Goal: Task Accomplishment & Management: Complete application form

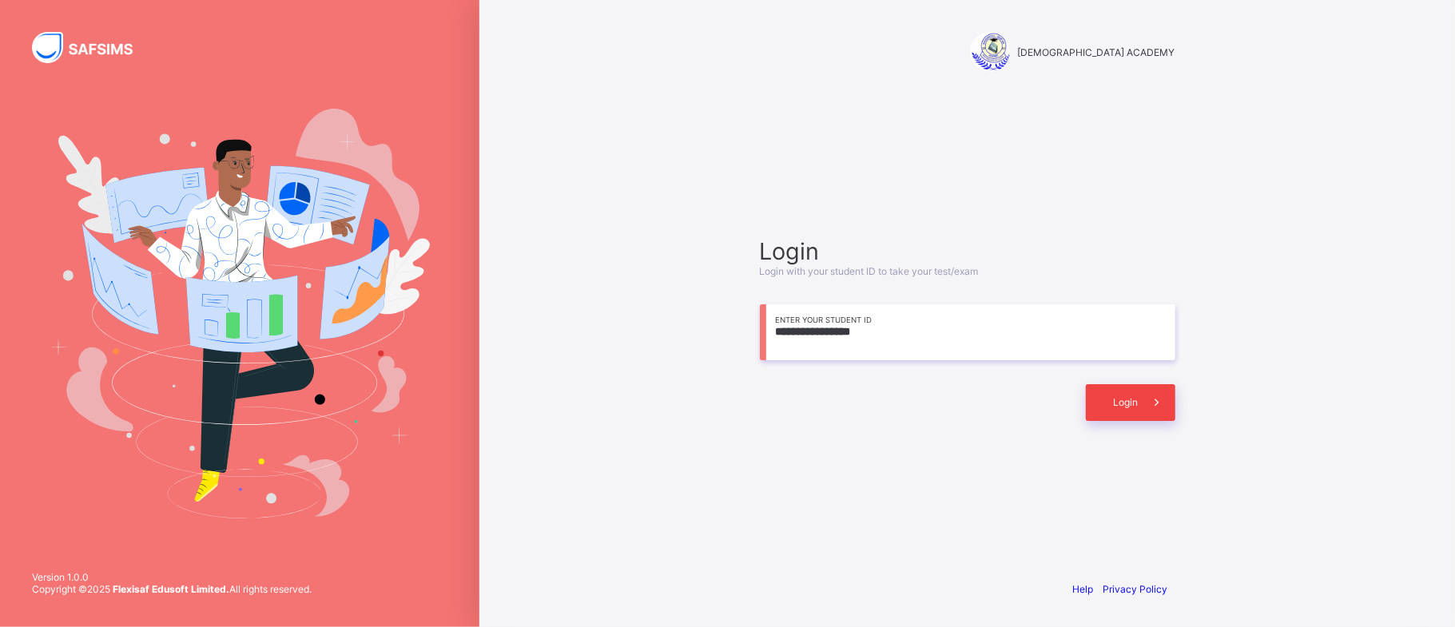
type input "**********"
click at [1127, 391] on div "Login" at bounding box center [1130, 402] width 89 height 37
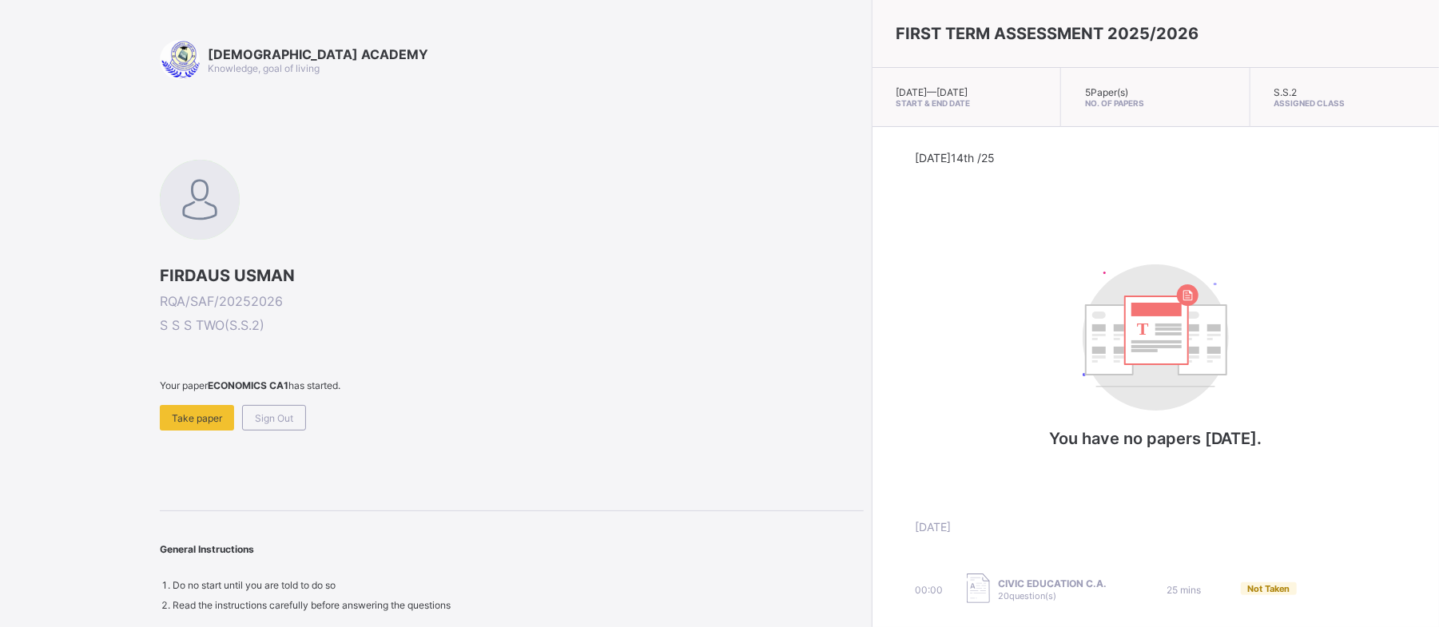
scroll to position [74, 0]
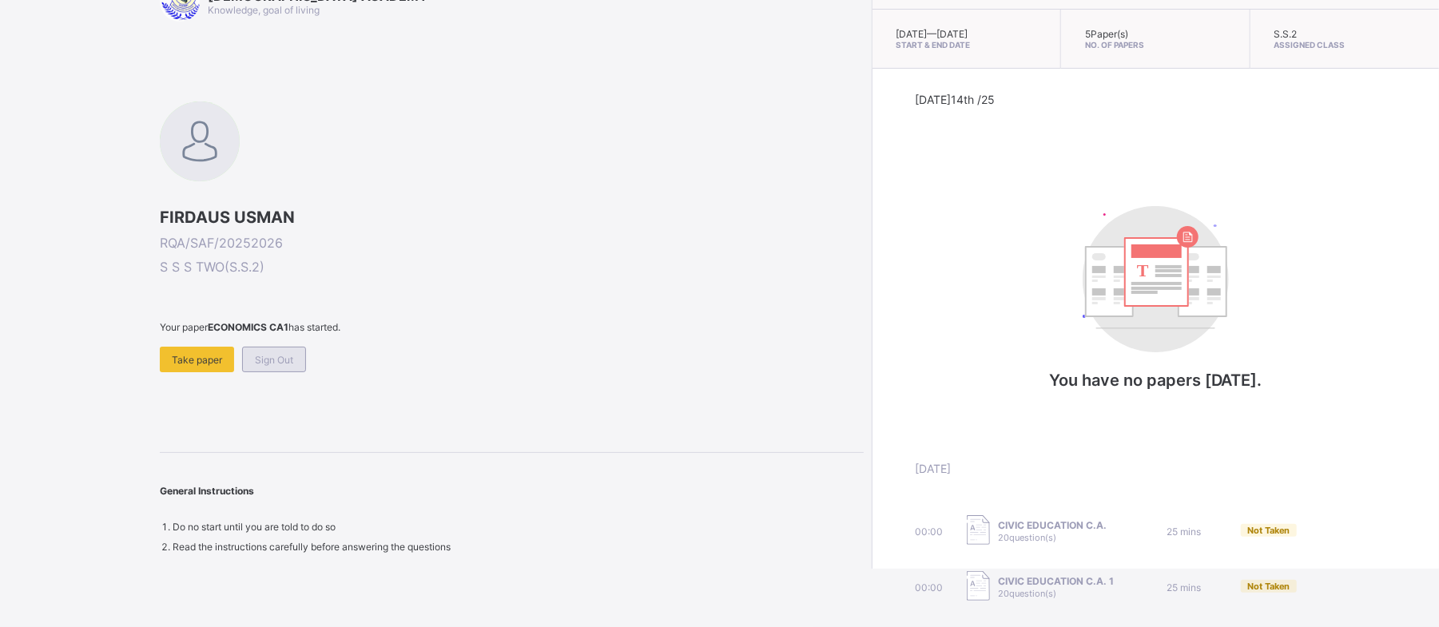
click at [292, 347] on div "Sign Out" at bounding box center [274, 360] width 64 height 26
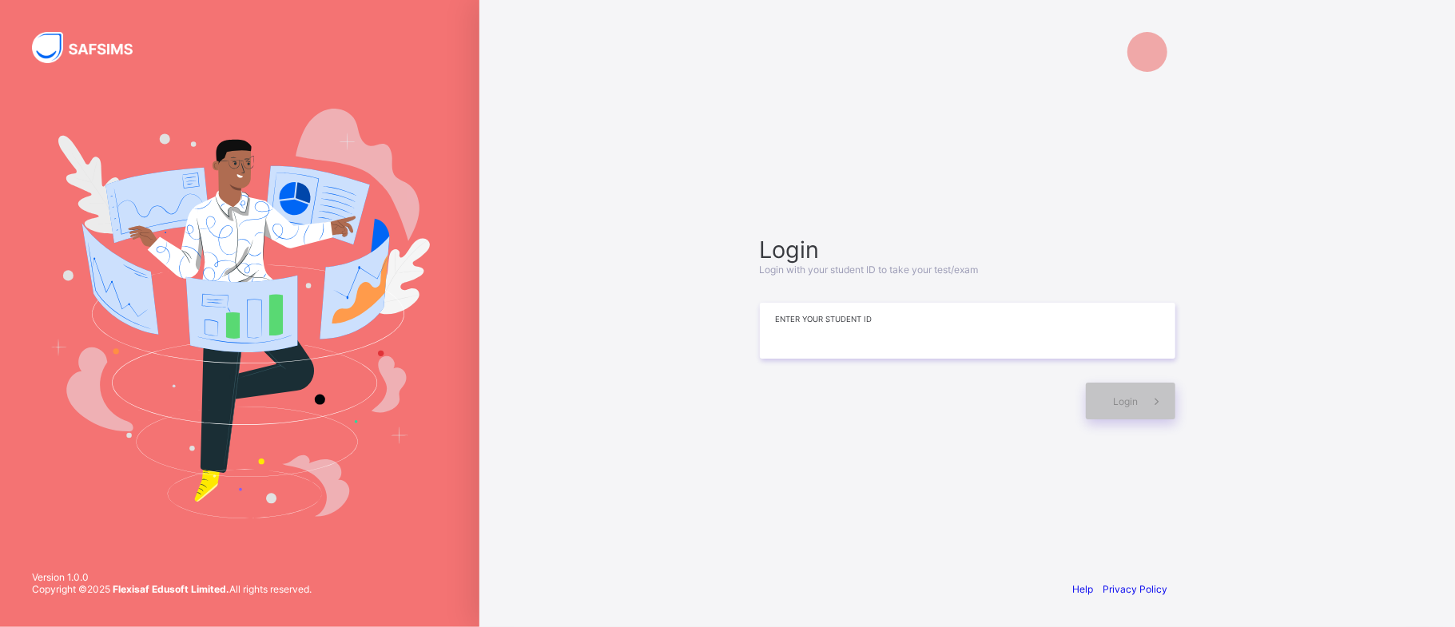
click at [775, 333] on input at bounding box center [967, 331] width 415 height 56
type input "**********"
click at [1110, 404] on div "Login" at bounding box center [1130, 401] width 89 height 37
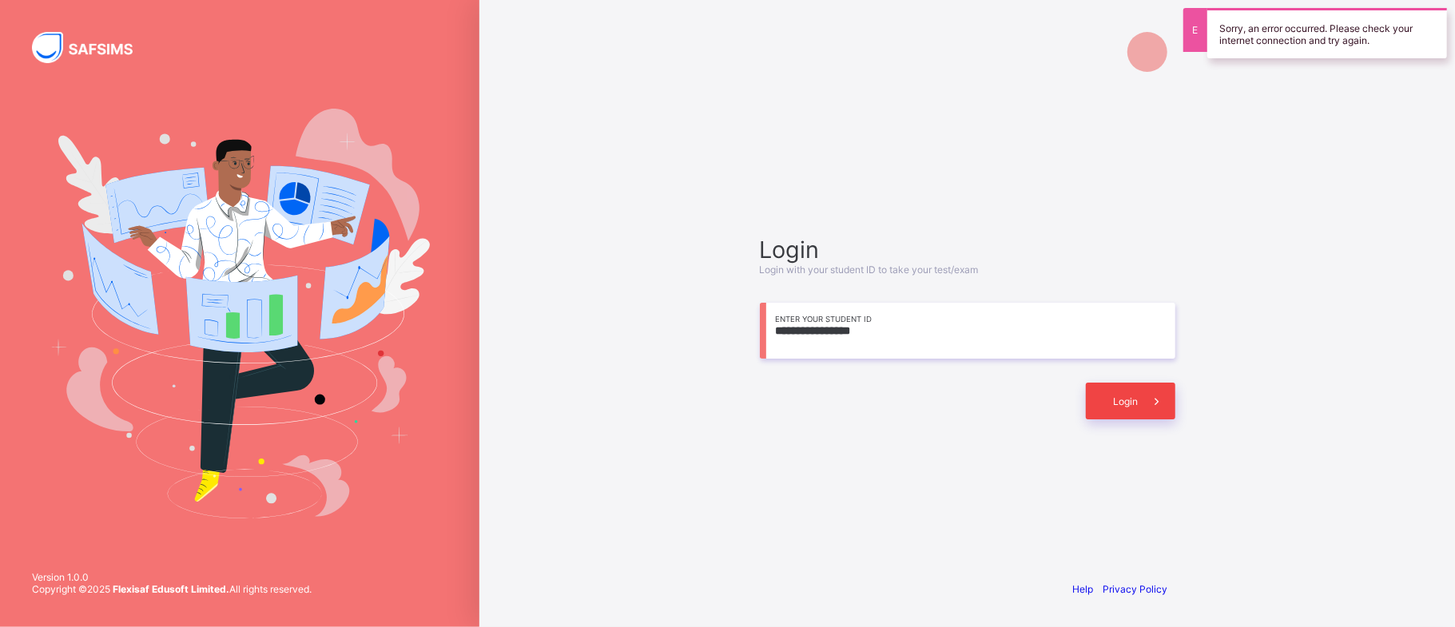
click at [1110, 404] on div "Login" at bounding box center [1130, 401] width 89 height 37
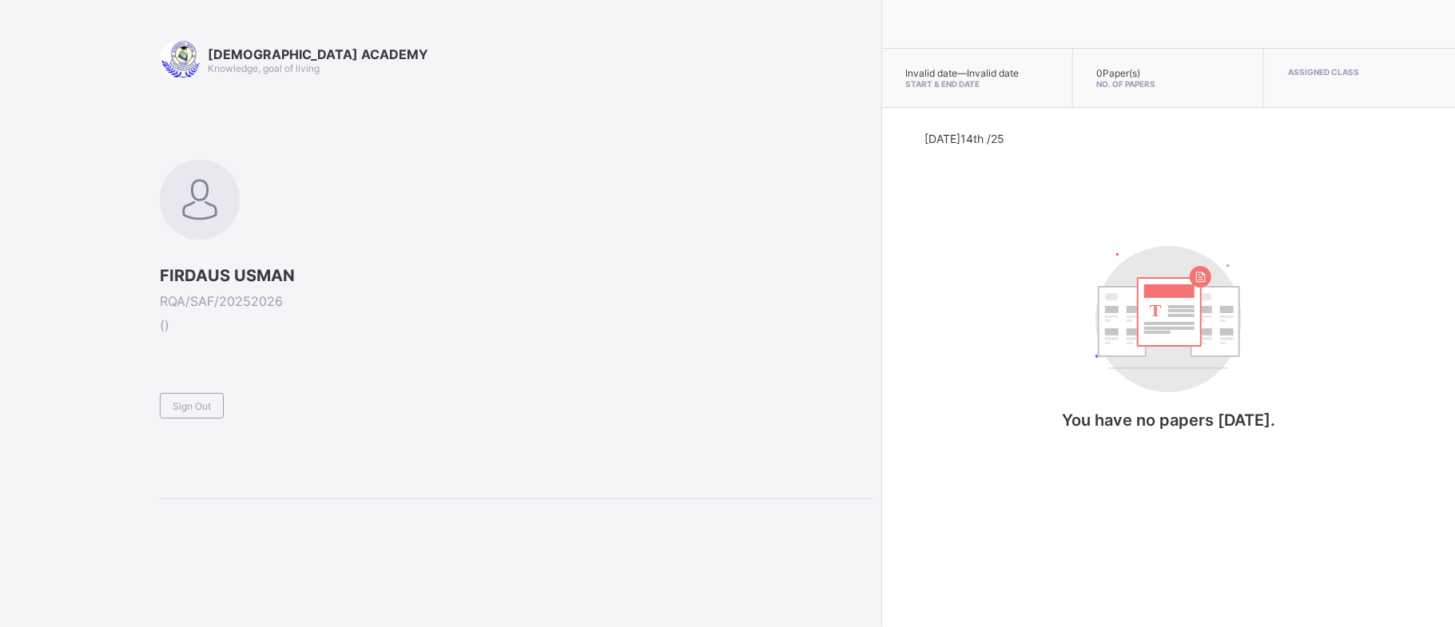
click at [881, 101] on div "Invalid date — Invalid date Start & End Date 0 Paper(s) No. of Papers Assigned …" at bounding box center [1168, 313] width 574 height 627
click at [185, 409] on span "Sign Out" at bounding box center [192, 406] width 38 height 12
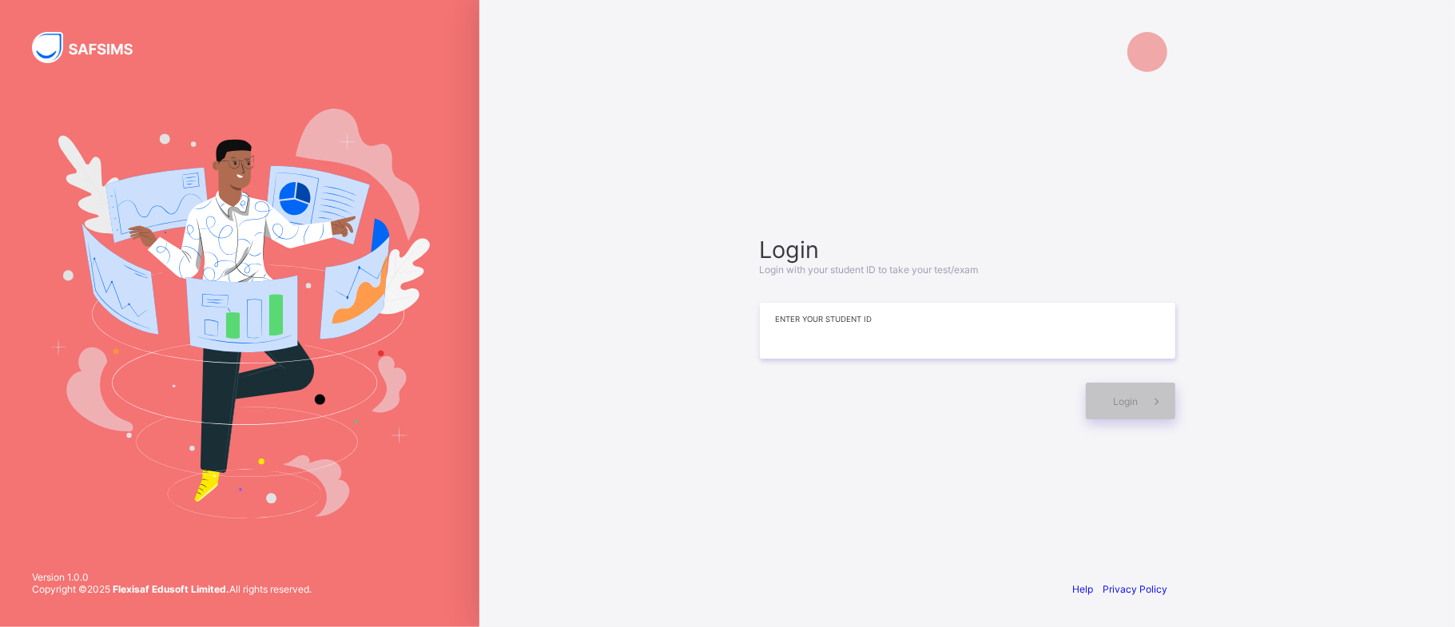
click at [820, 317] on input at bounding box center [967, 331] width 415 height 56
type input "**********"
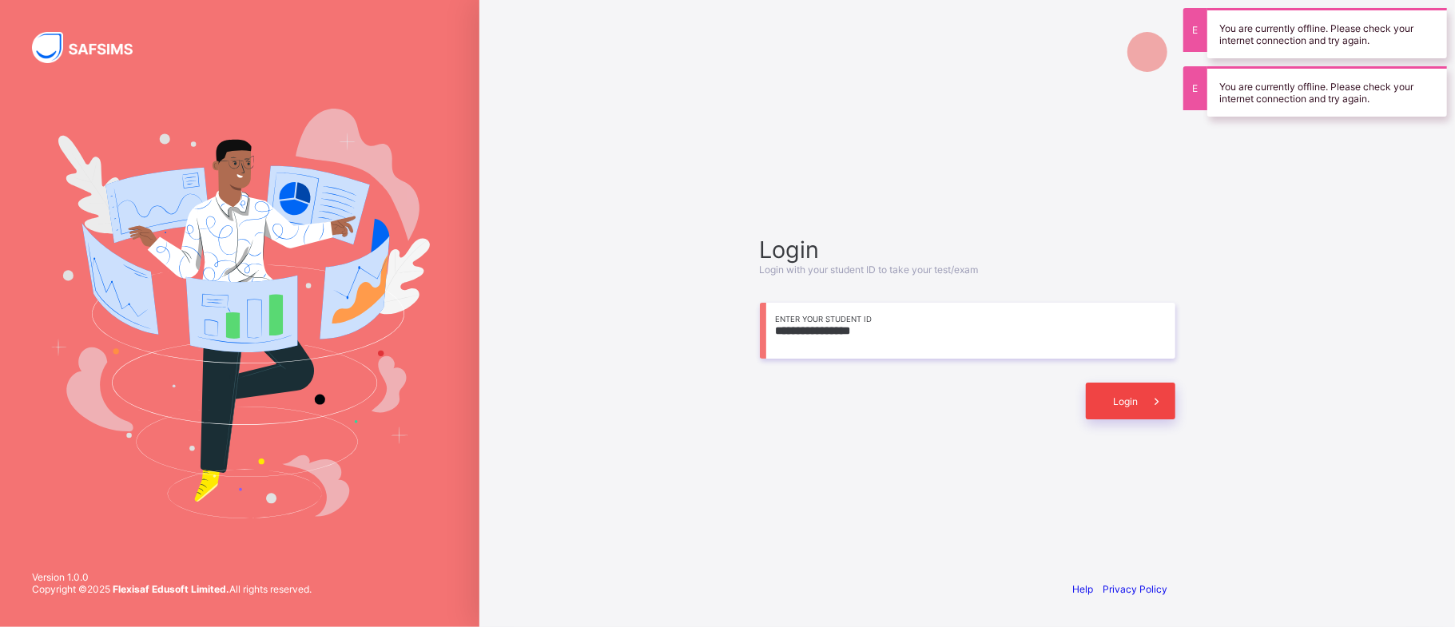
click at [1107, 393] on div "Login" at bounding box center [1130, 401] width 89 height 37
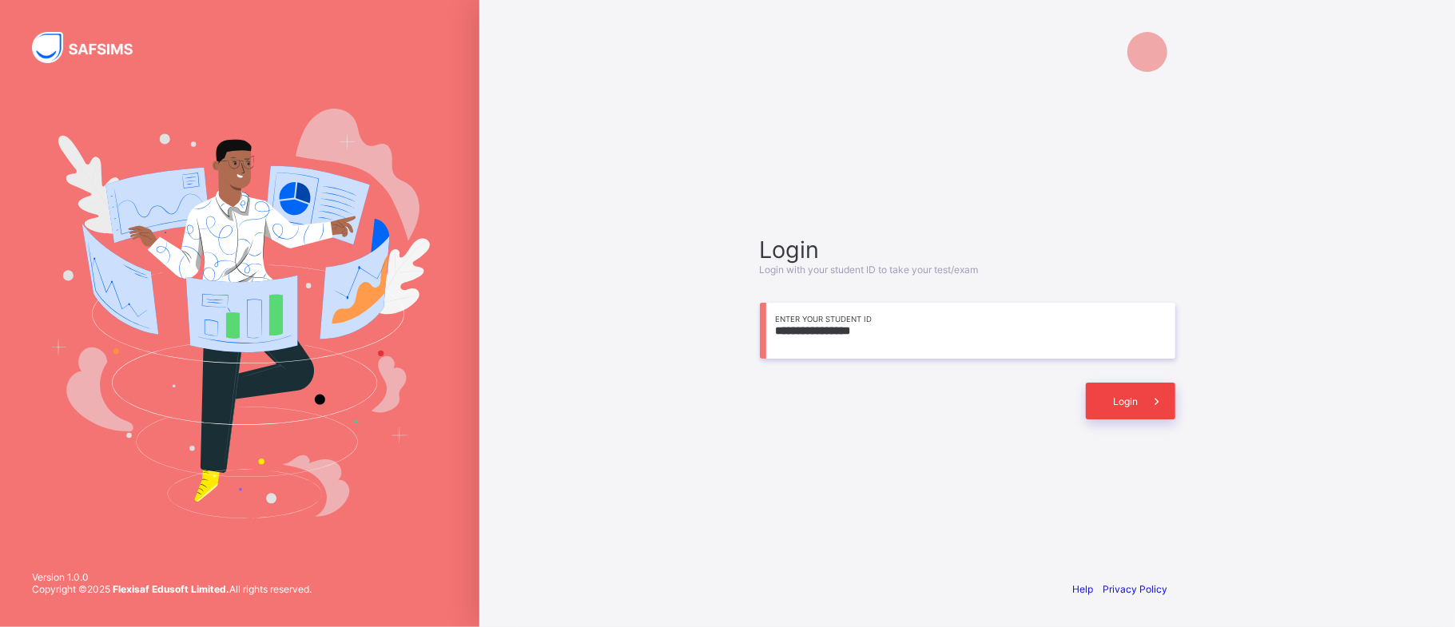
click at [1123, 384] on div "Login" at bounding box center [1130, 401] width 89 height 37
click at [1154, 395] on icon at bounding box center [1156, 401] width 17 height 15
click at [1155, 394] on icon at bounding box center [1156, 401] width 15 height 18
click at [1155, 394] on icon at bounding box center [1156, 401] width 18 height 16
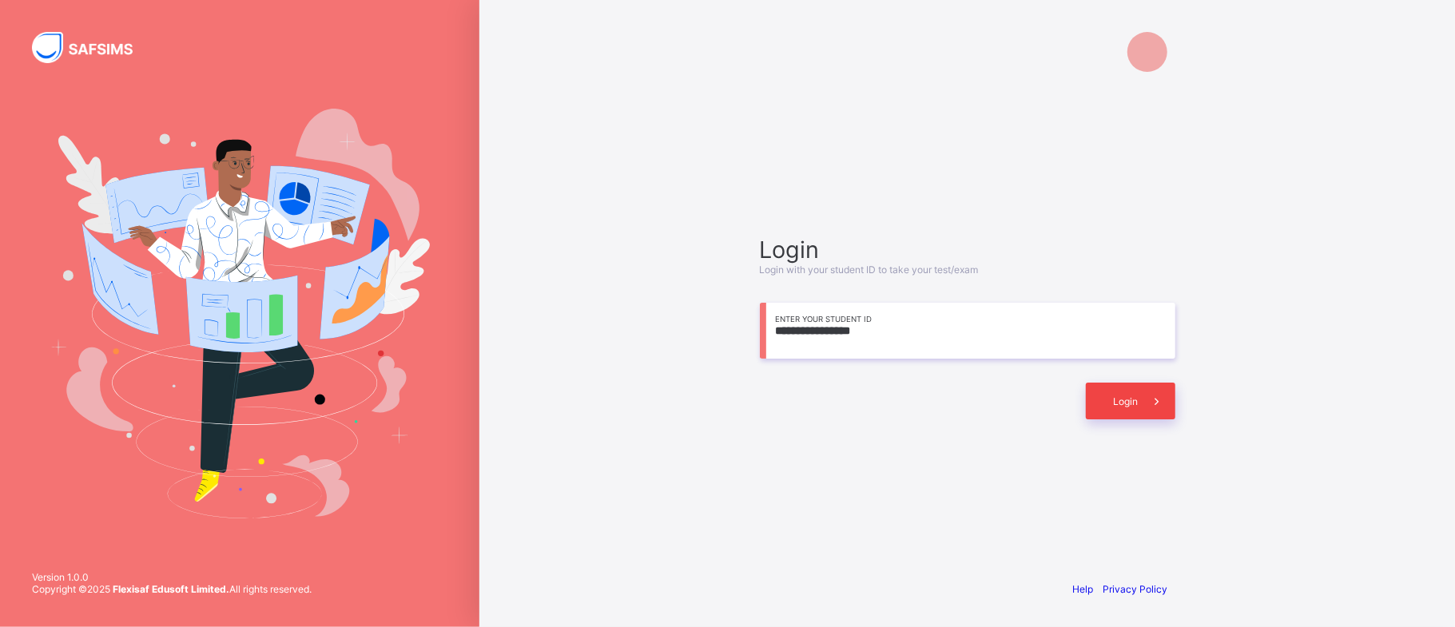
click at [1149, 400] on icon at bounding box center [1157, 400] width 21 height 19
click at [1149, 400] on icon at bounding box center [1157, 402] width 22 height 22
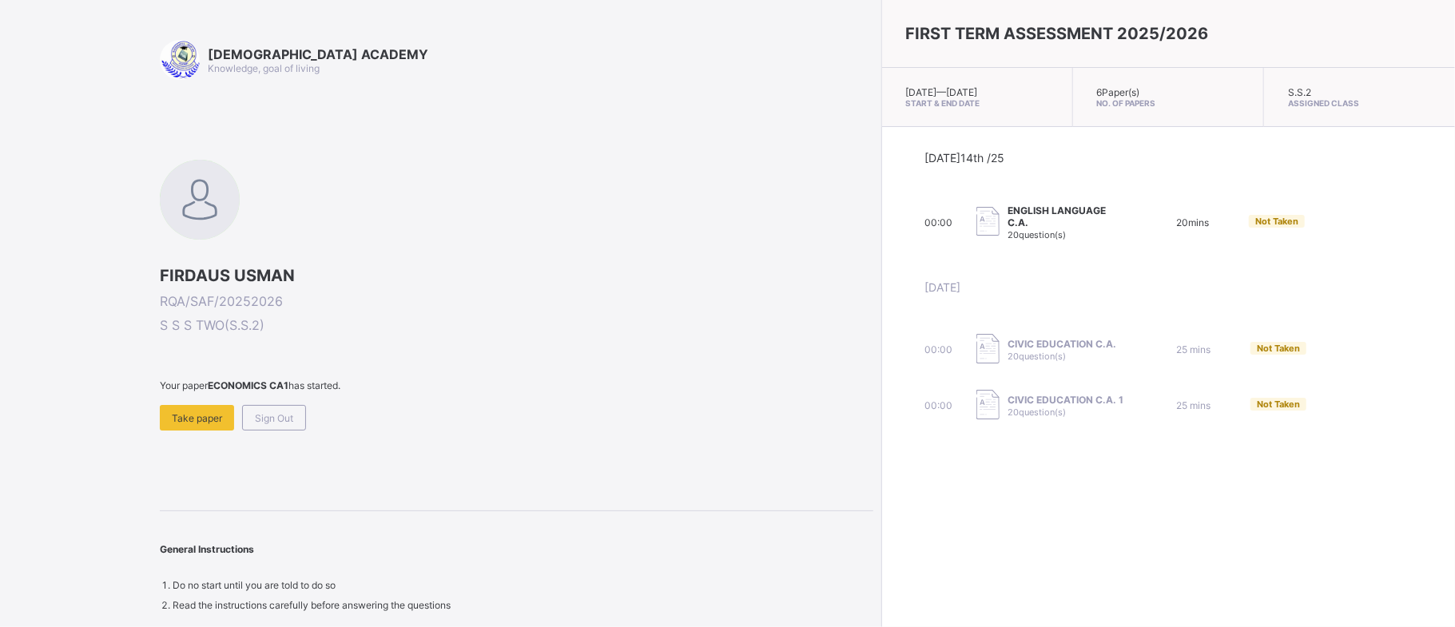
click at [1008, 217] on span "ENGLISH LANGUAGE C.A." at bounding box center [1068, 217] width 121 height 24
click at [212, 419] on span "Take paper" at bounding box center [197, 418] width 50 height 12
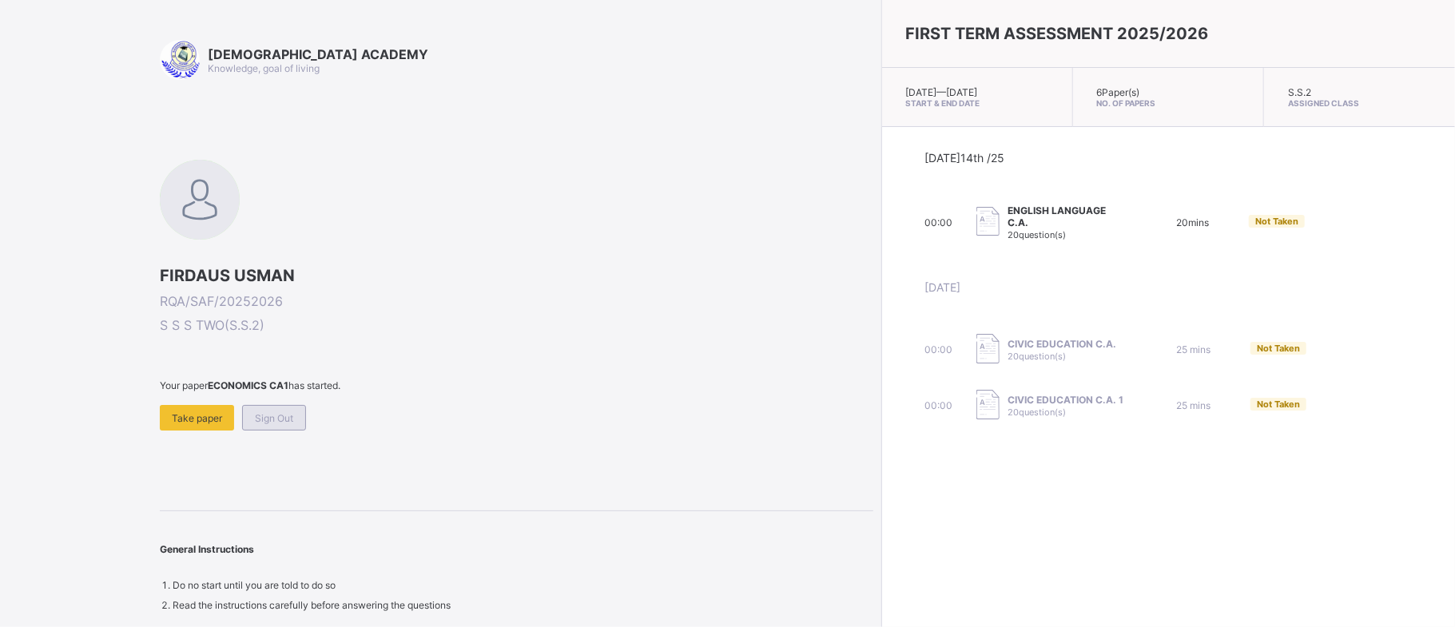
click at [286, 413] on span "Sign Out" at bounding box center [274, 418] width 38 height 12
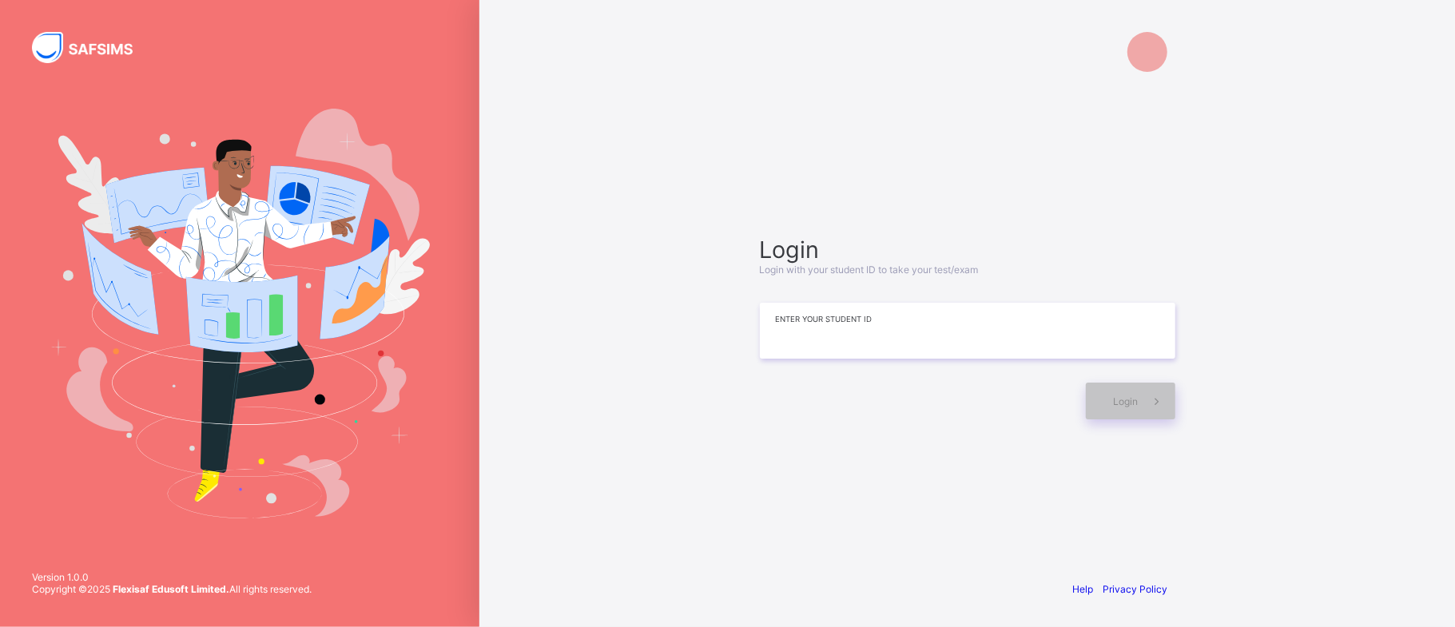
click at [806, 311] on input at bounding box center [967, 331] width 415 height 56
type input "*"
click at [800, 380] on div "Login" at bounding box center [967, 393] width 415 height 53
click at [856, 318] on input at bounding box center [967, 331] width 415 height 56
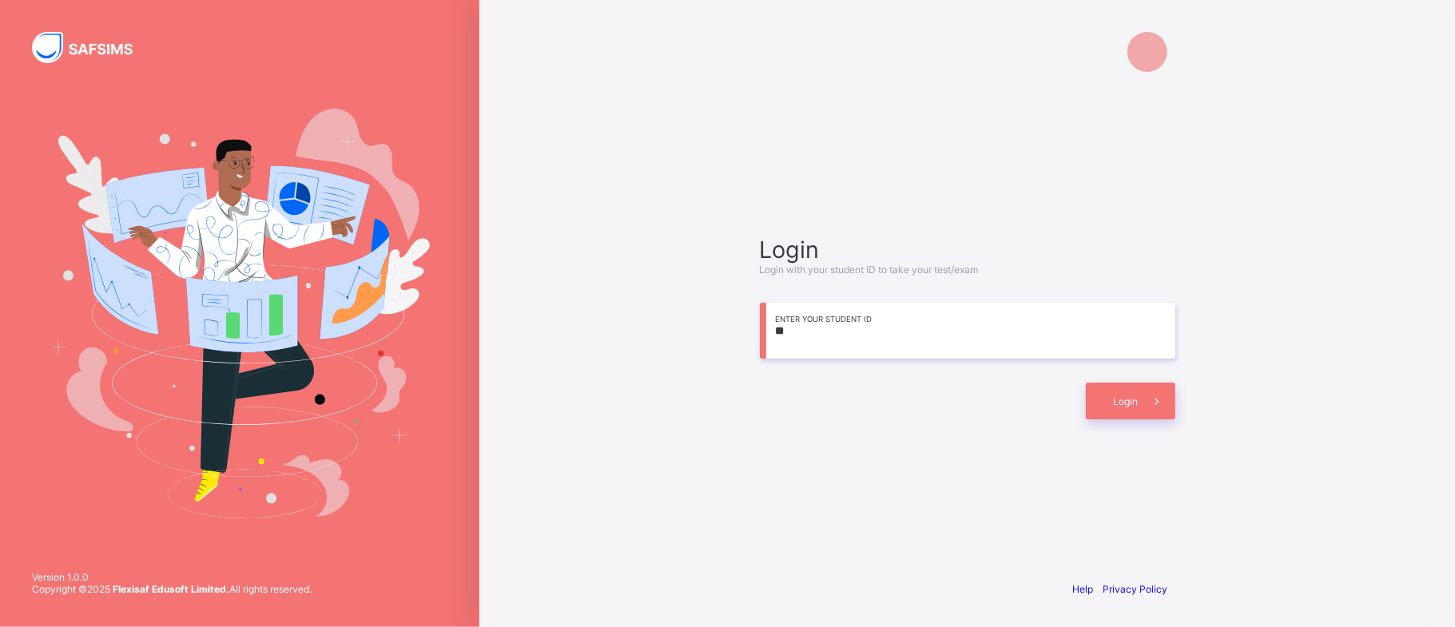
type input "*"
click at [832, 388] on div at bounding box center [919, 401] width 318 height 37
click at [1027, 324] on input at bounding box center [967, 331] width 415 height 56
drag, startPoint x: 1027, startPoint y: 337, endPoint x: 976, endPoint y: 328, distance: 52.0
click at [976, 328] on input "****" at bounding box center [967, 331] width 415 height 56
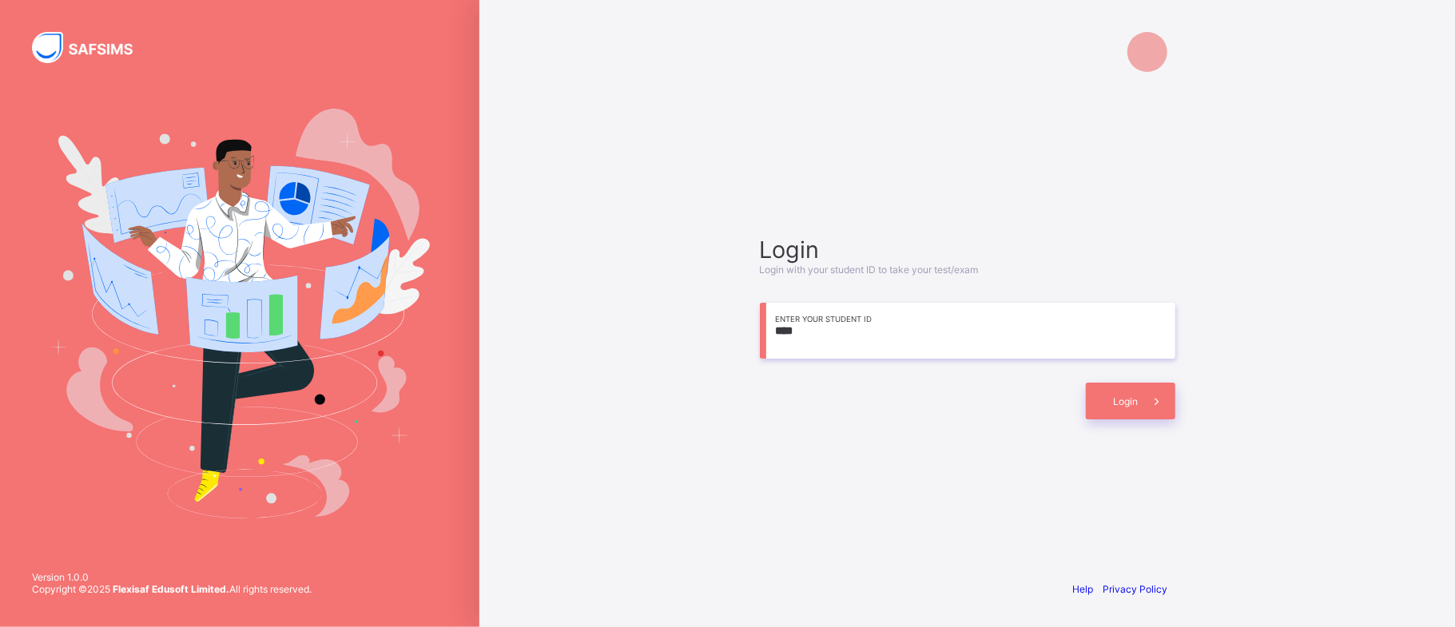
click at [963, 326] on input "****" at bounding box center [967, 331] width 415 height 56
click at [1103, 398] on div "Login" at bounding box center [1130, 401] width 89 height 37
click at [1061, 347] on input "**********" at bounding box center [967, 331] width 415 height 56
type input "*"
click at [1045, 369] on div "Login" at bounding box center [967, 393] width 415 height 53
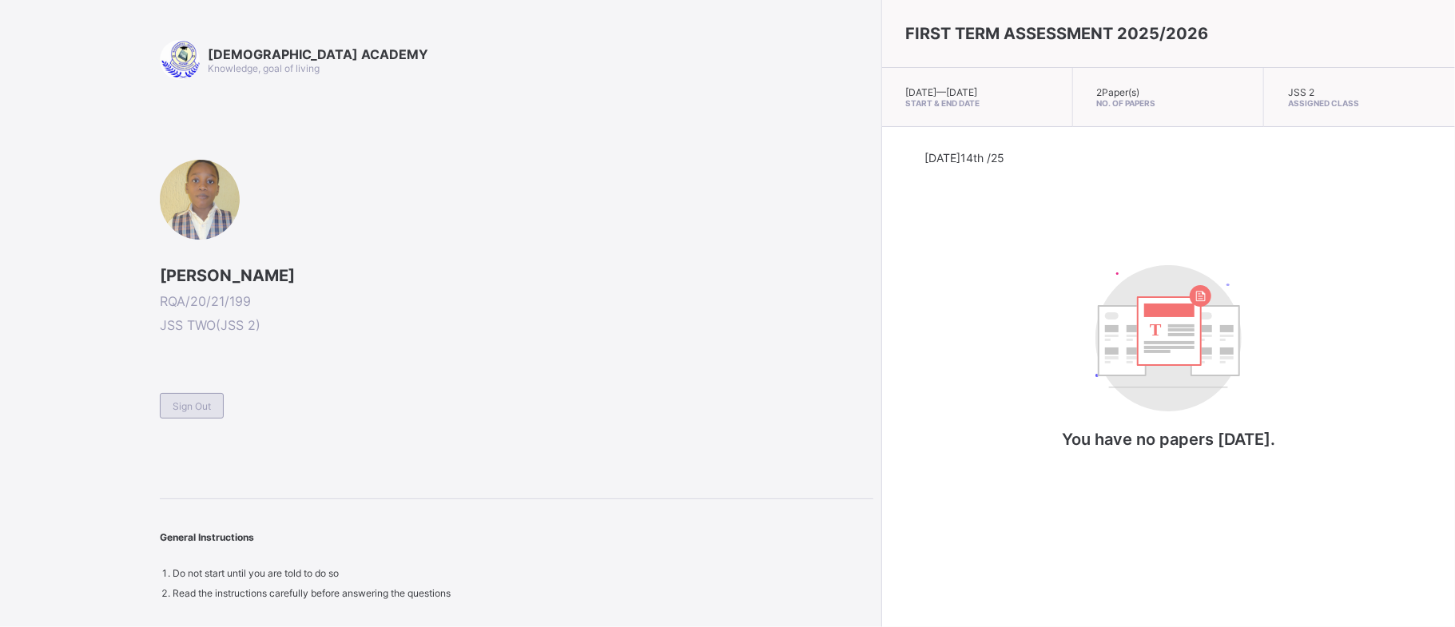
click at [202, 417] on div "Sign Out" at bounding box center [192, 406] width 64 height 26
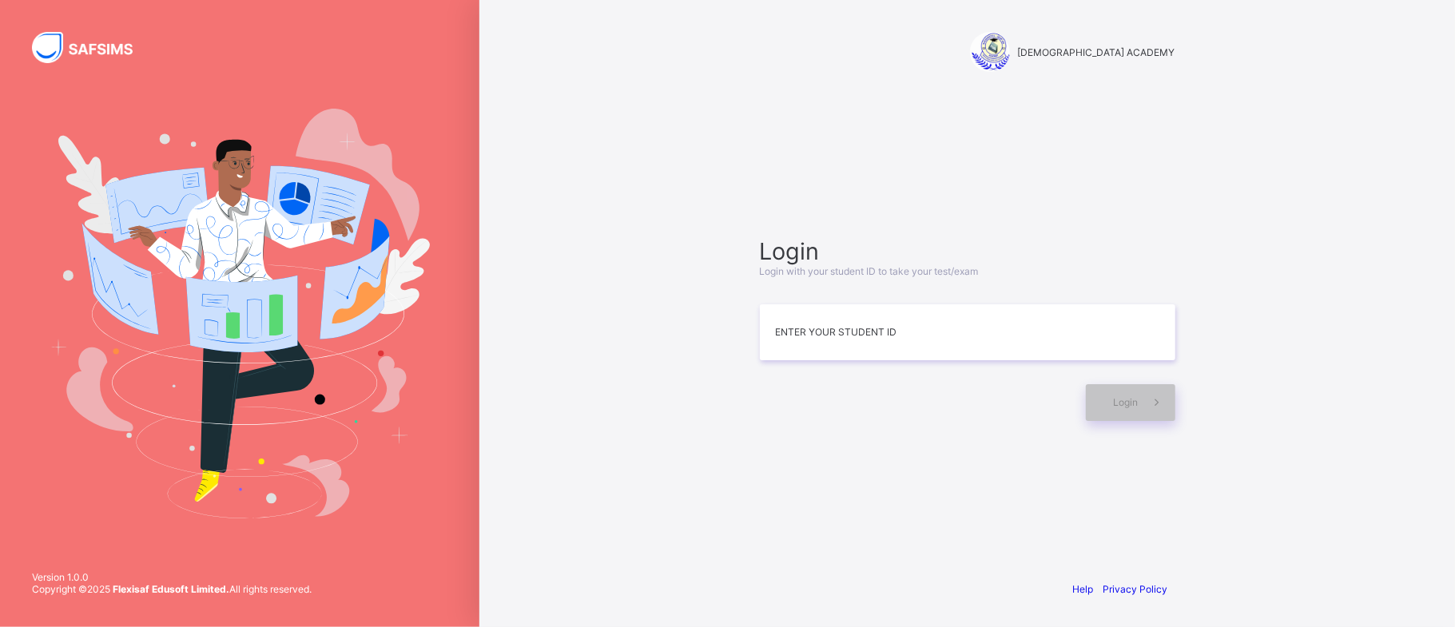
click at [780, 412] on div at bounding box center [919, 402] width 318 height 37
click at [788, 336] on input at bounding box center [967, 332] width 415 height 56
type input "**********"
click at [1115, 412] on div "Login" at bounding box center [1130, 402] width 89 height 37
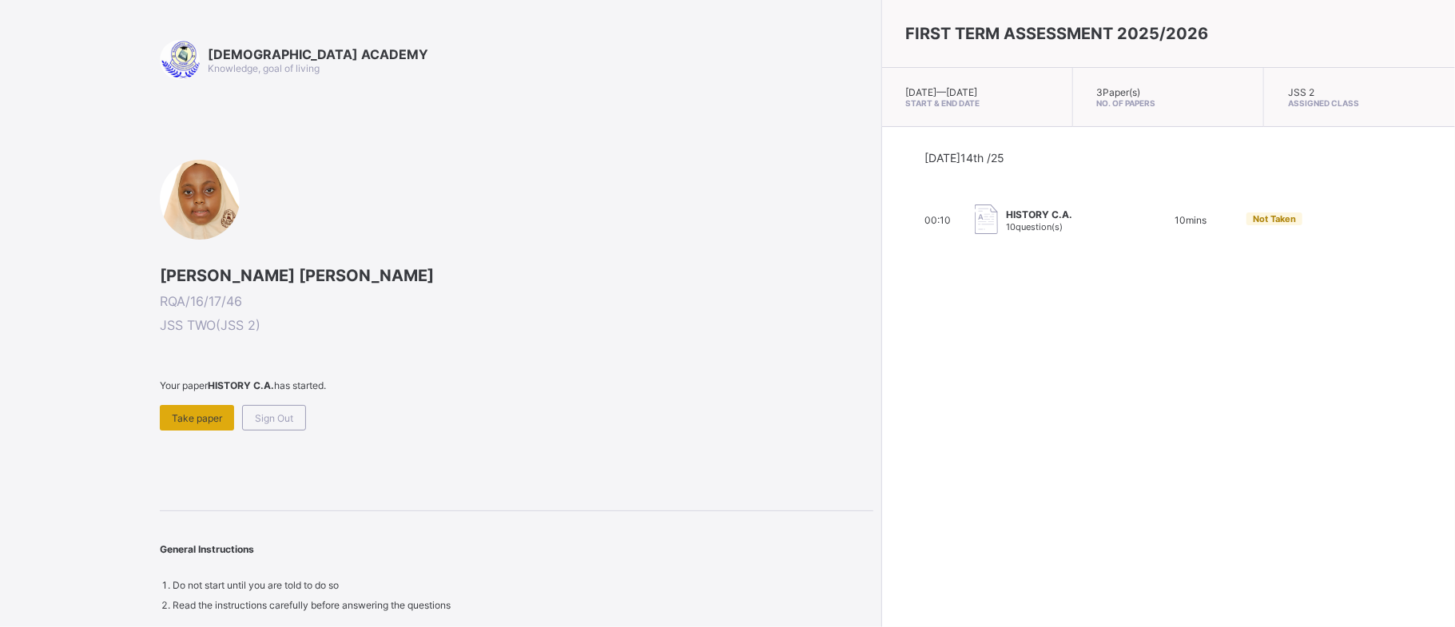
click at [181, 426] on div "Take paper" at bounding box center [197, 418] width 74 height 26
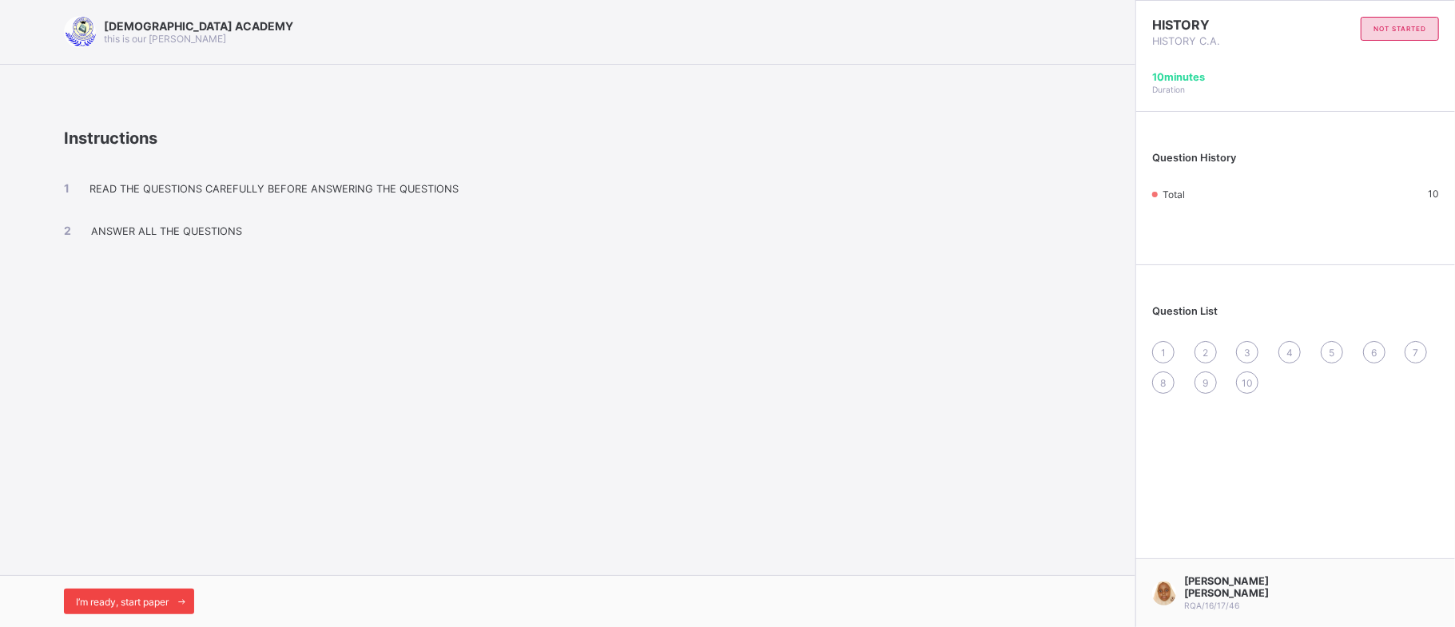
click at [142, 602] on span "I’m ready, start paper" at bounding box center [122, 602] width 93 height 12
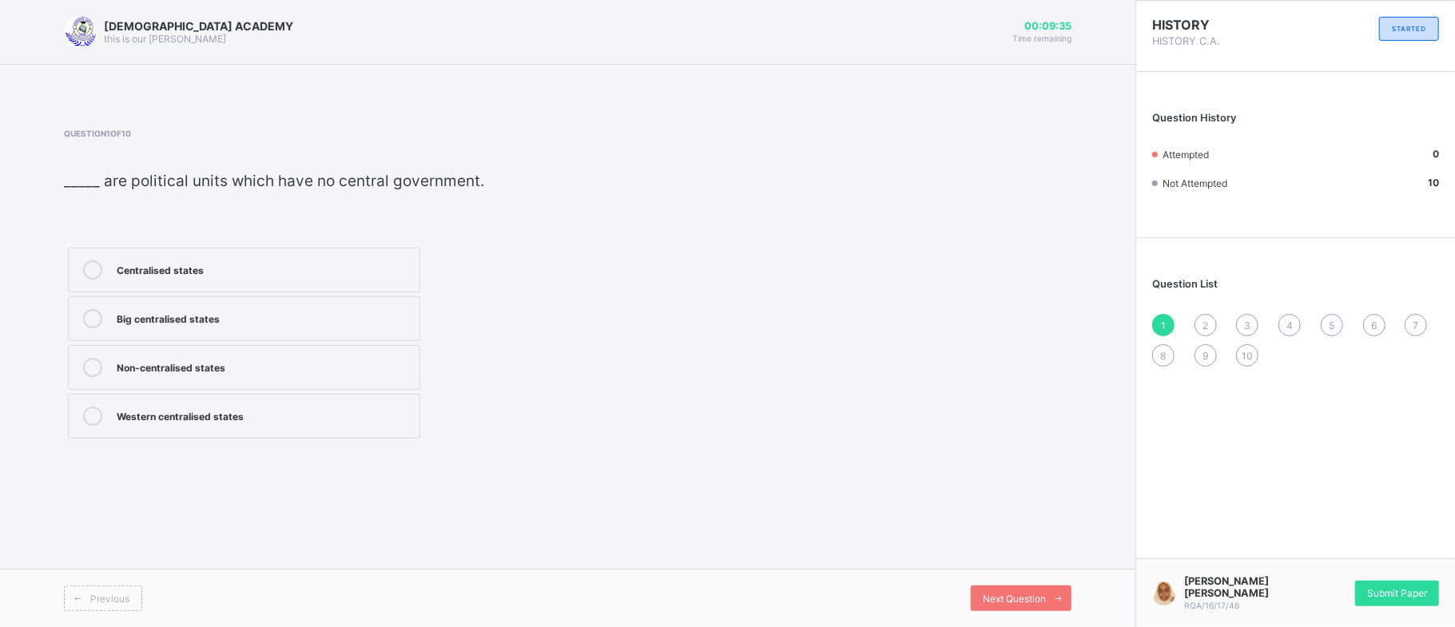
click at [228, 387] on label "Non-centralised states" at bounding box center [244, 367] width 352 height 45
click at [1033, 607] on div "Next Question" at bounding box center [1021, 599] width 101 height 26
click at [393, 267] on div "Non-centralised states" at bounding box center [264, 268] width 295 height 16
click at [1016, 606] on div "Next Question" at bounding box center [1021, 599] width 101 height 26
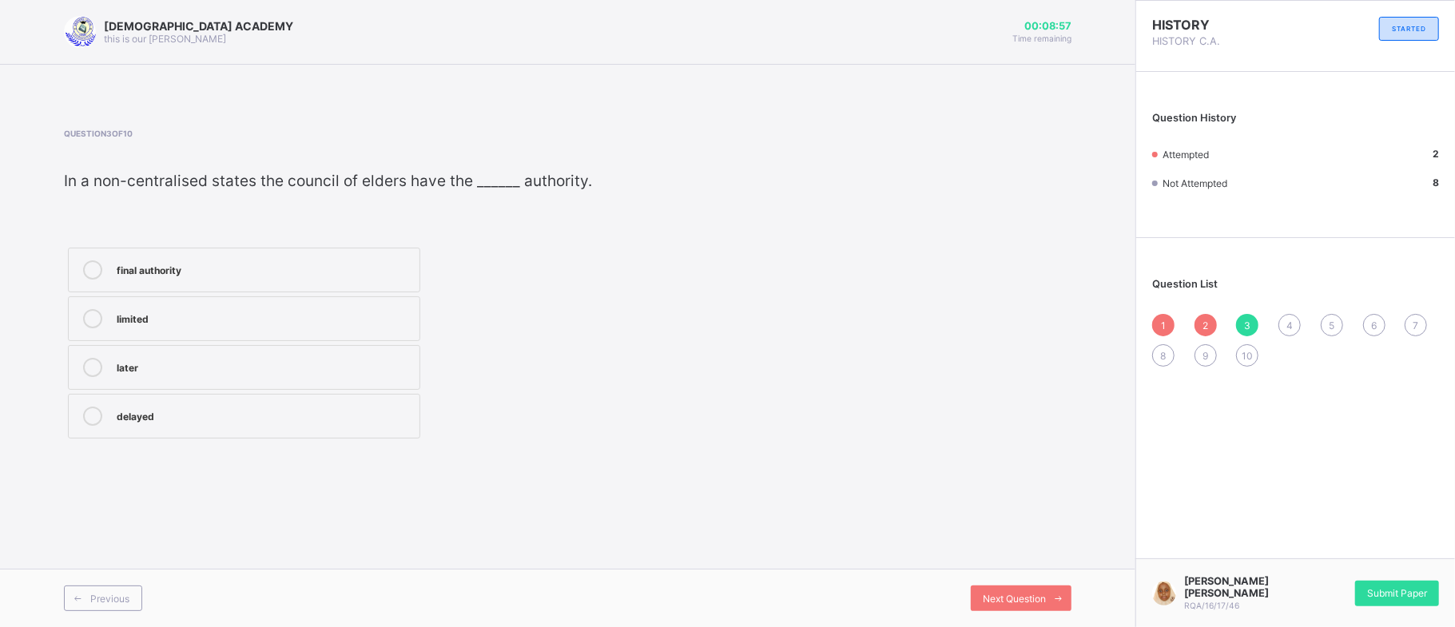
click at [138, 323] on div "limited" at bounding box center [264, 317] width 295 height 16
click at [992, 598] on span "Next Question" at bounding box center [1014, 599] width 63 height 12
click at [269, 425] on div "Hausa" at bounding box center [264, 416] width 295 height 19
drag, startPoint x: 394, startPoint y: 475, endPoint x: 749, endPoint y: 551, distance: 362.9
click at [749, 551] on div "RAUDHATUL QUR'AN ACADEMY this is our motton 00:08:34 Time remaining Question 4 …" at bounding box center [567, 313] width 1135 height 627
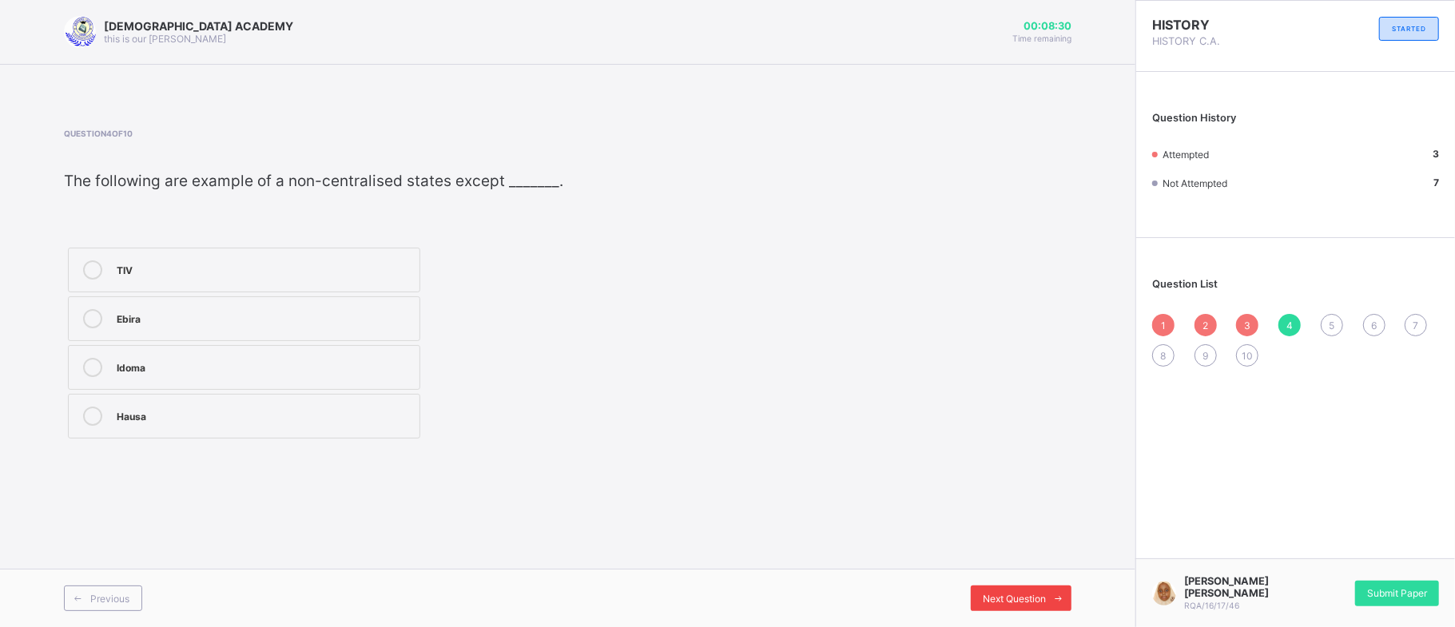
click at [1037, 606] on div "Next Question" at bounding box center [1021, 599] width 101 height 26
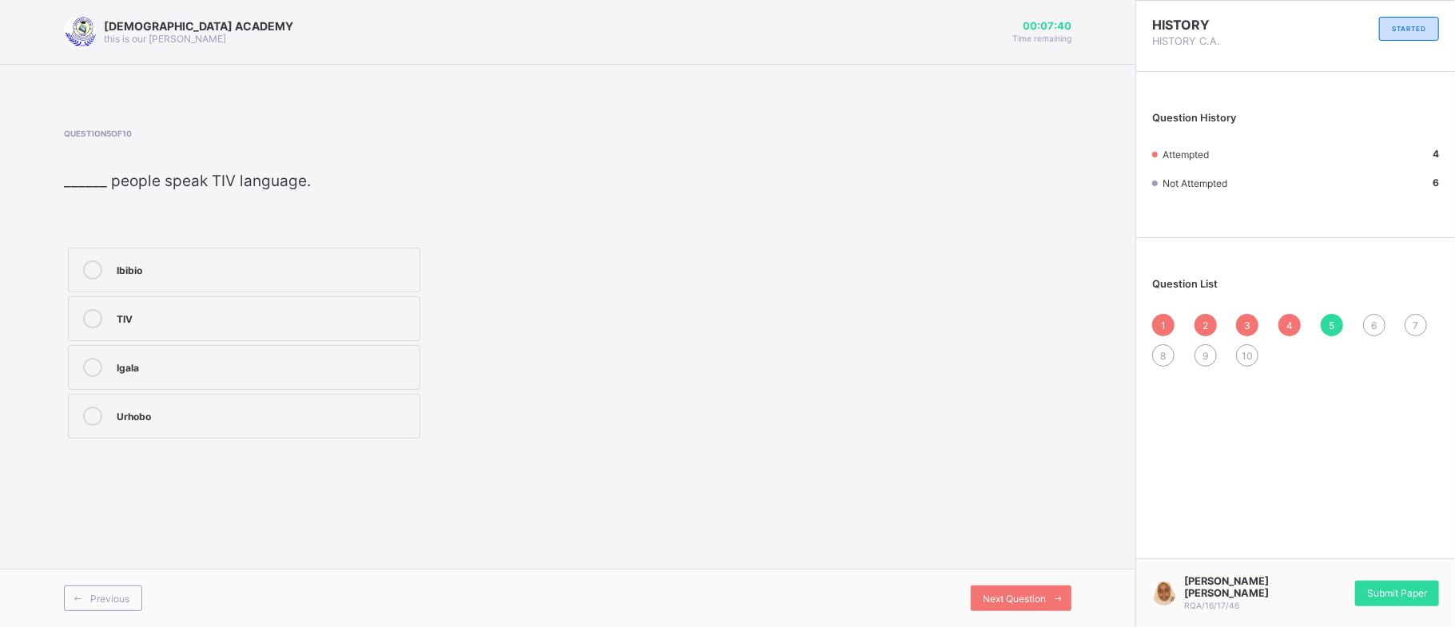
click at [148, 326] on div "TIV" at bounding box center [264, 318] width 295 height 19
click at [1016, 611] on div "Previous Next Question" at bounding box center [567, 598] width 1135 height 58
click at [1000, 598] on span "Next Question" at bounding box center [1014, 599] width 63 height 12
click at [203, 364] on div "Kwara" at bounding box center [264, 366] width 295 height 16
click at [1015, 599] on span "Next Question" at bounding box center [1014, 599] width 63 height 12
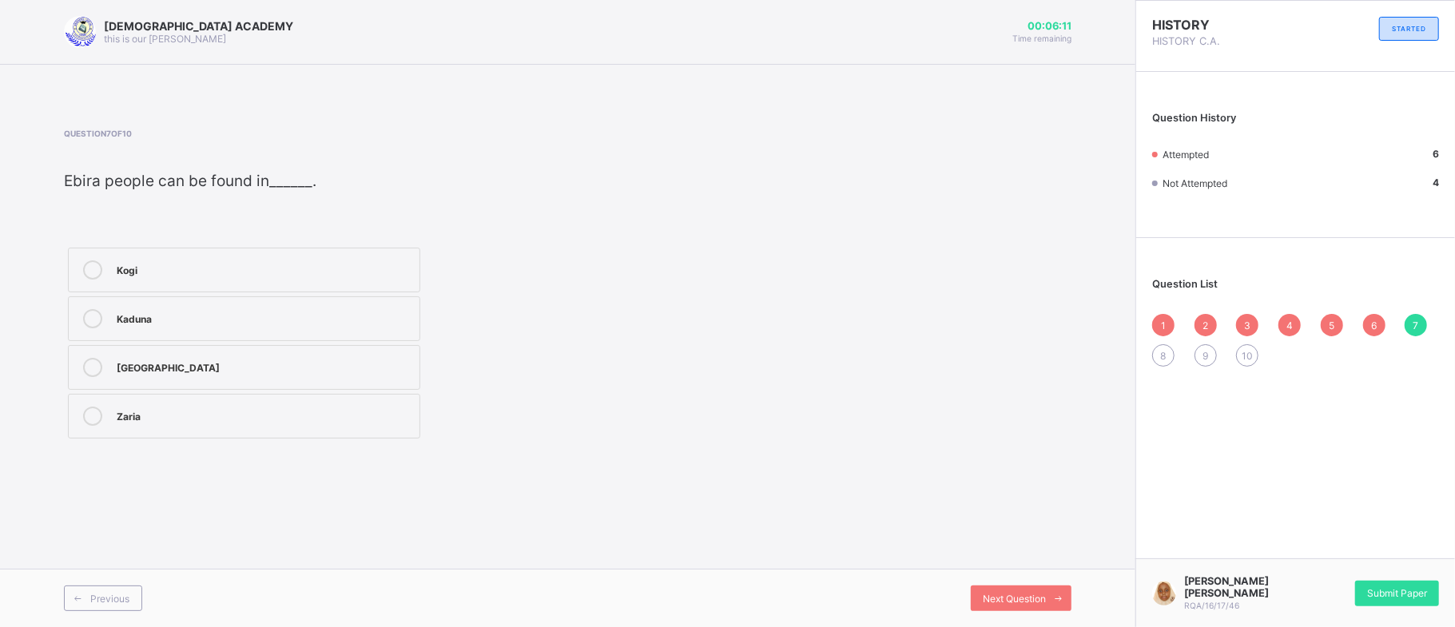
click at [240, 256] on label "Kogi" at bounding box center [244, 270] width 352 height 45
click at [1013, 593] on span "Next Question" at bounding box center [1014, 599] width 63 height 12
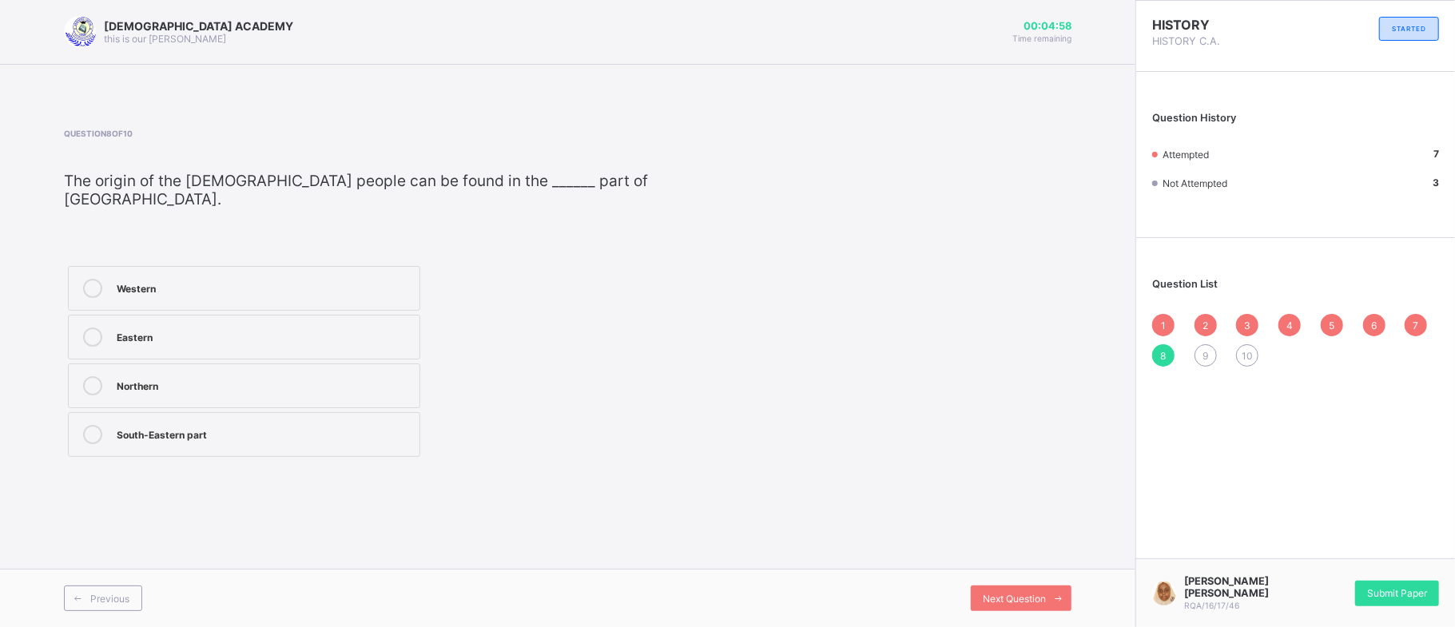
click at [403, 289] on label "Western" at bounding box center [244, 288] width 352 height 45
click at [998, 586] on div "Next Question" at bounding box center [1021, 599] width 101 height 26
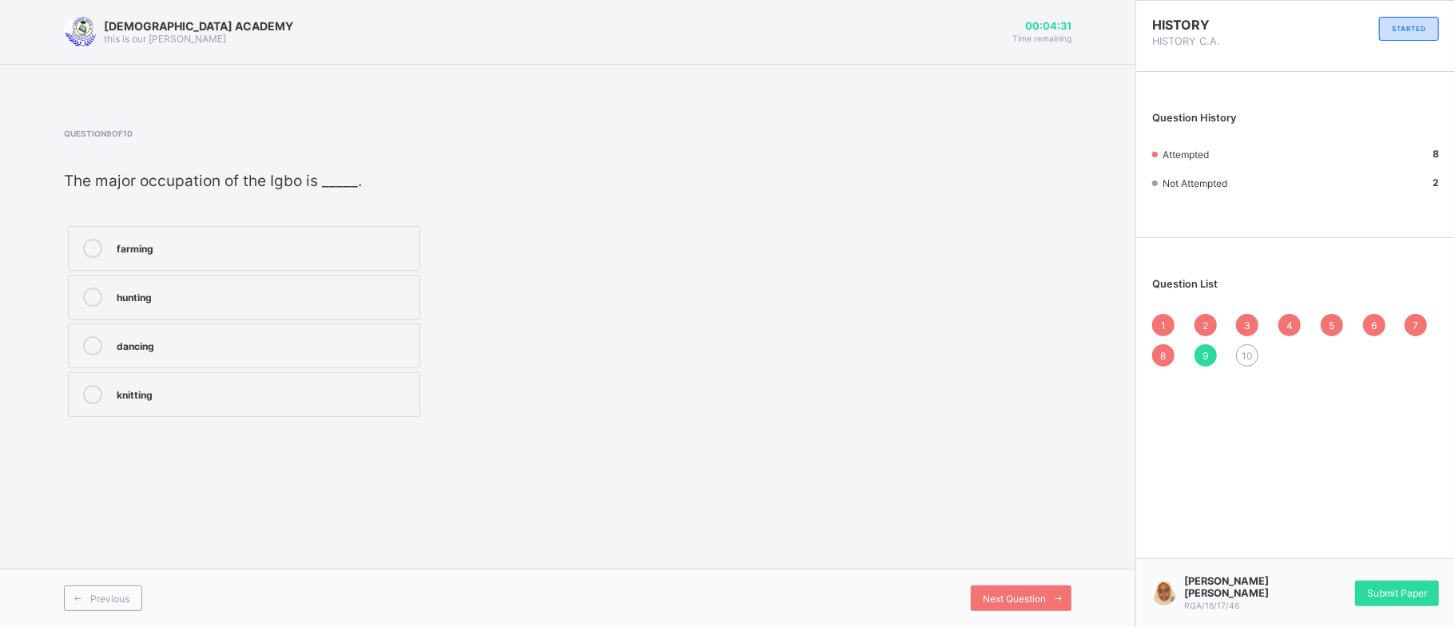
click at [348, 297] on div "hunting" at bounding box center [264, 296] width 295 height 16
click at [1036, 604] on span "Next Question" at bounding box center [1014, 599] width 63 height 12
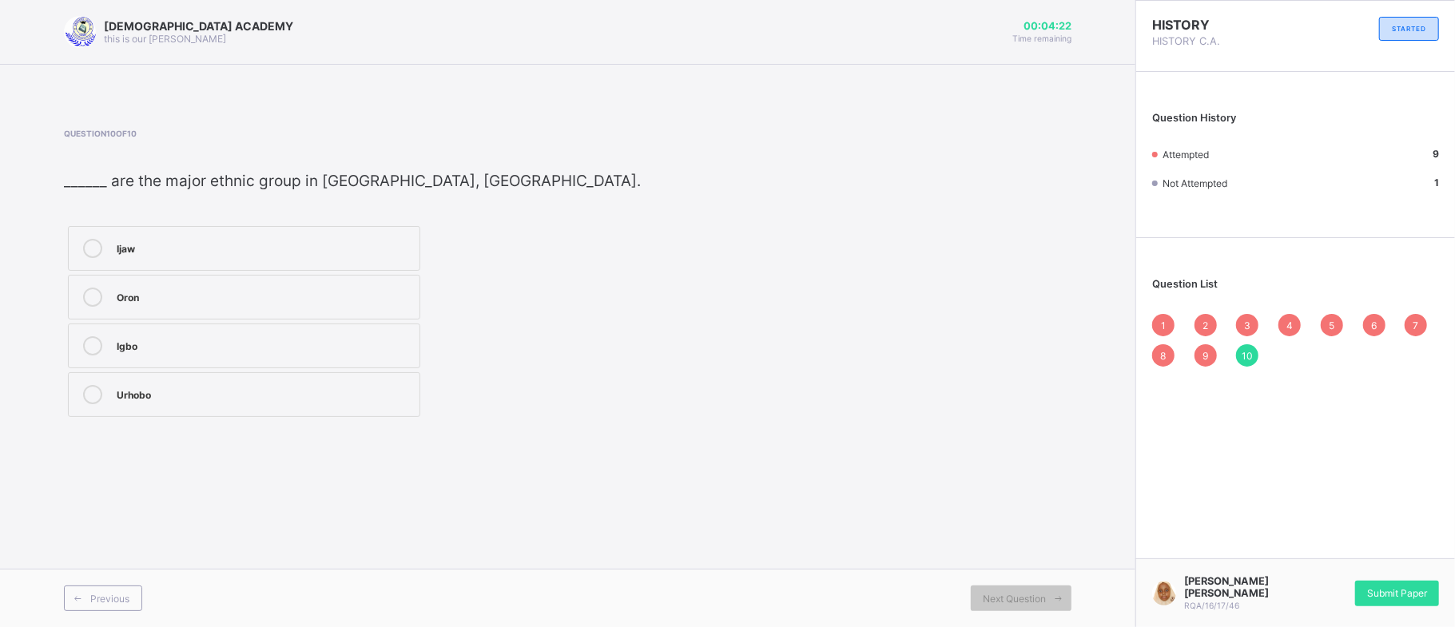
click at [330, 311] on label "Oron" at bounding box center [244, 297] width 352 height 45
click at [1360, 602] on div "Submit Paper" at bounding box center [1397, 594] width 84 height 26
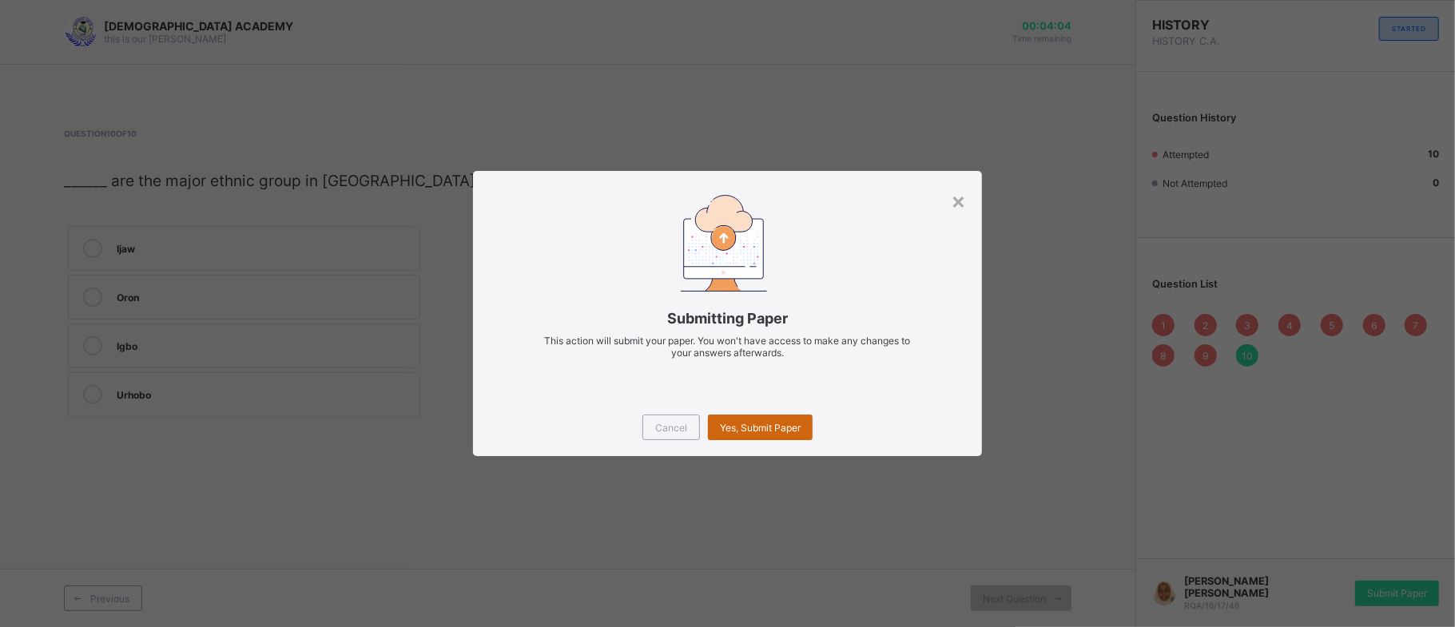
click at [771, 435] on div "Yes, Submit Paper" at bounding box center [760, 428] width 105 height 26
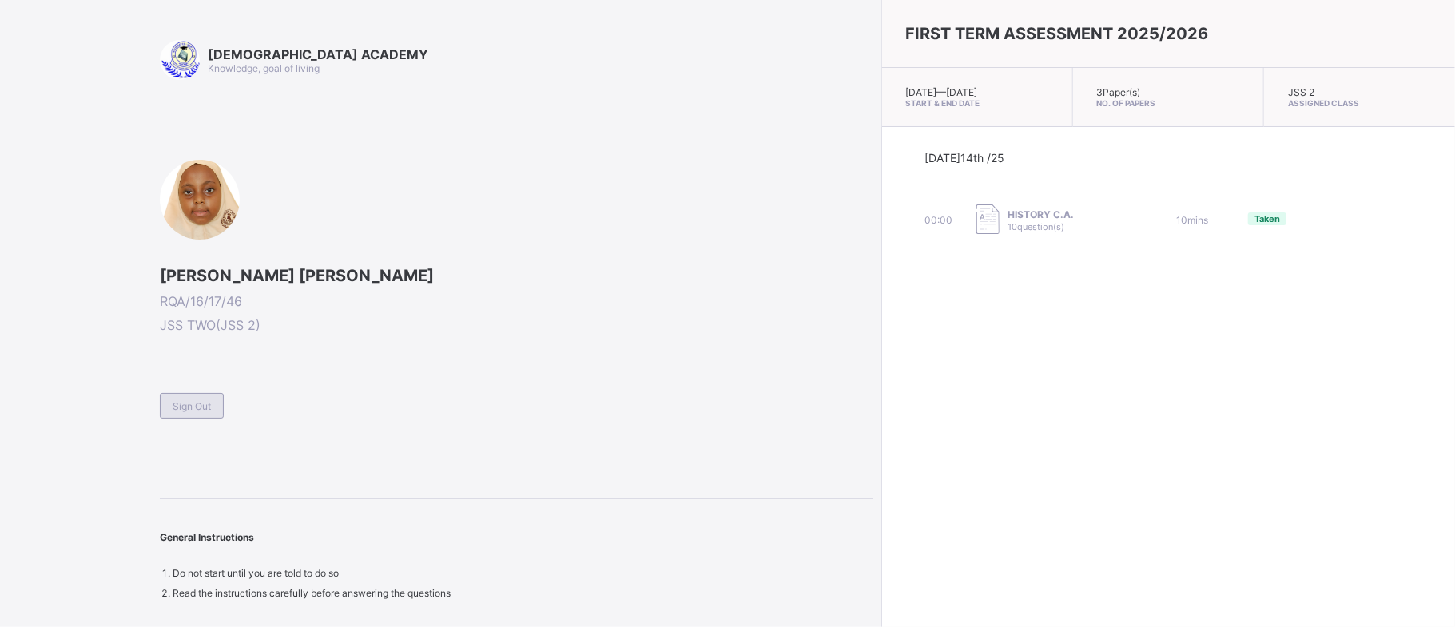
click at [193, 411] on span "Sign Out" at bounding box center [192, 406] width 38 height 12
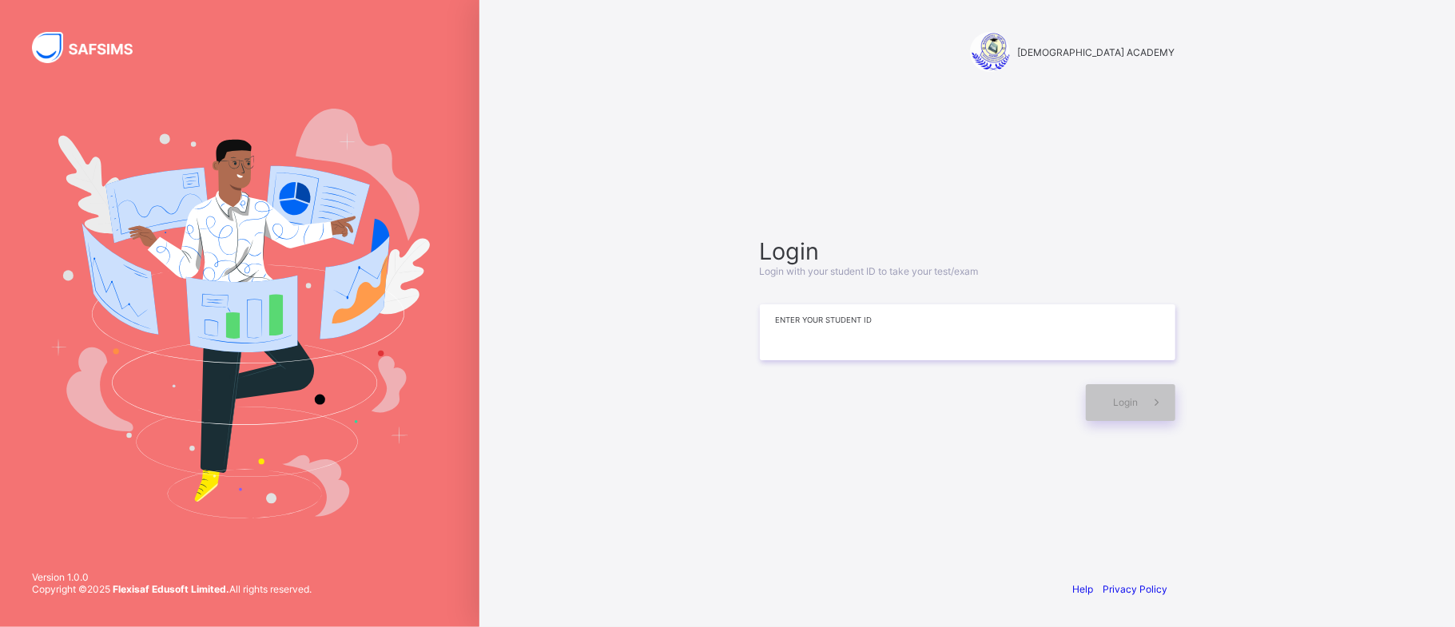
click at [773, 318] on input at bounding box center [967, 332] width 415 height 56
type input "**********"
click at [1145, 401] on span at bounding box center [1157, 402] width 37 height 37
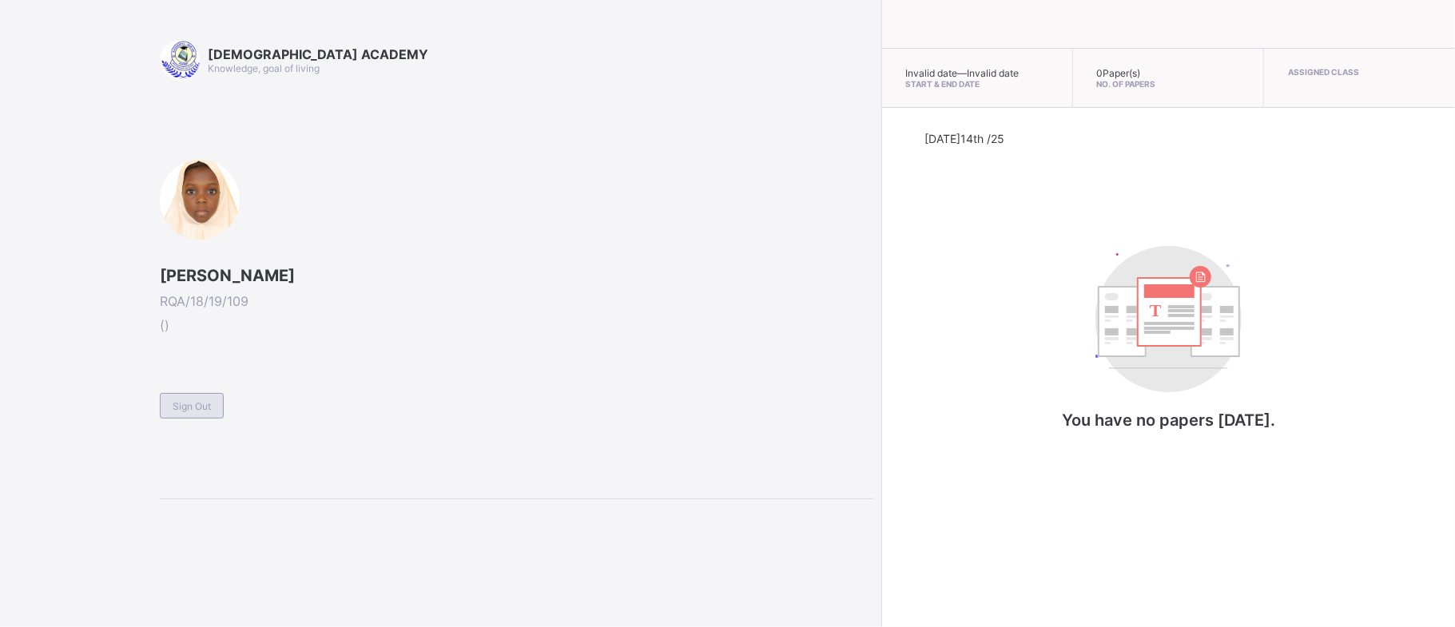
click at [185, 404] on span "Sign Out" at bounding box center [192, 406] width 38 height 12
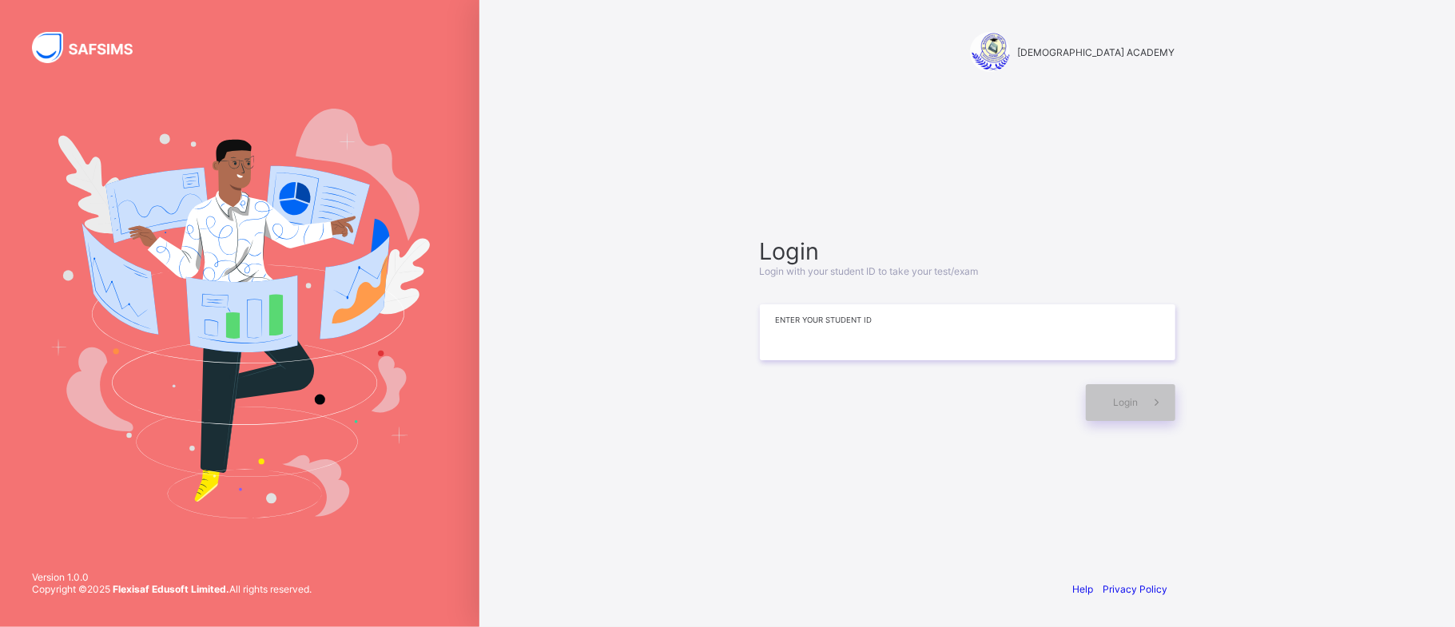
click at [815, 315] on input at bounding box center [967, 332] width 415 height 56
type input "*"
type input "**********"
click at [1139, 391] on span at bounding box center [1157, 402] width 37 height 37
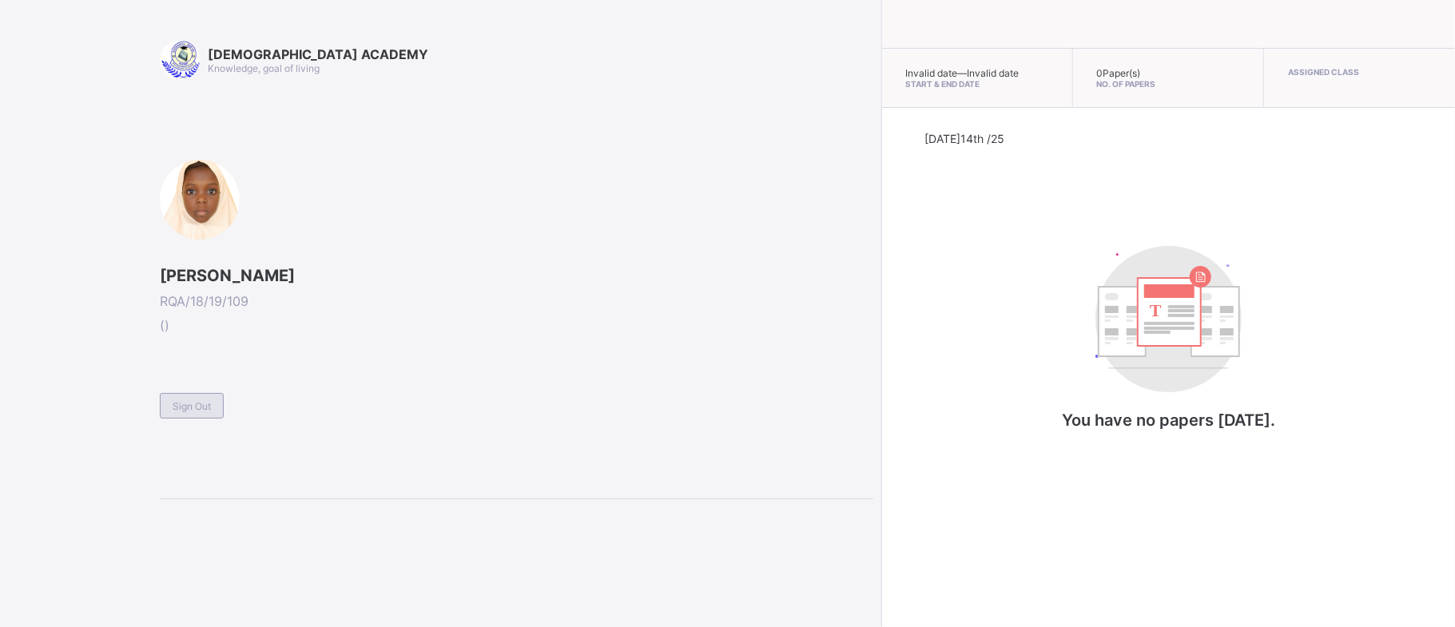
click at [202, 400] on span "Sign Out" at bounding box center [192, 406] width 38 height 12
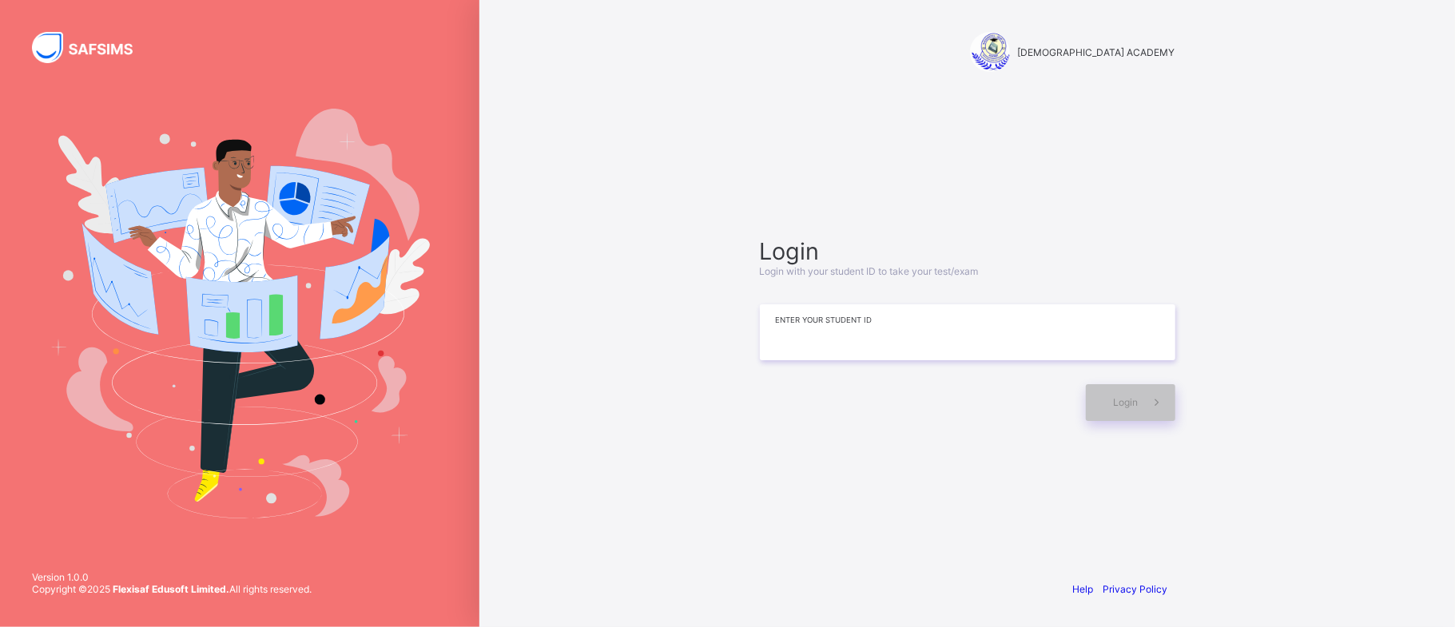
click at [775, 323] on input at bounding box center [967, 332] width 415 height 56
type input "**********"
click at [1128, 413] on div "Login" at bounding box center [1130, 402] width 89 height 37
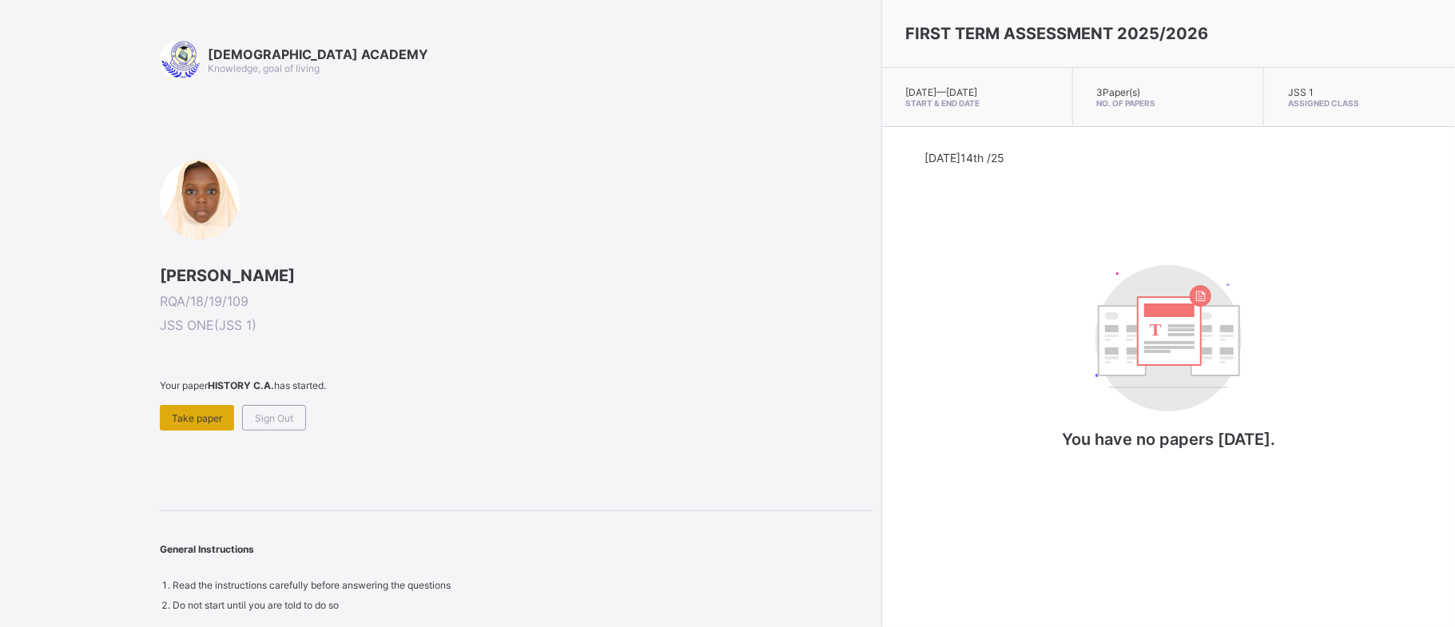
click at [193, 419] on span "Take paper" at bounding box center [197, 418] width 50 height 12
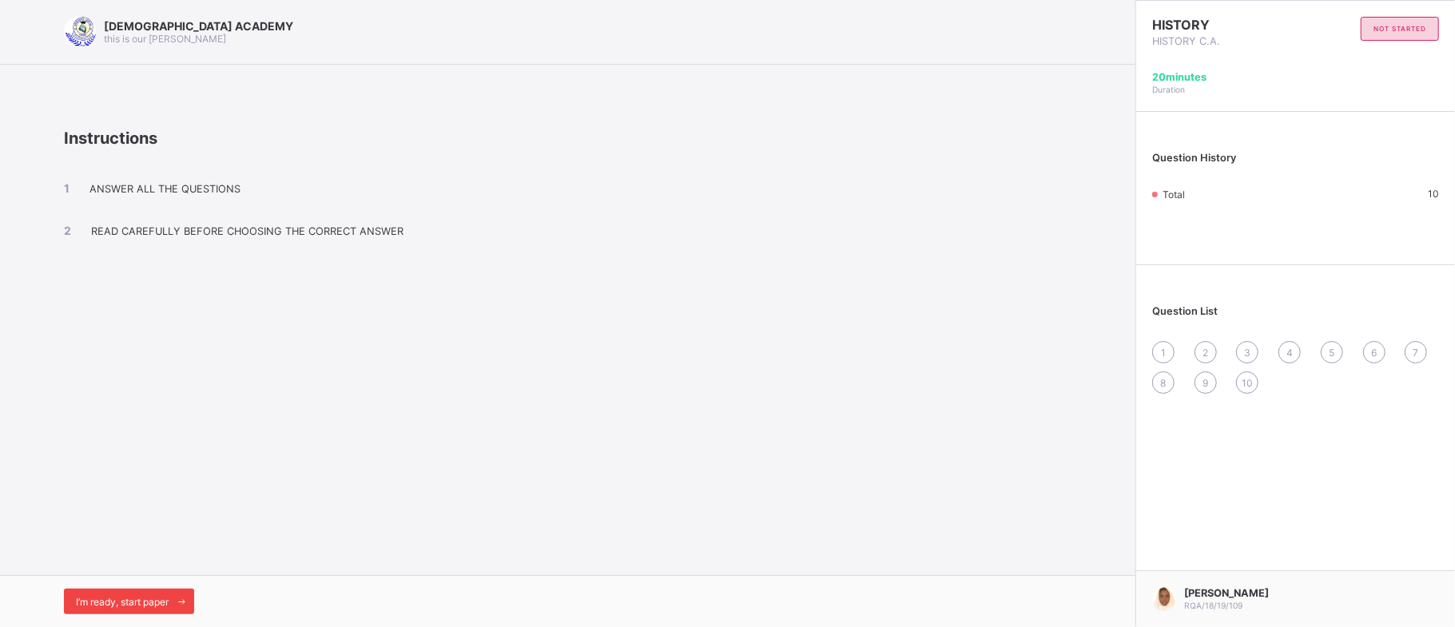
click at [129, 592] on div "I’m ready, start paper" at bounding box center [129, 602] width 130 height 26
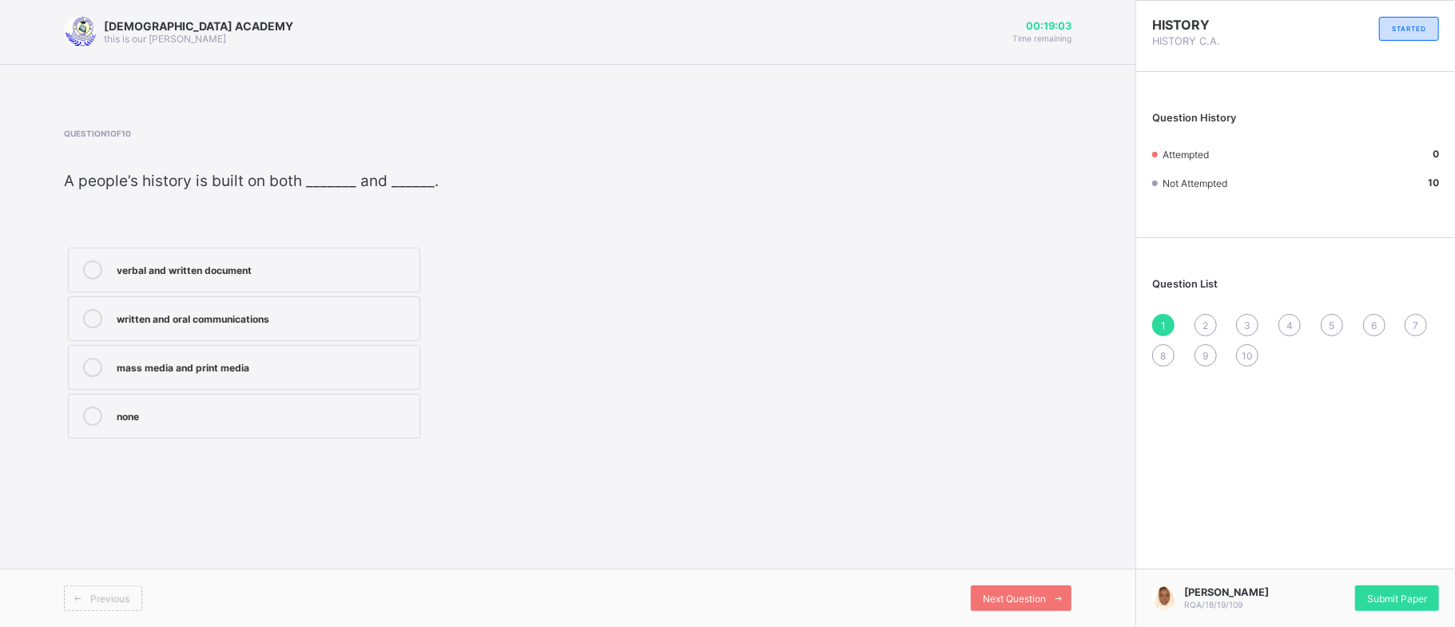
click at [135, 586] on div "Previous" at bounding box center [103, 599] width 78 height 26
click at [200, 302] on label "written and oral communications" at bounding box center [244, 318] width 352 height 45
click at [1043, 598] on span "Next Question" at bounding box center [1014, 599] width 63 height 12
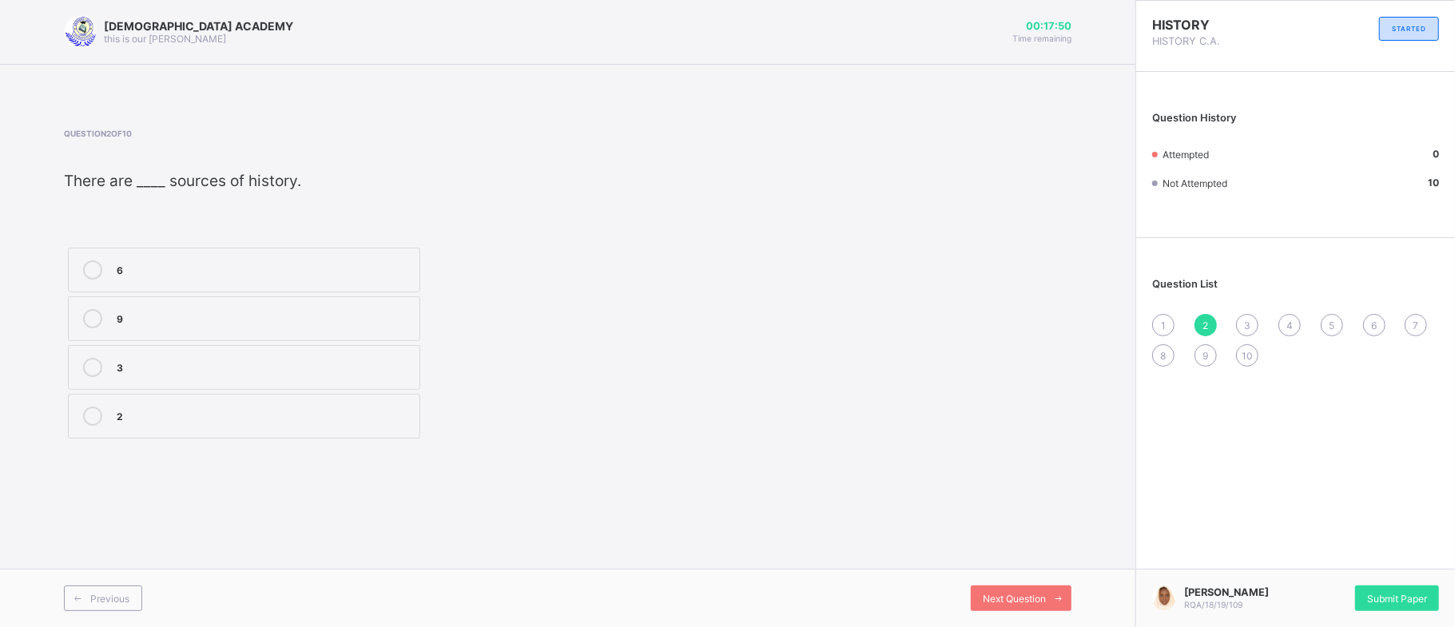
click at [129, 380] on label "3" at bounding box center [244, 367] width 352 height 45
click at [988, 586] on div "Next Question" at bounding box center [1021, 599] width 101 height 26
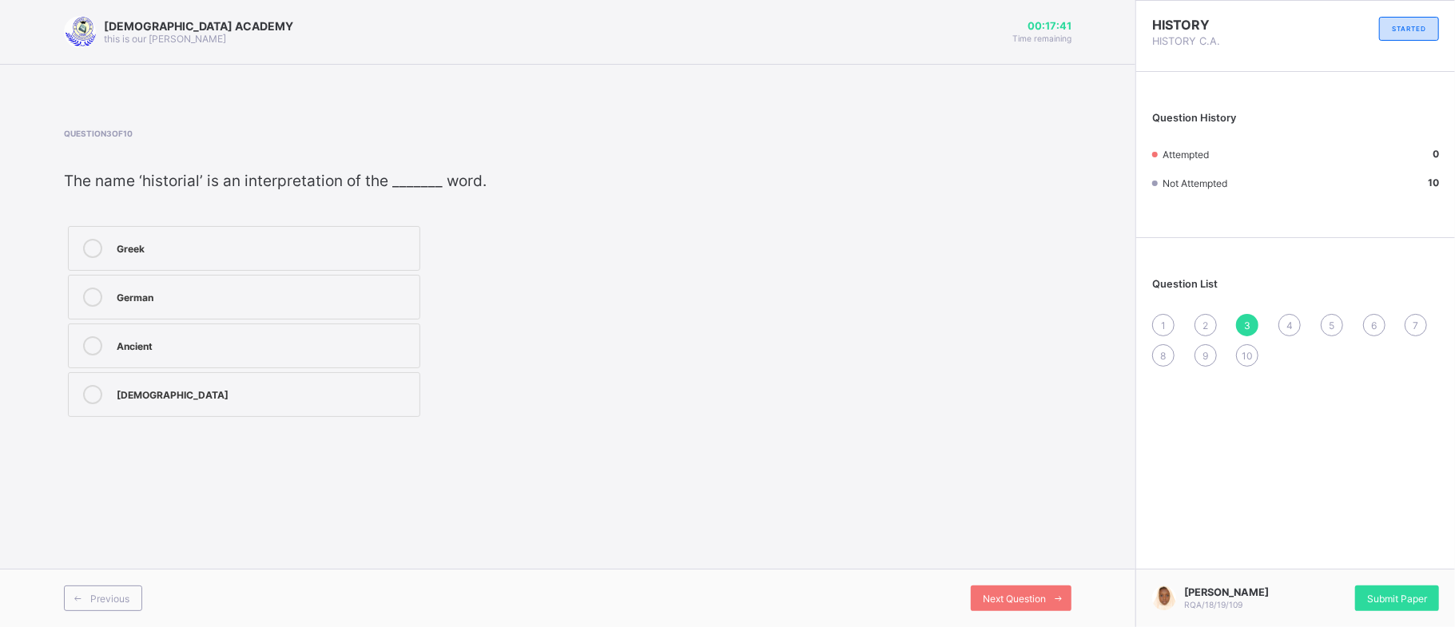
click at [132, 229] on label "Greek" at bounding box center [244, 248] width 352 height 45
click at [1010, 590] on div "Next Question" at bounding box center [1021, 599] width 101 height 26
click at [275, 234] on label "knowledge" at bounding box center [244, 248] width 352 height 45
click at [979, 592] on div "Next Question" at bounding box center [1021, 599] width 101 height 26
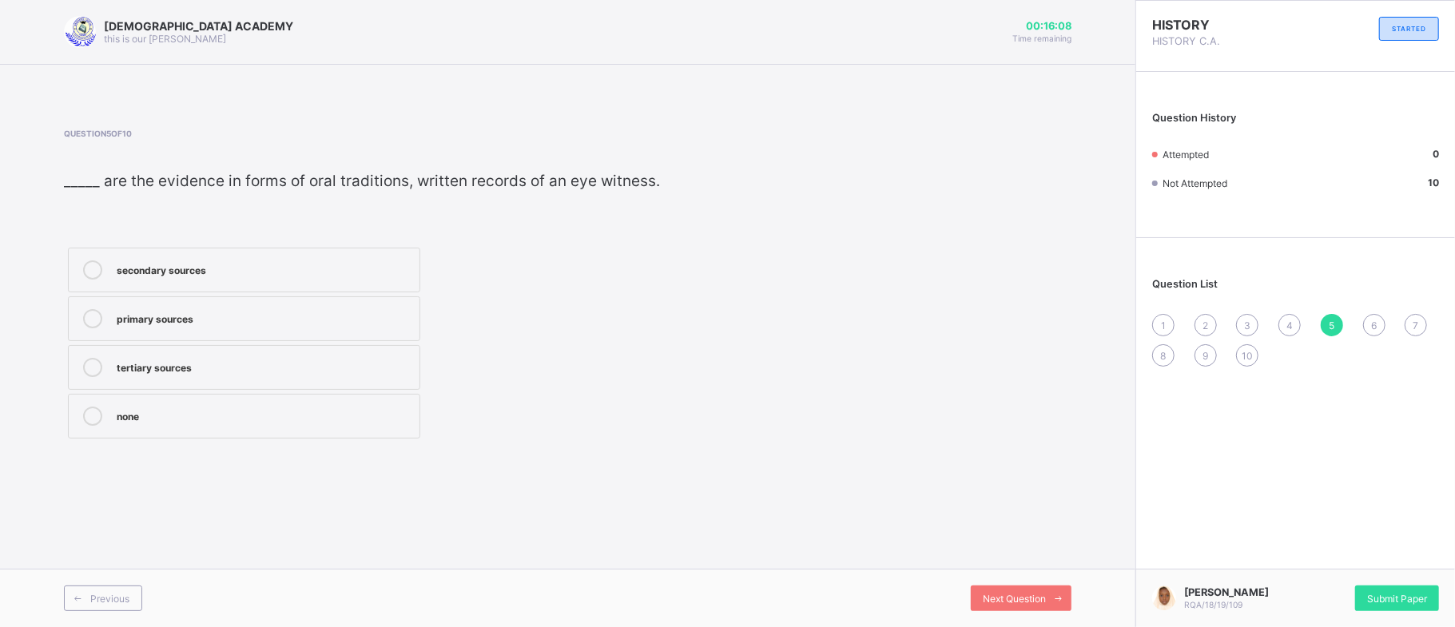
click at [372, 320] on label "primary sources" at bounding box center [244, 318] width 352 height 45
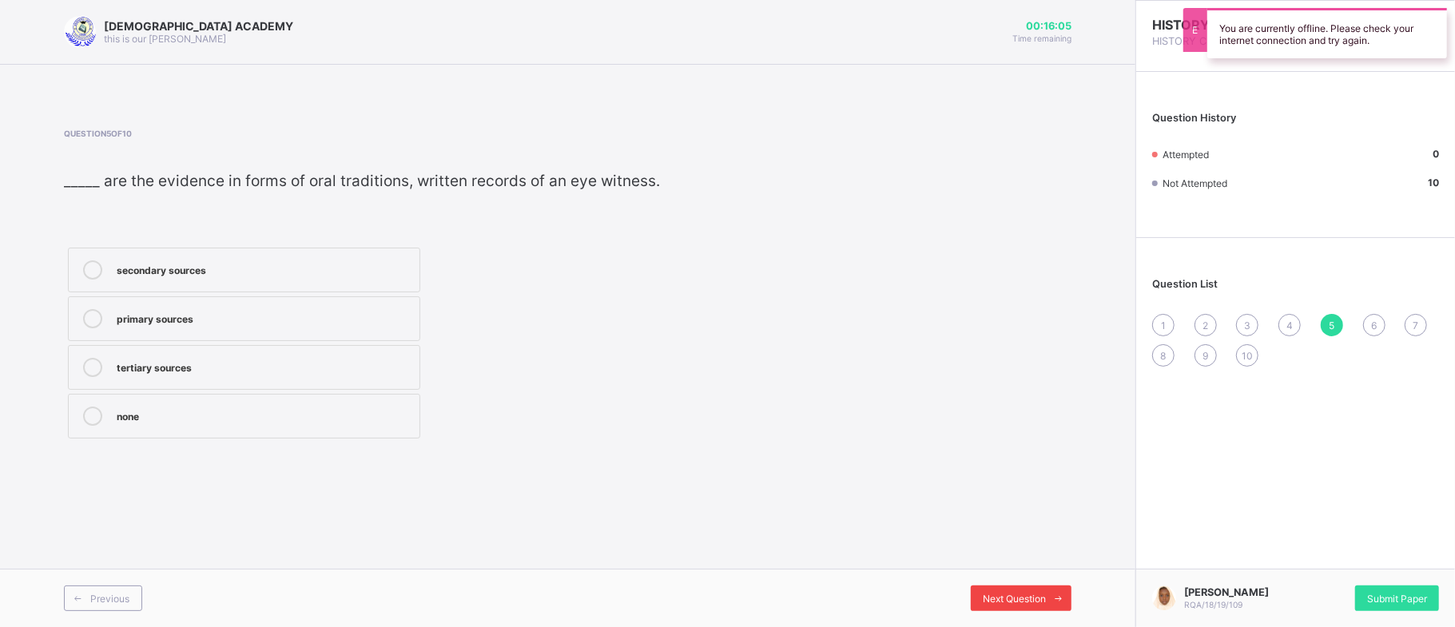
click at [1039, 593] on span "Next Question" at bounding box center [1014, 599] width 63 height 12
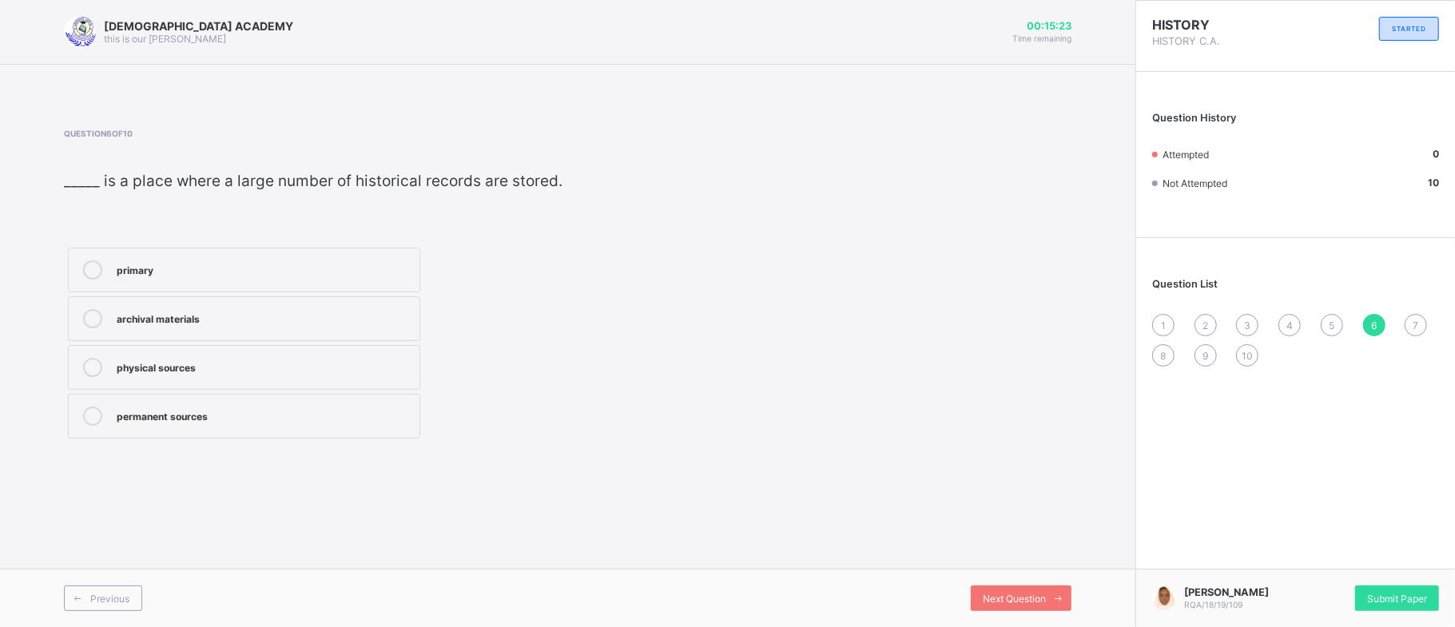
click at [125, 315] on div "archival materials" at bounding box center [264, 317] width 295 height 16
click at [1062, 596] on icon at bounding box center [1059, 599] width 12 height 10
click at [256, 256] on label "source" at bounding box center [244, 270] width 352 height 45
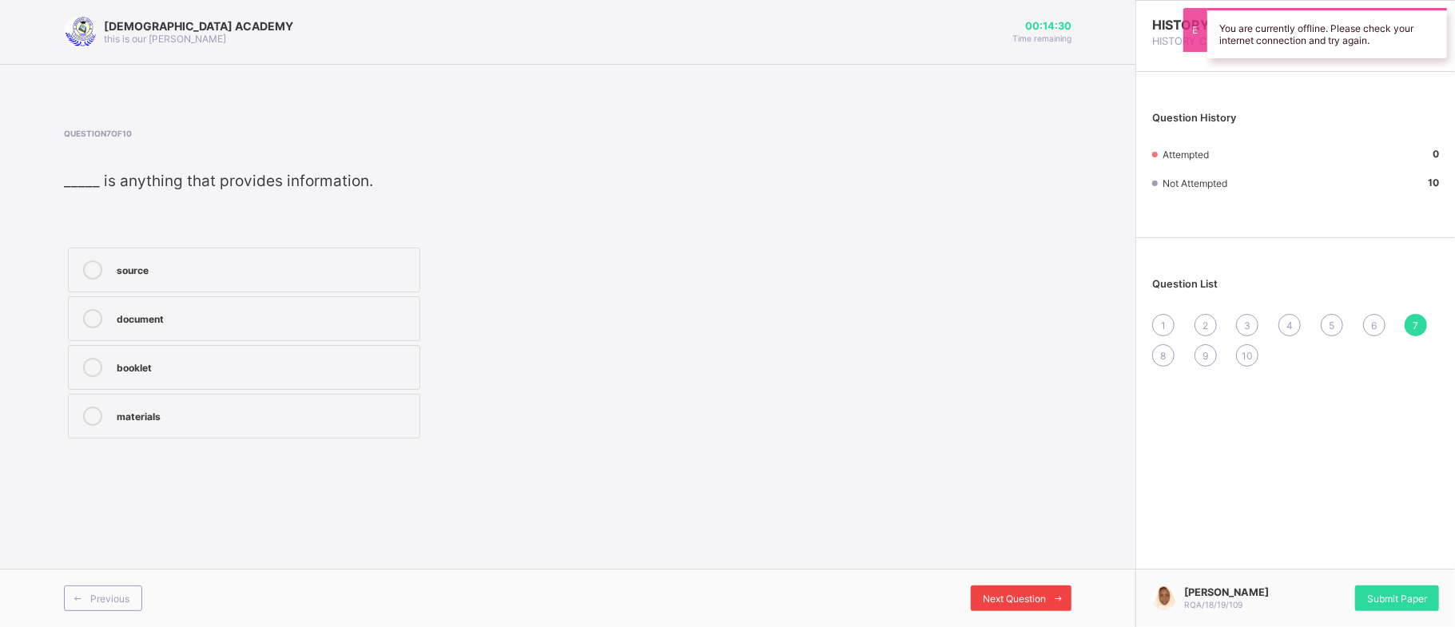
click at [992, 601] on span "Next Question" at bounding box center [1014, 599] width 63 height 12
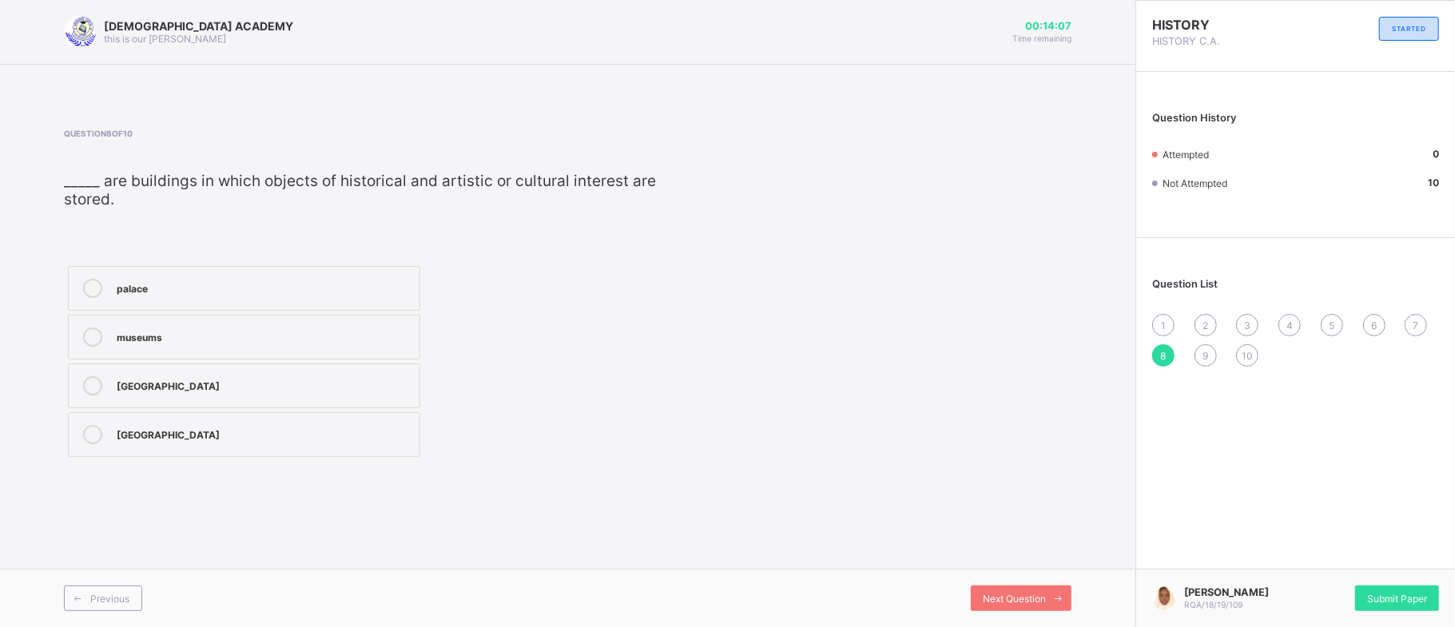
click at [296, 318] on label "museums" at bounding box center [244, 337] width 352 height 45
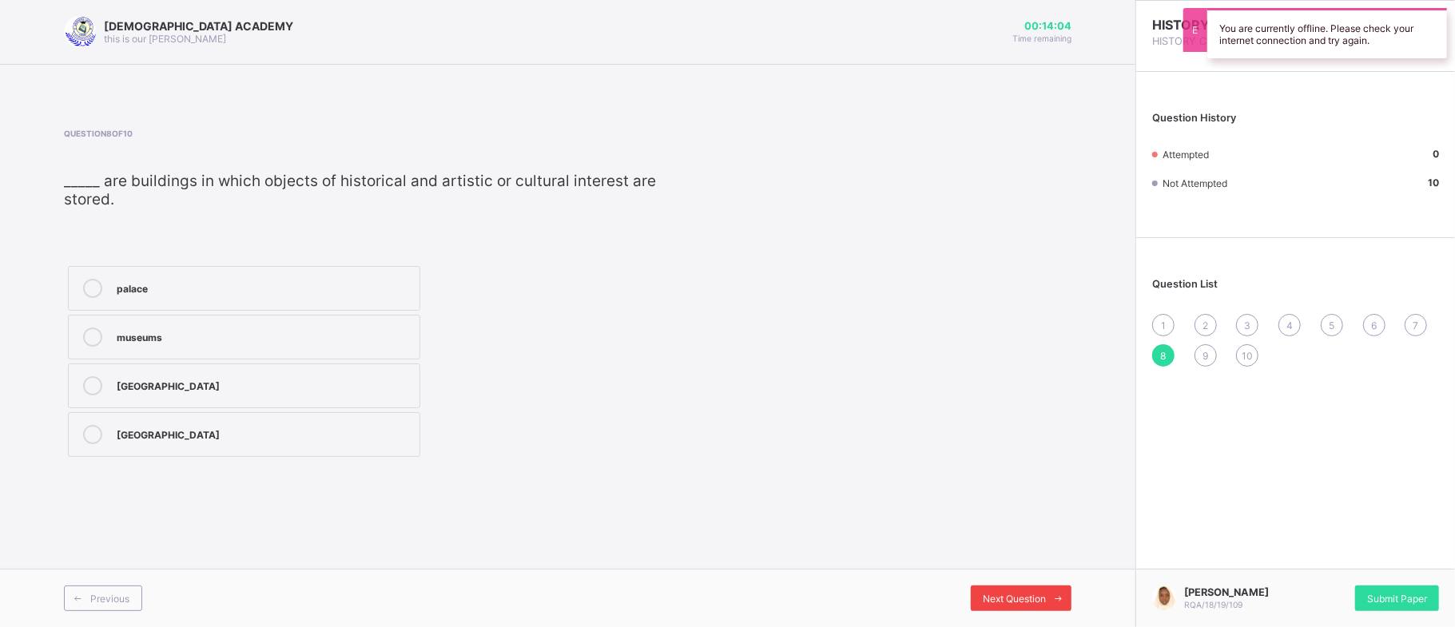
click at [983, 596] on span "Next Question" at bounding box center [1014, 599] width 63 height 12
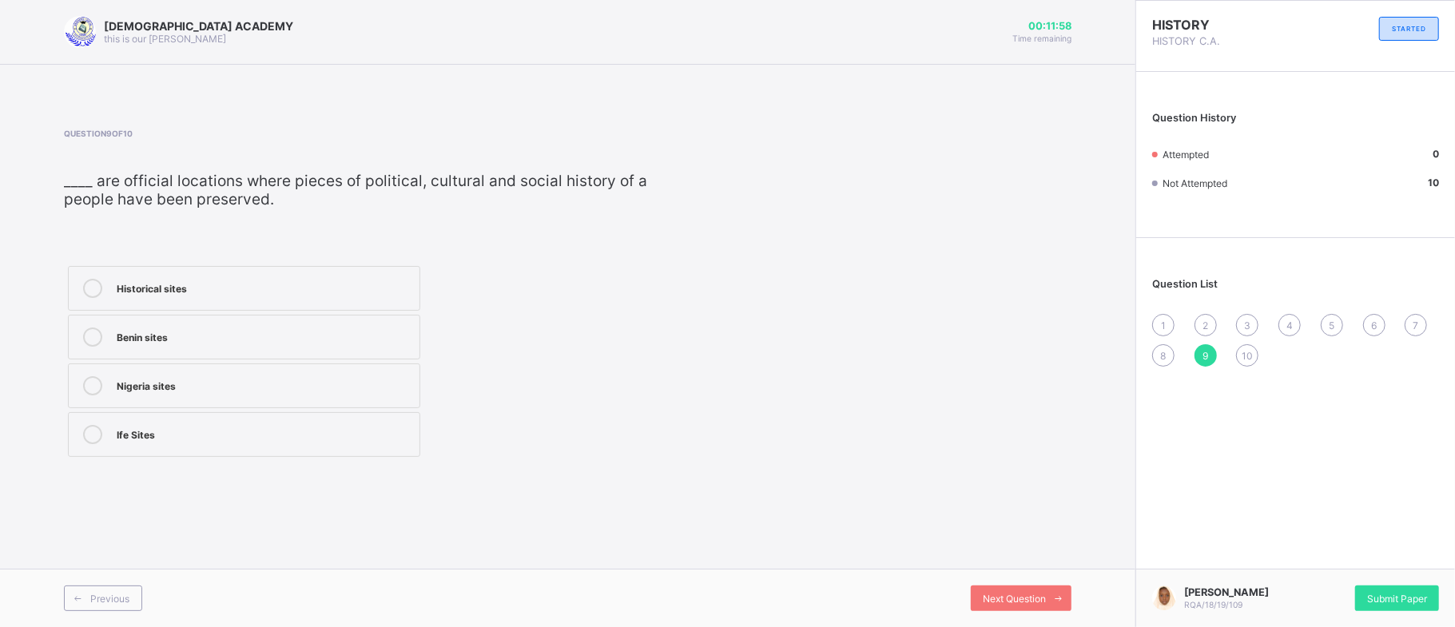
click at [376, 288] on div "Historical sites" at bounding box center [264, 287] width 295 height 16
click at [1019, 598] on span "Next Question" at bounding box center [1014, 599] width 63 height 12
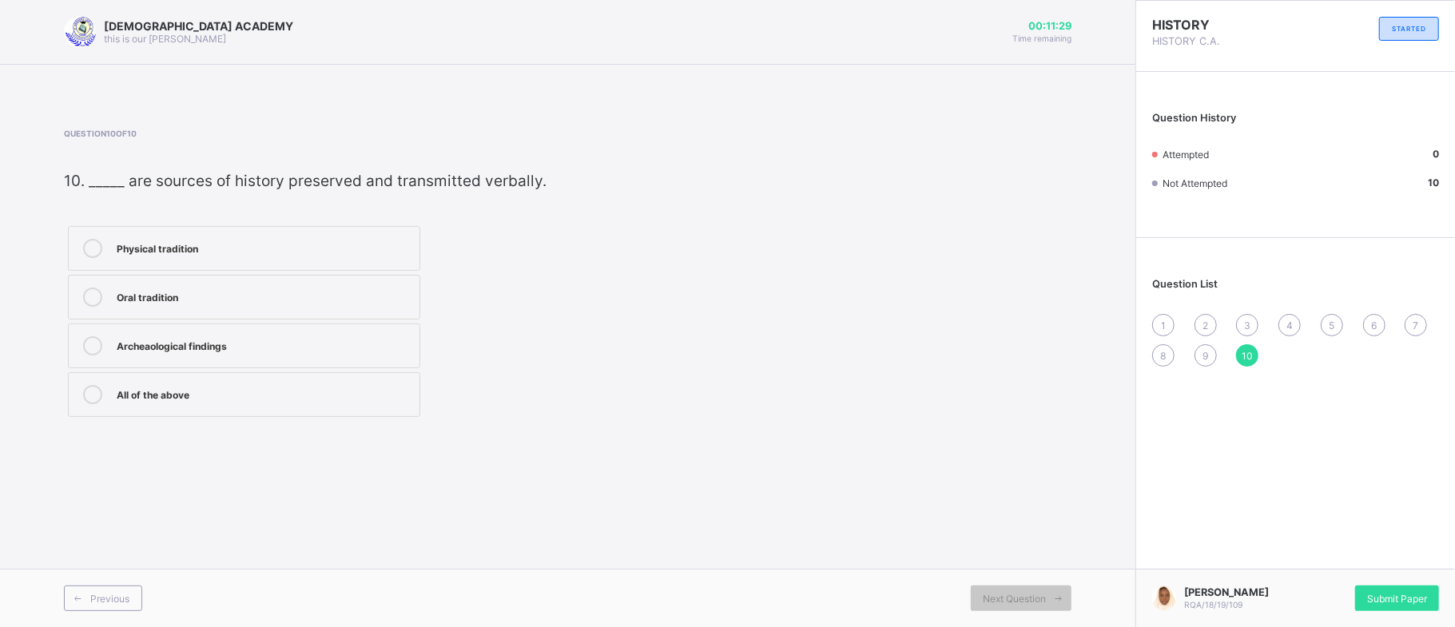
click at [299, 251] on div "Physical tradition" at bounding box center [264, 247] width 295 height 16
click at [1020, 602] on span "Next Question" at bounding box center [1014, 599] width 63 height 12
click at [85, 602] on span at bounding box center [78, 599] width 26 height 26
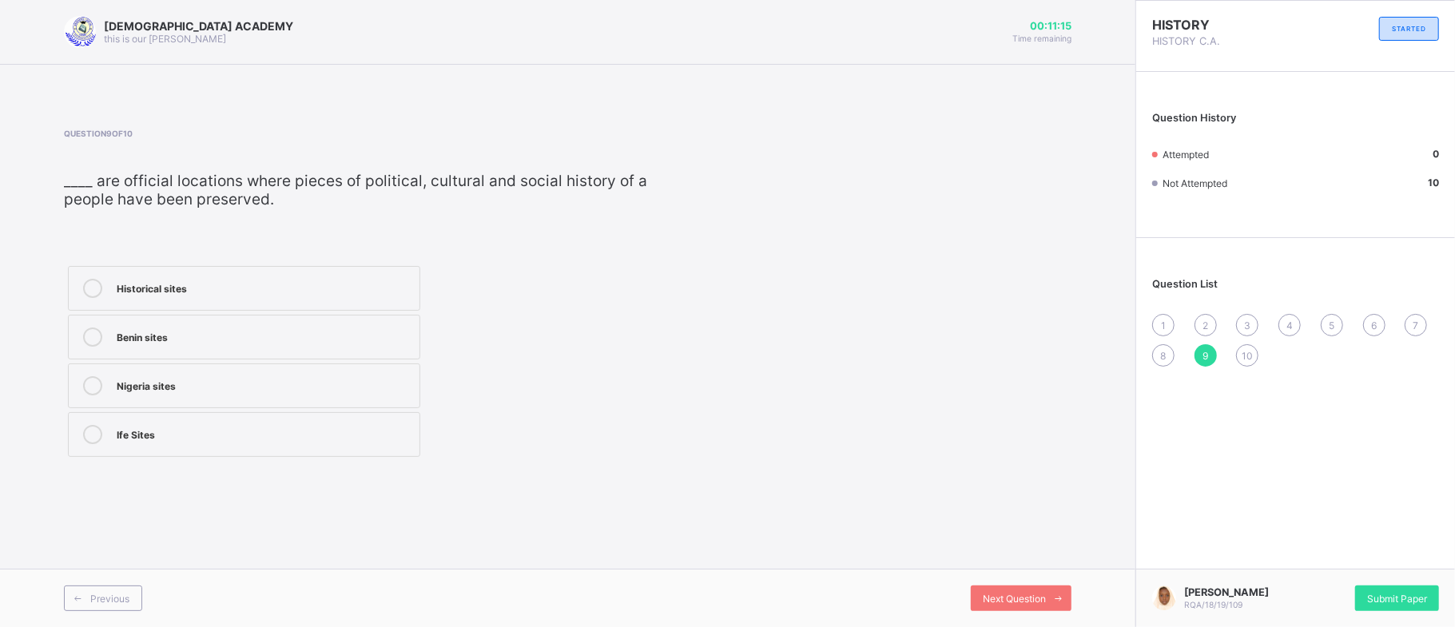
click at [208, 292] on div "Historical sites" at bounding box center [264, 287] width 295 height 16
click at [110, 576] on div "Previous Next Question" at bounding box center [567, 598] width 1135 height 58
click at [106, 595] on span "Previous" at bounding box center [109, 599] width 39 height 12
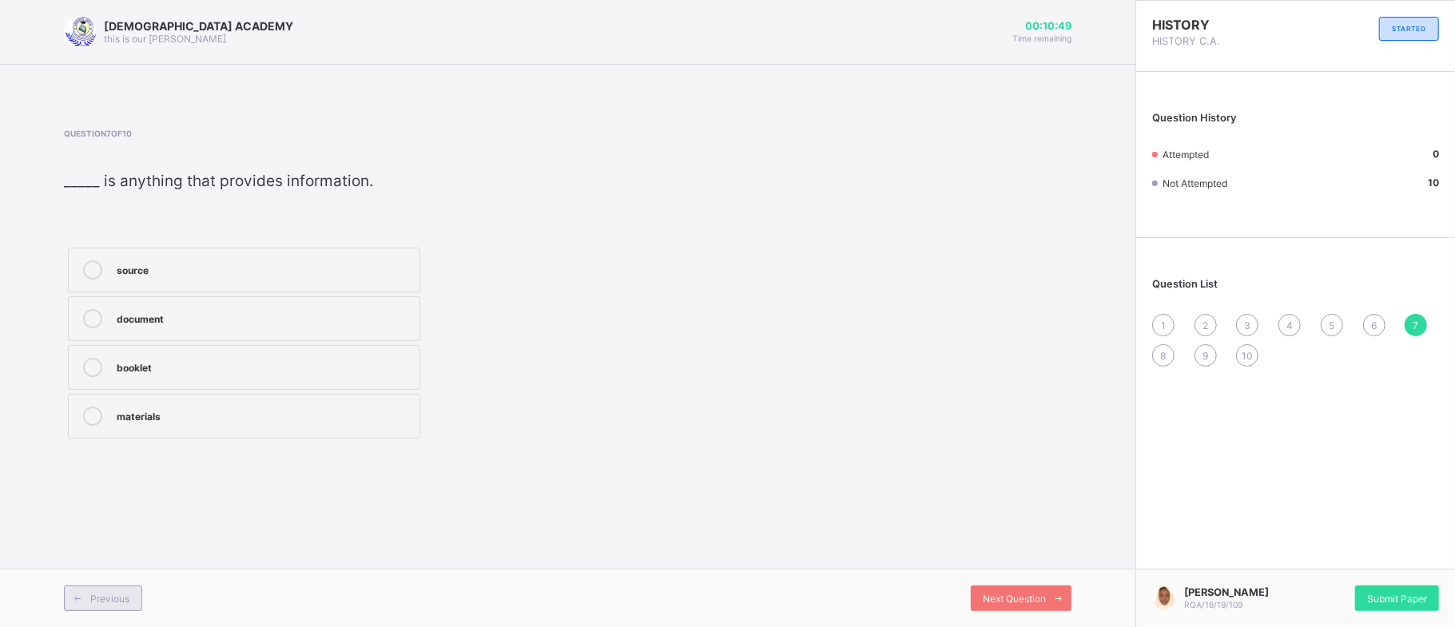
click at [106, 595] on span "Previous" at bounding box center [109, 599] width 39 height 12
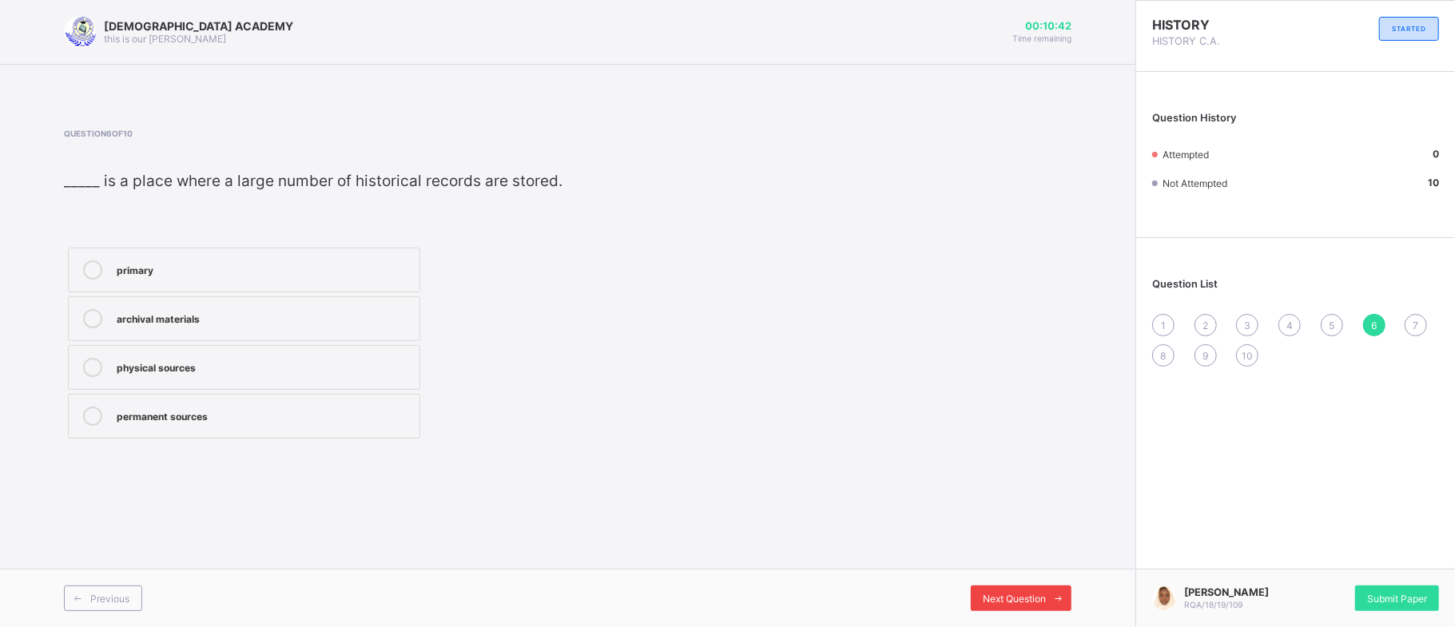
click at [1014, 596] on span "Next Question" at bounding box center [1014, 599] width 63 height 12
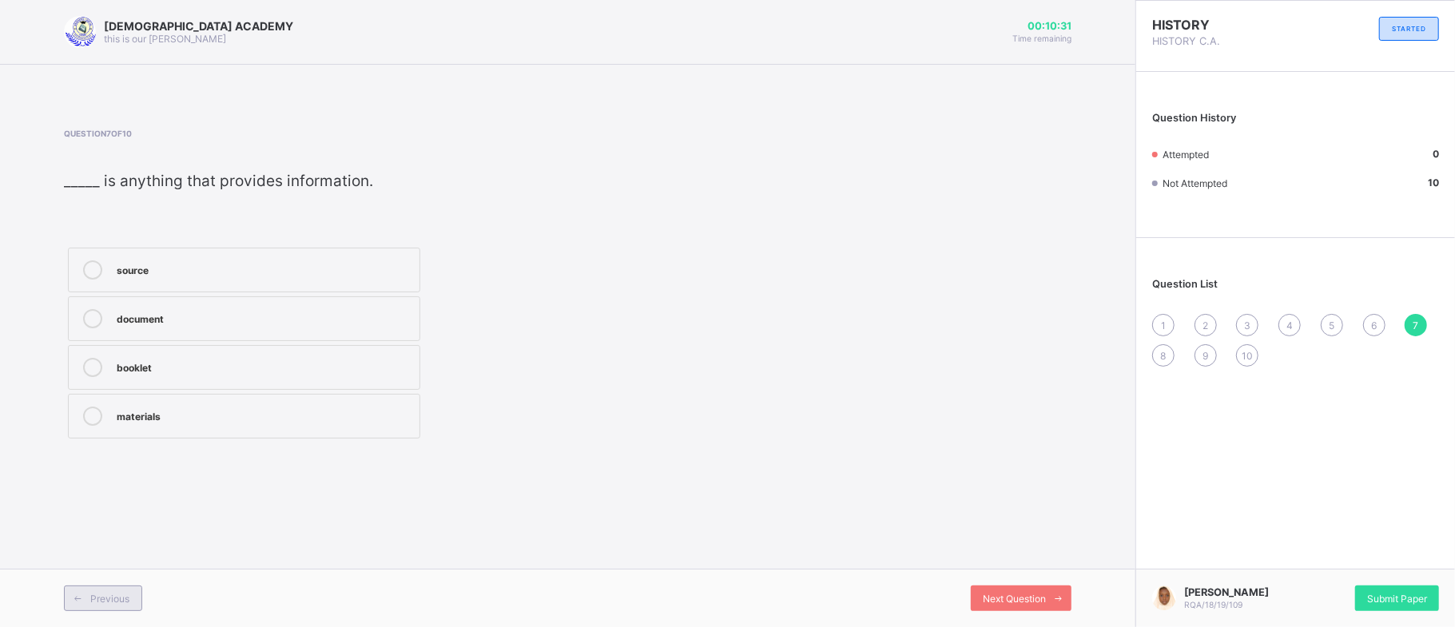
click at [94, 598] on span "Previous" at bounding box center [109, 599] width 39 height 12
click at [96, 598] on span "Previous" at bounding box center [109, 599] width 39 height 12
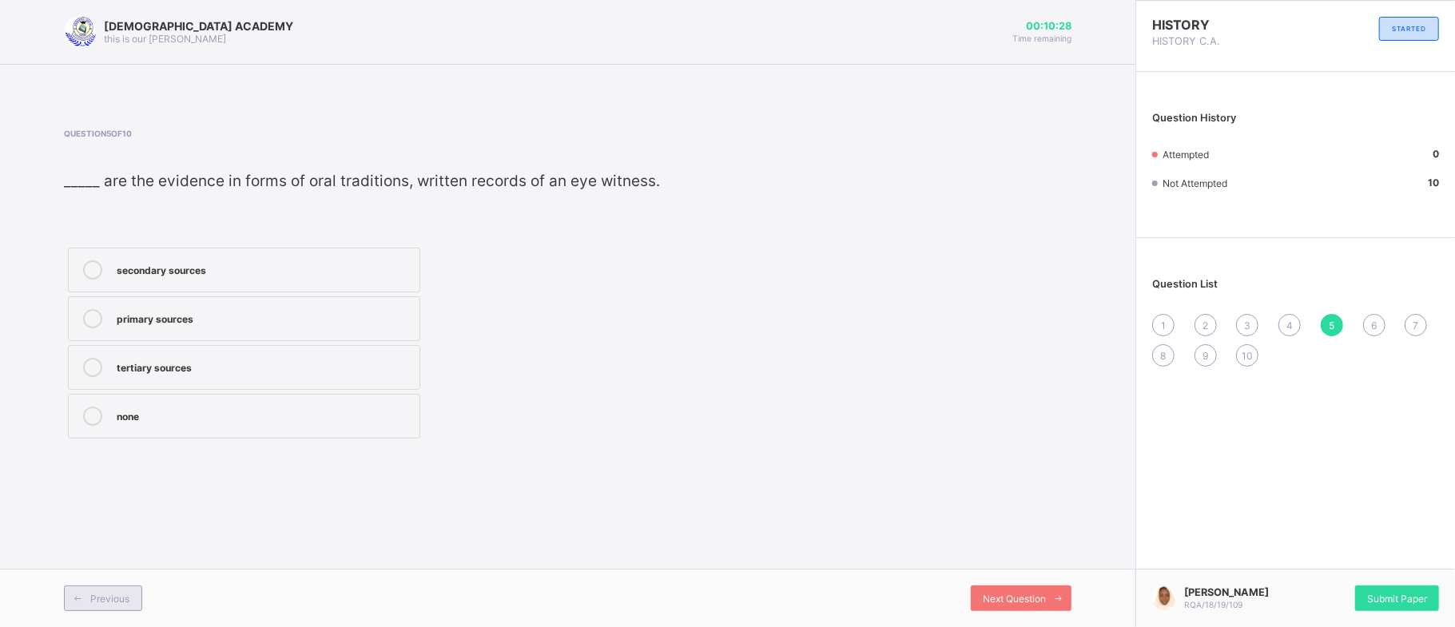
click at [97, 598] on span "Previous" at bounding box center [109, 599] width 39 height 12
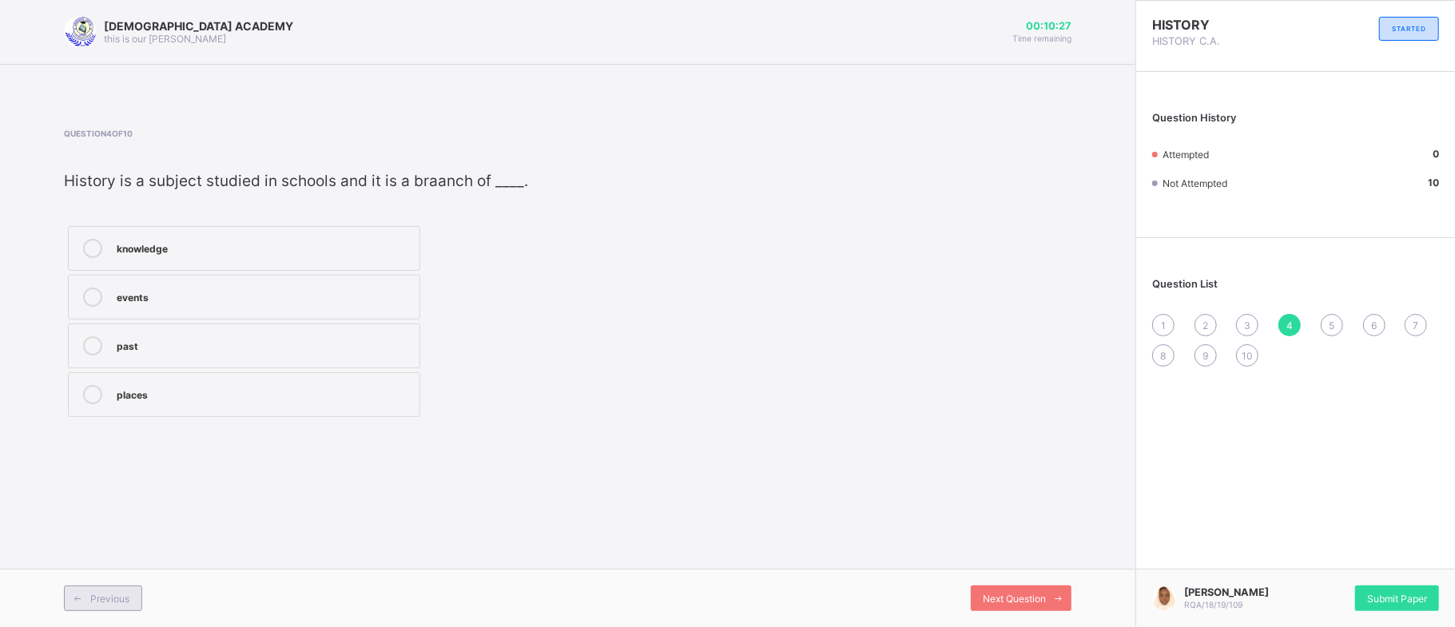
click at [97, 598] on span "Previous" at bounding box center [109, 599] width 39 height 12
click at [97, 606] on div "Previous" at bounding box center [103, 599] width 78 height 26
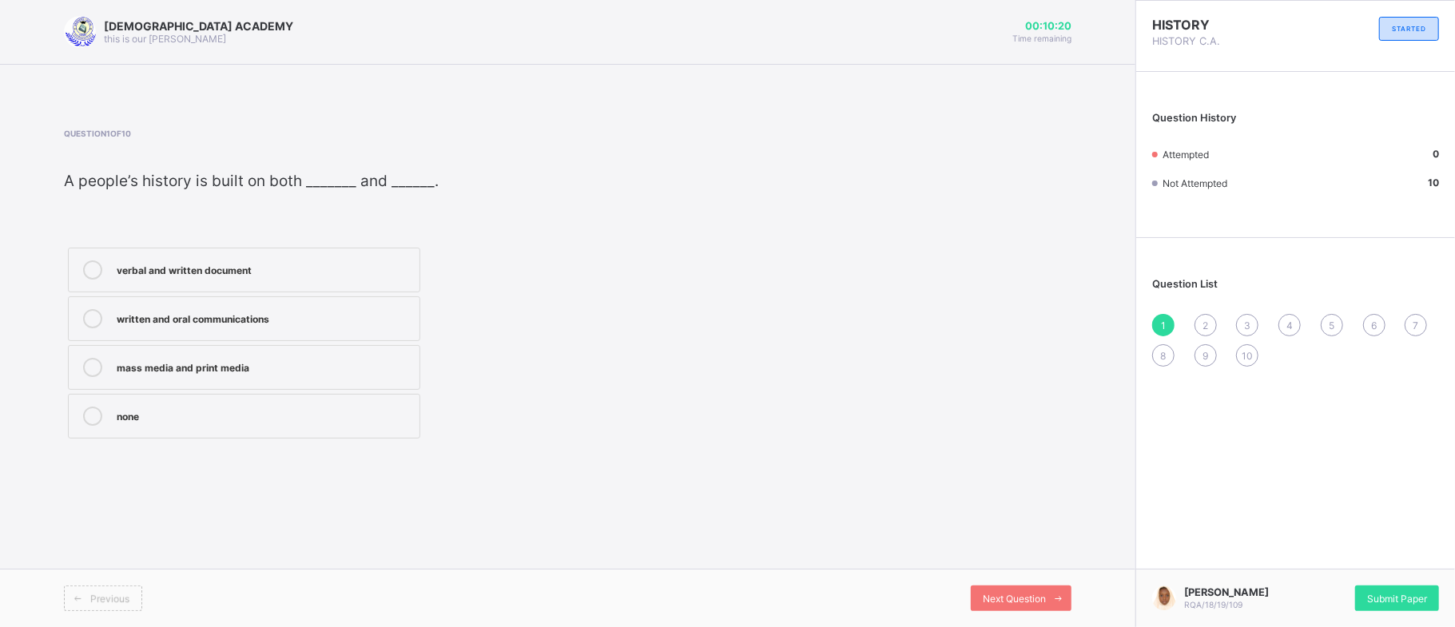
click at [109, 586] on div "Previous" at bounding box center [103, 599] width 78 height 26
click at [104, 601] on span "Previous" at bounding box center [109, 599] width 39 height 12
click at [106, 276] on div at bounding box center [93, 269] width 32 height 19
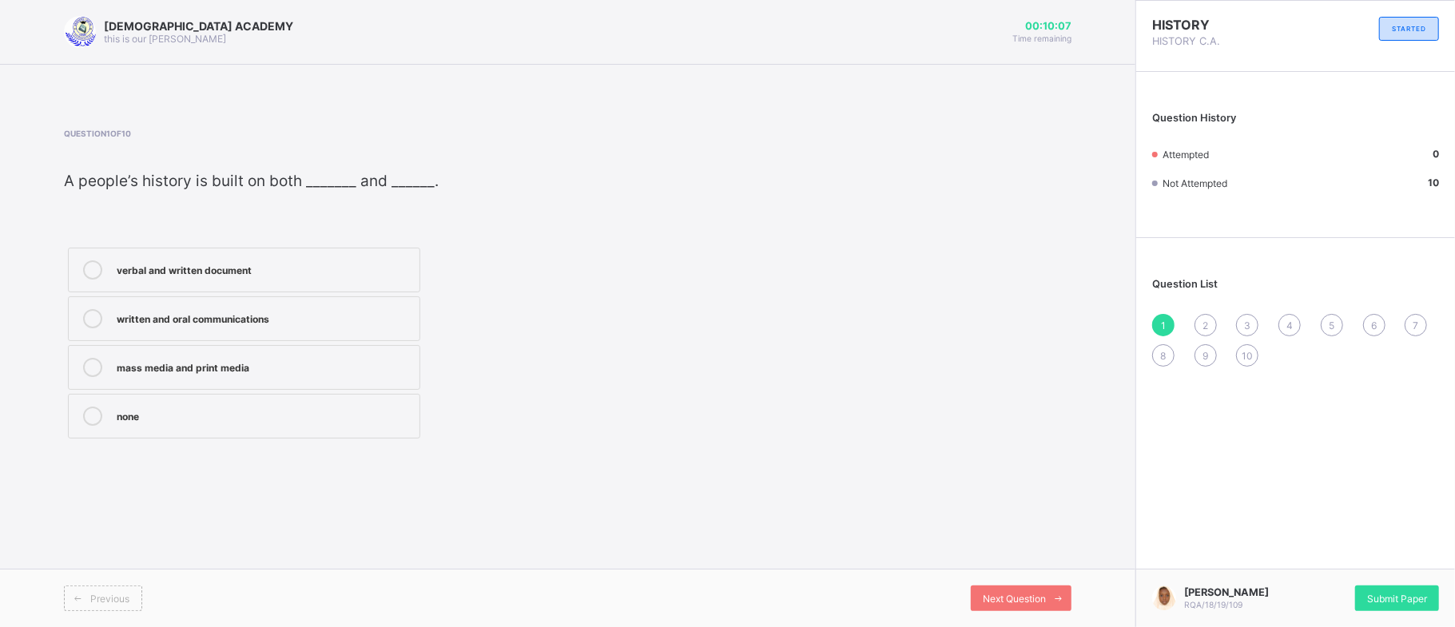
click at [94, 272] on icon at bounding box center [92, 269] width 19 height 19
click at [1021, 588] on div "Next Question" at bounding box center [1021, 599] width 101 height 26
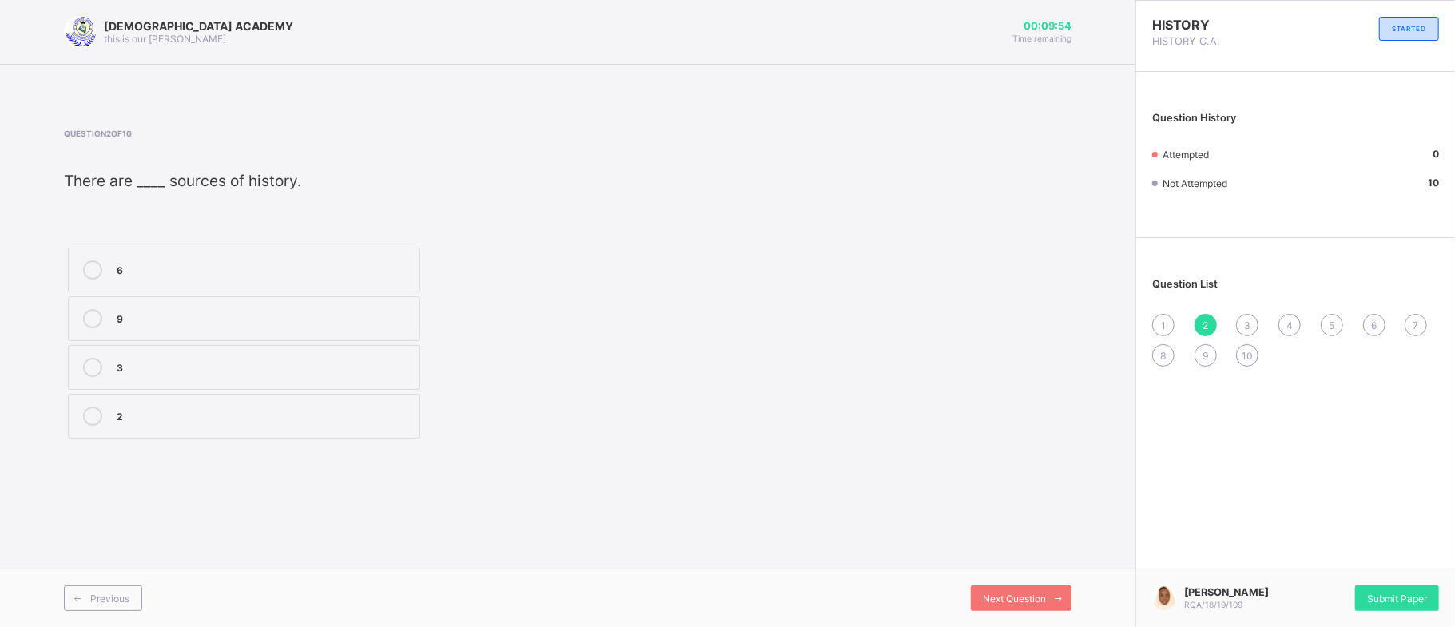
click at [1059, 390] on div "Question 2 of 10 There are ____ sources of history. 6 9 3 2" at bounding box center [568, 286] width 1008 height 314
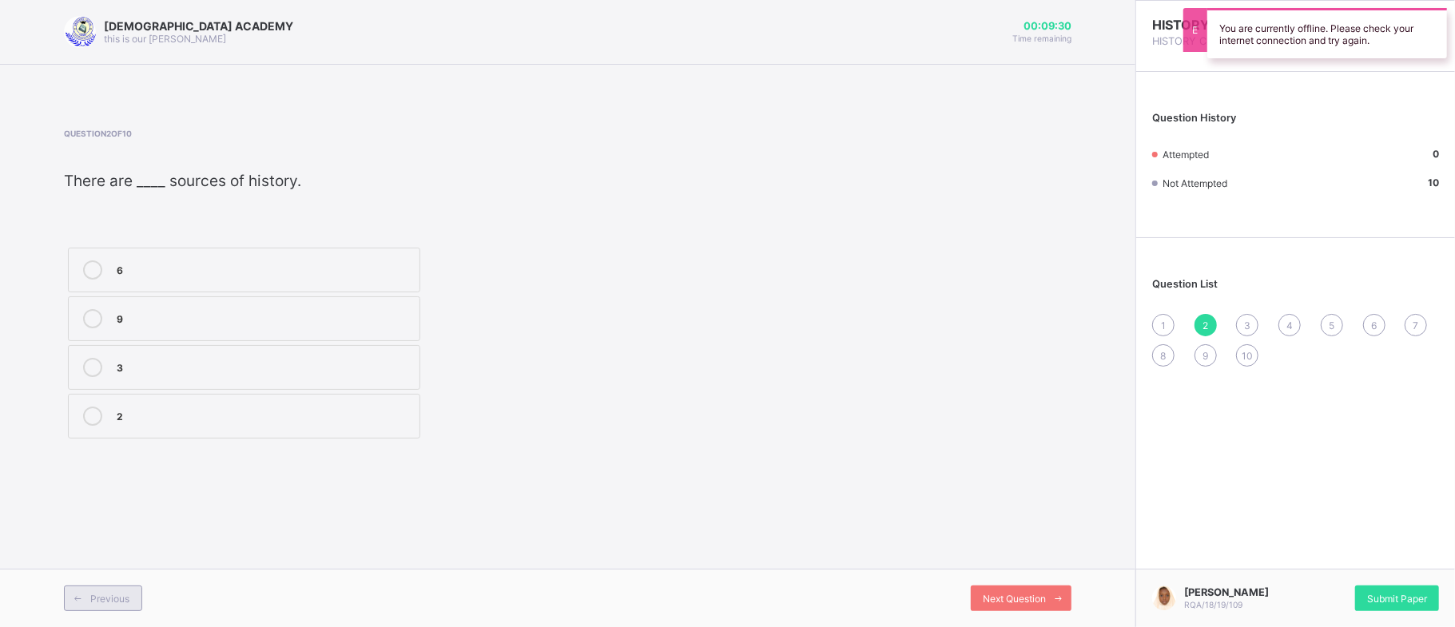
click at [96, 594] on span "Previous" at bounding box center [109, 599] width 39 height 12
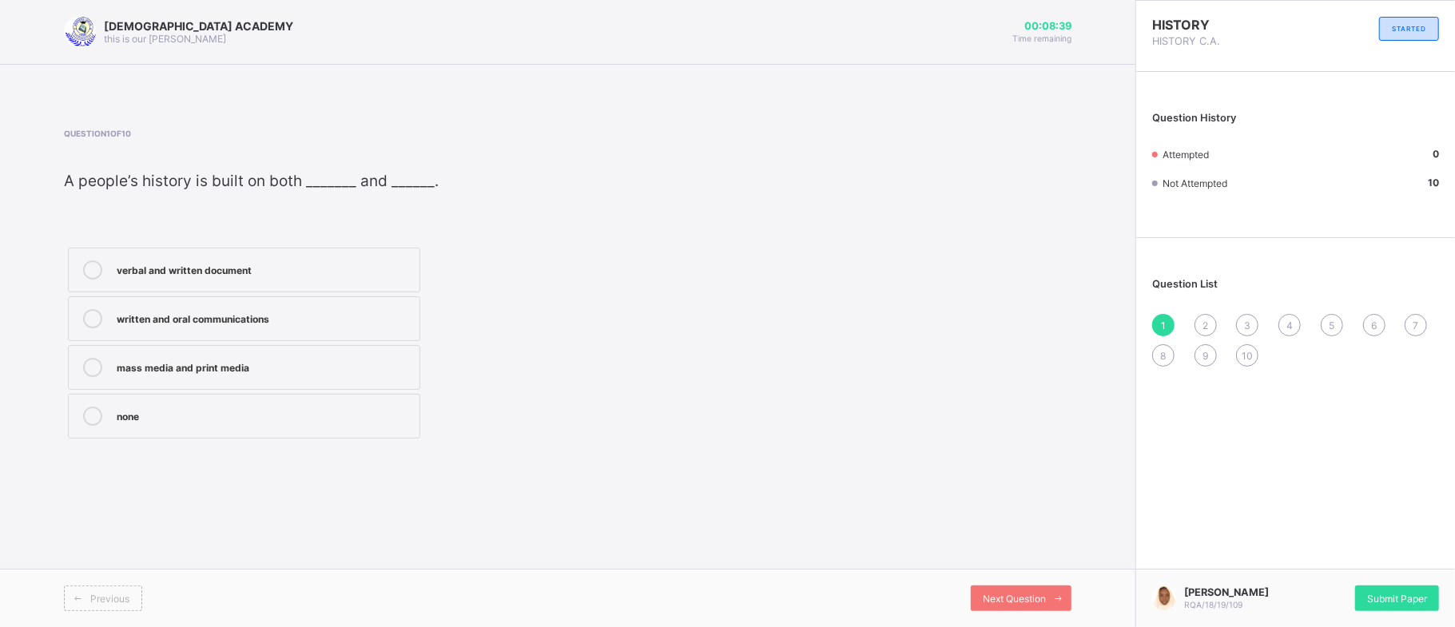
click at [826, 270] on div "Question 1 of 10 A people’s history is built on both _______ and ______. verbal…" at bounding box center [568, 286] width 1008 height 314
click at [209, 264] on div "verbal and written document" at bounding box center [264, 268] width 295 height 16
click at [1058, 595] on icon at bounding box center [1059, 599] width 12 height 10
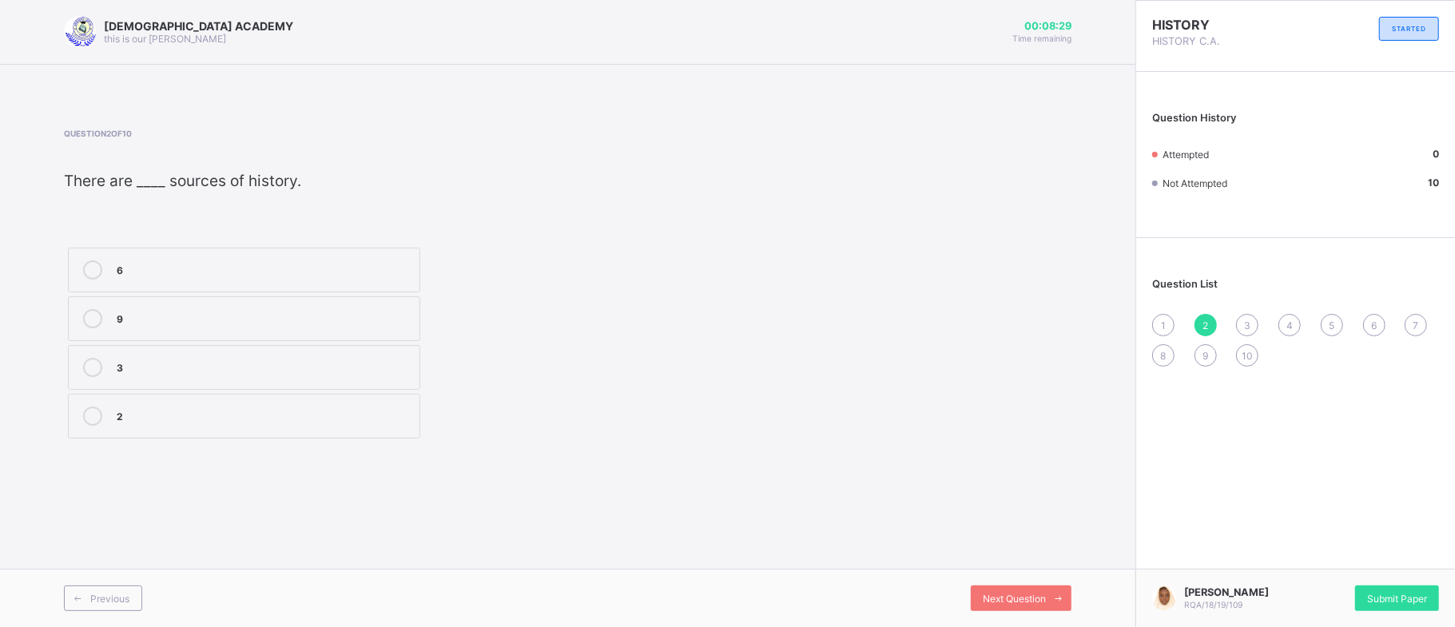
click at [375, 268] on div "6" at bounding box center [264, 268] width 295 height 16
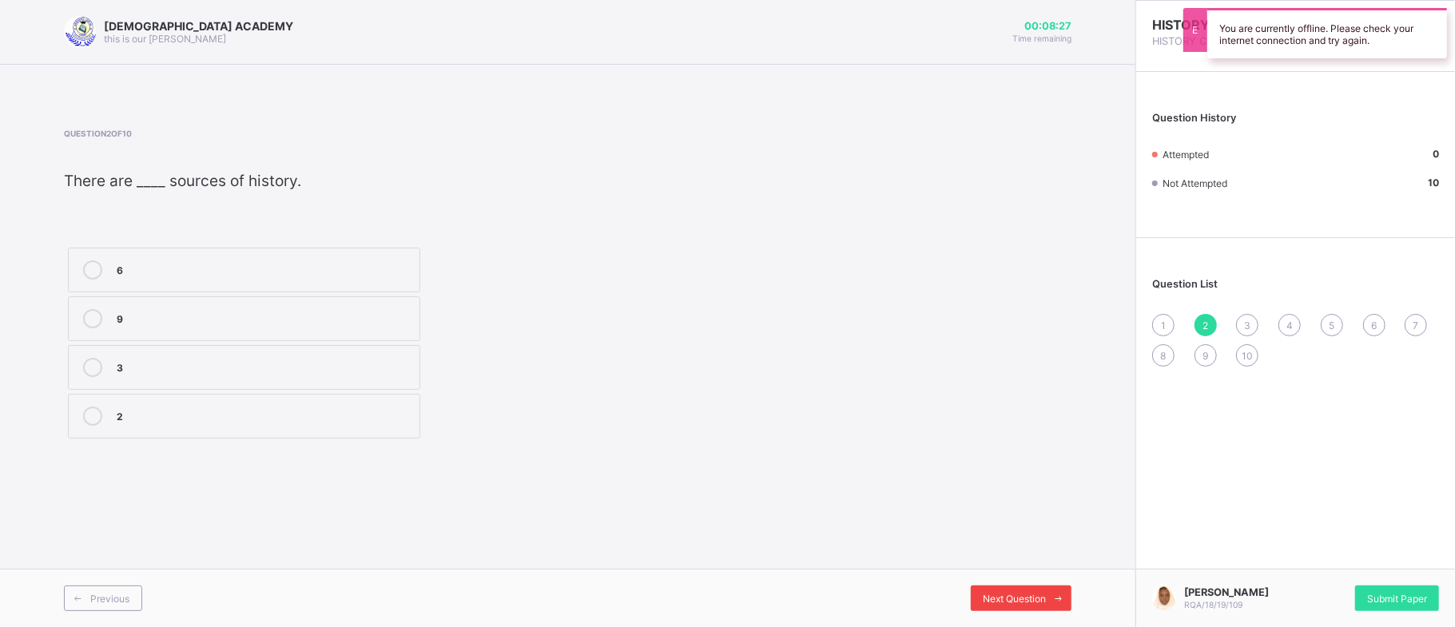
click at [1032, 590] on div "Next Question" at bounding box center [1021, 599] width 101 height 26
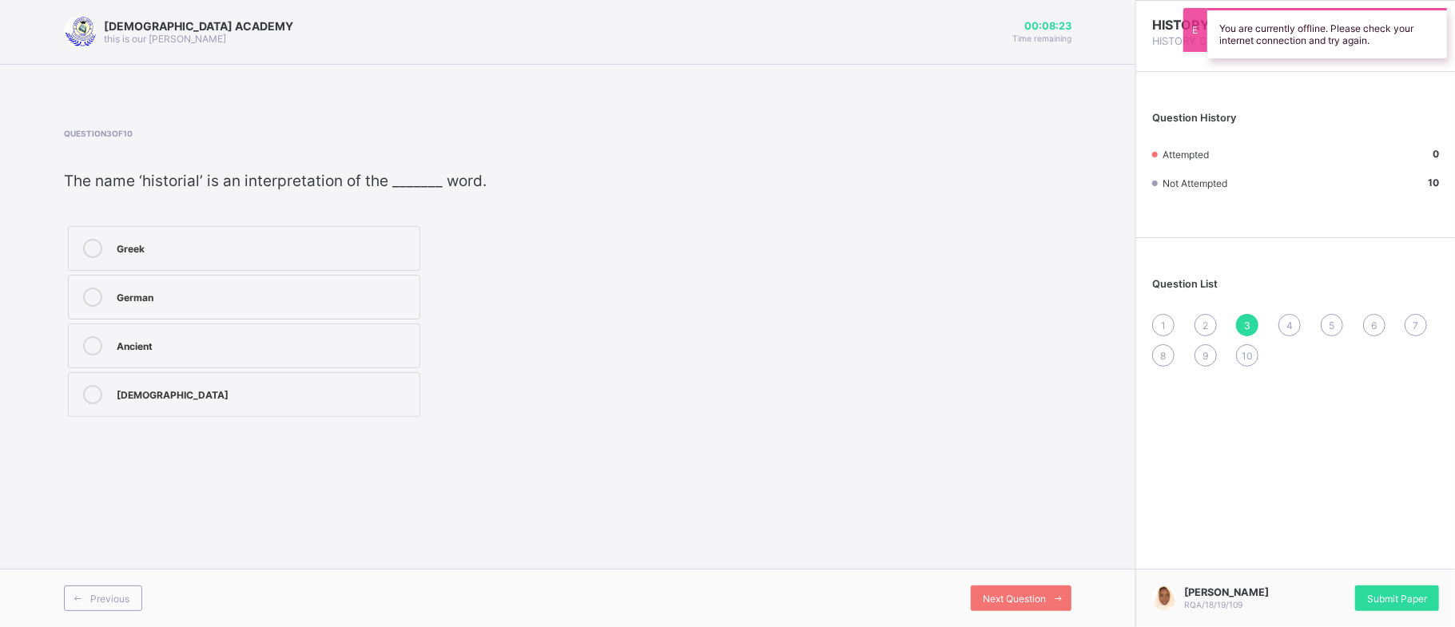
click at [375, 257] on div "Greek" at bounding box center [264, 248] width 295 height 19
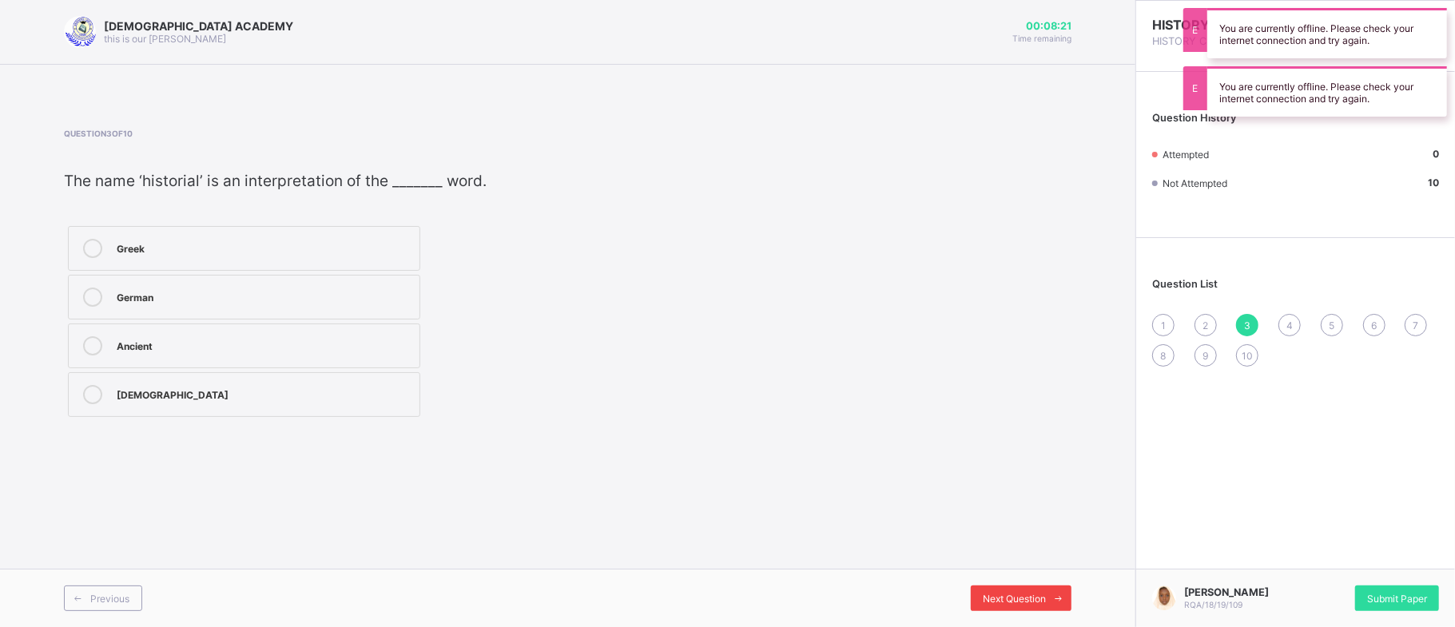
click at [1067, 590] on span at bounding box center [1059, 599] width 26 height 26
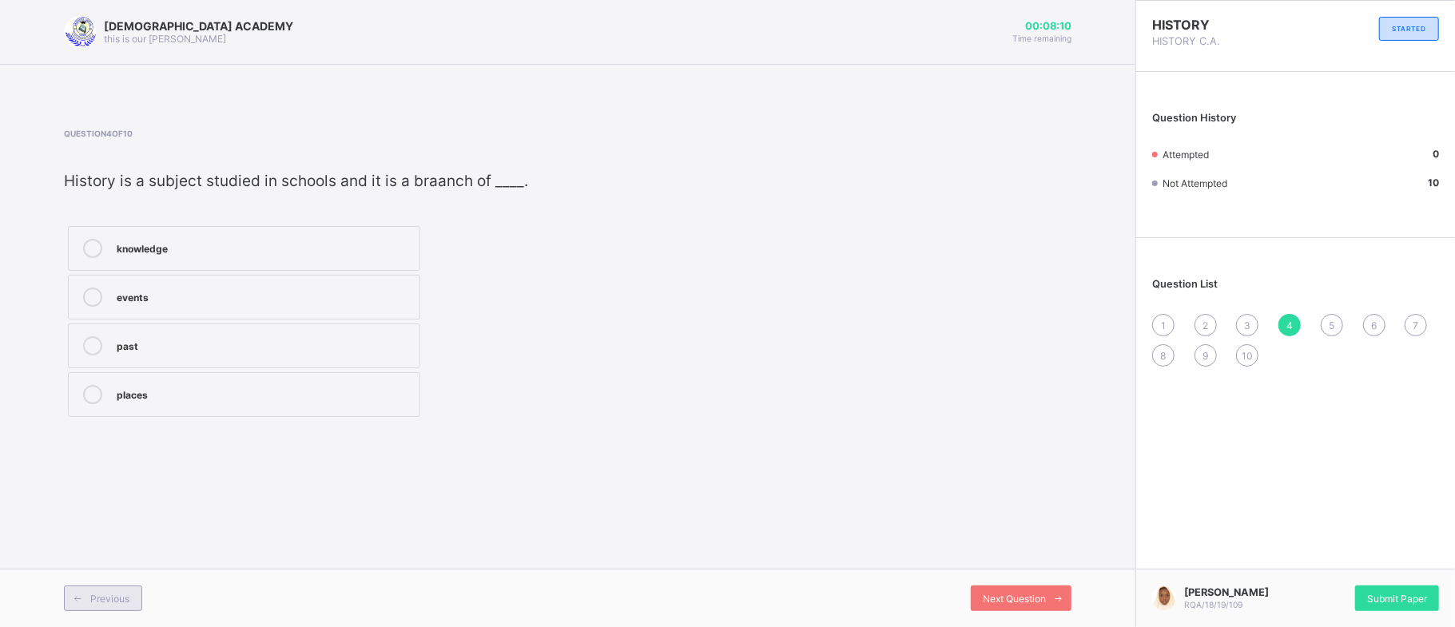
click at [104, 607] on div "Previous" at bounding box center [103, 599] width 78 height 26
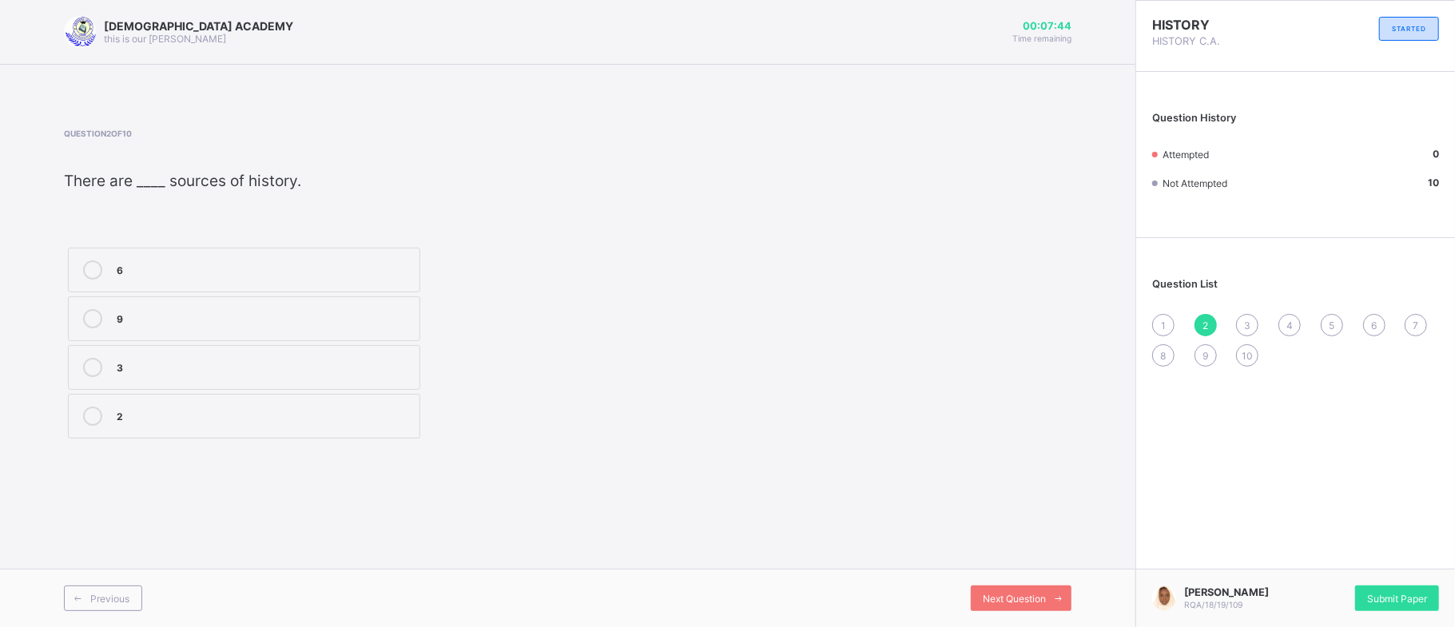
click at [295, 275] on div "6" at bounding box center [264, 268] width 295 height 16
click at [1059, 602] on icon at bounding box center [1059, 599] width 12 height 10
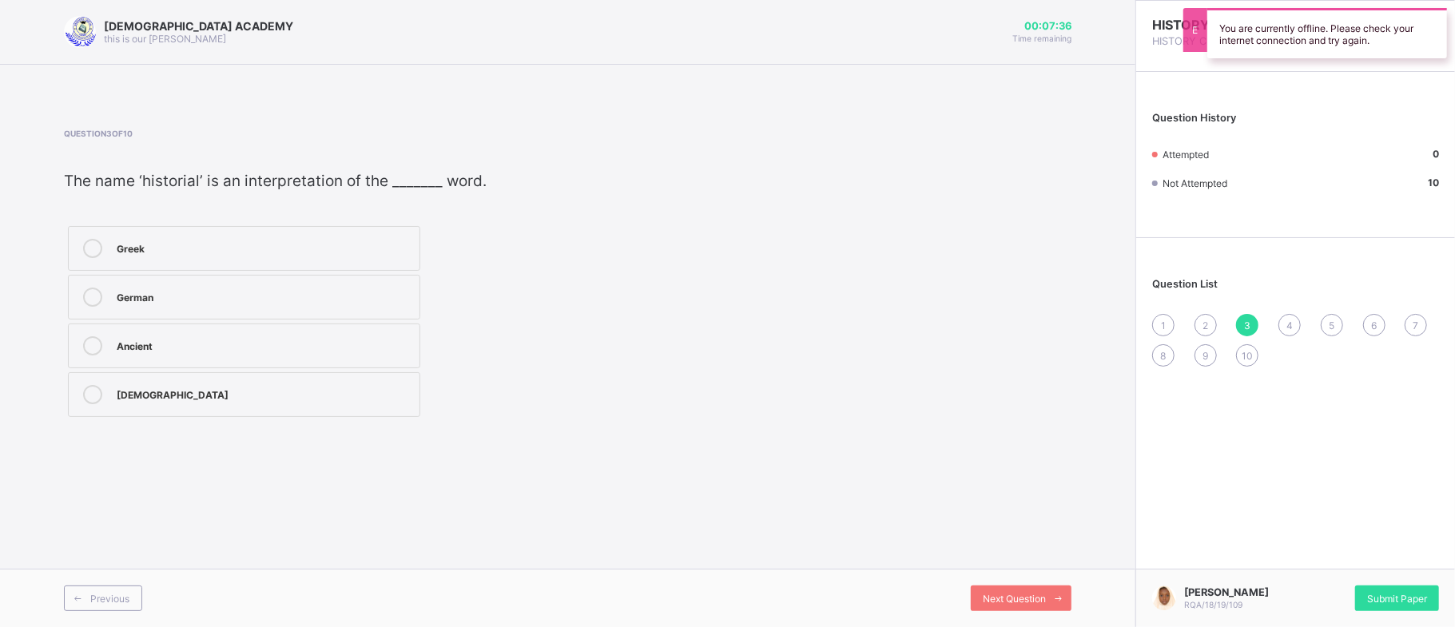
click at [390, 236] on label "Greek" at bounding box center [244, 248] width 352 height 45
click at [985, 594] on span "Next Question" at bounding box center [1014, 599] width 63 height 12
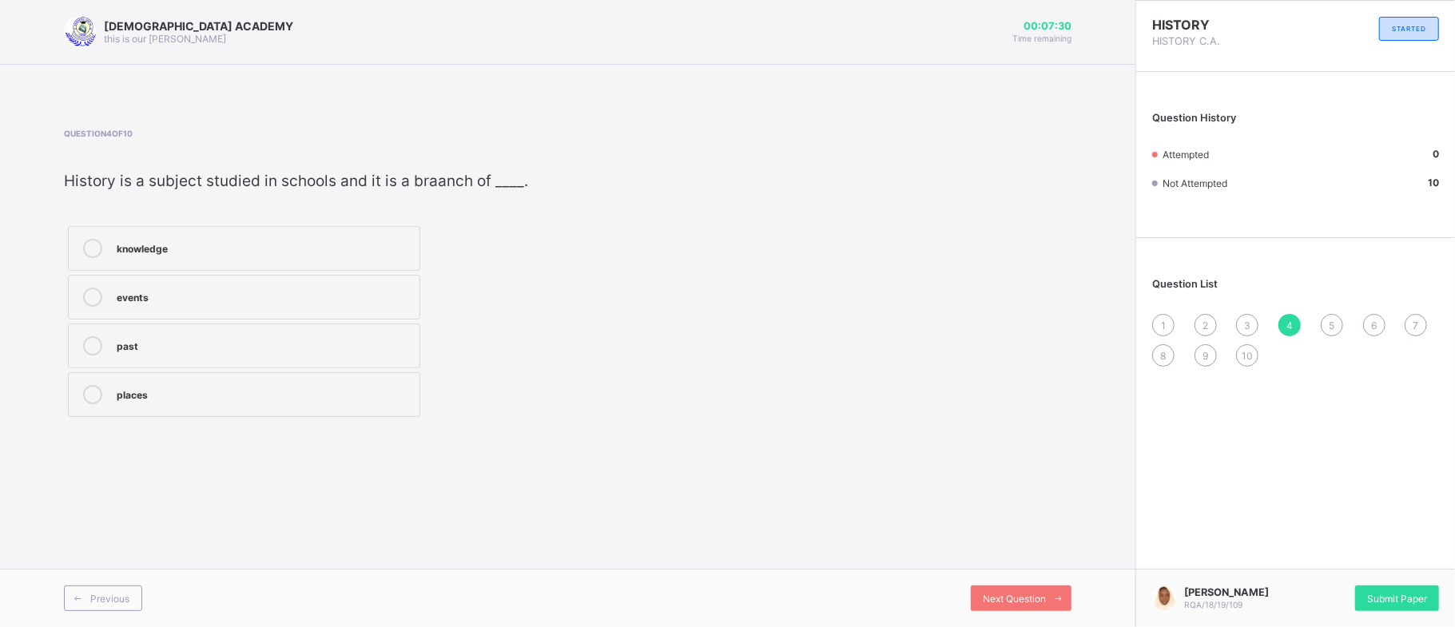
click at [314, 228] on label "knowledge" at bounding box center [244, 248] width 352 height 45
click at [732, 289] on div "Question 4 of 10 History is a subject studied in schools and it is a braanch of…" at bounding box center [568, 275] width 1008 height 292
click at [997, 403] on div "Question 4 of 10 History is a subject studied in schools and it is a braanch of…" at bounding box center [568, 275] width 1008 height 292
click at [74, 596] on icon at bounding box center [78, 599] width 12 height 10
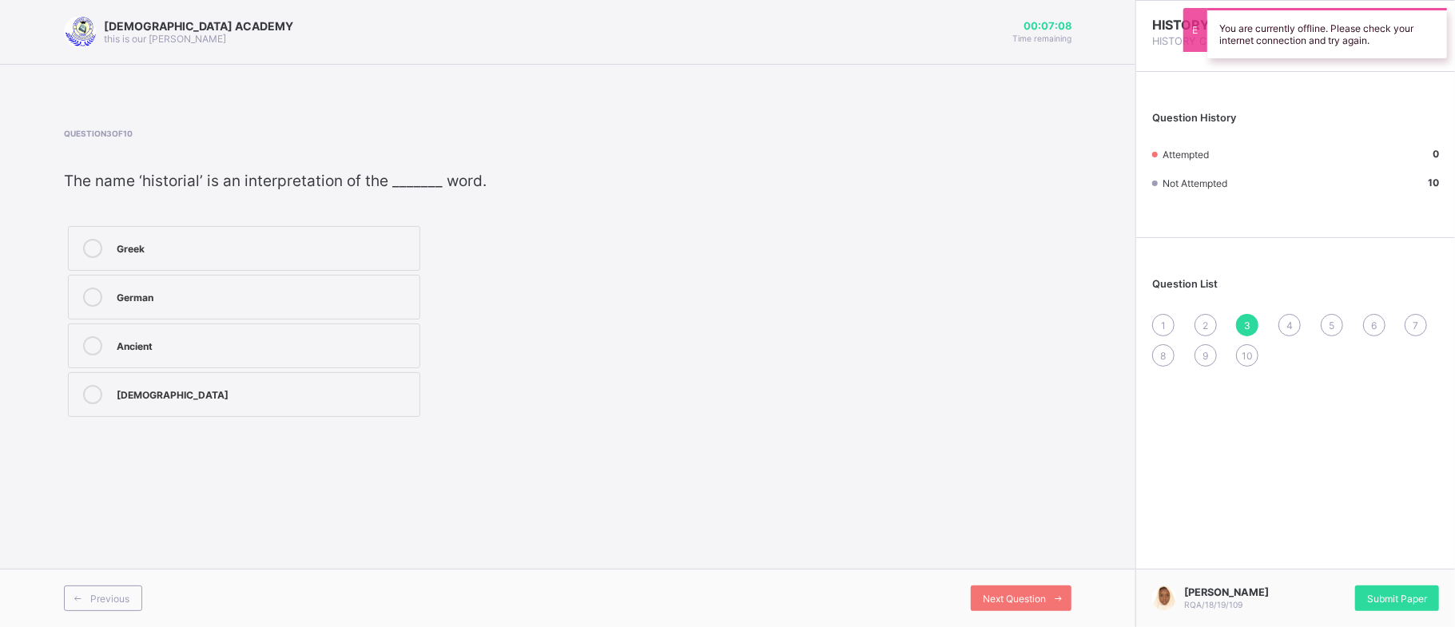
click at [227, 244] on div "Greek" at bounding box center [264, 247] width 295 height 16
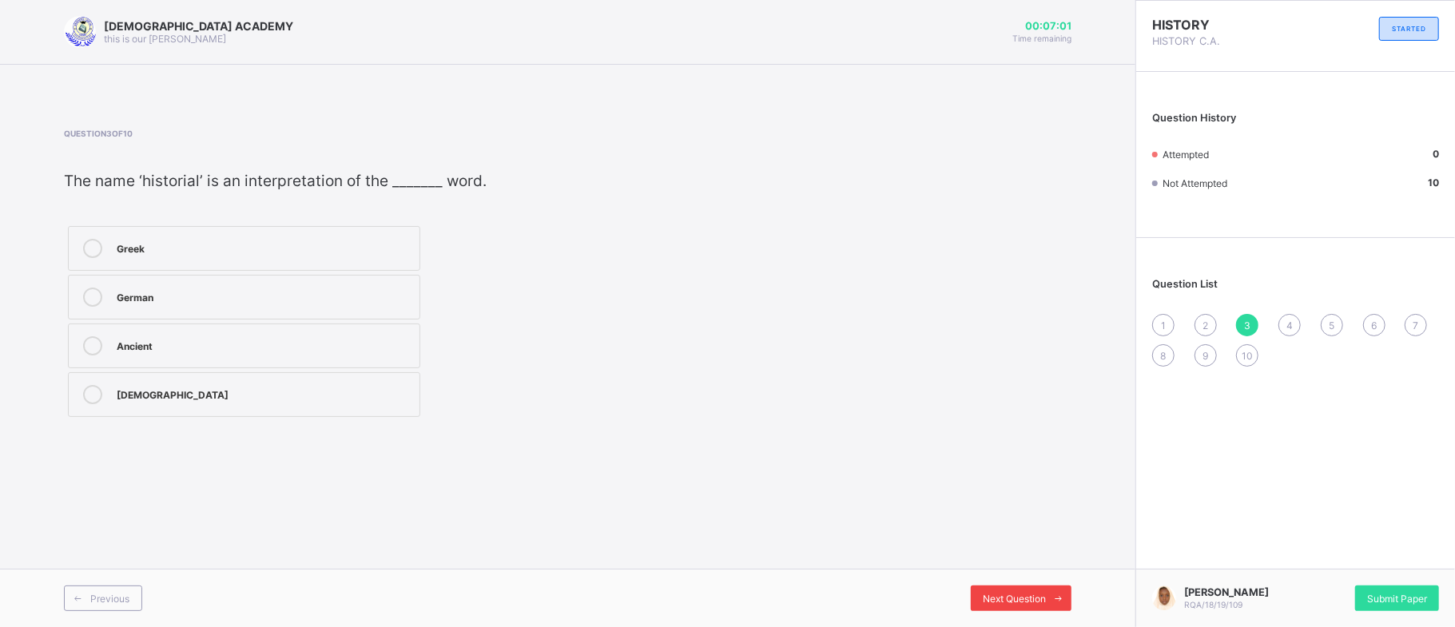
click at [1000, 594] on span "Next Question" at bounding box center [1014, 599] width 63 height 12
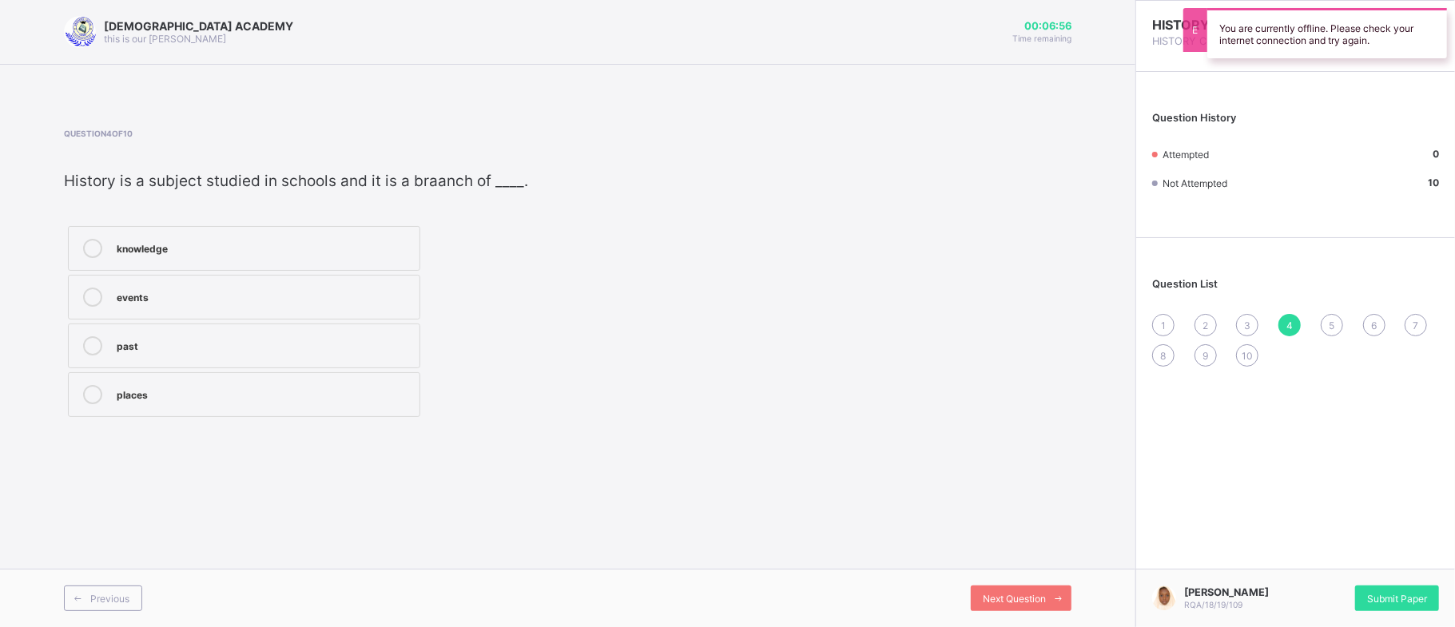
click at [403, 249] on div "knowledge" at bounding box center [264, 247] width 295 height 16
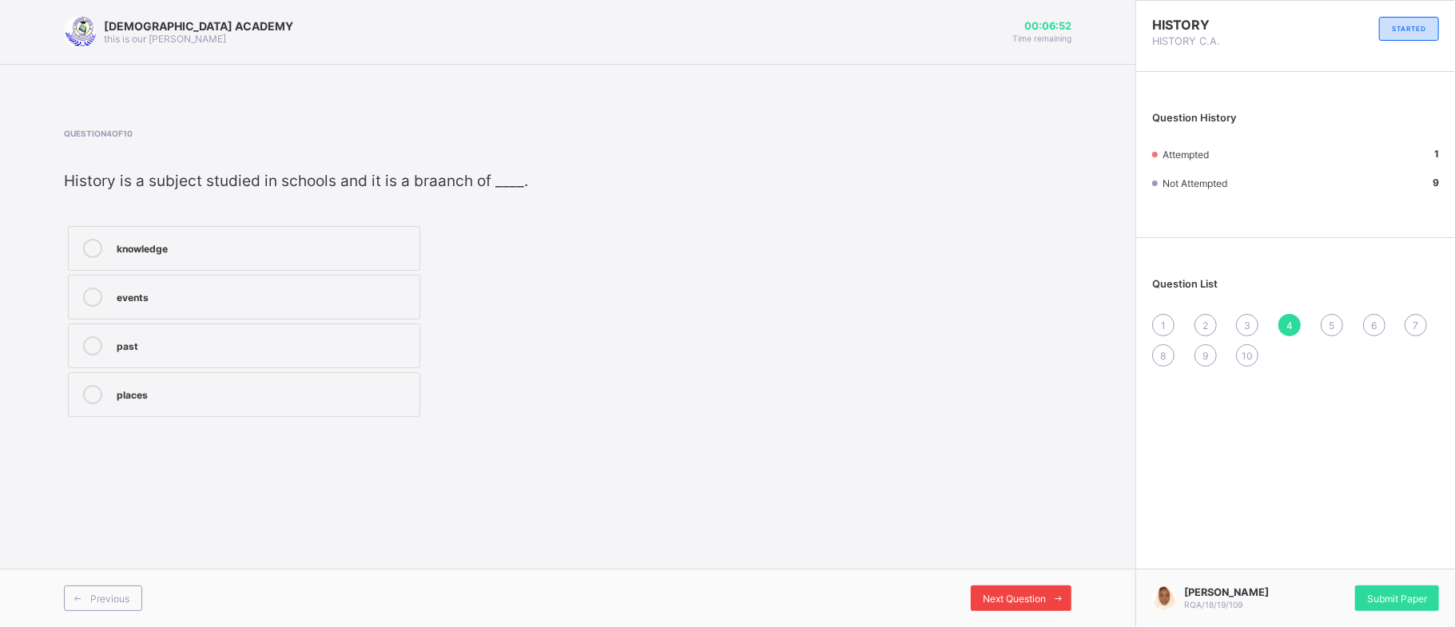
click at [1042, 599] on span "Next Question" at bounding box center [1014, 599] width 63 height 12
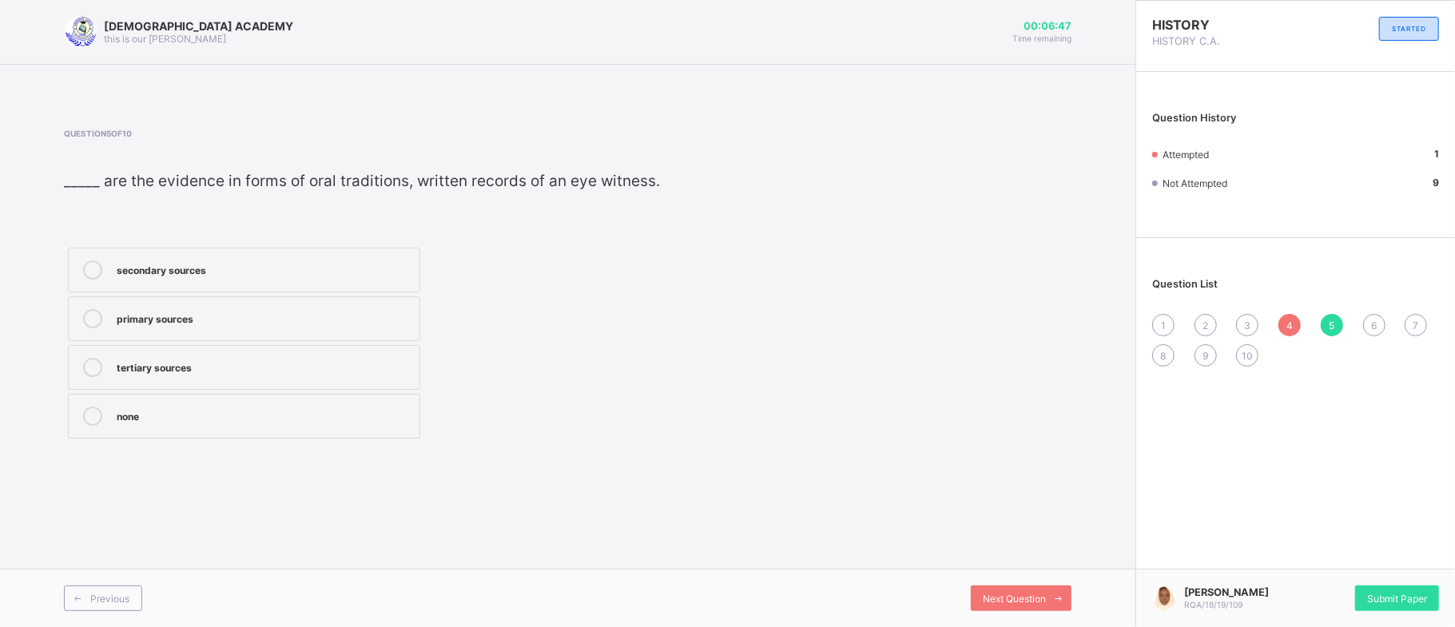
click at [511, 118] on div "Question 5 of 10 _____ are the evidence in forms of oral traditions, written re…" at bounding box center [568, 286] width 1008 height 362
click at [1165, 326] on span "1" at bounding box center [1163, 326] width 5 height 12
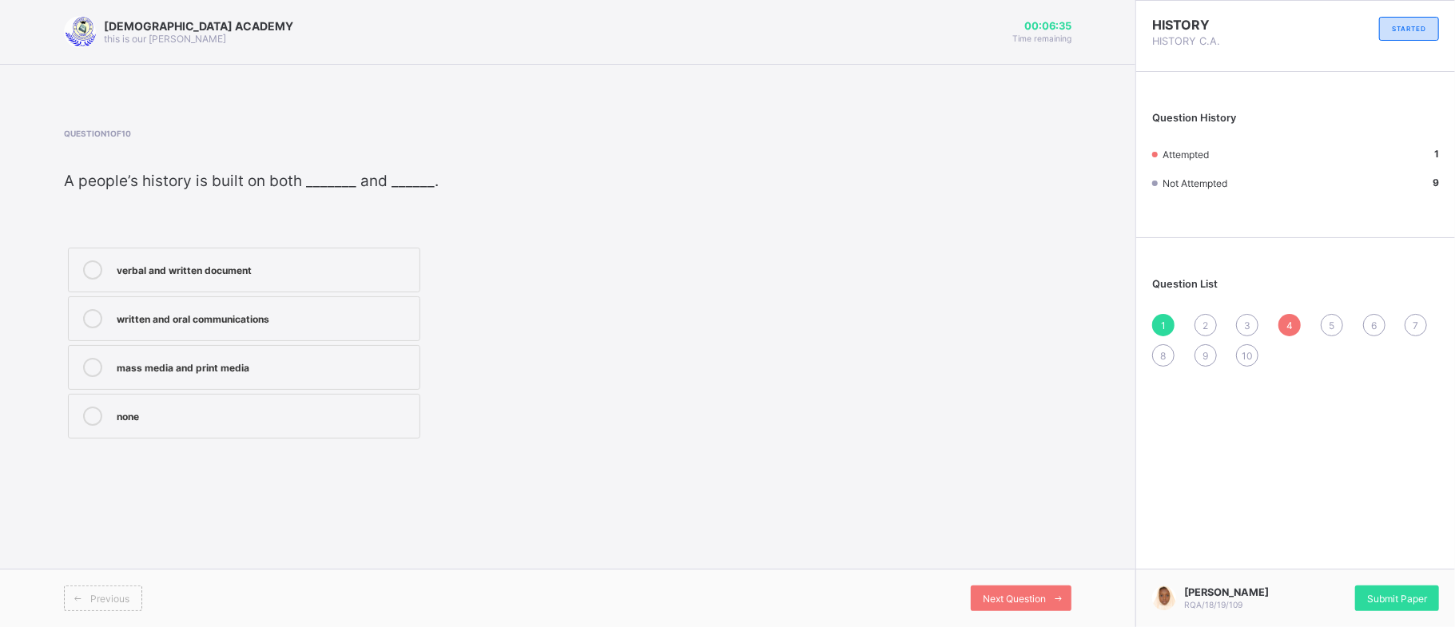
click at [78, 578] on div "Previous Next Question" at bounding box center [567, 598] width 1135 height 58
click at [102, 594] on span "Previous" at bounding box center [109, 599] width 39 height 12
click at [102, 595] on span "Previous" at bounding box center [109, 599] width 39 height 12
click at [185, 260] on div "verbal and written document" at bounding box center [264, 268] width 295 height 16
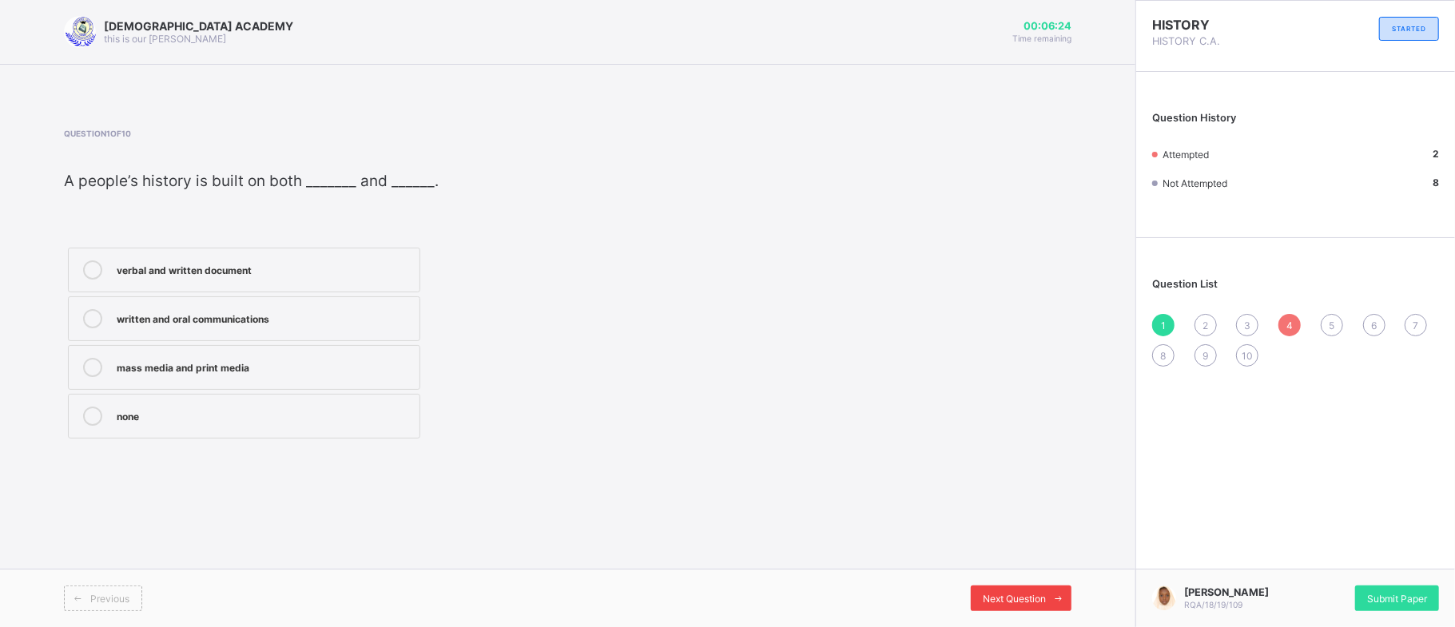
click at [1021, 589] on div "Next Question" at bounding box center [1021, 599] width 101 height 26
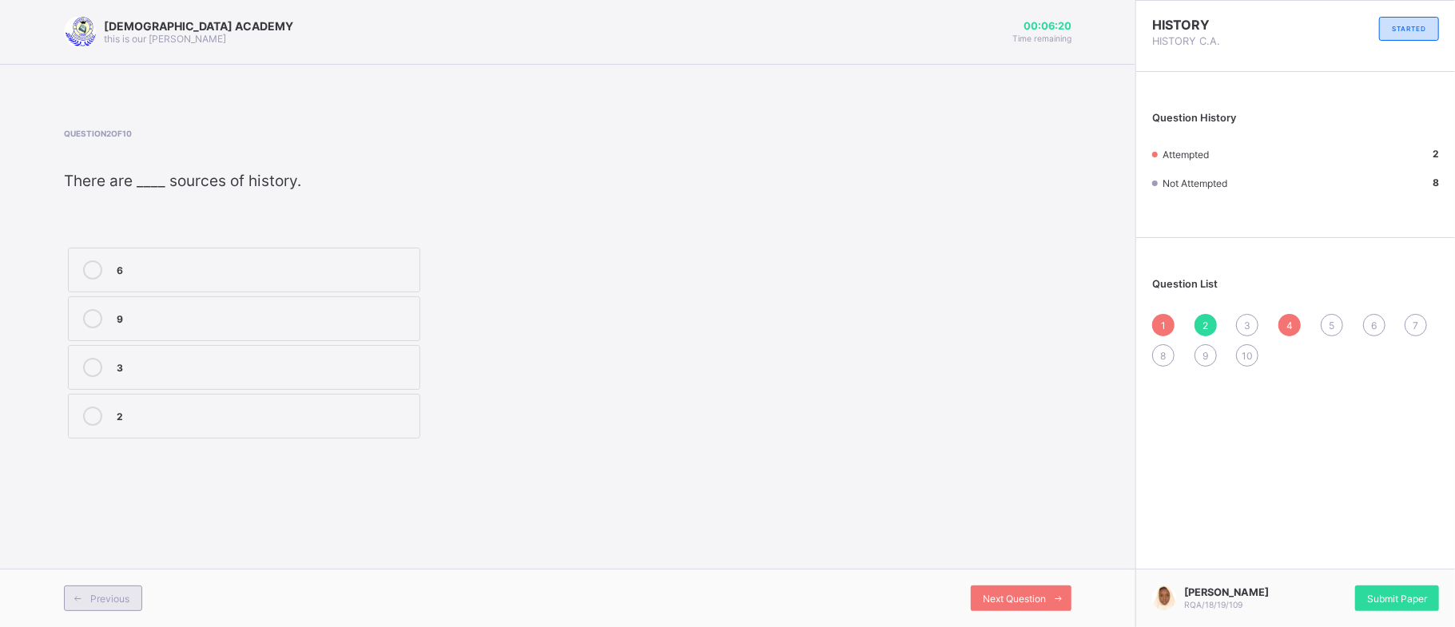
click at [89, 588] on span at bounding box center [78, 599] width 26 height 26
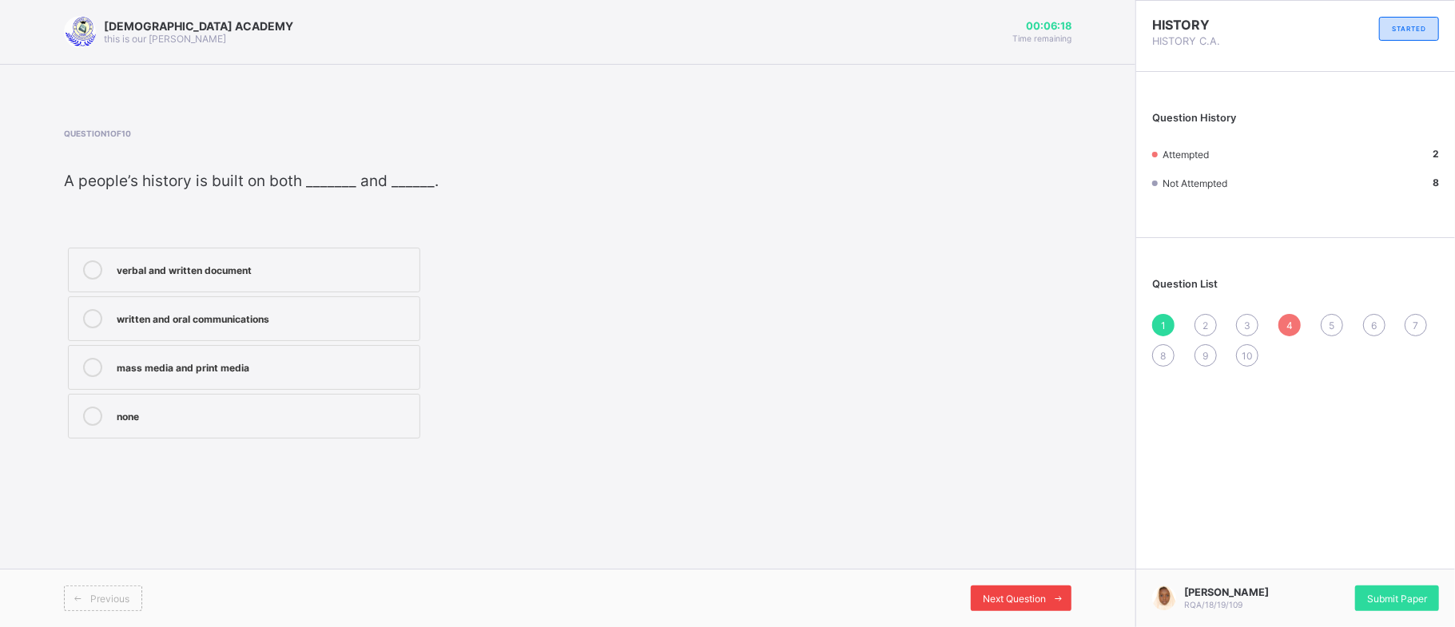
click at [1007, 586] on div "Next Question" at bounding box center [1021, 599] width 101 height 26
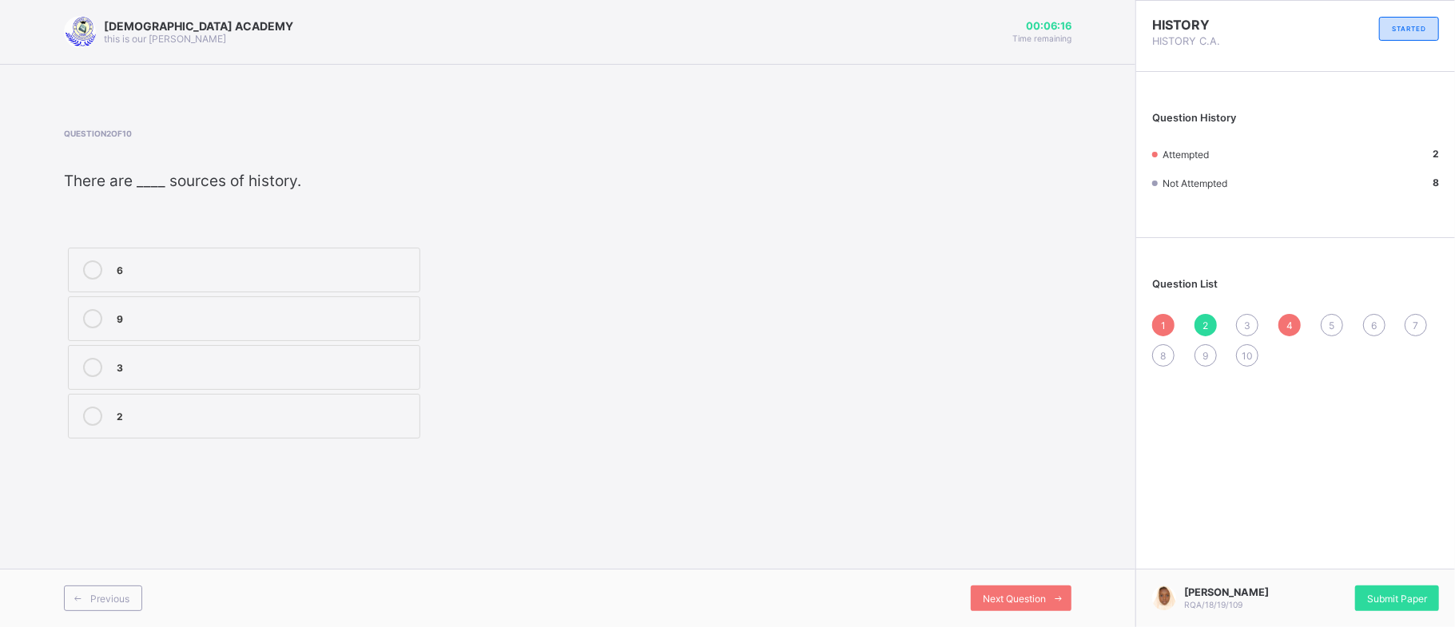
click at [359, 272] on div "6" at bounding box center [264, 268] width 295 height 16
click at [1004, 583] on div "Previous Next Question" at bounding box center [567, 598] width 1135 height 58
click at [1027, 593] on span "Next Question" at bounding box center [1014, 599] width 63 height 12
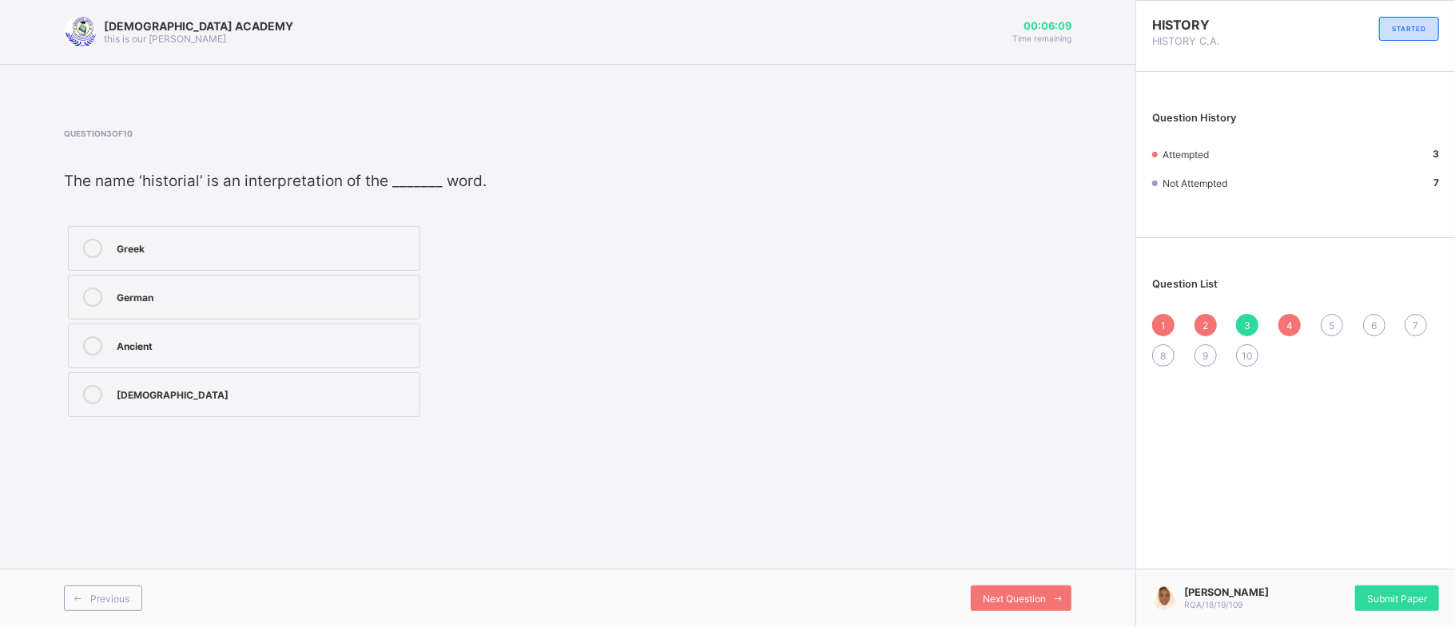
click at [315, 240] on div "Greek" at bounding box center [264, 247] width 295 height 16
click at [979, 596] on div "Next Question" at bounding box center [1021, 599] width 101 height 26
click at [1002, 607] on div "Next Question" at bounding box center [1021, 599] width 101 height 26
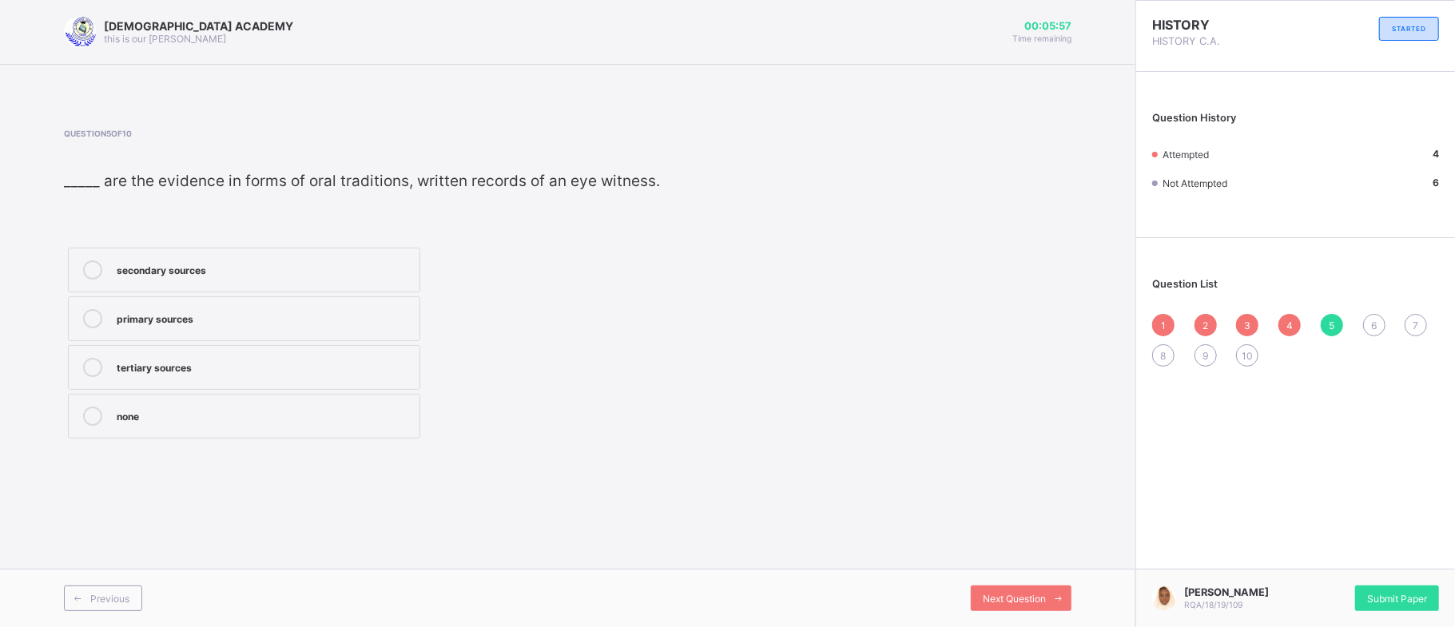
click at [308, 324] on label "primary sources" at bounding box center [244, 318] width 352 height 45
click at [1036, 588] on div "Next Question" at bounding box center [1021, 599] width 101 height 26
click at [352, 380] on label "physical sources" at bounding box center [244, 367] width 352 height 45
click at [1001, 557] on div "RAUDHATUL QUR'AN ACADEMY this is our motton 00:05:45 Time remaining Question 6 …" at bounding box center [567, 313] width 1135 height 627
click at [1031, 604] on span "Next Question" at bounding box center [1014, 599] width 63 height 12
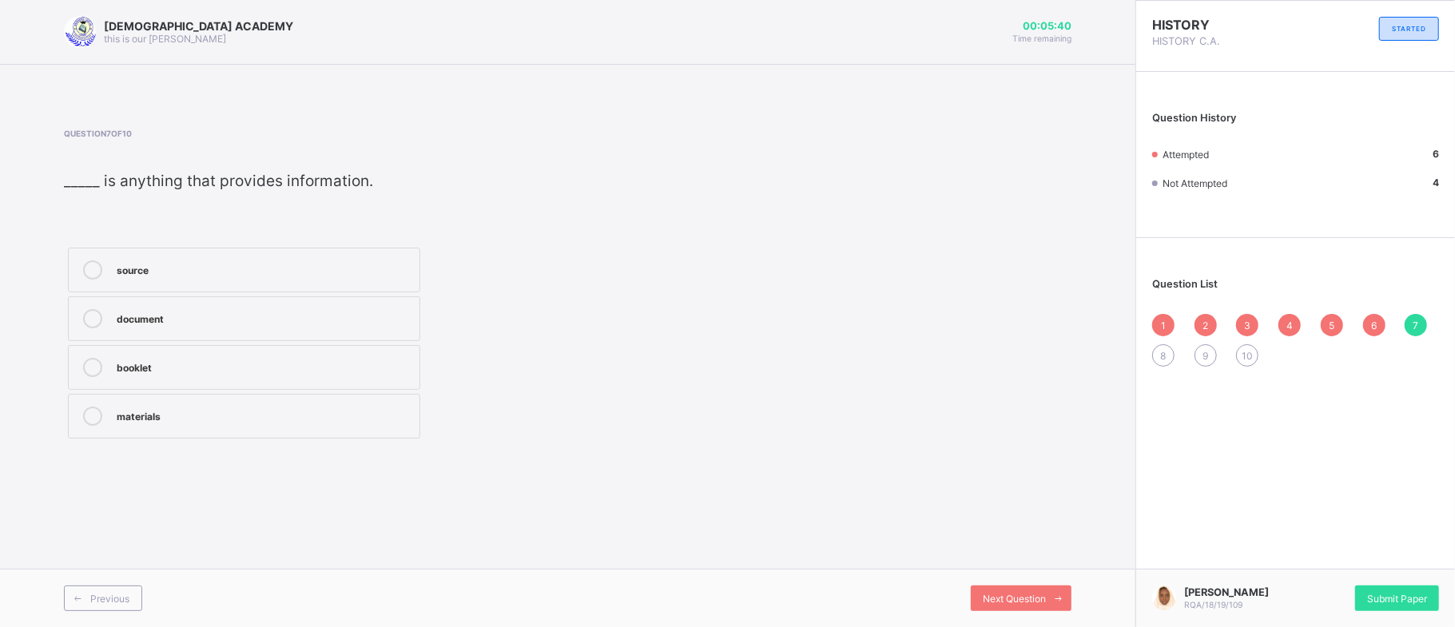
click at [315, 253] on label "source" at bounding box center [244, 270] width 352 height 45
click at [1039, 602] on span "Next Question" at bounding box center [1014, 599] width 63 height 12
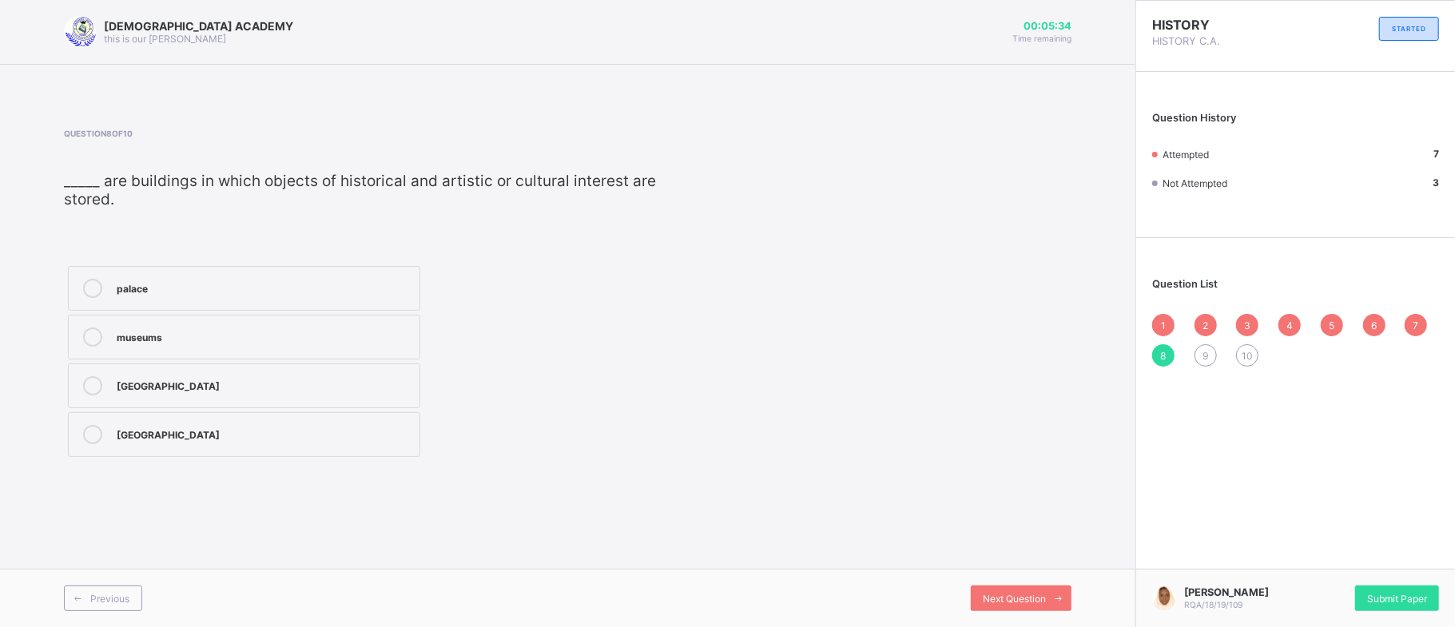
click at [342, 330] on div "museums" at bounding box center [264, 336] width 295 height 16
click at [1024, 588] on div "Next Question" at bounding box center [1021, 599] width 101 height 26
click at [314, 295] on div "Historical sites" at bounding box center [264, 288] width 295 height 19
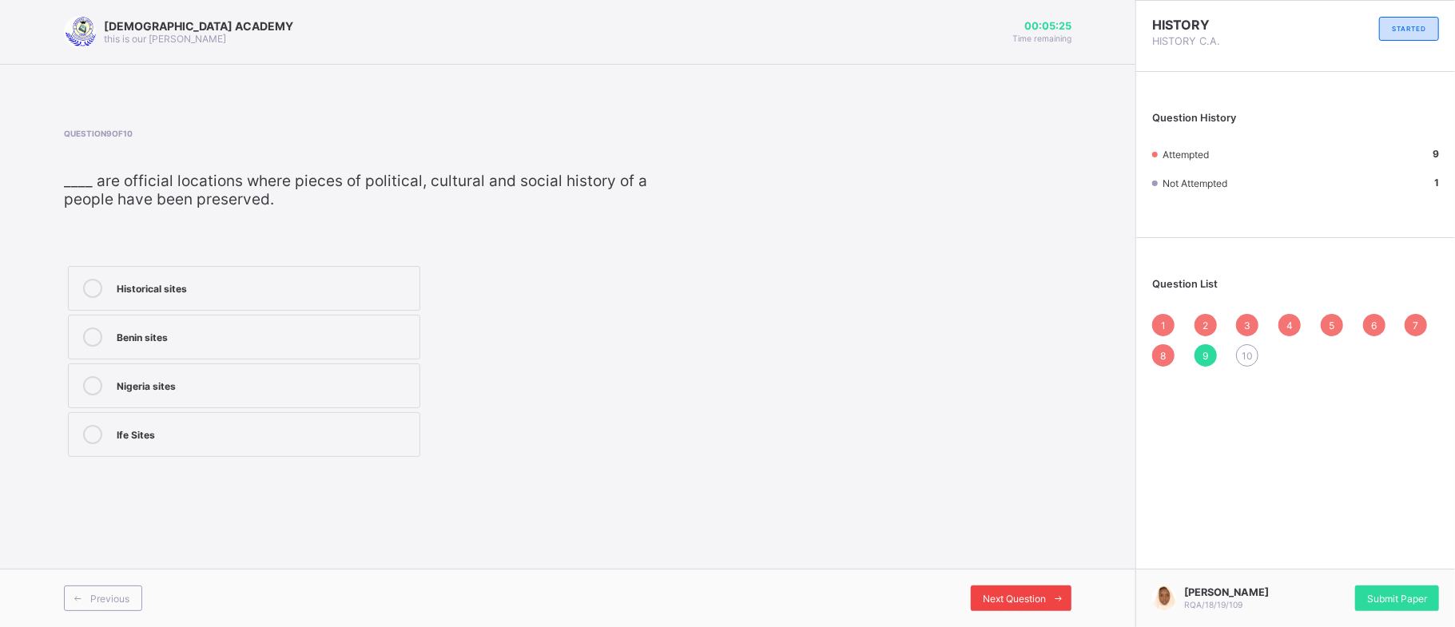
click at [1042, 589] on div "Next Question" at bounding box center [1021, 599] width 101 height 26
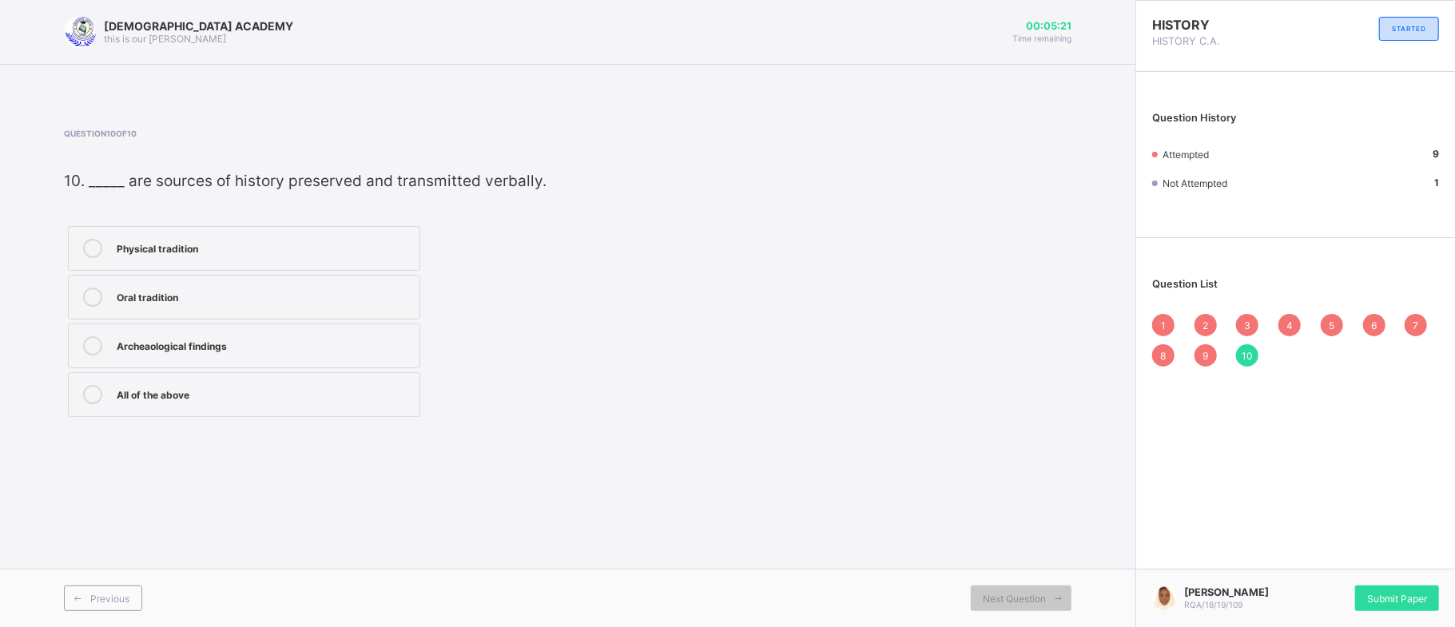
click at [272, 241] on div "Physical tradition" at bounding box center [264, 247] width 295 height 16
click at [93, 601] on span "Previous" at bounding box center [109, 599] width 39 height 12
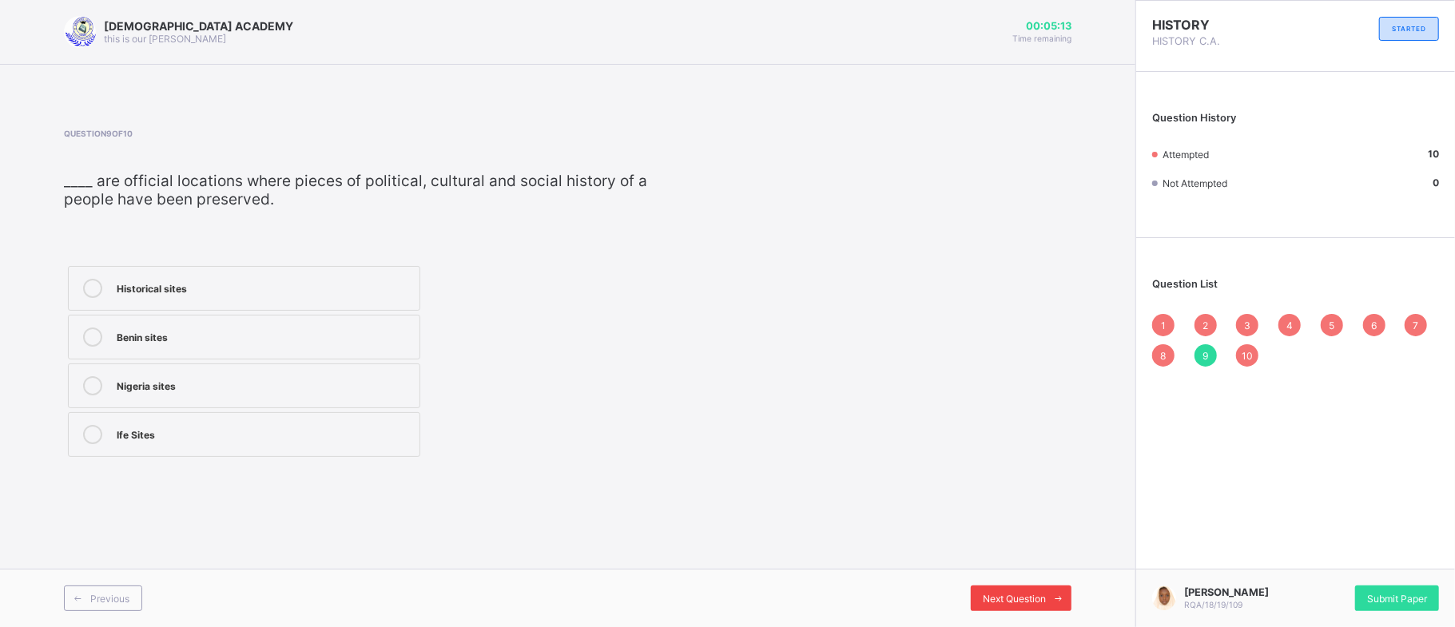
click at [1055, 607] on span at bounding box center [1059, 599] width 26 height 26
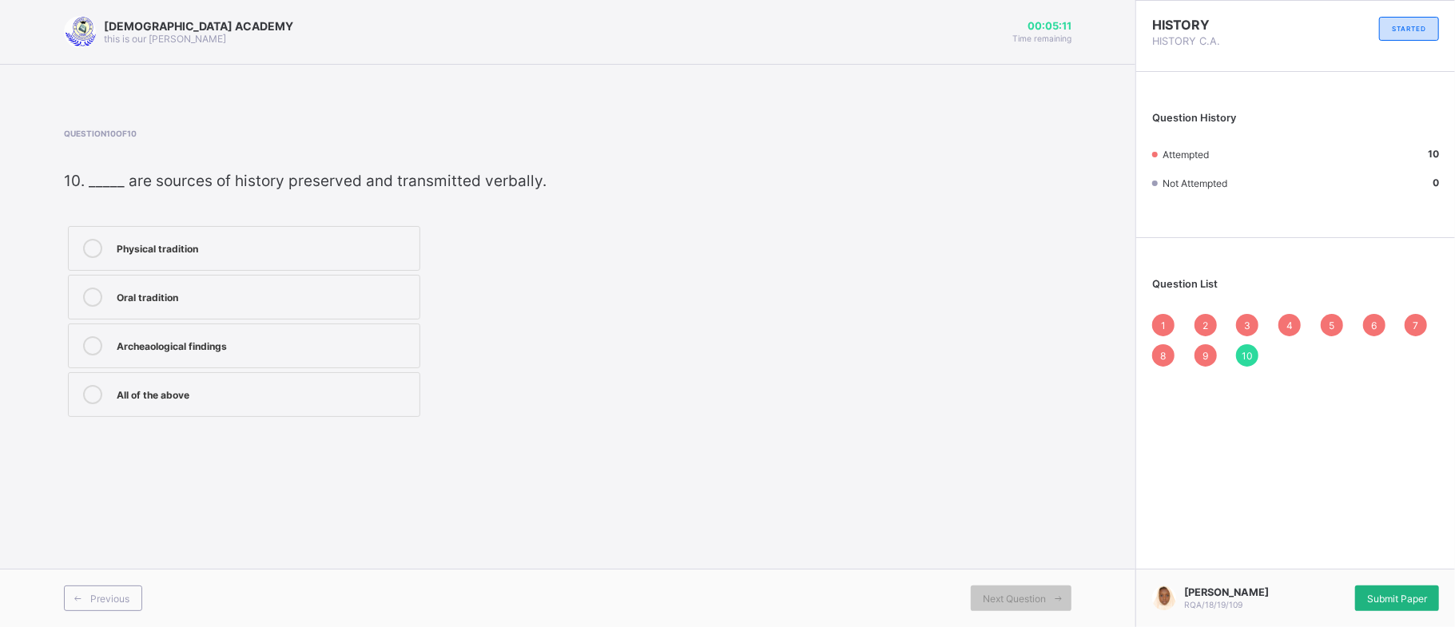
click at [1416, 586] on div "Submit Paper" at bounding box center [1397, 599] width 84 height 26
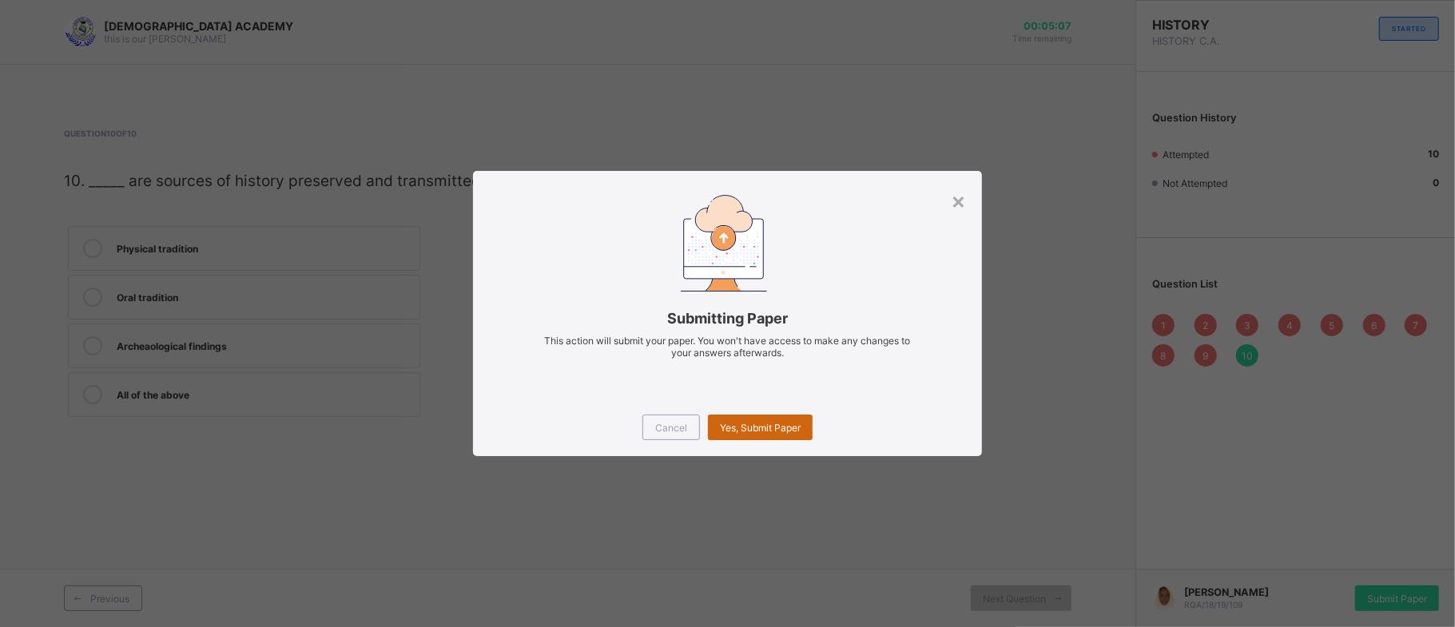
click at [794, 427] on span "Yes, Submit Paper" at bounding box center [760, 428] width 81 height 12
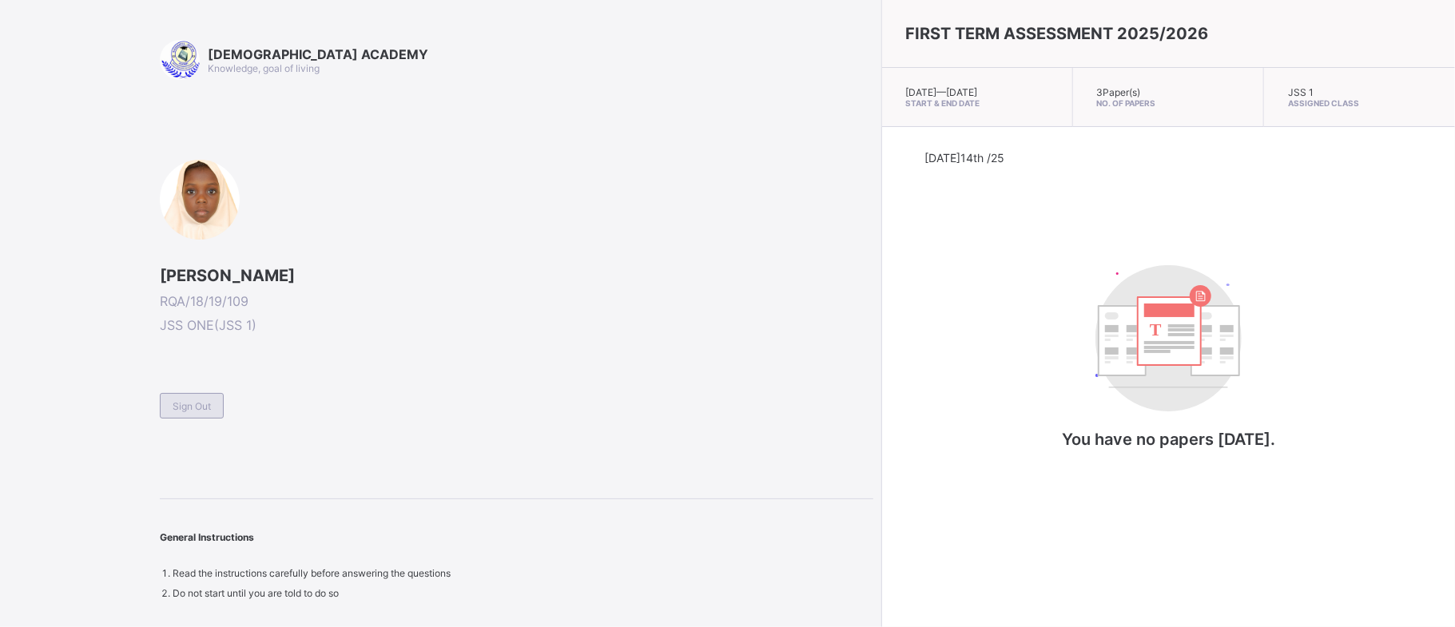
click at [192, 412] on span "Sign Out" at bounding box center [192, 406] width 38 height 12
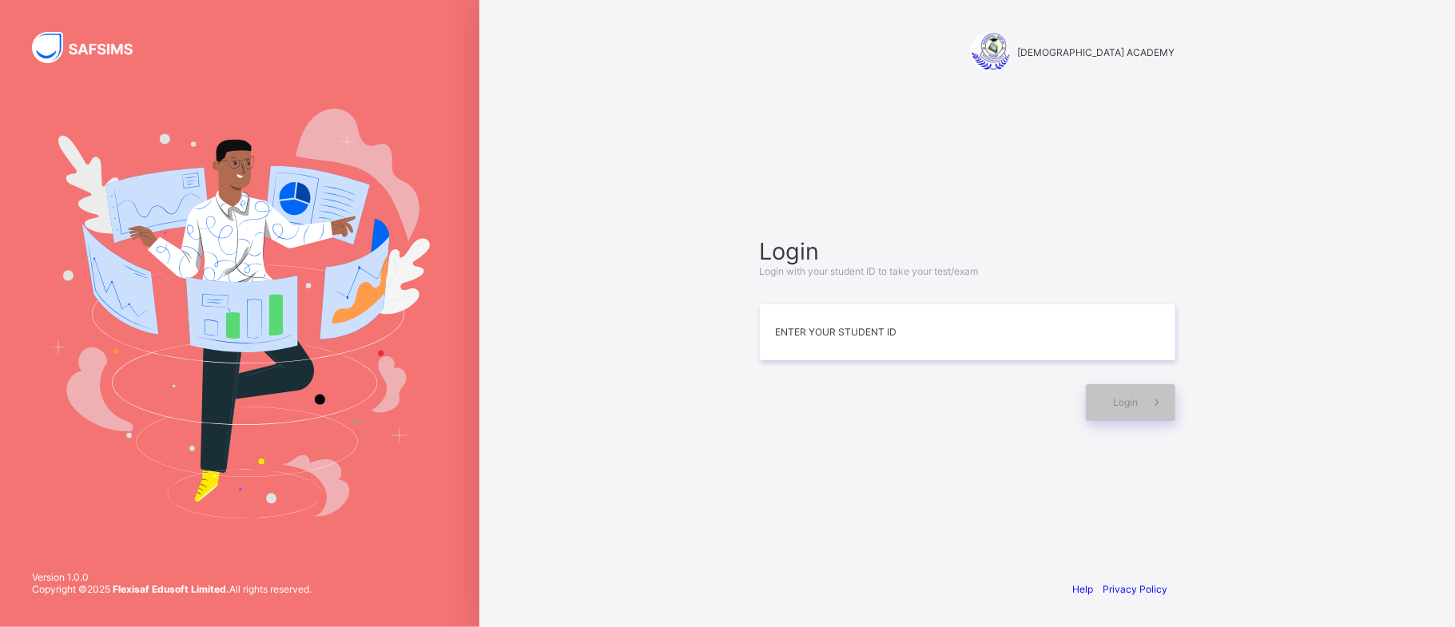
click at [674, 38] on div "RAUDHATUL QUR'AN ACADEMY Login Login with your student ID to take your test/exa…" at bounding box center [967, 313] width 976 height 627
click at [813, 331] on input at bounding box center [967, 332] width 415 height 56
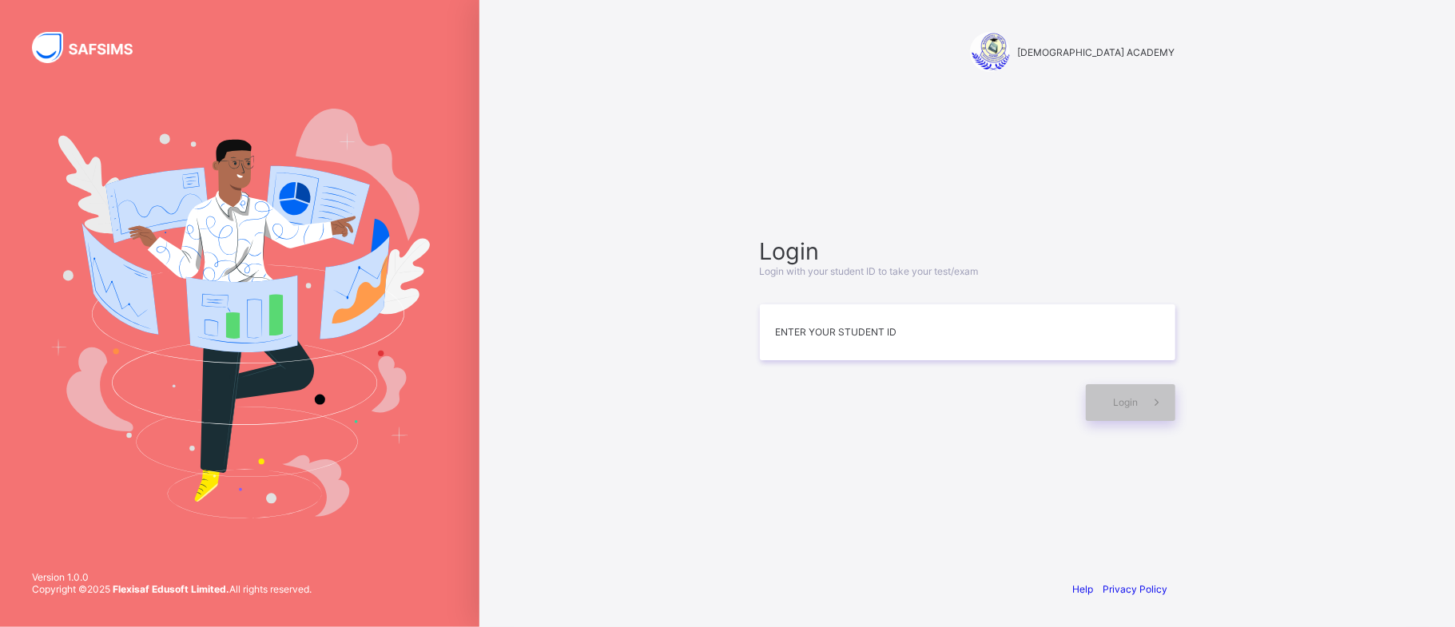
click at [241, 288] on img at bounding box center [240, 313] width 380 height 409
click at [230, 305] on img at bounding box center [240, 313] width 380 height 409
click at [173, 229] on img at bounding box center [240, 313] width 380 height 409
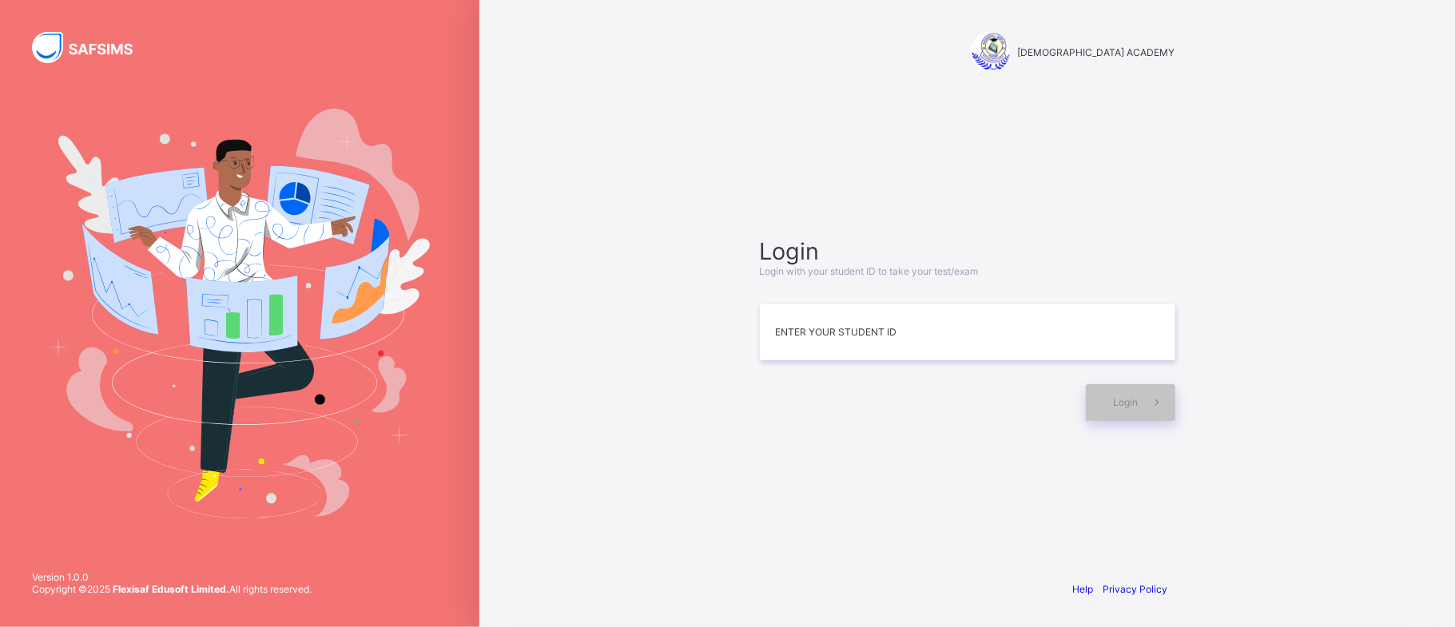
click at [172, 230] on img at bounding box center [240, 313] width 380 height 409
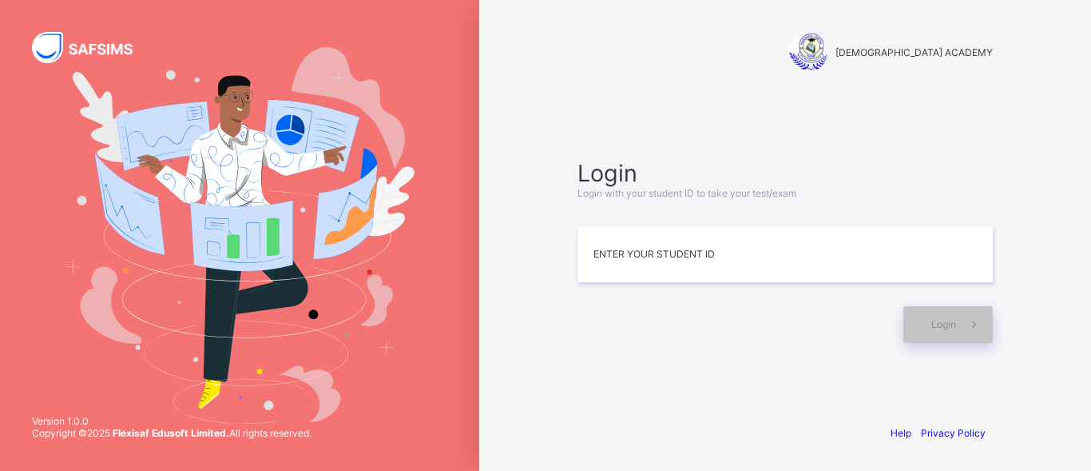
drag, startPoint x: 431, startPoint y: 147, endPoint x: 441, endPoint y: 141, distance: 11.8
click at [431, 145] on div at bounding box center [239, 235] width 479 height 471
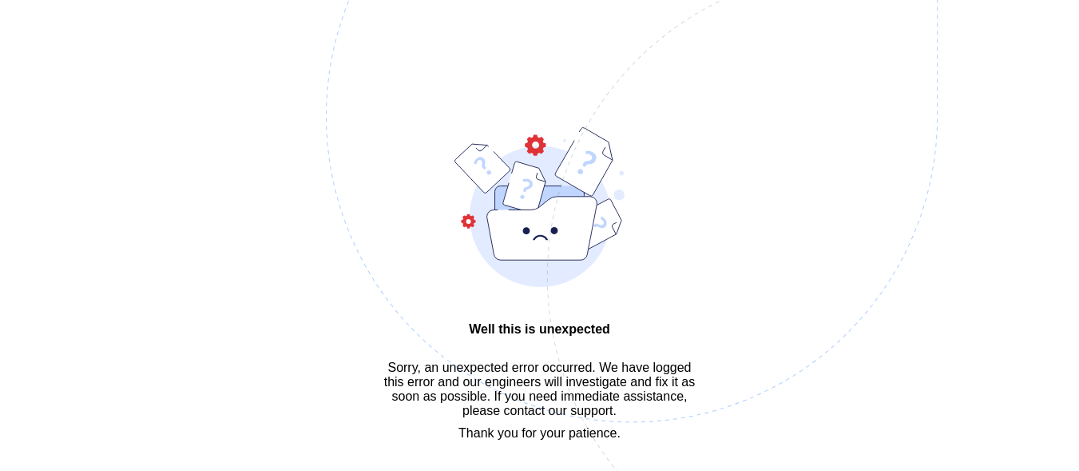
click at [520, 299] on img at bounding box center [742, 196] width 833 height 773
click at [520, 300] on img at bounding box center [742, 196] width 833 height 773
click at [578, 447] on img at bounding box center [742, 196] width 833 height 773
click at [554, 420] on img at bounding box center [742, 196] width 833 height 773
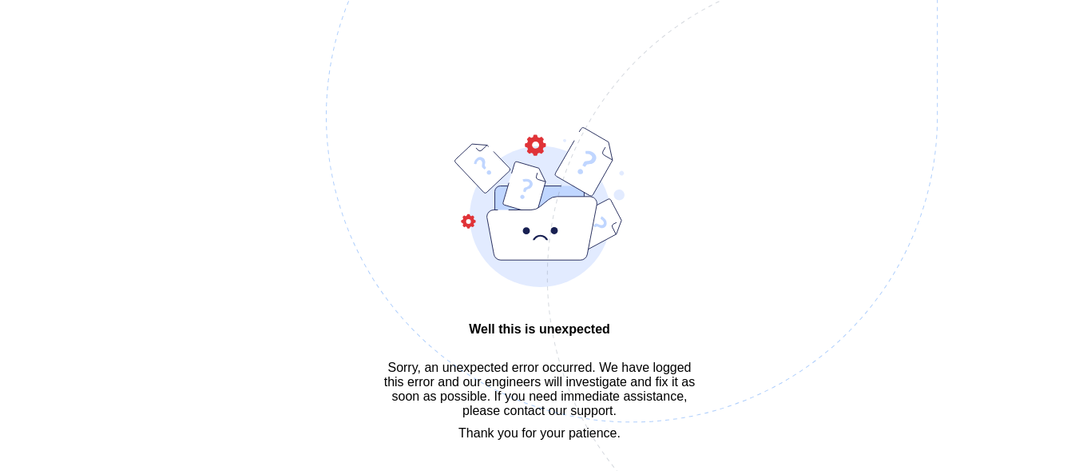
click at [554, 420] on img at bounding box center [742, 196] width 833 height 773
click at [511, 341] on img at bounding box center [742, 196] width 833 height 773
click at [528, 371] on img at bounding box center [742, 196] width 833 height 773
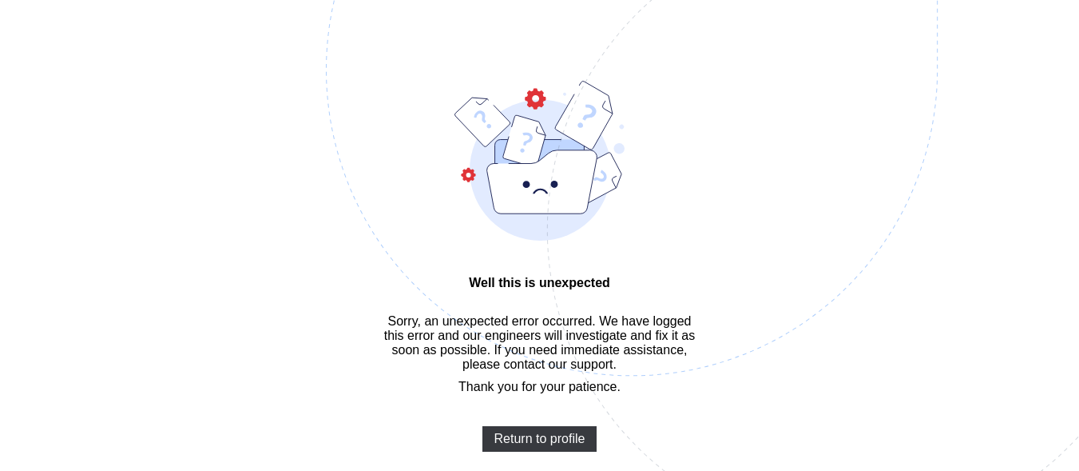
scroll to position [48, 0]
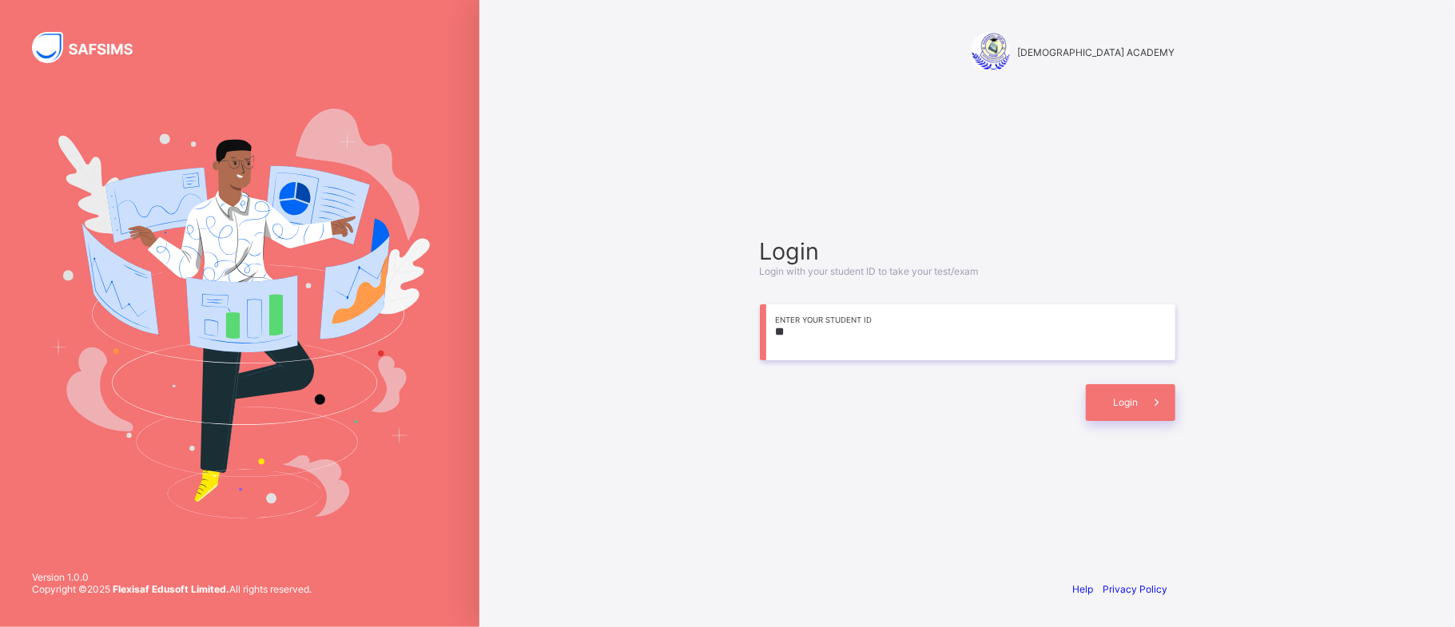
type input "*"
type input "**********"
click at [1107, 400] on div "Login" at bounding box center [1130, 402] width 89 height 37
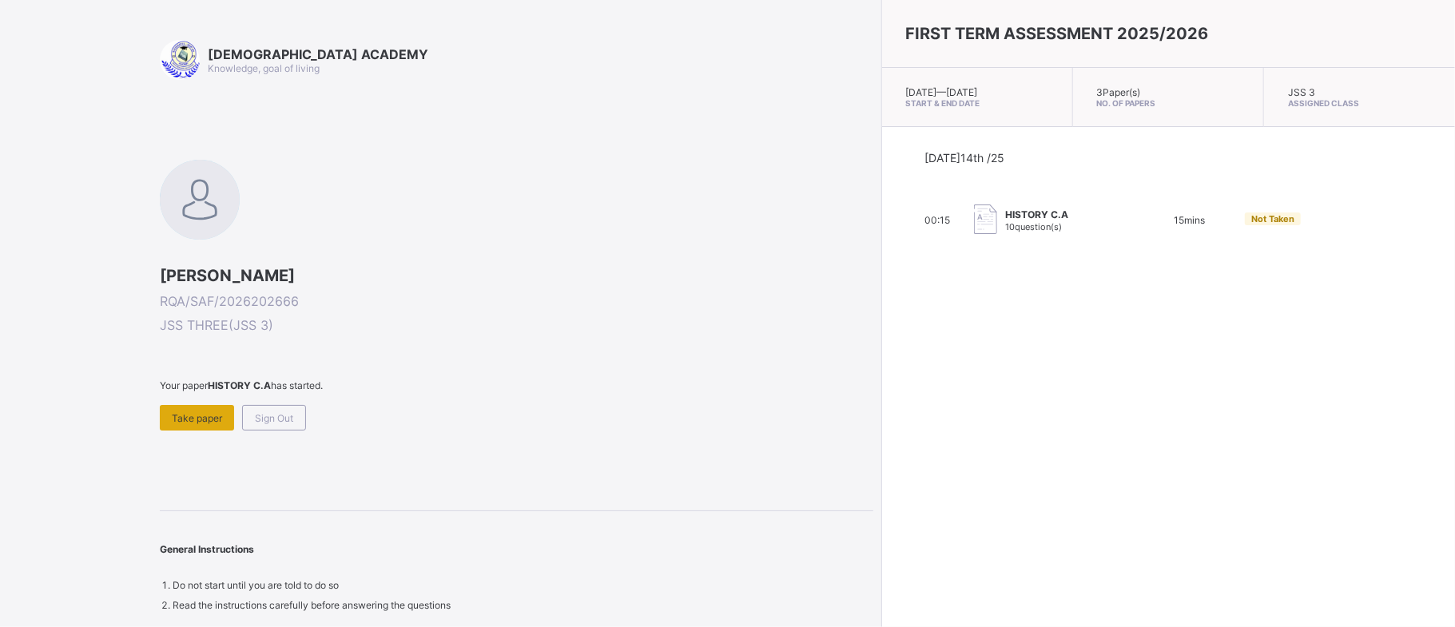
click at [173, 425] on div "Take paper" at bounding box center [197, 418] width 74 height 26
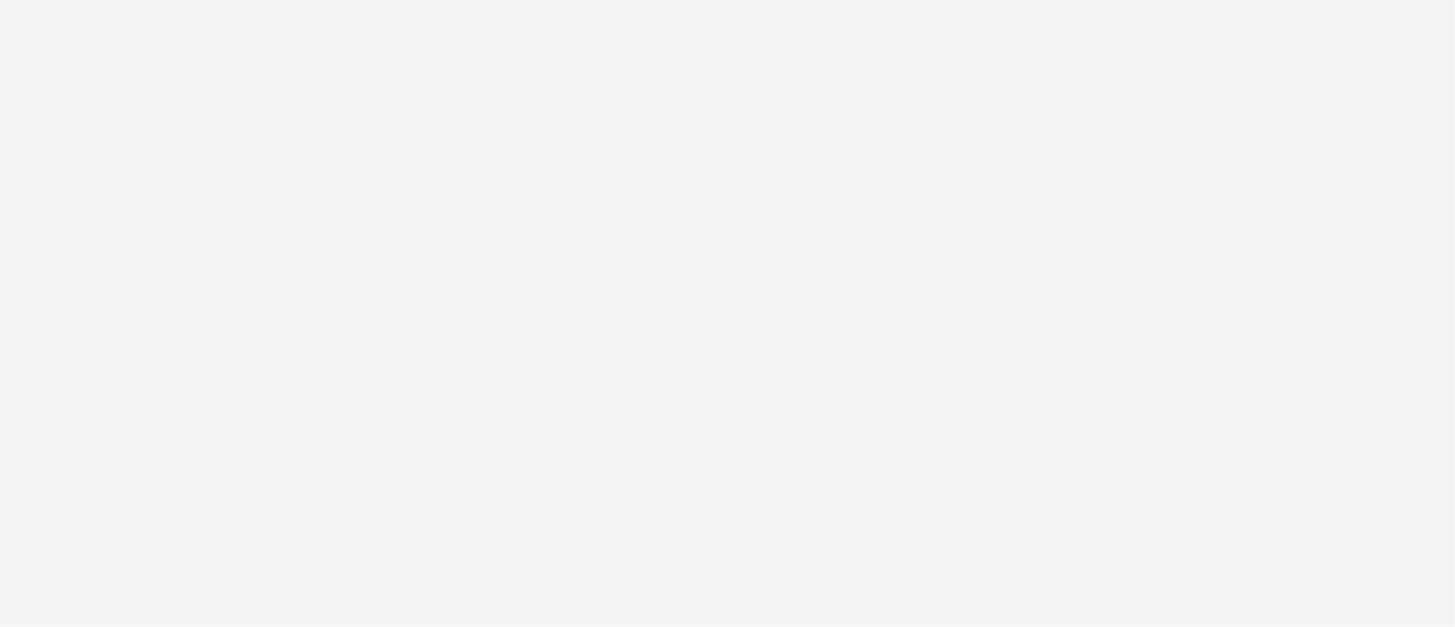
click at [173, 425] on div "New Update Available Hello there, You can install SAFSIMS on your device for ea…" at bounding box center [727, 313] width 1455 height 627
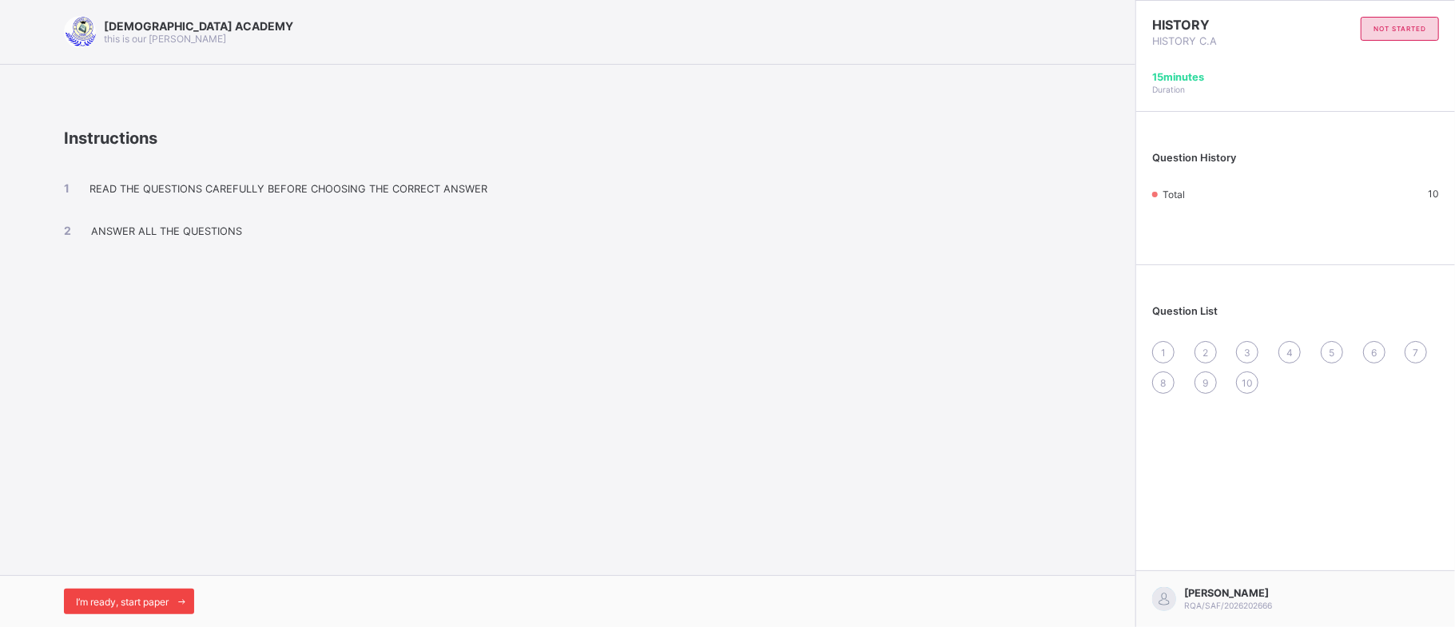
click at [167, 611] on div "I’m ready, start paper" at bounding box center [129, 602] width 130 height 26
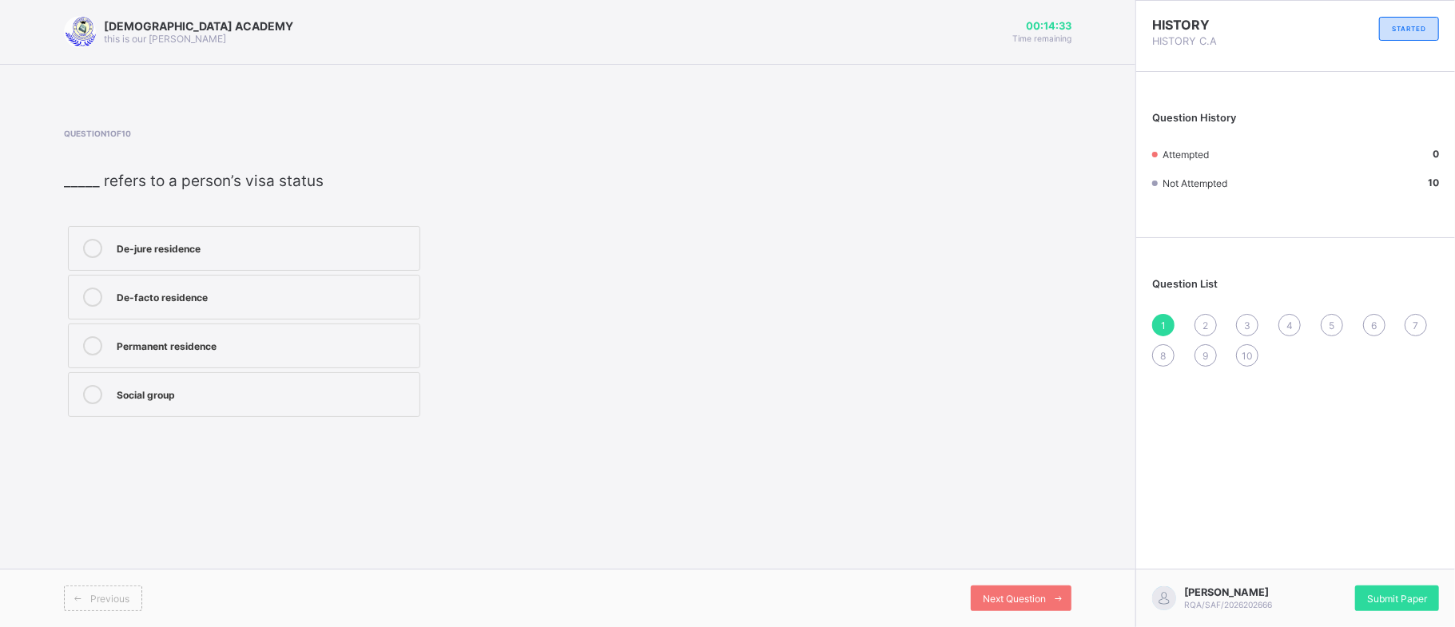
click at [189, 235] on label "De-jure residence" at bounding box center [244, 248] width 352 height 45
click at [1039, 606] on div "Next Question" at bounding box center [1021, 599] width 101 height 26
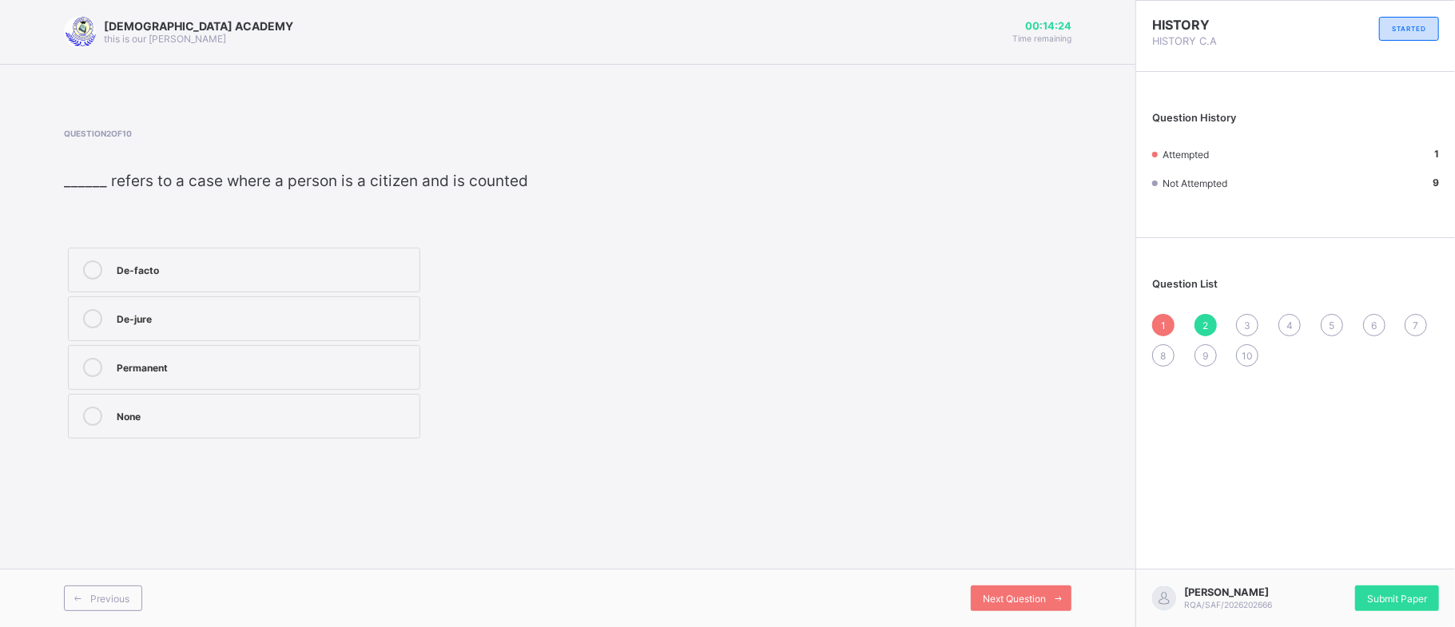
click at [288, 376] on div "Permanent" at bounding box center [264, 367] width 295 height 19
click at [1032, 594] on span "Next Question" at bounding box center [1014, 599] width 63 height 12
click at [368, 452] on label "census" at bounding box center [244, 437] width 352 height 45
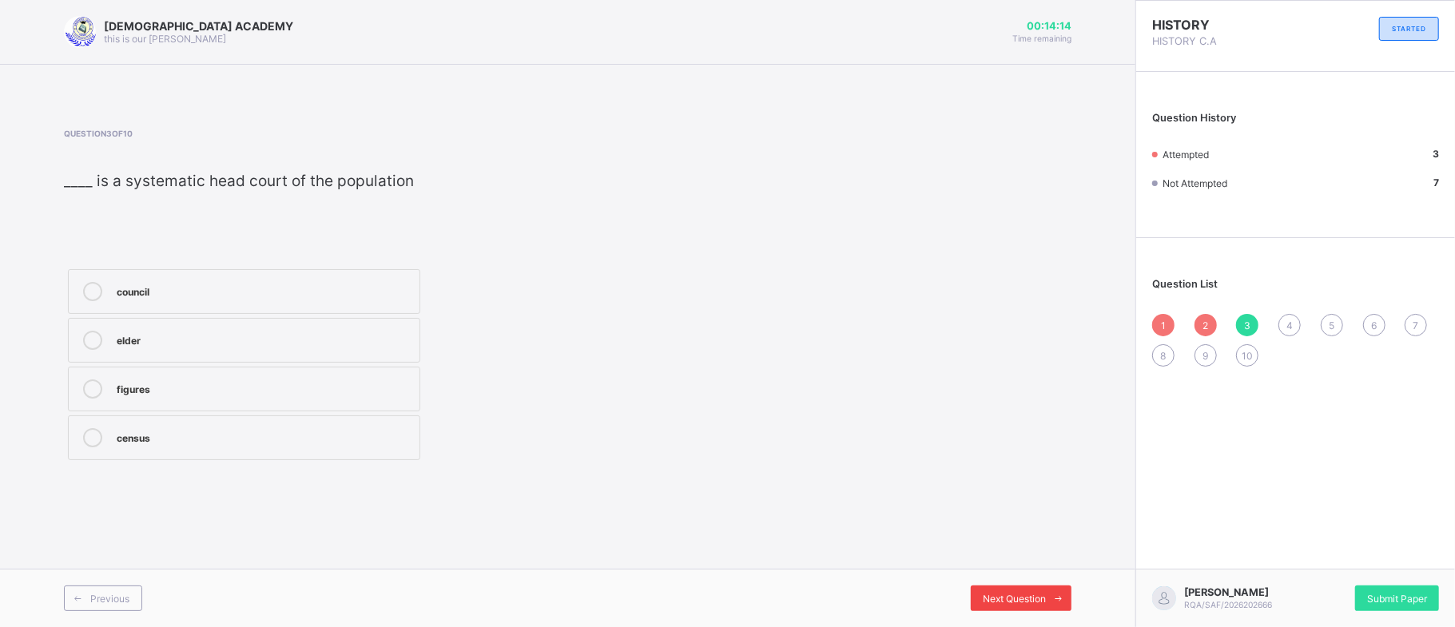
click at [1000, 595] on span "Next Question" at bounding box center [1014, 599] width 63 height 12
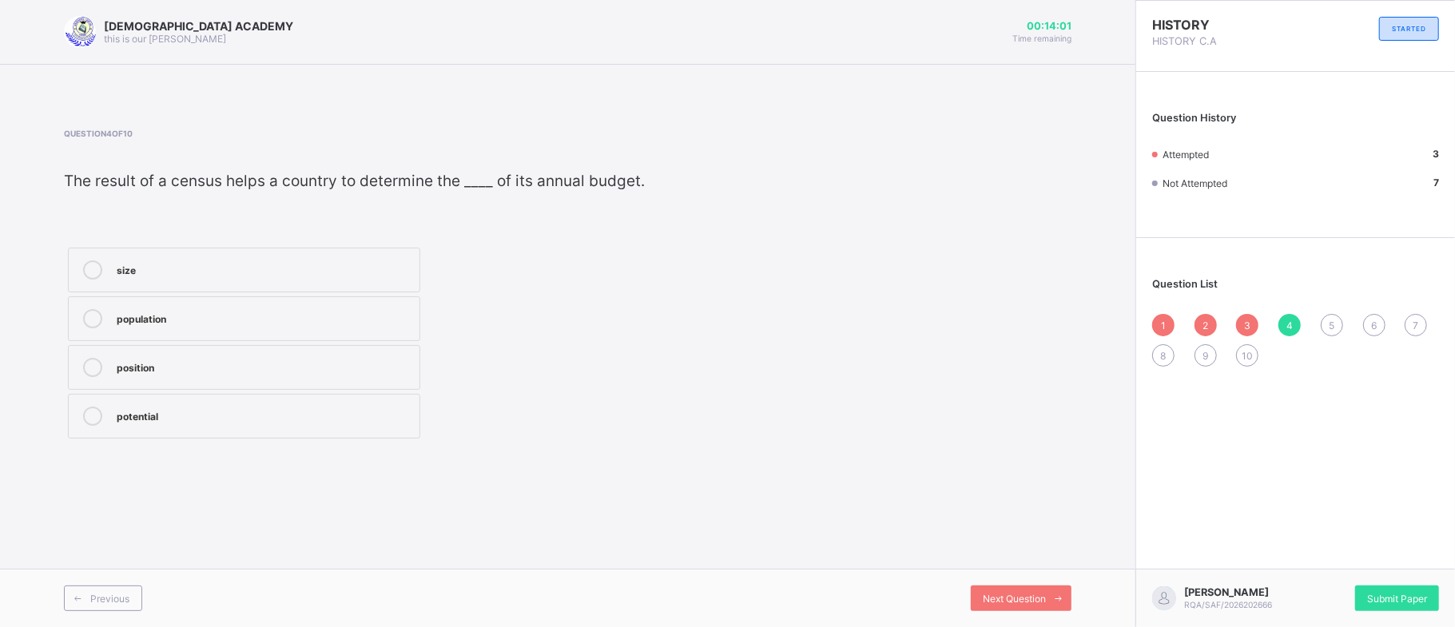
click at [267, 301] on label "population" at bounding box center [244, 318] width 352 height 45
click at [1017, 590] on div "Next Question" at bounding box center [1021, 599] width 101 height 26
click at [292, 313] on div "home" at bounding box center [264, 317] width 295 height 16
click at [998, 606] on div "Next Question" at bounding box center [1021, 599] width 101 height 26
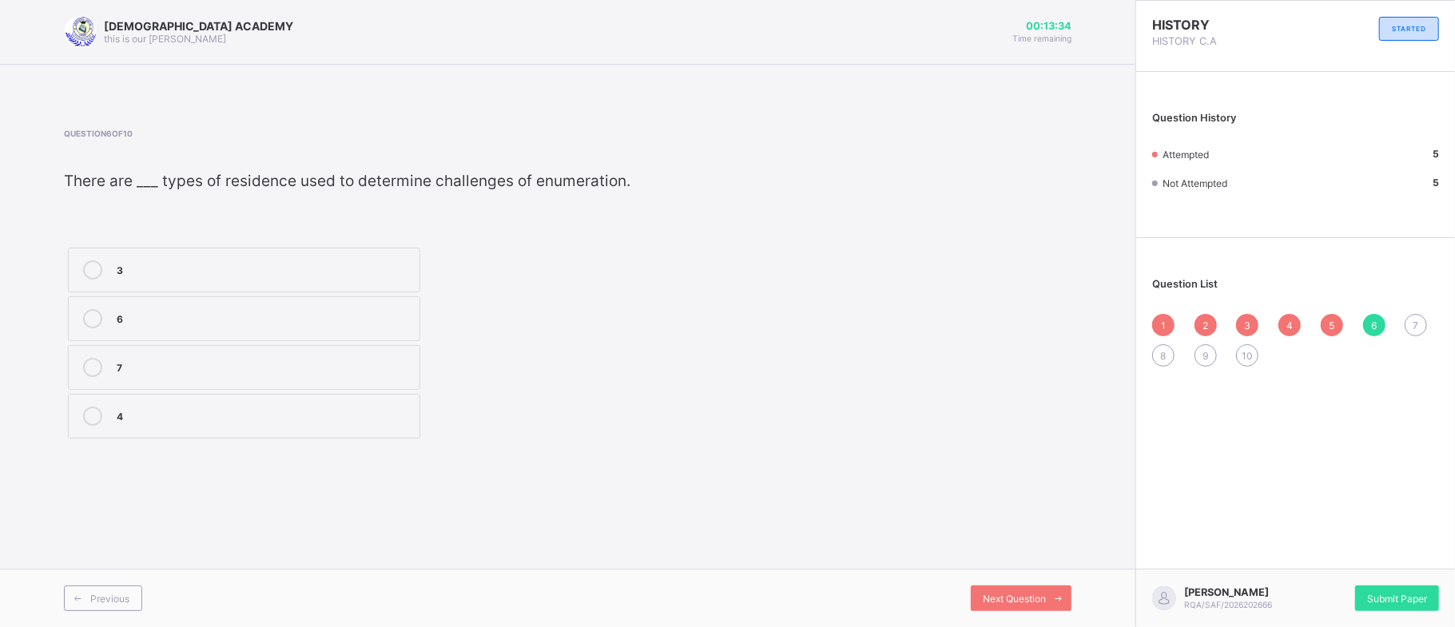
click at [273, 248] on label "3" at bounding box center [244, 270] width 352 height 45
click at [989, 598] on span "Next Question" at bounding box center [1014, 599] width 63 height 12
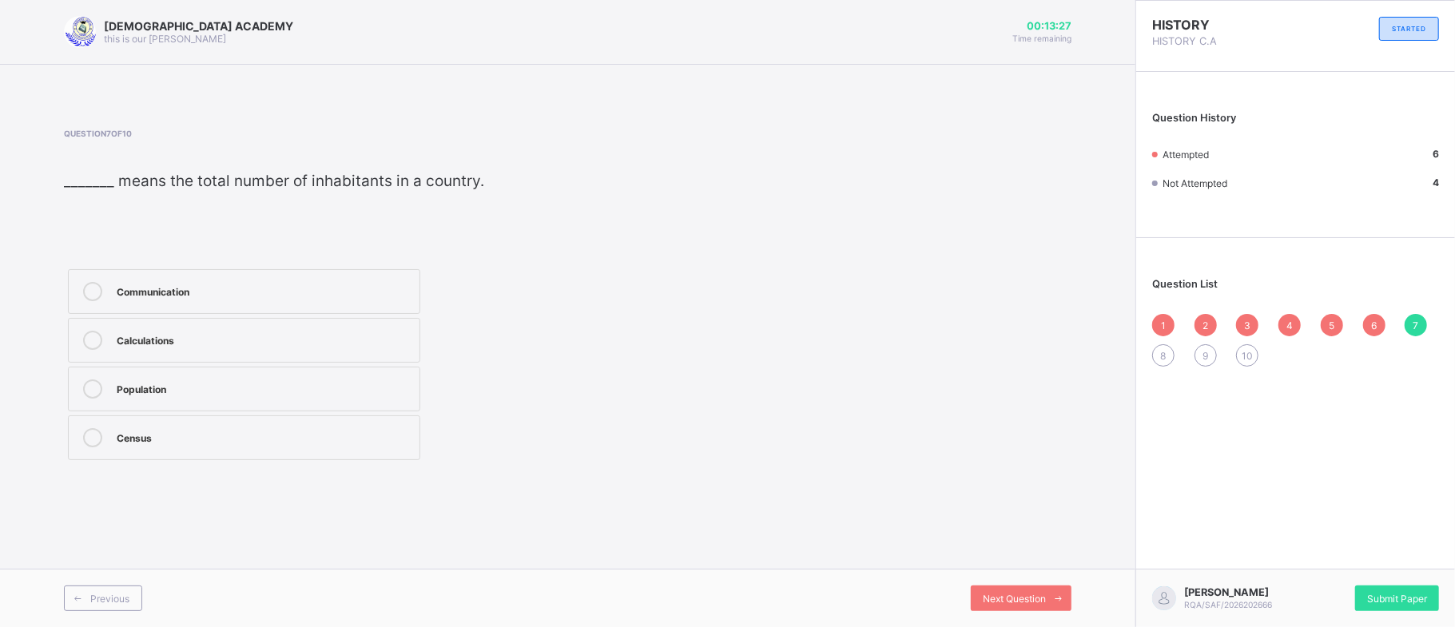
click at [356, 391] on div "Population" at bounding box center [264, 388] width 295 height 16
click at [1020, 593] on span "Next Question" at bounding box center [1014, 599] width 63 height 12
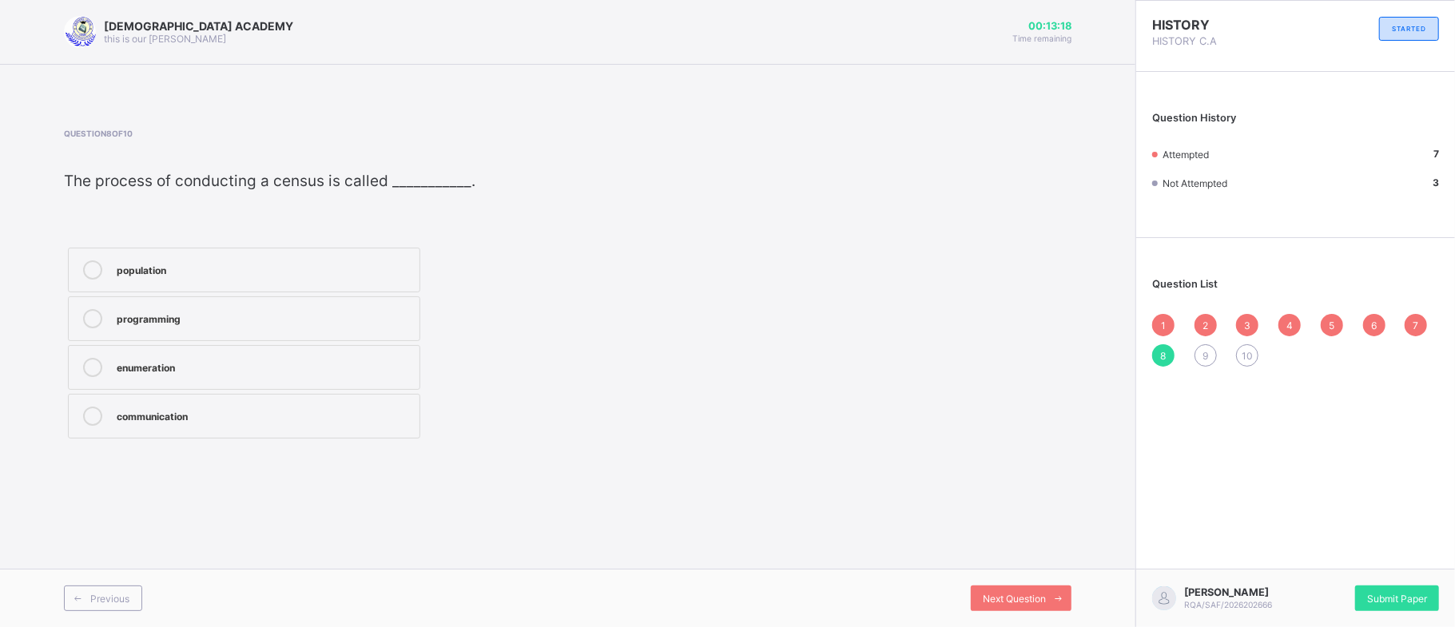
click at [316, 390] on label "enumeration" at bounding box center [244, 367] width 352 height 45
click at [1001, 602] on span "Next Question" at bounding box center [1014, 599] width 63 height 12
click at [288, 314] on div "10" at bounding box center [264, 317] width 295 height 16
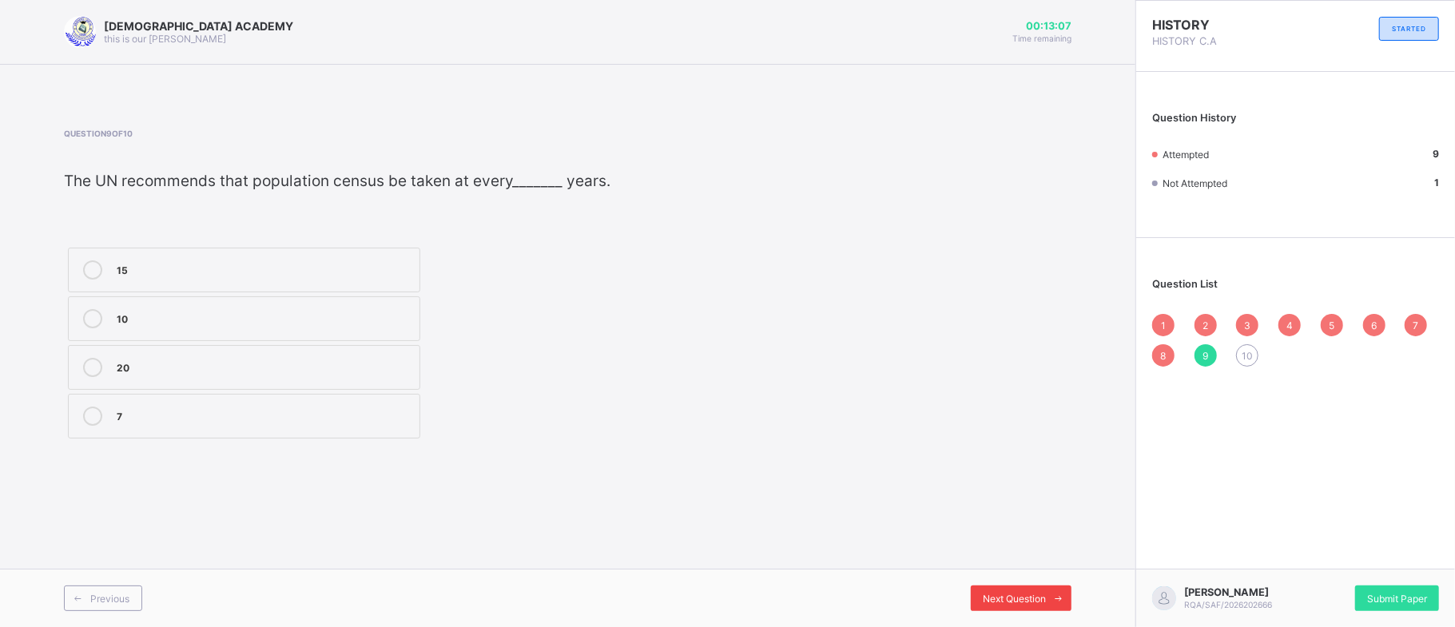
click at [1040, 593] on span "Next Question" at bounding box center [1014, 599] width 63 height 12
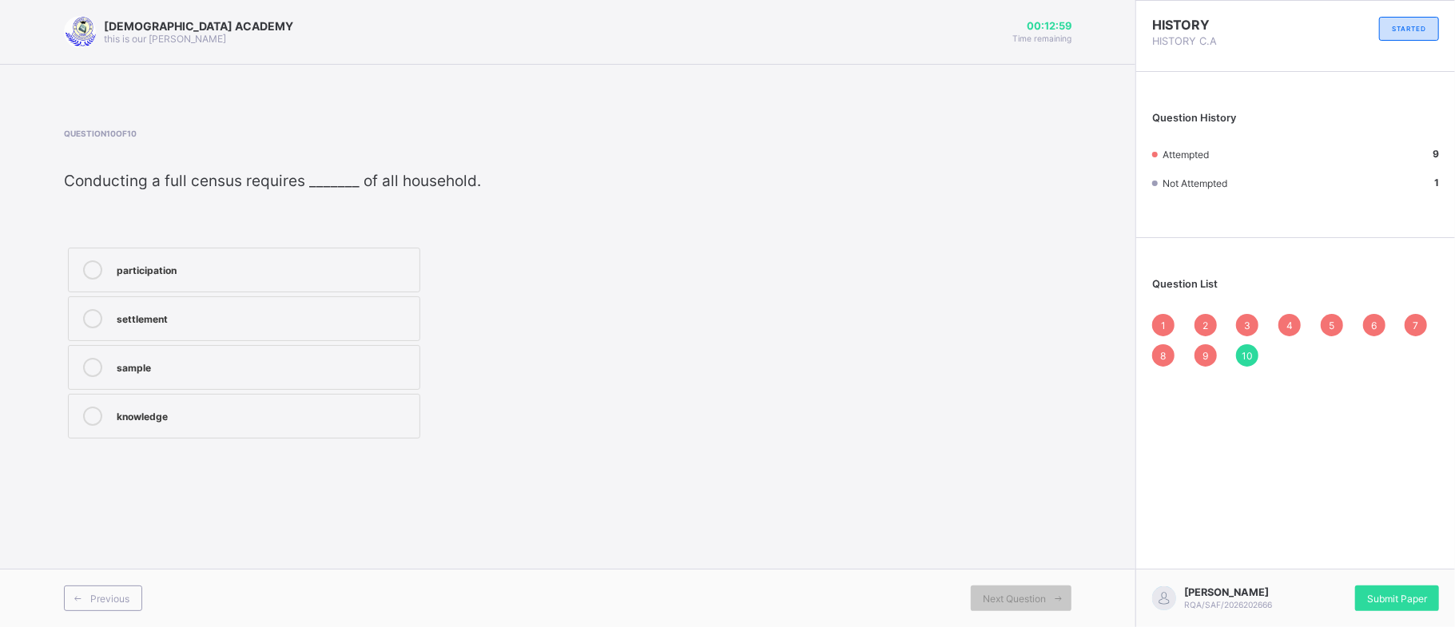
click at [388, 419] on div "knowledge" at bounding box center [264, 415] width 295 height 16
click at [896, 582] on div "Previous Next Question" at bounding box center [567, 598] width 1135 height 58
click at [270, 275] on div "participation" at bounding box center [264, 268] width 295 height 16
click at [1384, 590] on div "Submit Paper" at bounding box center [1397, 599] width 84 height 26
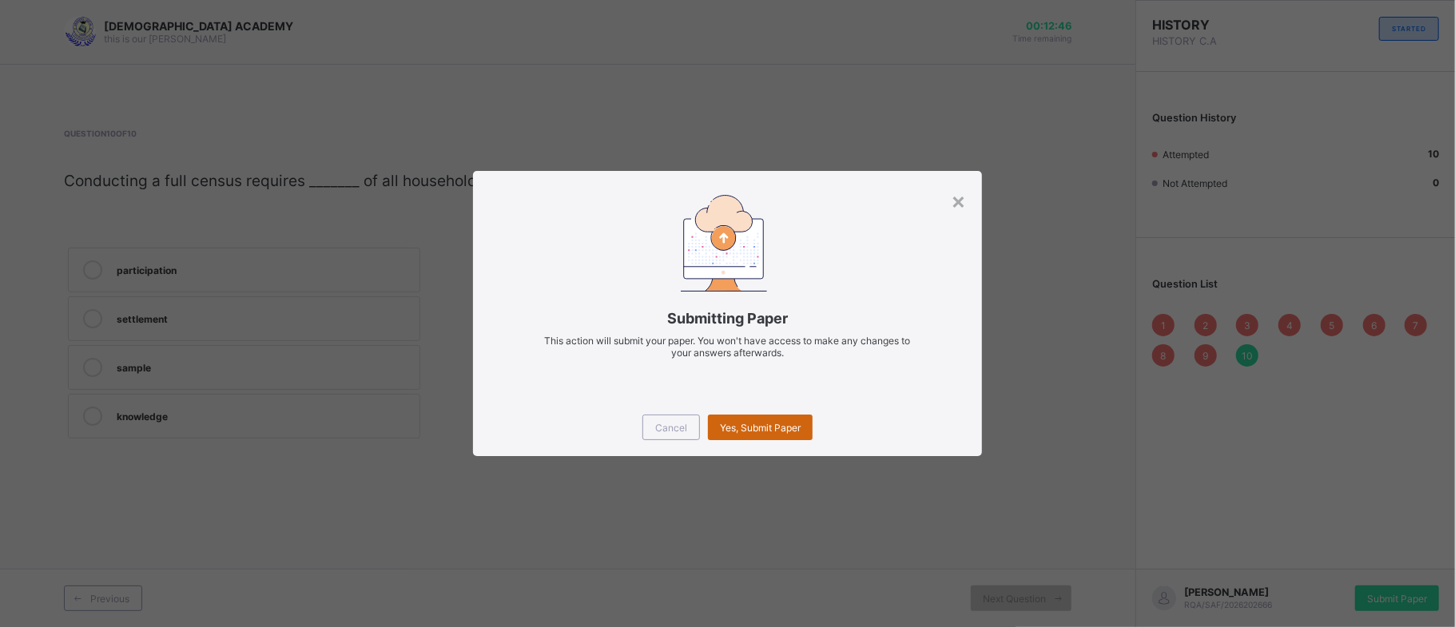
click at [801, 426] on span "Yes, Submit Paper" at bounding box center [760, 428] width 81 height 12
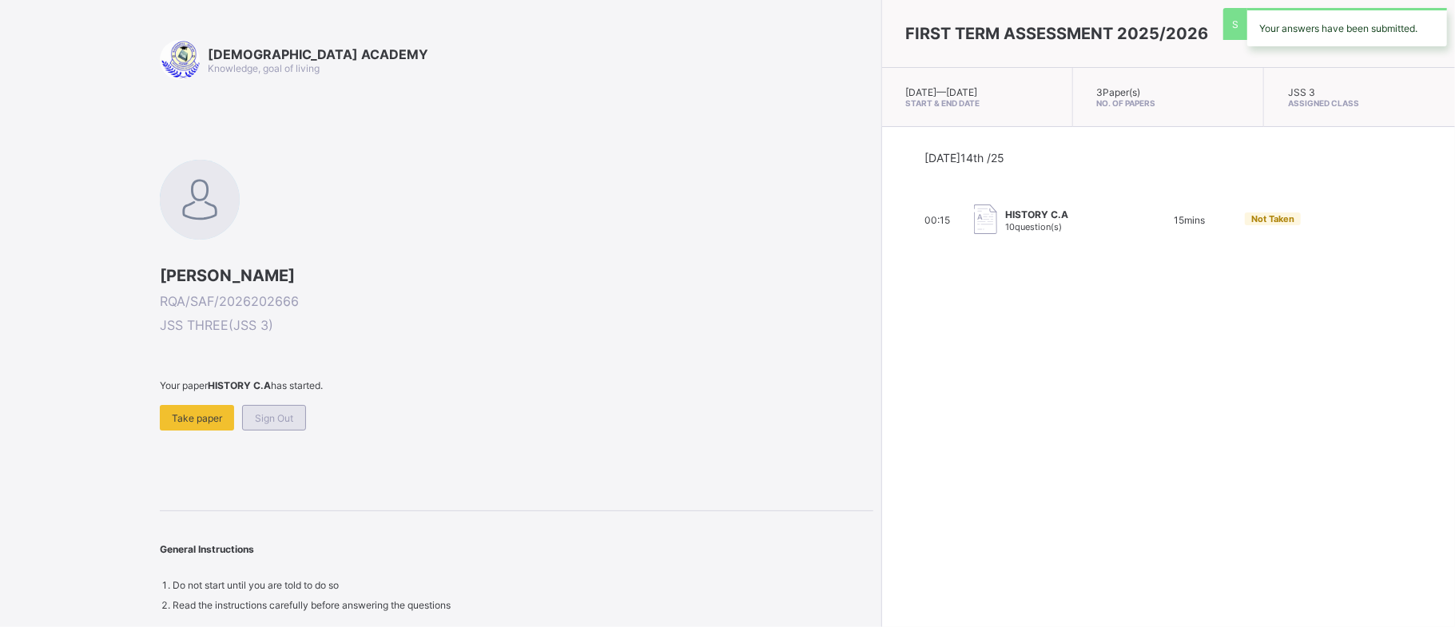
click at [300, 410] on div "Sign Out" at bounding box center [274, 418] width 64 height 26
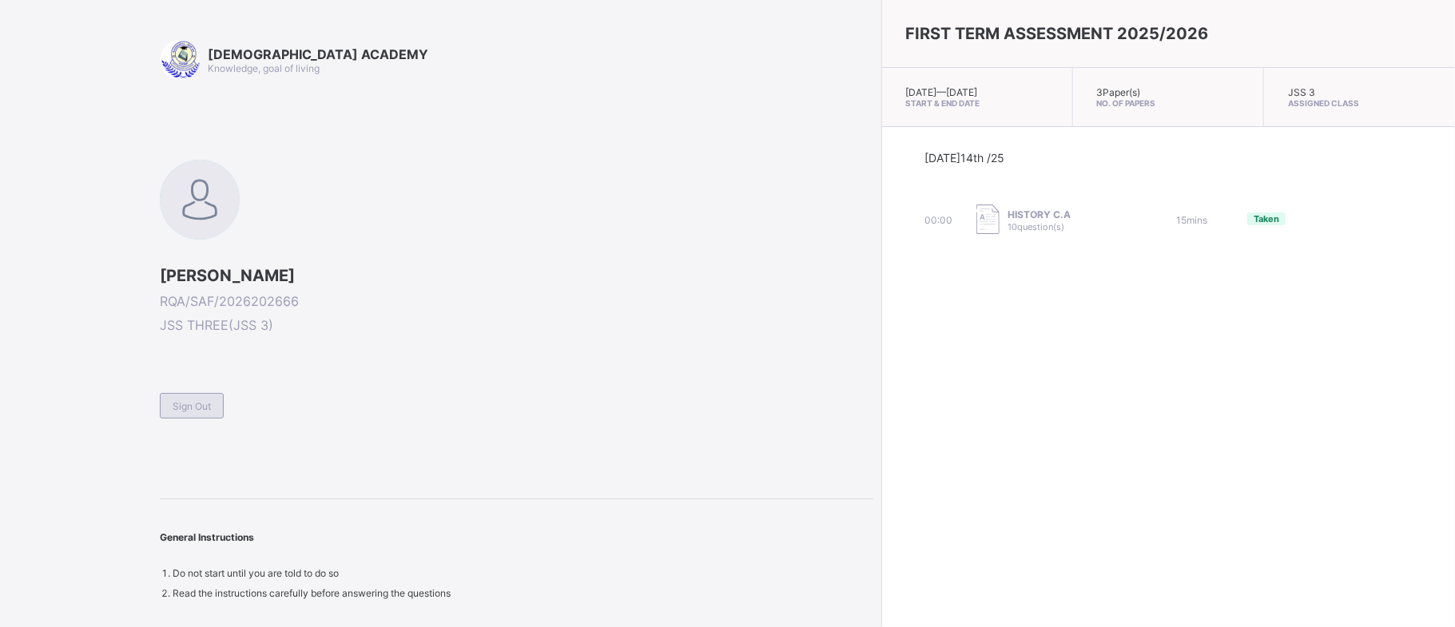
click at [205, 397] on div "Sign Out" at bounding box center [192, 406] width 64 height 26
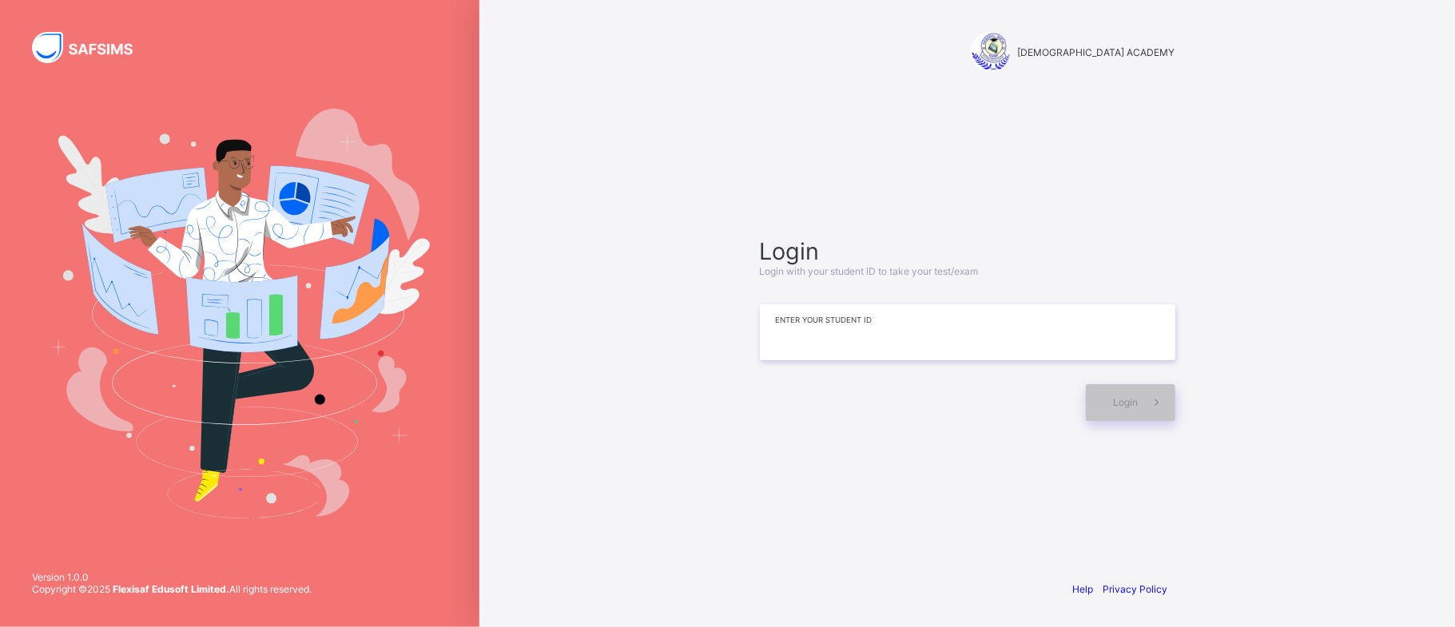
click at [794, 334] on input at bounding box center [967, 332] width 415 height 56
type input "**********"
click at [1119, 411] on div "Login" at bounding box center [1130, 402] width 89 height 37
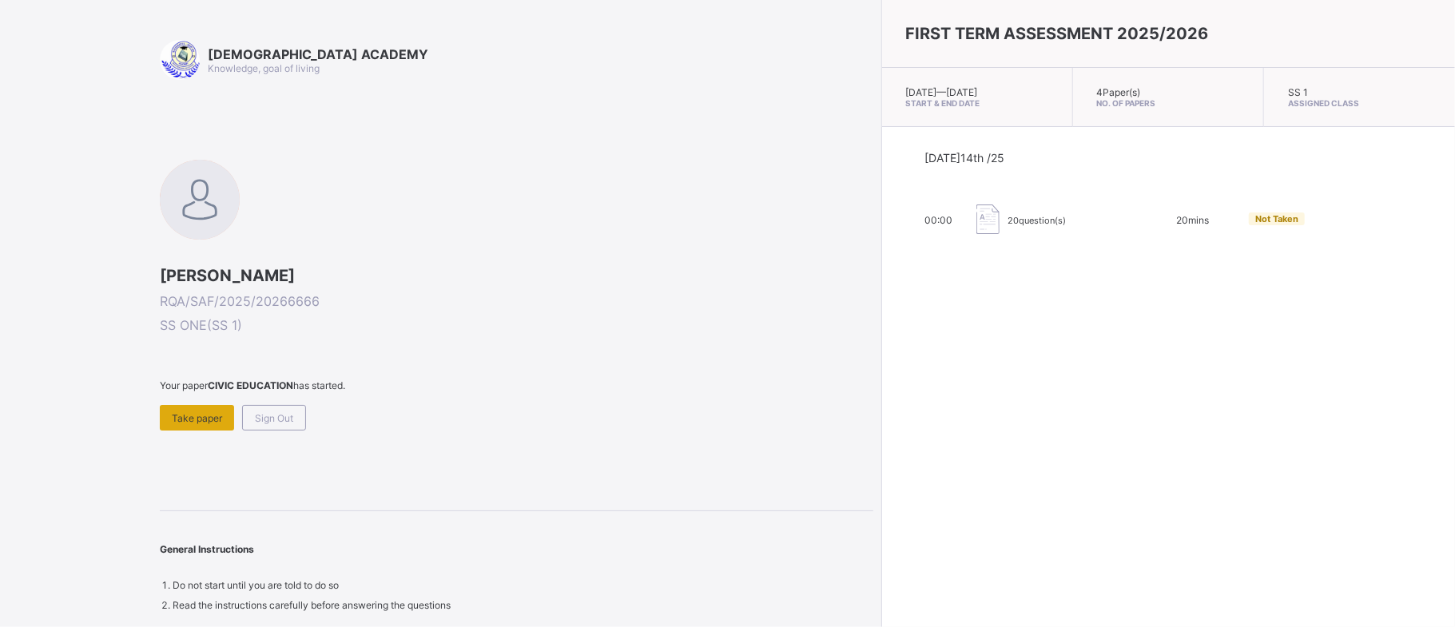
click at [208, 420] on span "Take paper" at bounding box center [197, 418] width 50 height 12
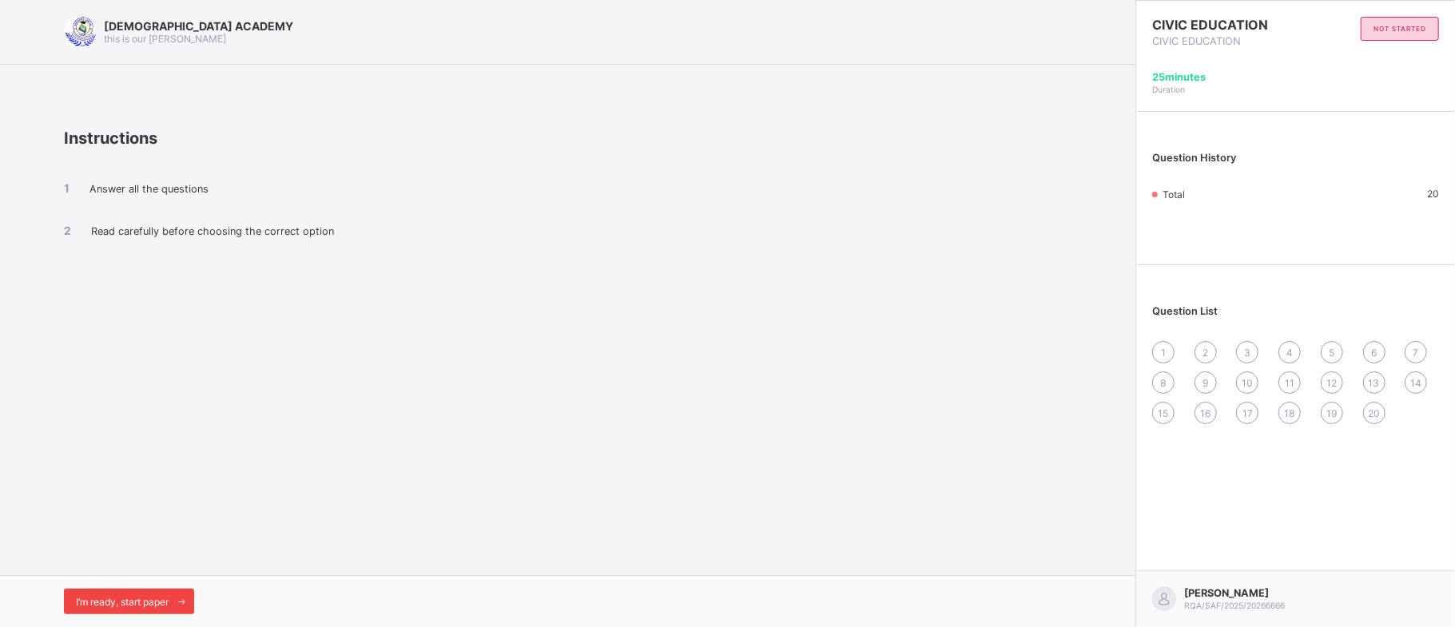
click at [184, 591] on span at bounding box center [182, 602] width 26 height 26
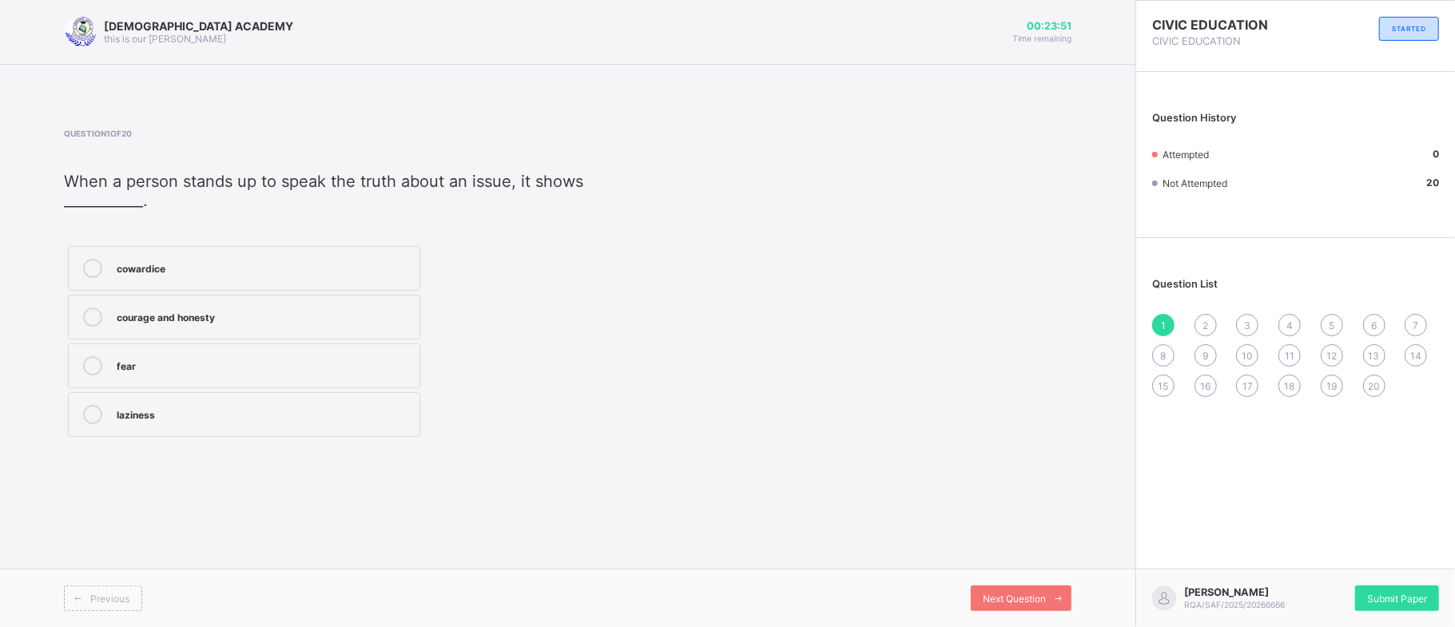
click at [313, 281] on label "cowardice" at bounding box center [244, 268] width 352 height 45
click at [1053, 599] on icon at bounding box center [1059, 599] width 12 height 10
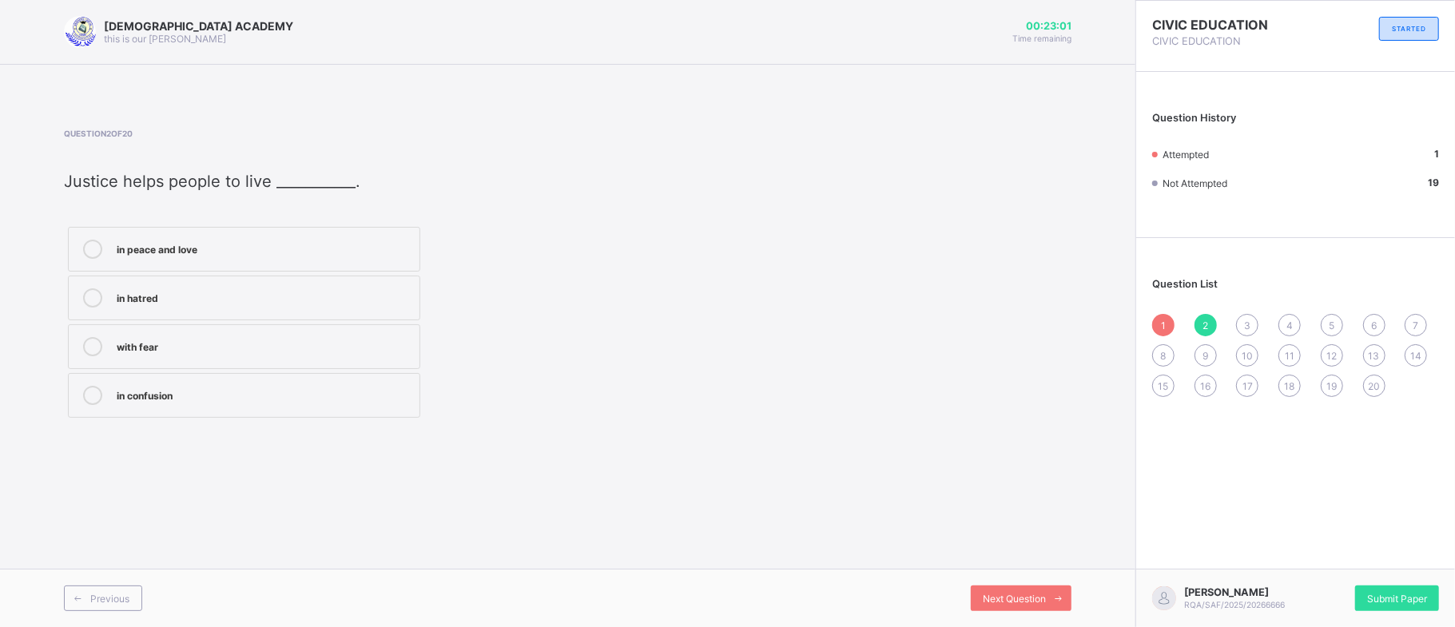
click at [1159, 316] on div "1" at bounding box center [1163, 325] width 22 height 22
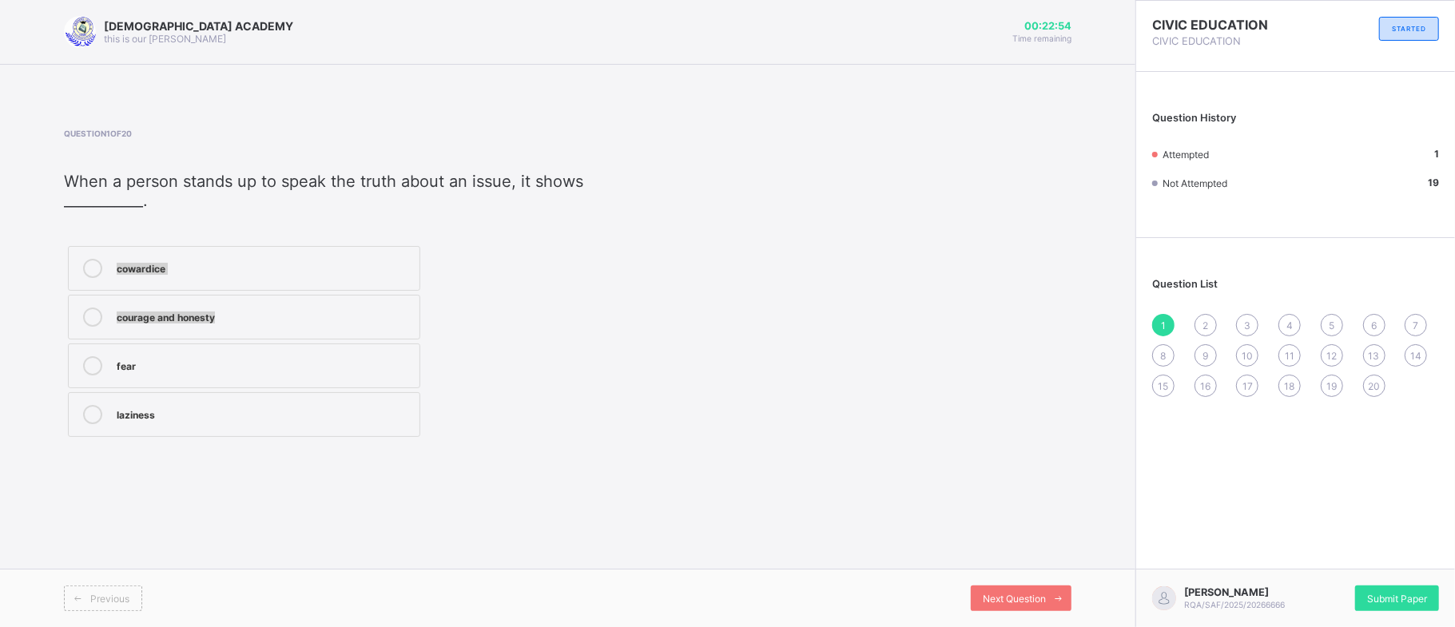
drag, startPoint x: 850, startPoint y: 205, endPoint x: 1027, endPoint y: 299, distance: 200.5
click at [1027, 299] on div "Question 1 of 20 When a person stands up to speak the truth about an issue, it …" at bounding box center [568, 285] width 1008 height 312
click at [1199, 324] on div "2" at bounding box center [1205, 325] width 22 height 22
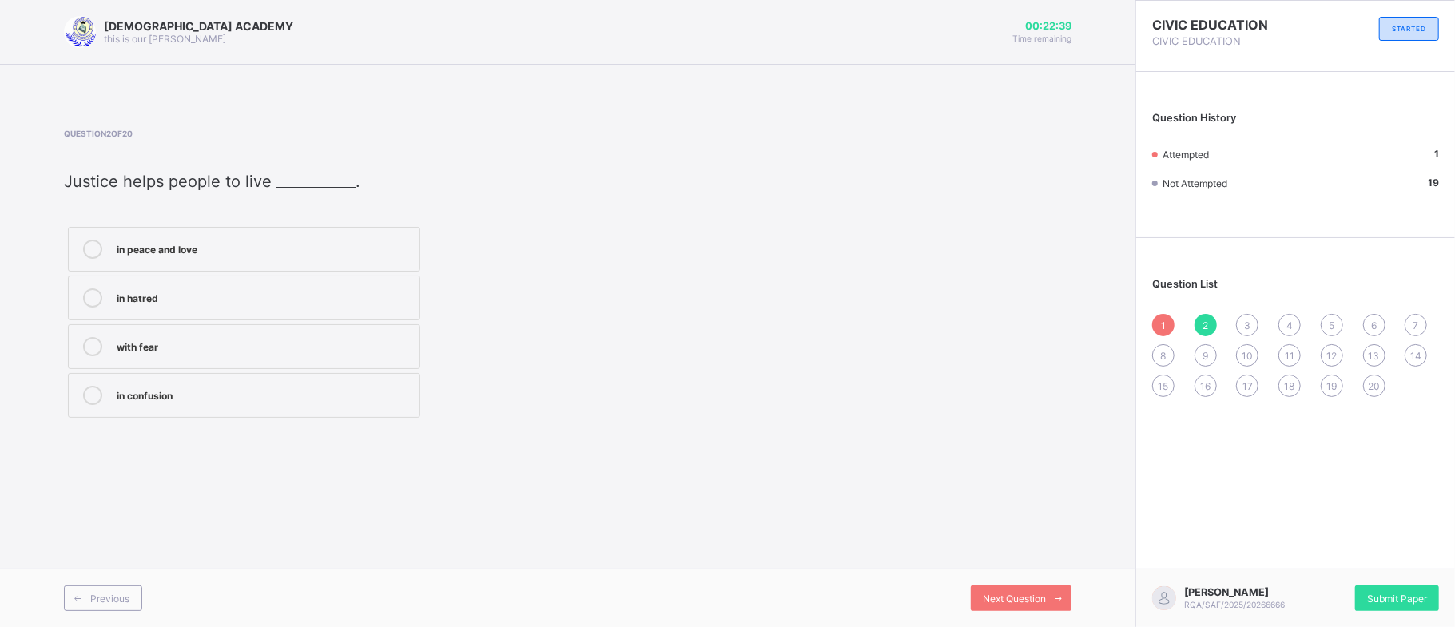
click at [1162, 320] on span "1" at bounding box center [1163, 326] width 5 height 12
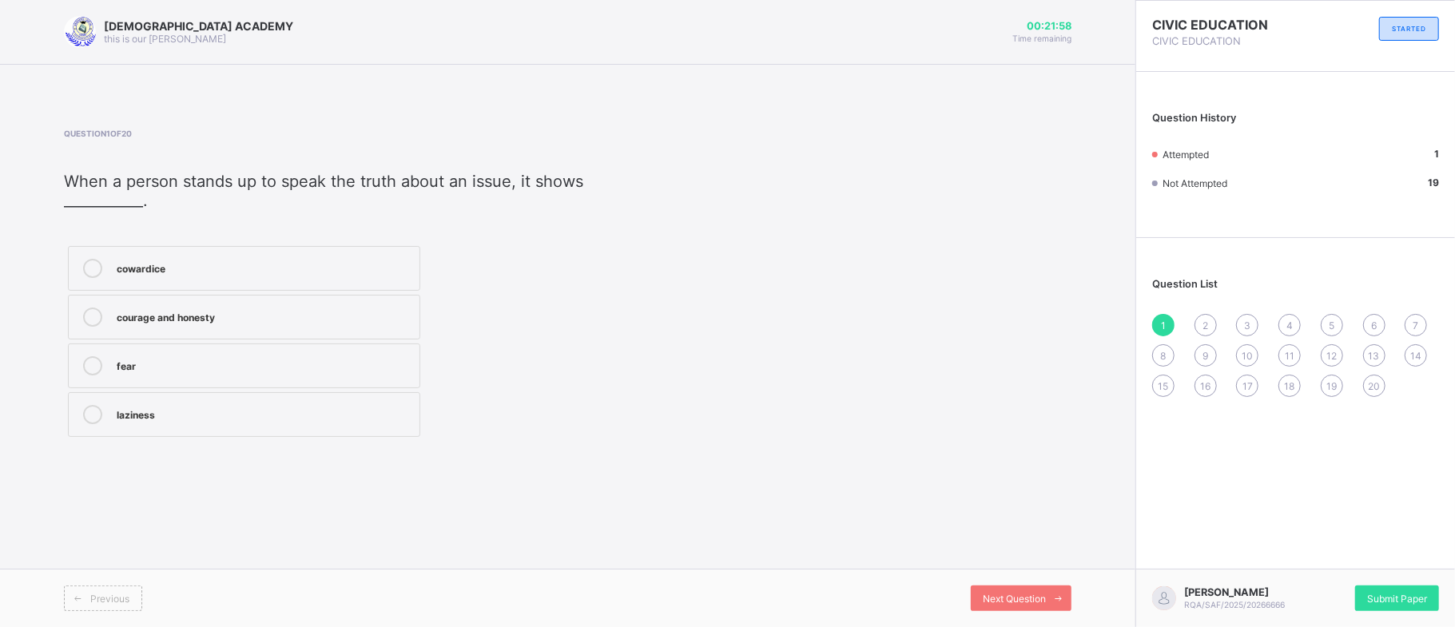
click at [355, 360] on div "fear" at bounding box center [264, 364] width 295 height 16
click at [1007, 591] on div "Next Question" at bounding box center [1021, 599] width 101 height 26
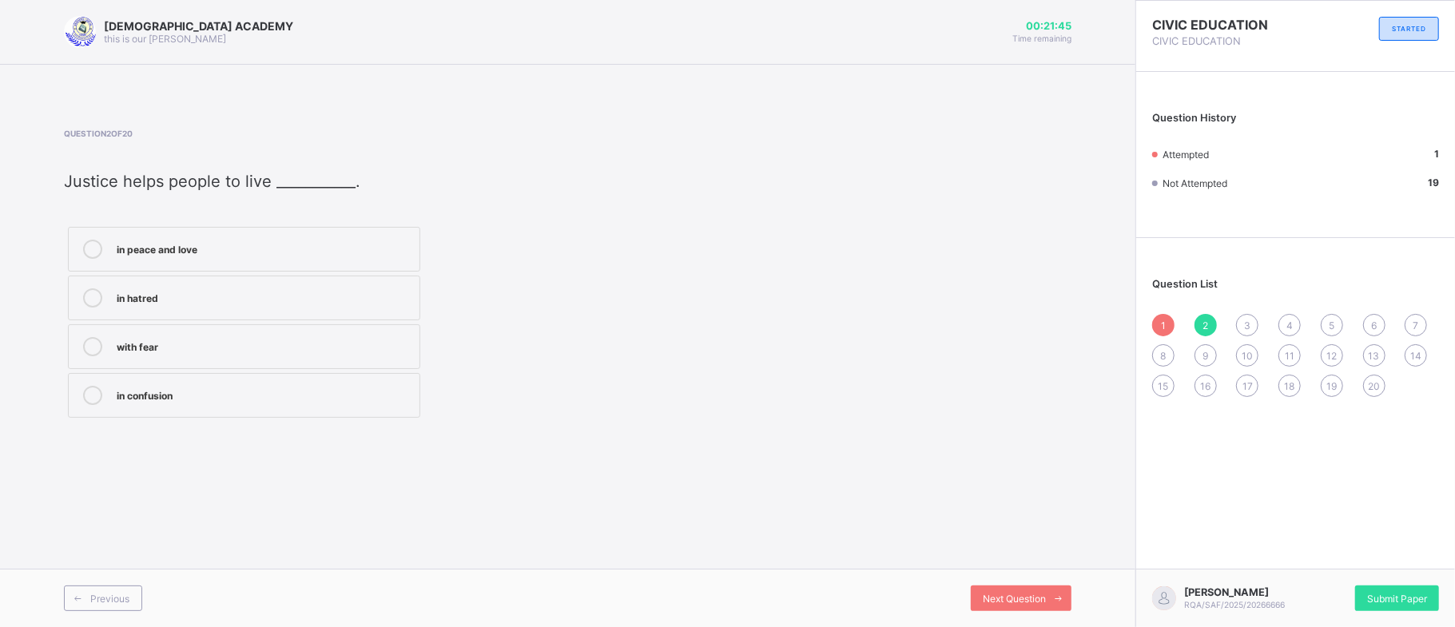
click at [300, 416] on label "in confusion" at bounding box center [244, 395] width 352 height 45
click at [1040, 599] on span "Next Question" at bounding box center [1014, 599] width 63 height 12
click at [176, 311] on label "bad and worse values" at bounding box center [244, 298] width 352 height 45
click at [1004, 590] on div "Next Question" at bounding box center [1021, 599] width 101 height 26
click at [183, 336] on label "lie to teachers" at bounding box center [244, 346] width 352 height 45
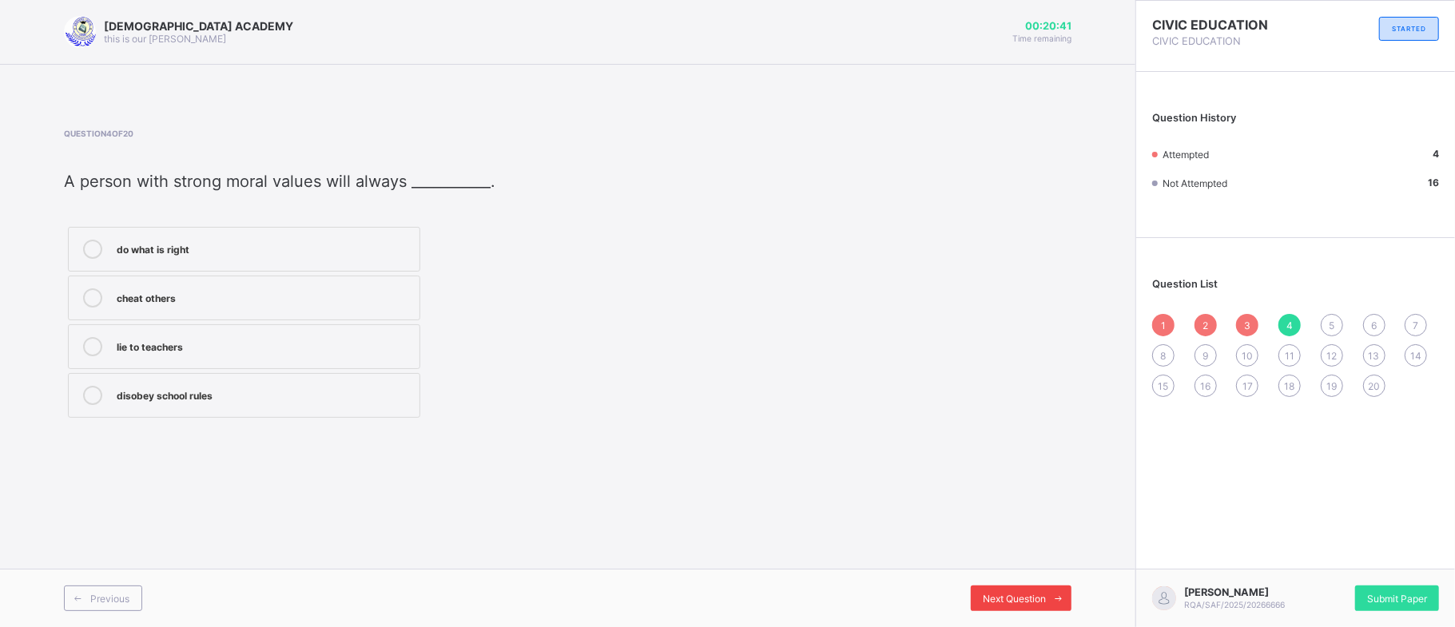
click at [1004, 595] on span "Next Question" at bounding box center [1014, 599] width 63 height 12
click at [279, 346] on div "they are free" at bounding box center [264, 345] width 295 height 16
click at [1002, 594] on span "Next Question" at bounding box center [1014, 599] width 63 height 12
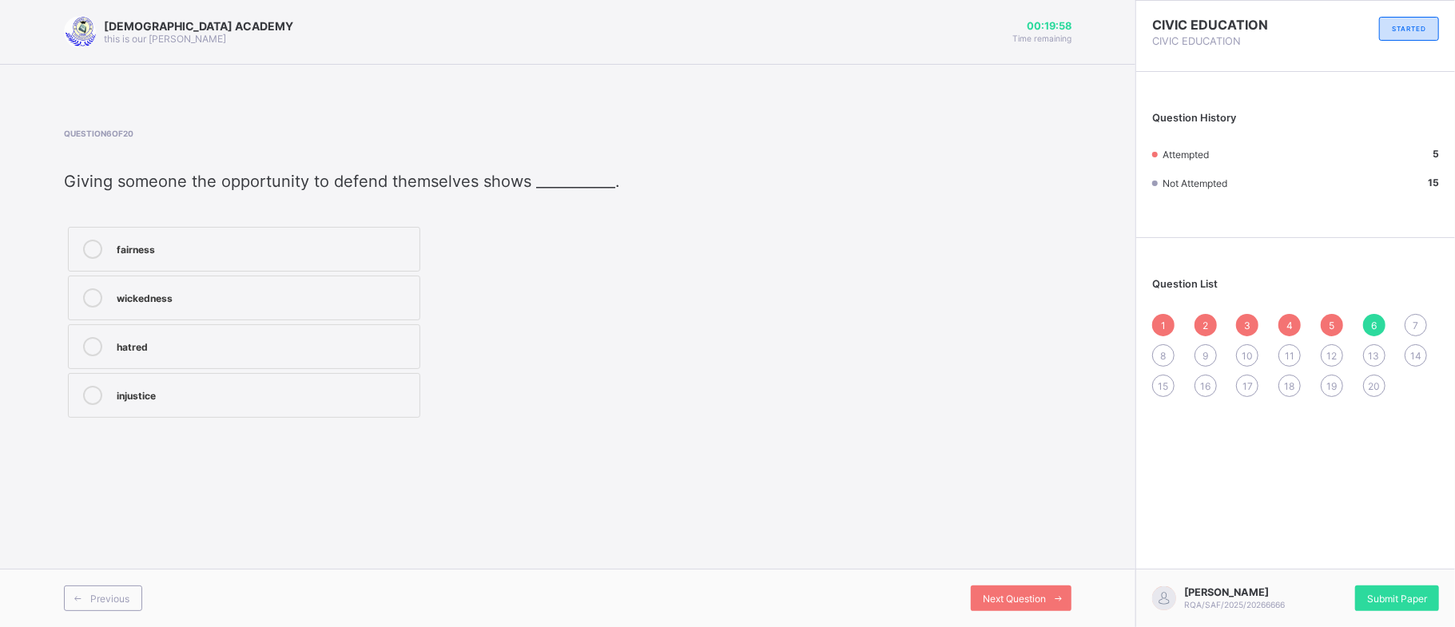
click at [1414, 329] on span "7" at bounding box center [1416, 326] width 6 height 12
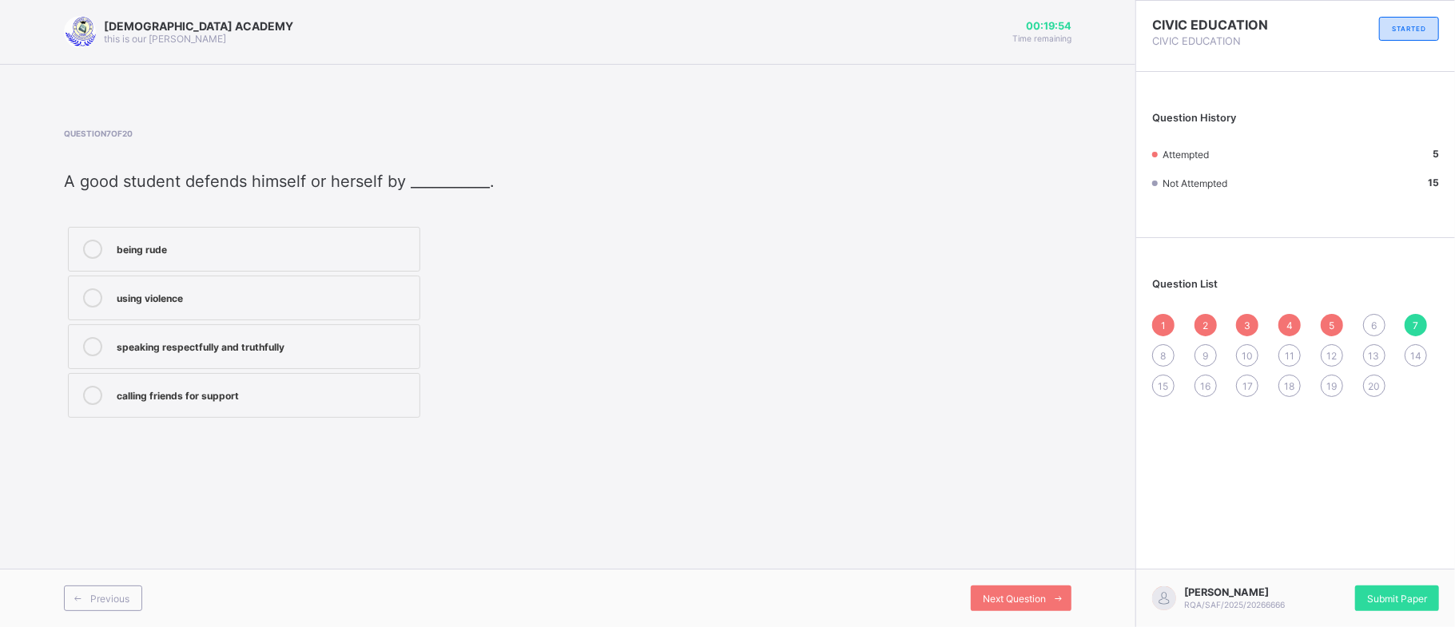
click at [1371, 328] on span "6" at bounding box center [1374, 326] width 6 height 12
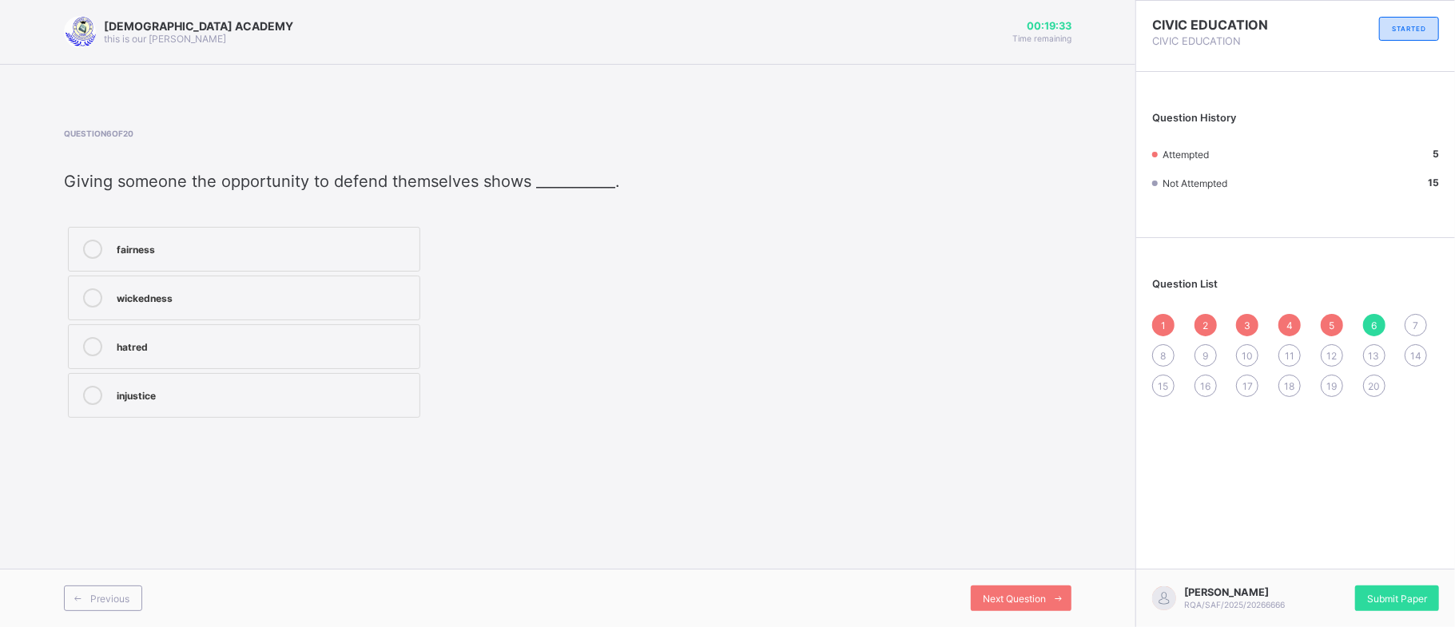
click at [1333, 321] on span "5" at bounding box center [1332, 326] width 6 height 12
click at [1425, 320] on div "7" at bounding box center [1416, 325] width 22 height 22
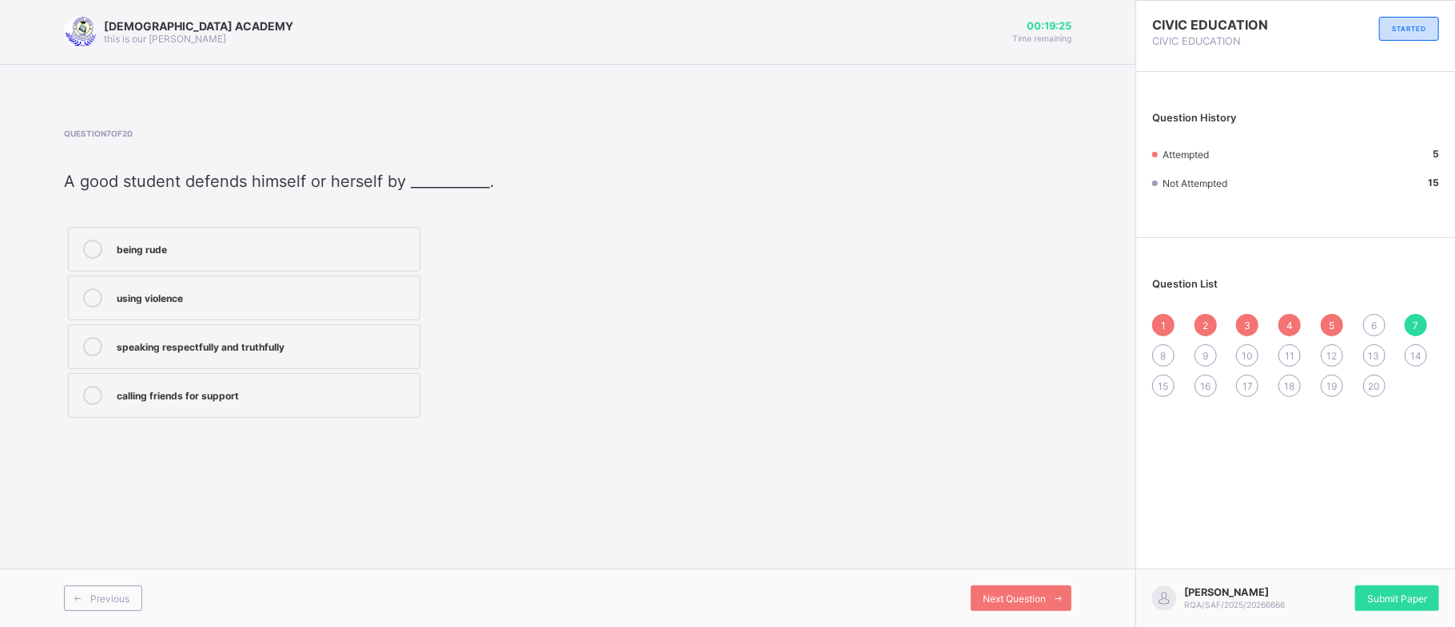
click at [1161, 356] on span "8" at bounding box center [1164, 356] width 6 height 12
click at [1206, 359] on span "9" at bounding box center [1205, 356] width 6 height 12
click at [1242, 356] on span "10" at bounding box center [1247, 356] width 11 height 12
click at [1291, 358] on span "11" at bounding box center [1290, 356] width 10 height 12
click at [1328, 355] on span "12" at bounding box center [1331, 356] width 10 height 12
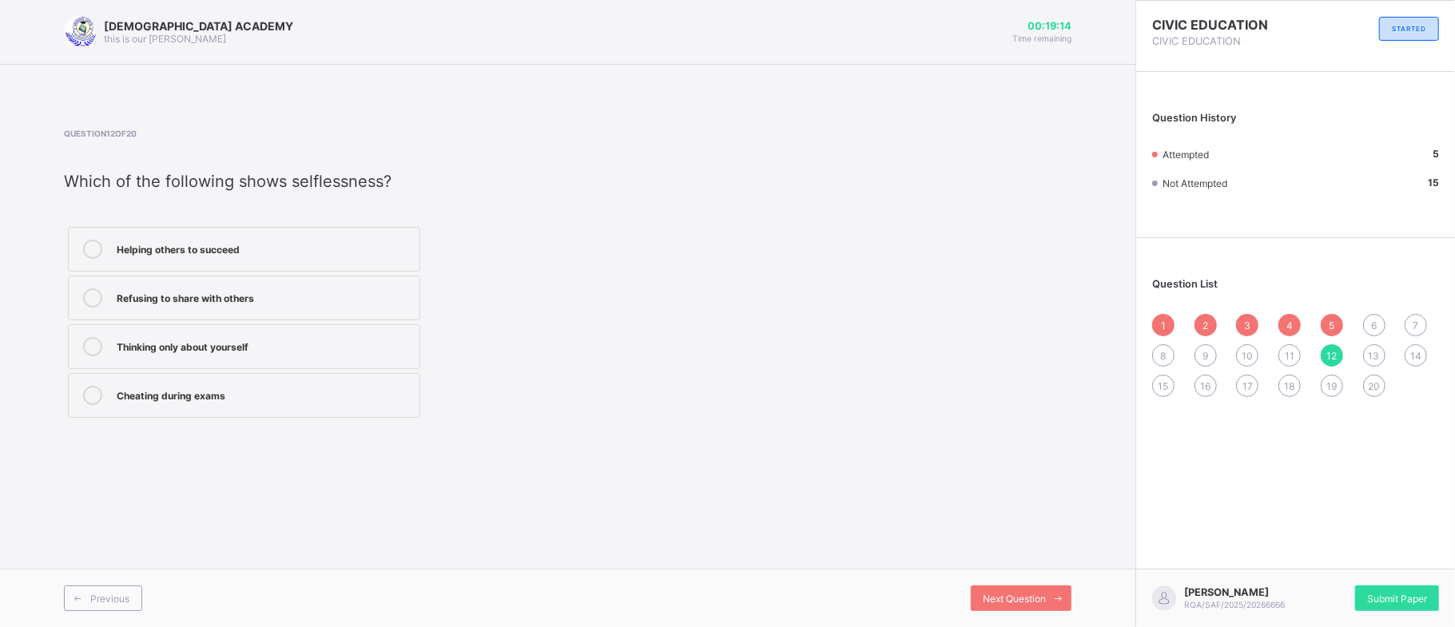
click at [1382, 353] on div "13" at bounding box center [1374, 355] width 22 height 22
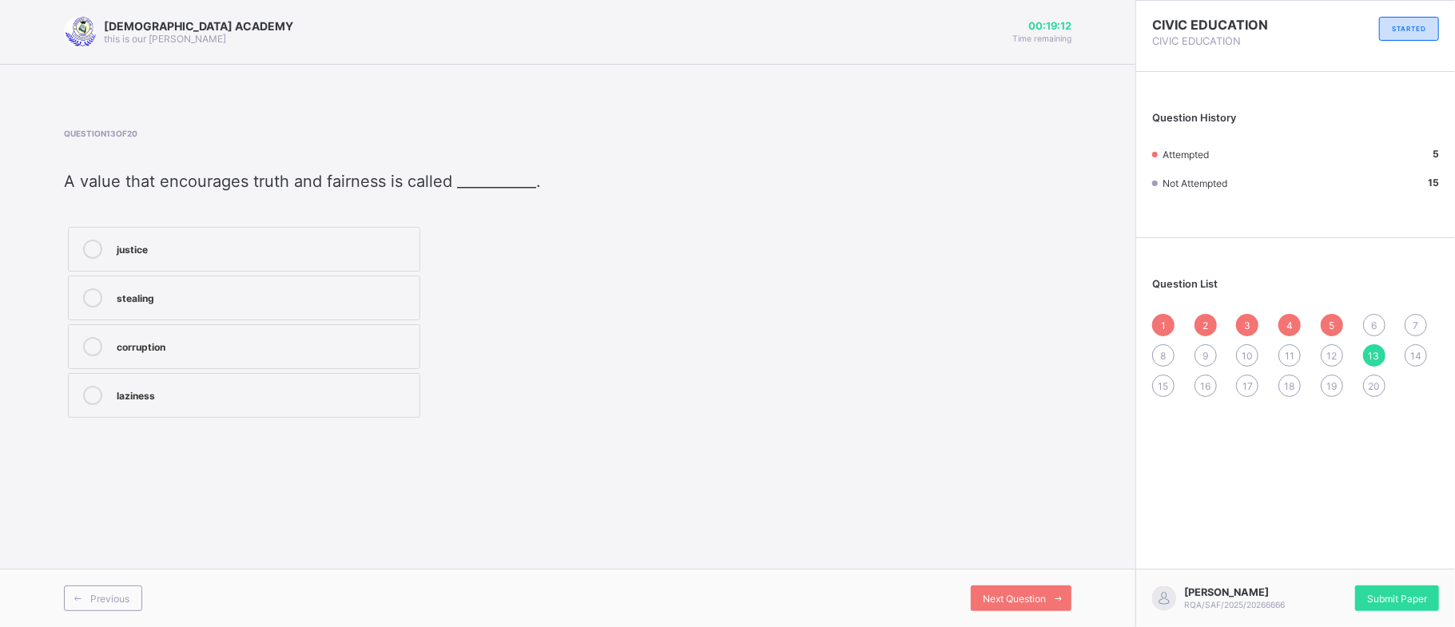
click at [1407, 349] on div "14" at bounding box center [1416, 355] width 22 height 22
click at [1374, 387] on span "20" at bounding box center [1374, 386] width 12 height 12
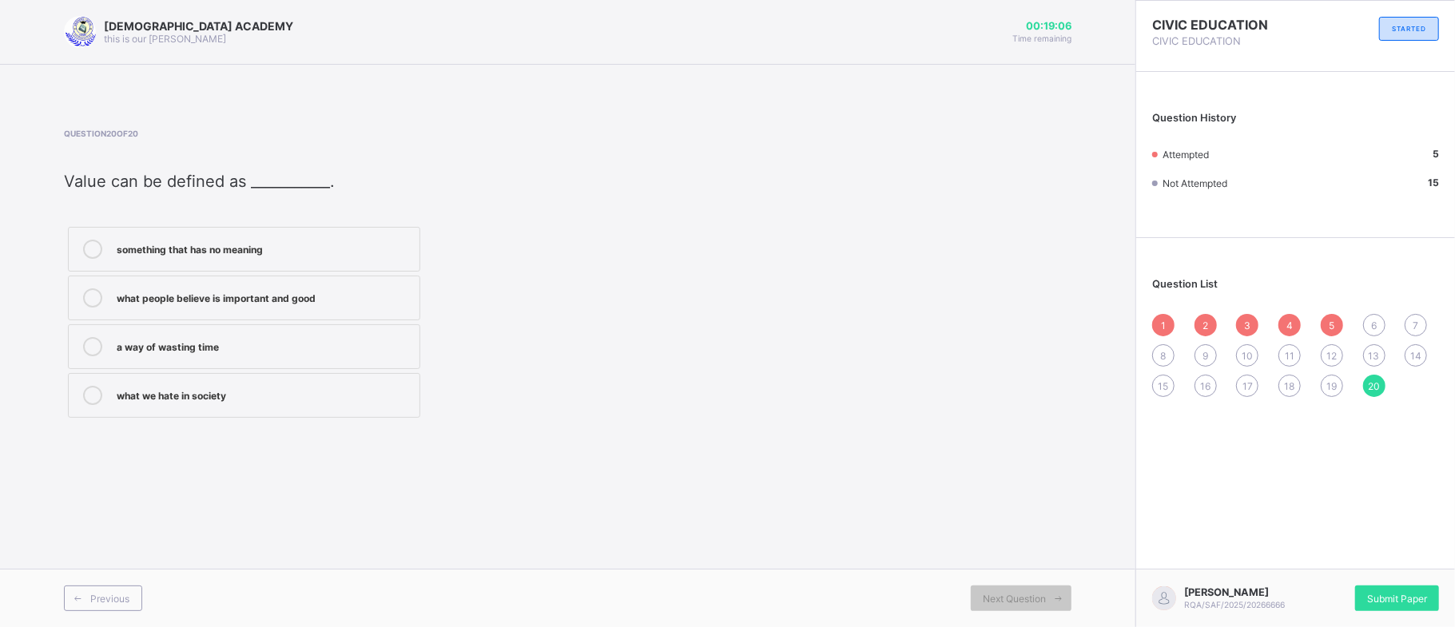
click at [1328, 388] on span "19" at bounding box center [1331, 386] width 10 height 12
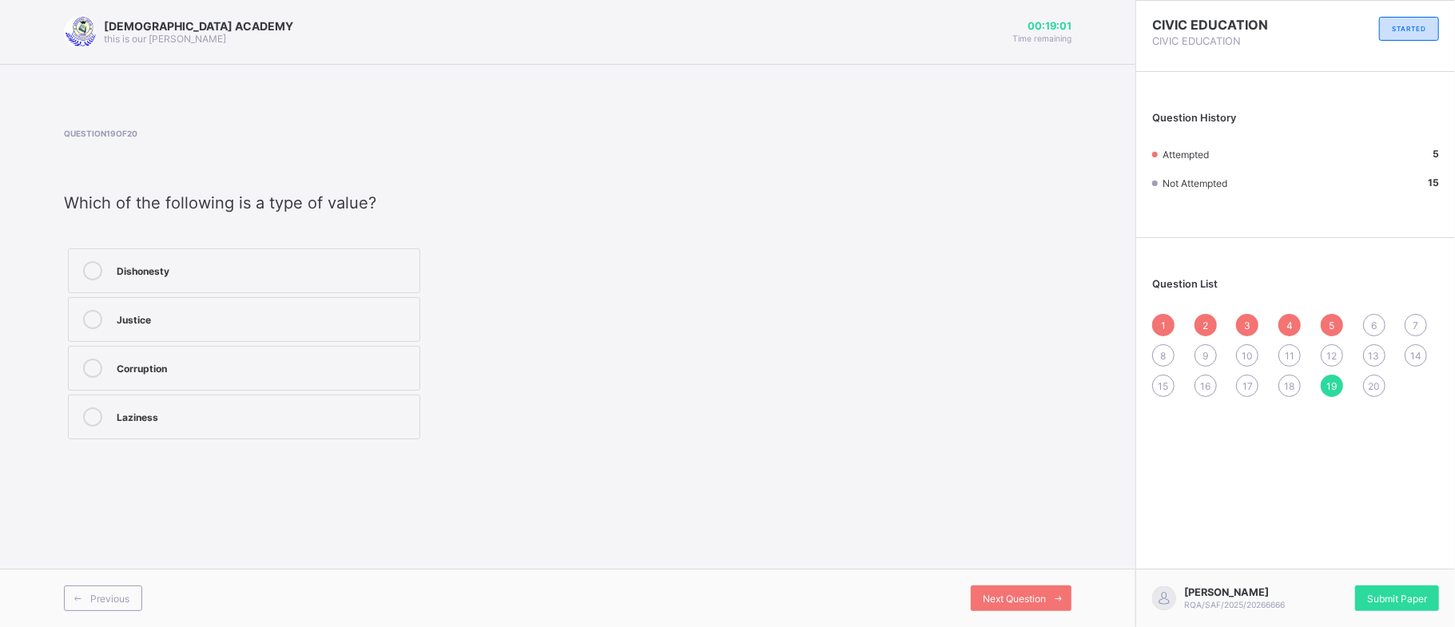
click at [1299, 390] on div "18" at bounding box center [1289, 386] width 22 height 22
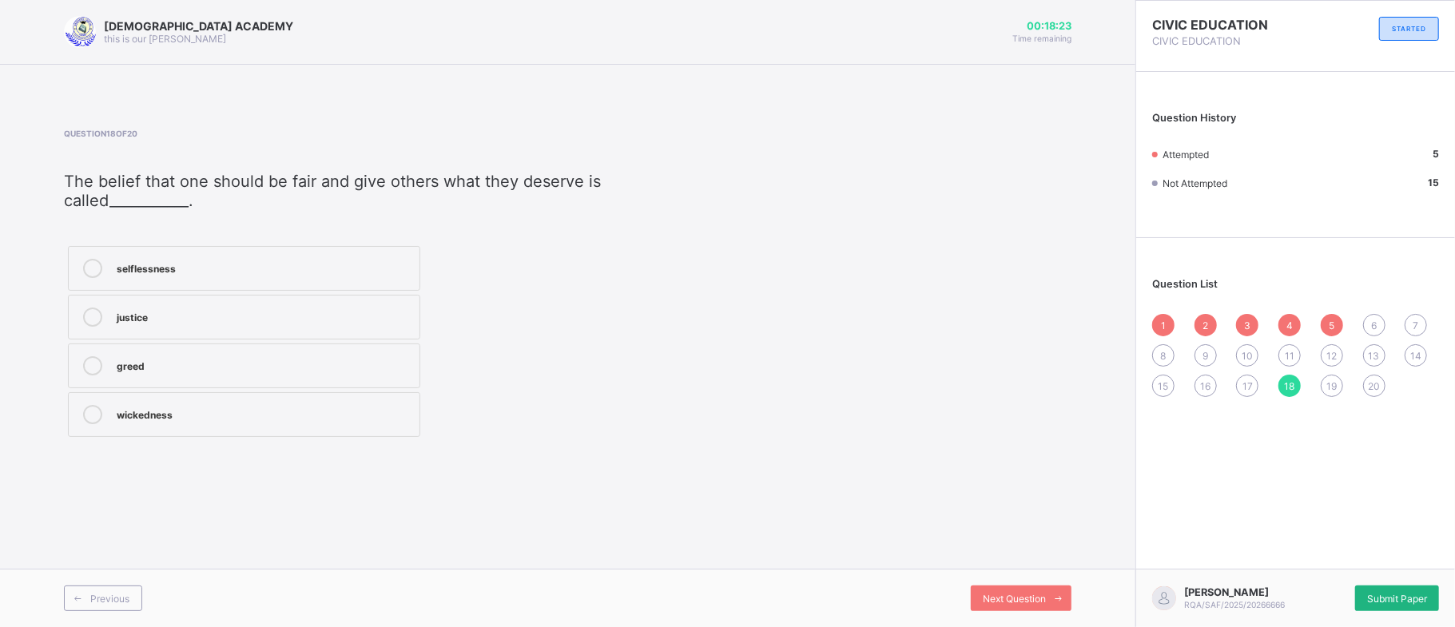
click at [1394, 586] on div "Submit Paper" at bounding box center [1397, 599] width 84 height 26
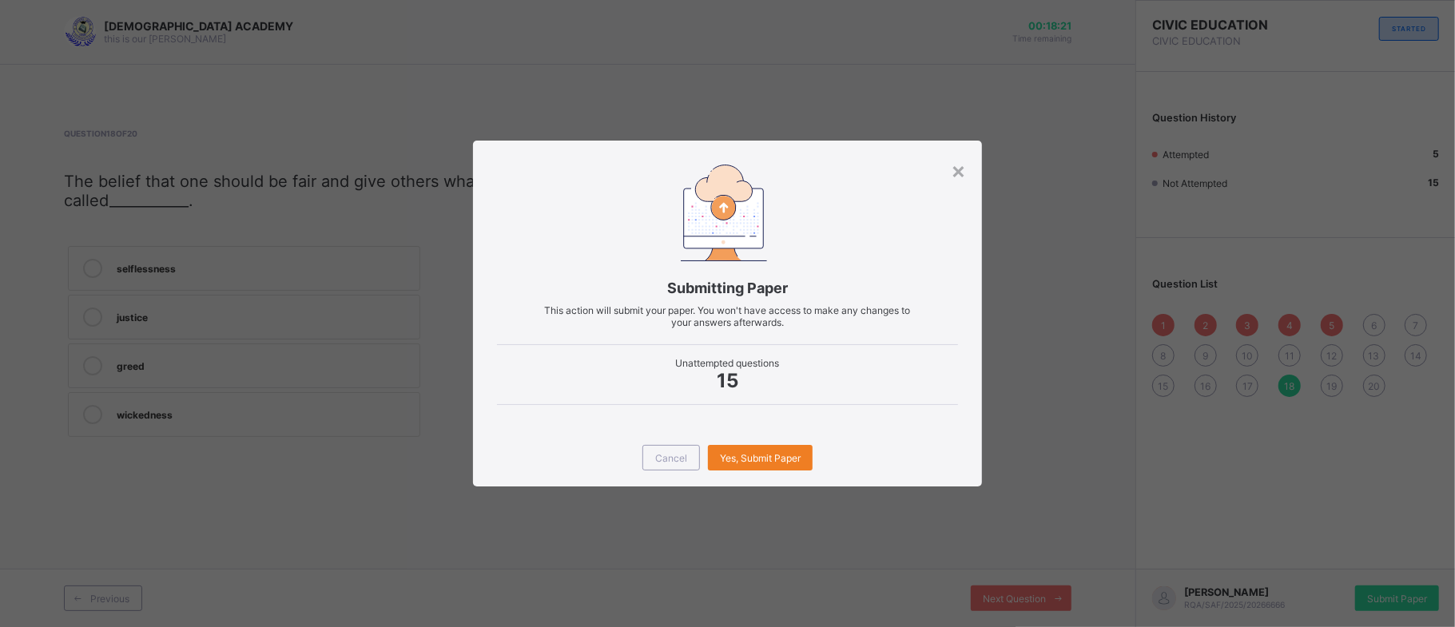
click at [740, 425] on div "Submitting Paper This action will submit your paper. You won't have access to m…" at bounding box center [727, 285] width 509 height 288
click at [749, 449] on div "Yes, Submit Paper" at bounding box center [760, 458] width 105 height 26
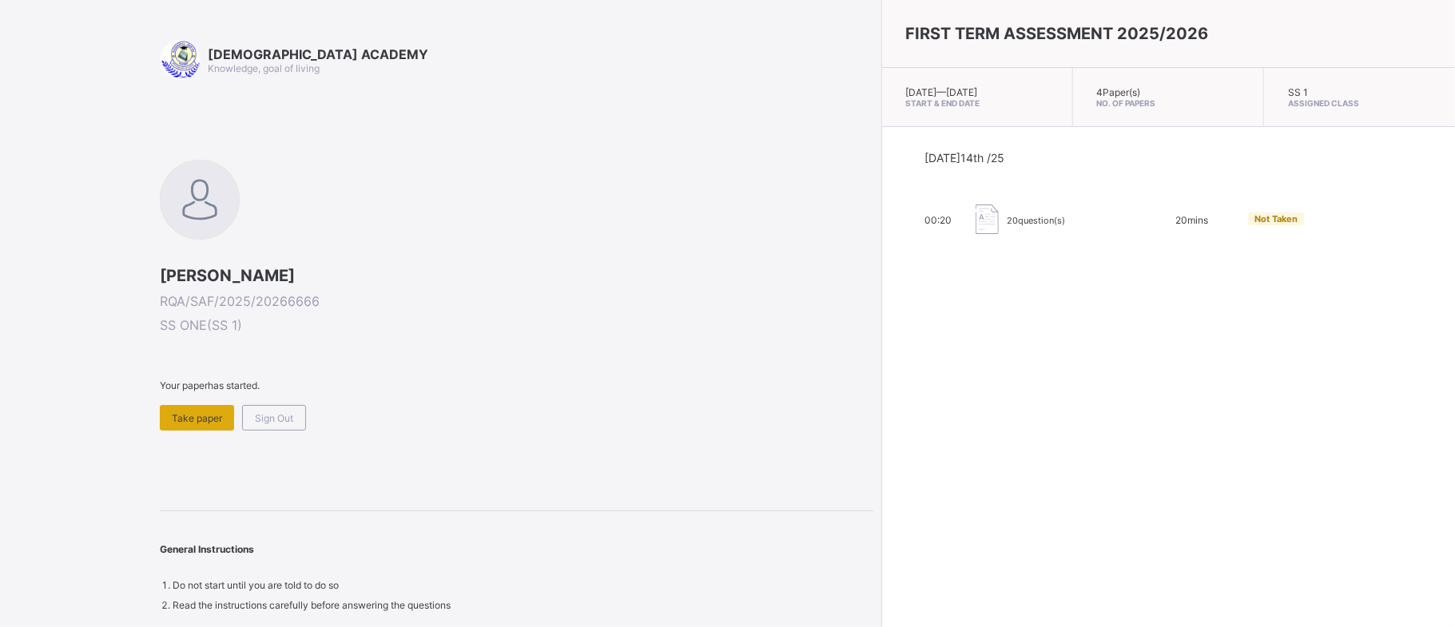
click at [193, 417] on span "Take paper" at bounding box center [197, 418] width 50 height 12
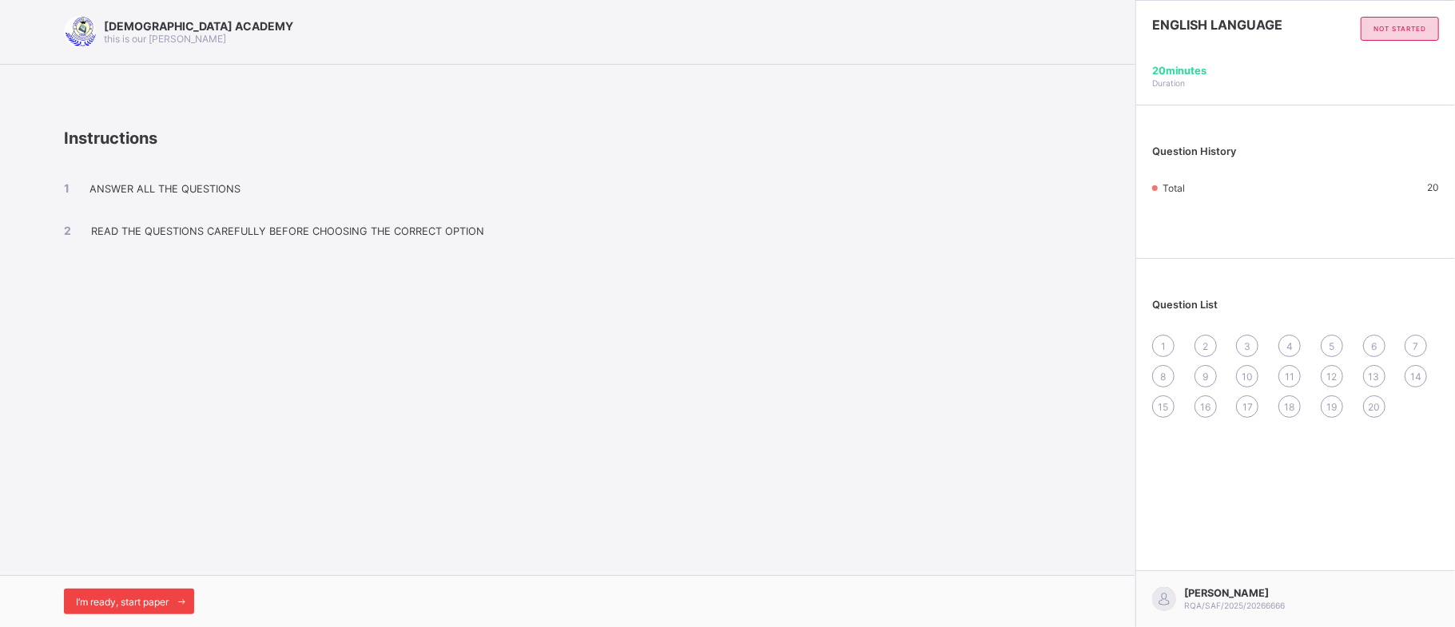
click at [147, 602] on span "I’m ready, start paper" at bounding box center [122, 602] width 93 height 12
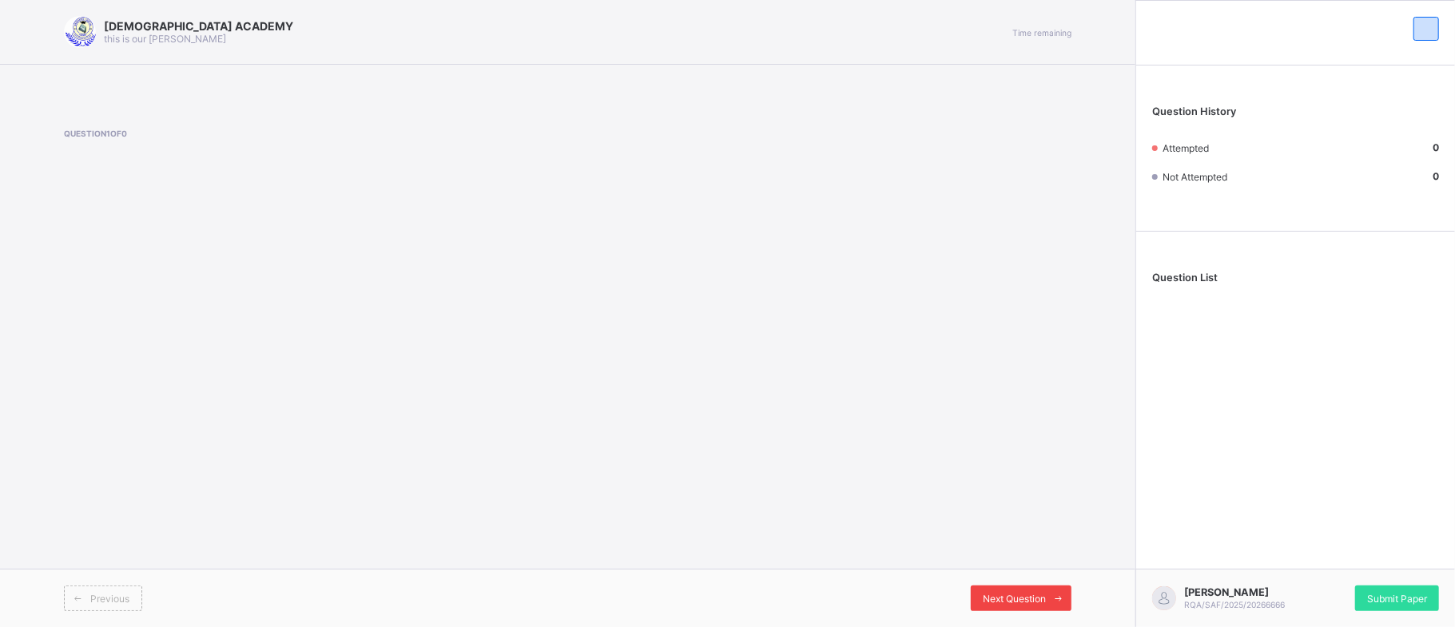
click at [1052, 592] on span at bounding box center [1059, 599] width 26 height 26
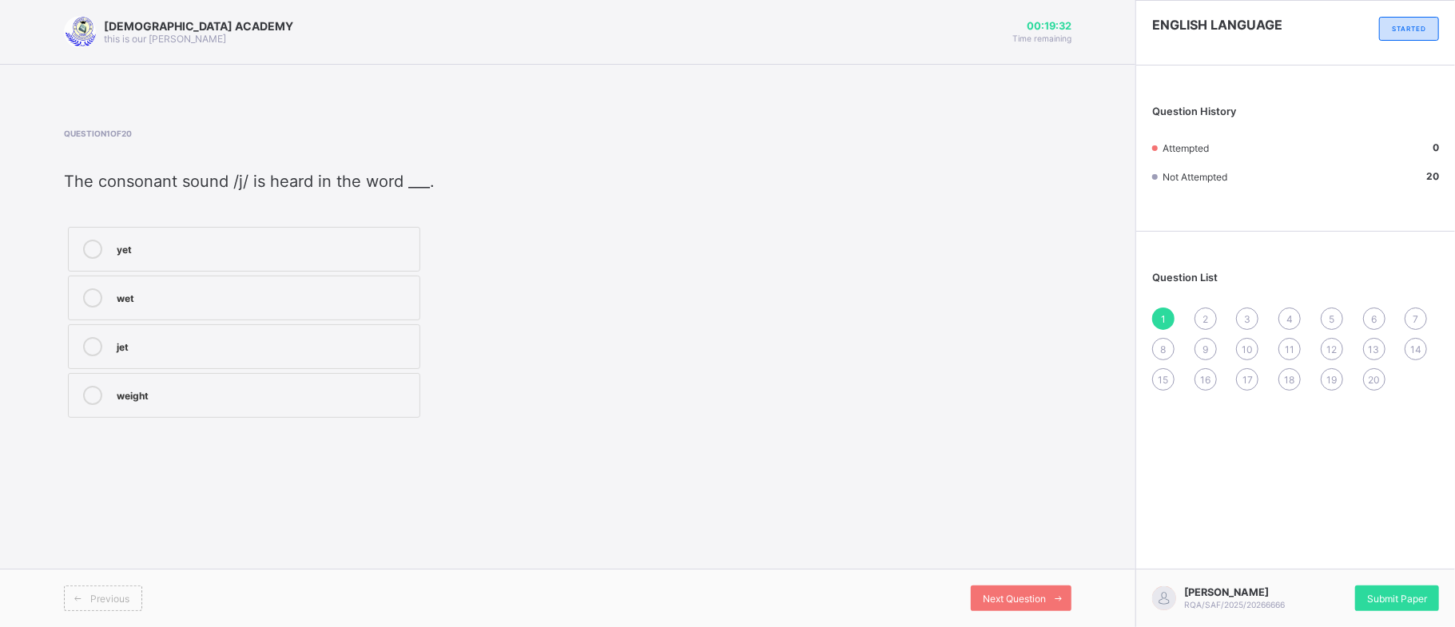
click at [265, 356] on div "jet" at bounding box center [264, 346] width 295 height 19
click at [992, 594] on span "Next Question" at bounding box center [1014, 599] width 63 height 12
click at [256, 418] on label "phase" at bounding box center [244, 395] width 352 height 45
click at [1010, 591] on div "Next Question" at bounding box center [1021, 599] width 101 height 26
click at [282, 312] on label "pressure" at bounding box center [244, 298] width 352 height 45
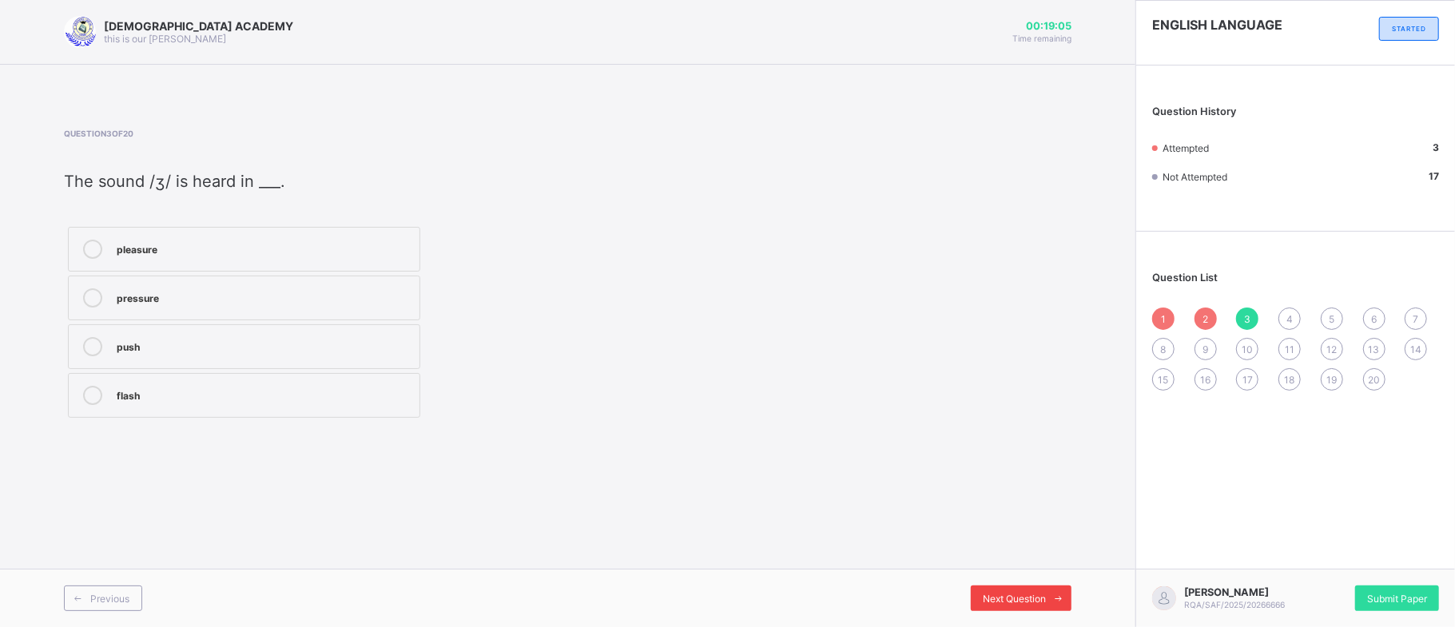
click at [1023, 595] on span "Next Question" at bounding box center [1014, 599] width 63 height 12
click at [260, 359] on label "leisure" at bounding box center [244, 346] width 352 height 45
click at [1043, 605] on div "Next Question" at bounding box center [1021, 599] width 101 height 26
click at [243, 349] on div "thank" at bounding box center [264, 345] width 295 height 16
click at [1010, 593] on span "Next Question" at bounding box center [1014, 599] width 63 height 12
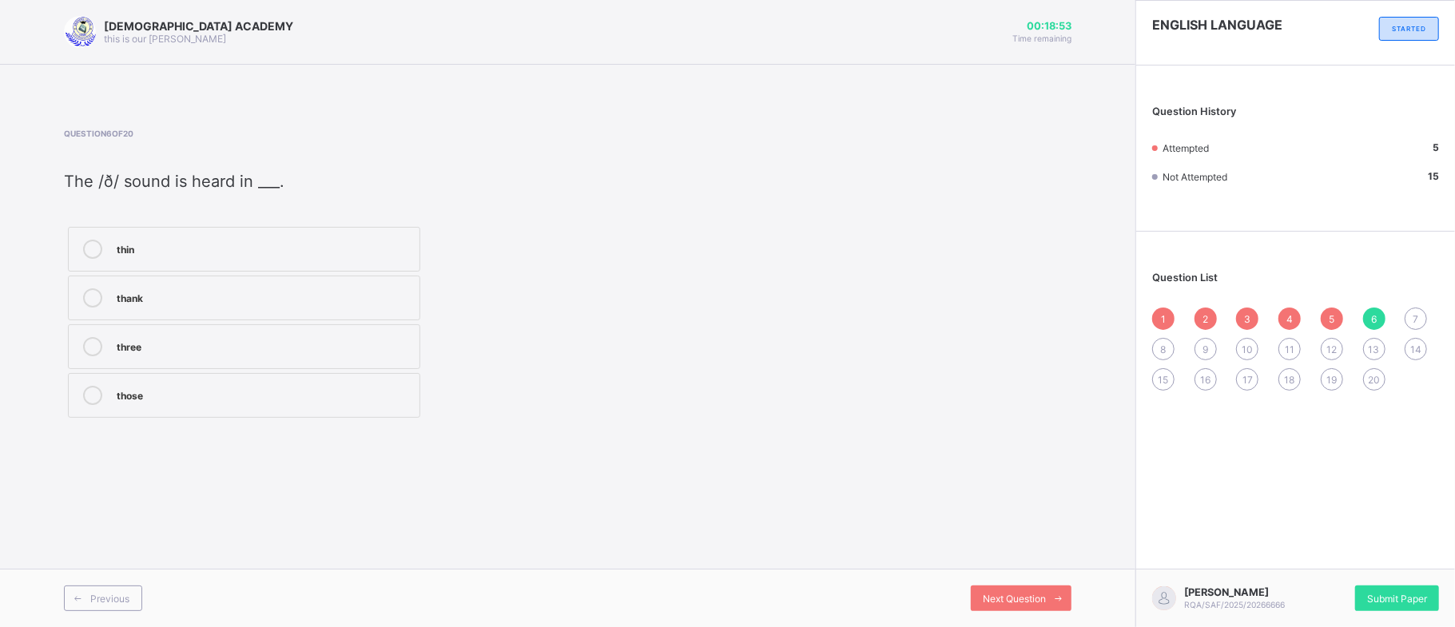
click at [231, 360] on label "three" at bounding box center [244, 346] width 352 height 45
click at [1042, 605] on div "Next Question" at bounding box center [1021, 599] width 101 height 26
click at [324, 356] on div "war" at bounding box center [264, 346] width 295 height 19
click at [1046, 606] on span at bounding box center [1059, 599] width 26 height 26
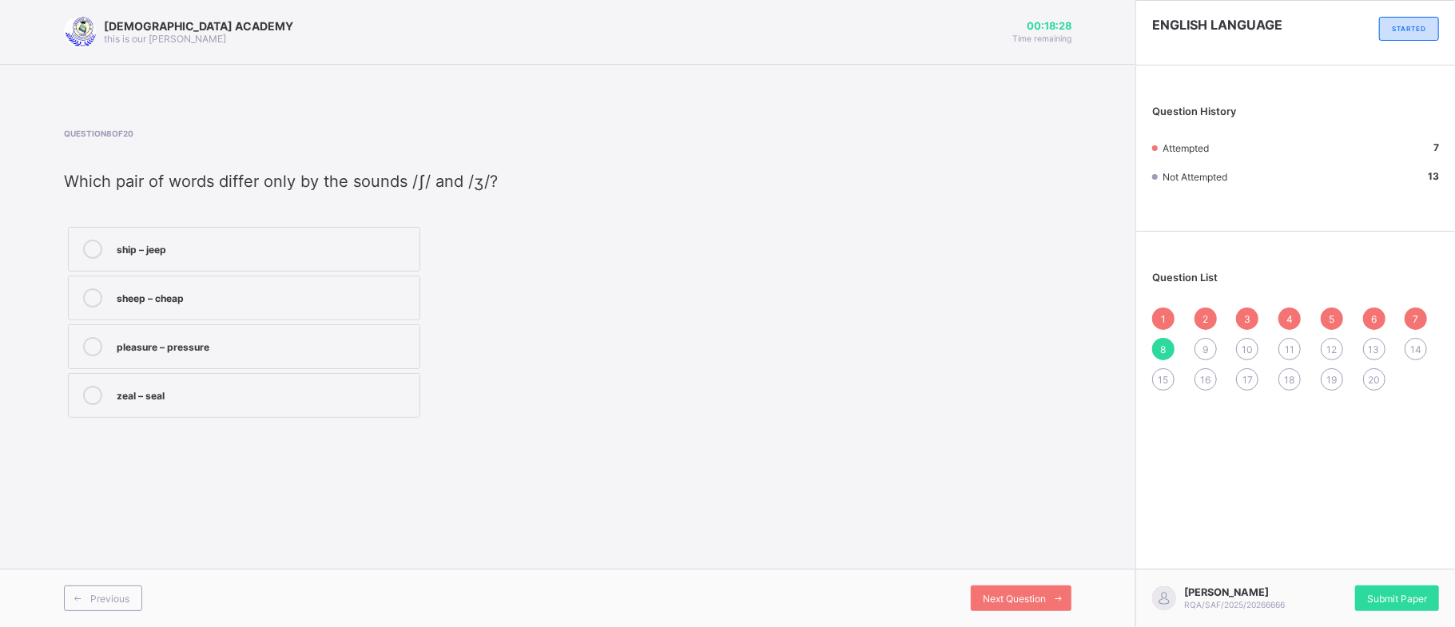
click at [169, 292] on div "sheep – cheap" at bounding box center [264, 296] width 295 height 16
click at [1023, 605] on div "Next Question" at bounding box center [1021, 599] width 101 height 26
click at [208, 265] on label "pantry" at bounding box center [244, 249] width 352 height 45
click at [989, 586] on div "Next Question" at bounding box center [1021, 599] width 101 height 26
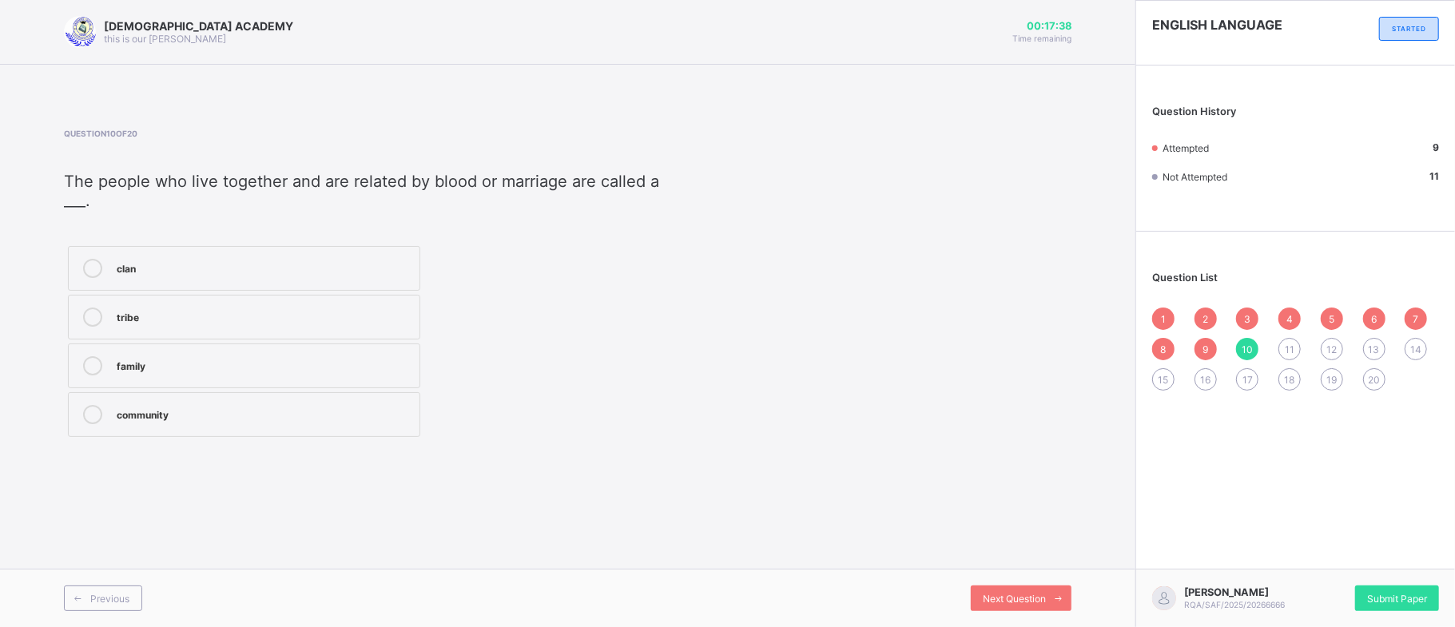
click at [148, 268] on div "clan" at bounding box center [264, 267] width 295 height 16
click at [991, 602] on span "Next Question" at bounding box center [1014, 599] width 63 height 12
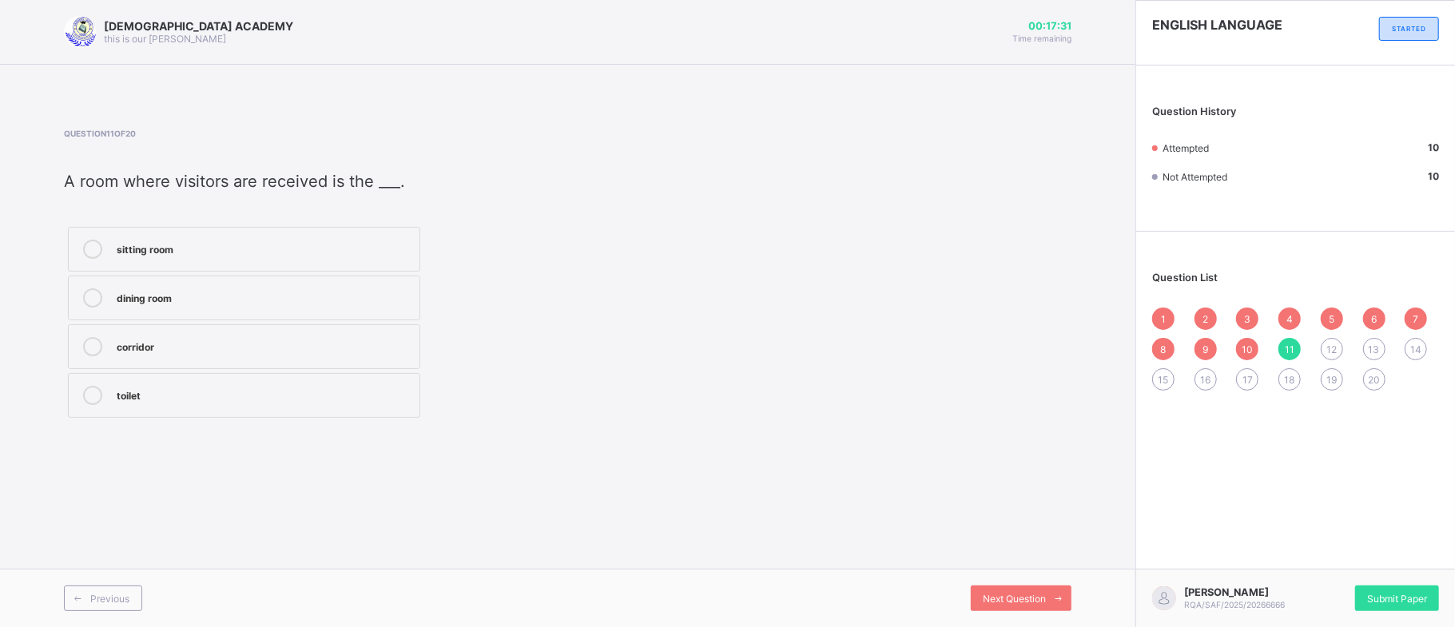
click at [340, 264] on label "sitting room" at bounding box center [244, 249] width 352 height 45
click at [1002, 598] on span "Next Question" at bounding box center [1014, 599] width 63 height 12
click at [1200, 352] on div "9" at bounding box center [1205, 349] width 22 height 22
click at [288, 300] on div "kitchen" at bounding box center [264, 296] width 295 height 16
click at [1027, 607] on div "Next Question" at bounding box center [1021, 599] width 101 height 26
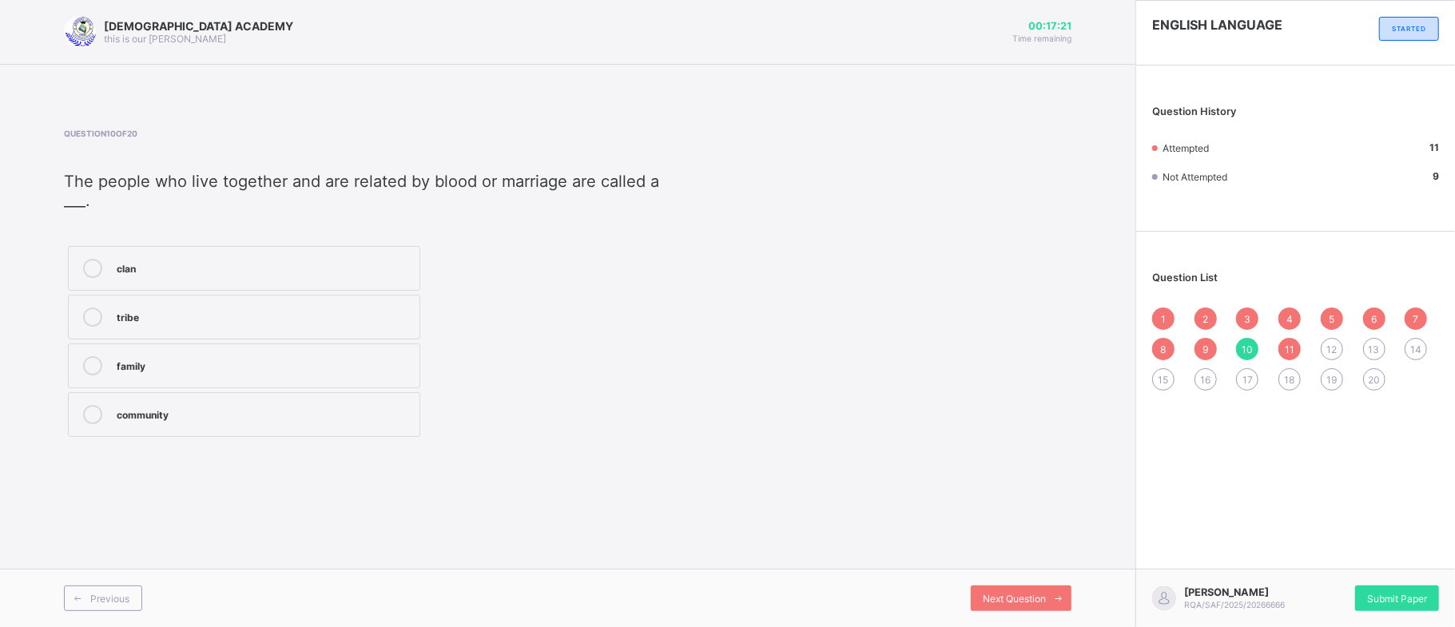
click at [1330, 349] on span "12" at bounding box center [1331, 350] width 10 height 12
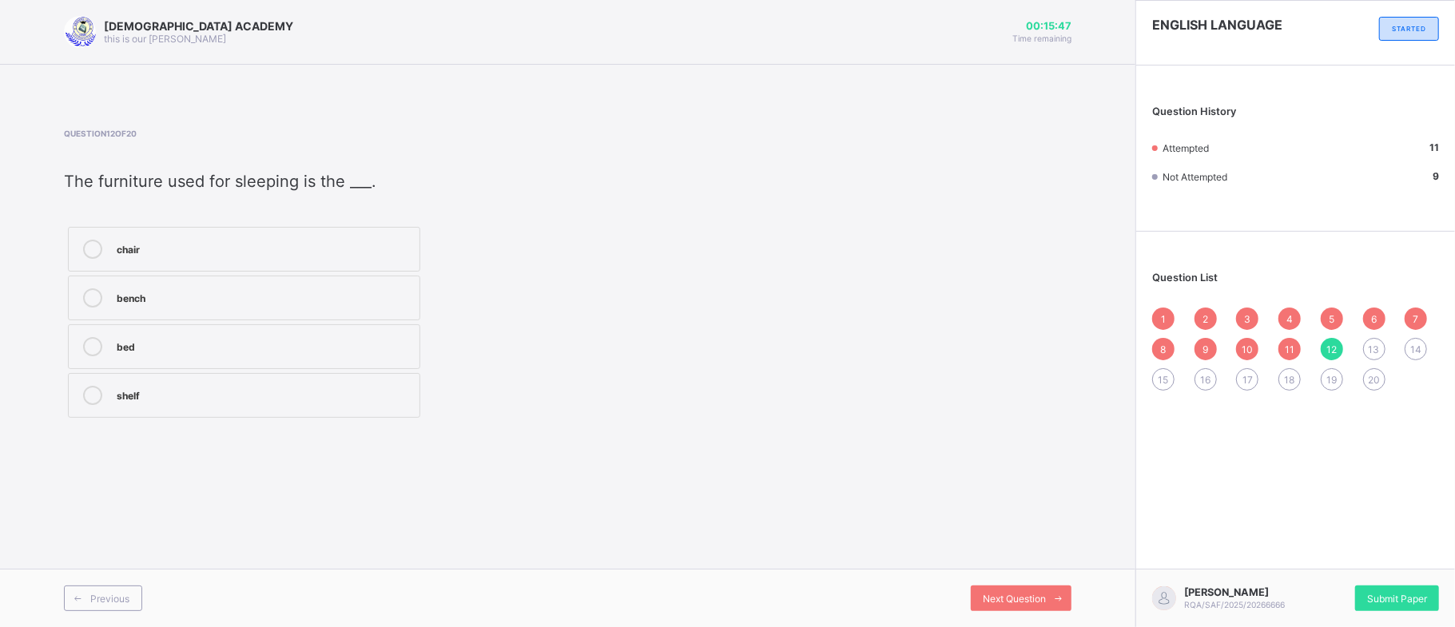
click at [266, 292] on div "bench" at bounding box center [264, 296] width 295 height 16
click at [399, 343] on div "bed" at bounding box center [264, 345] width 295 height 16
click at [1048, 596] on span at bounding box center [1059, 599] width 26 height 26
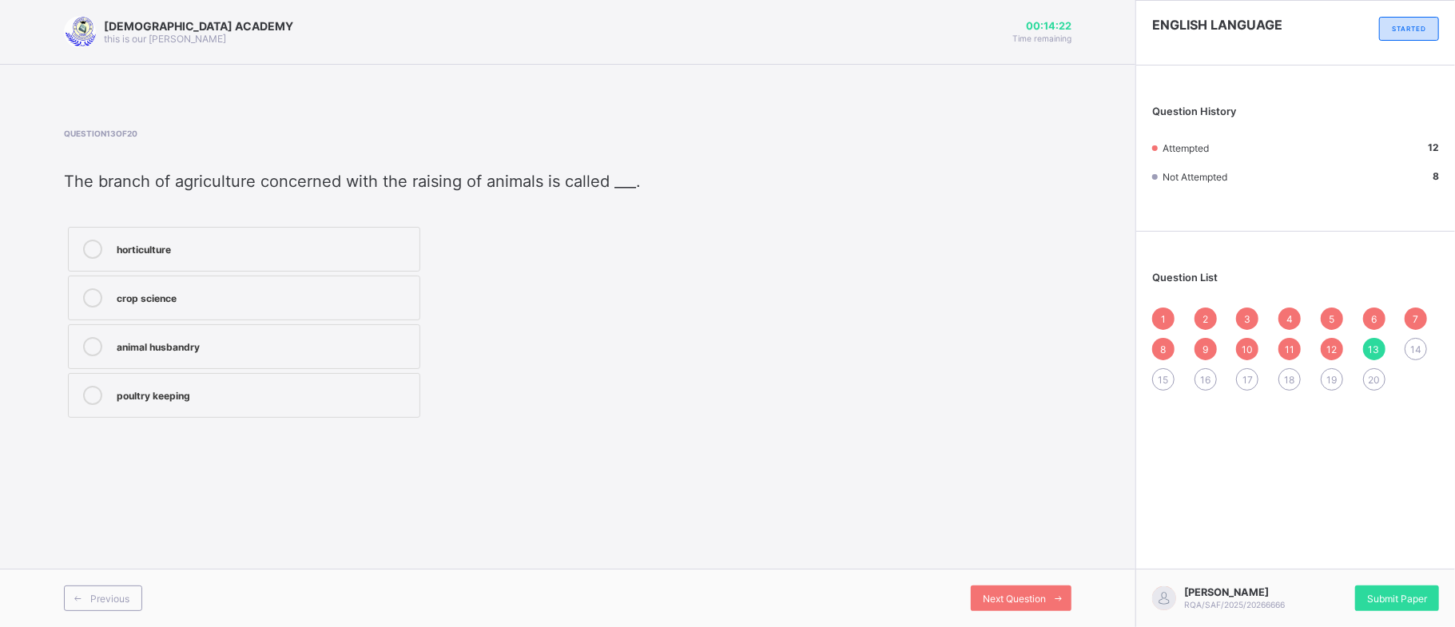
click at [1334, 382] on span "19" at bounding box center [1331, 380] width 10 height 12
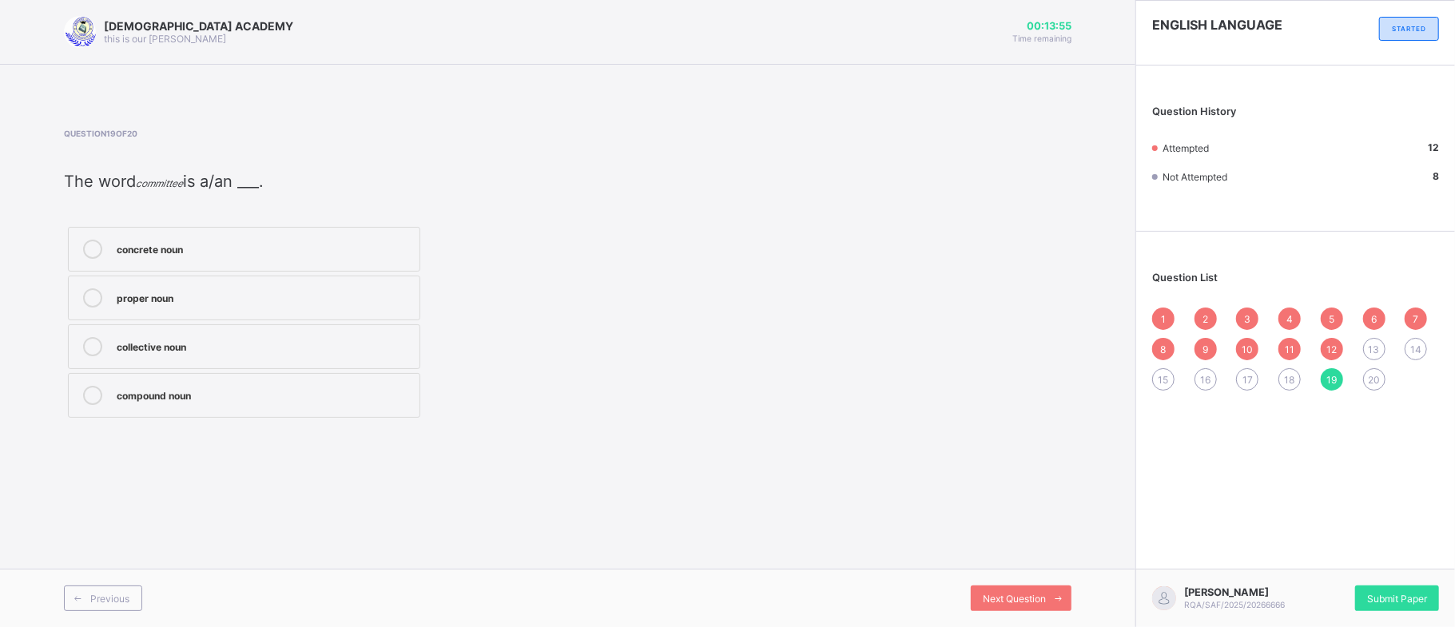
click at [168, 399] on div "compound noun" at bounding box center [264, 394] width 295 height 16
click at [1001, 590] on div "Next Question" at bounding box center [1021, 599] width 101 height 26
click at [1375, 353] on span "13" at bounding box center [1374, 350] width 11 height 12
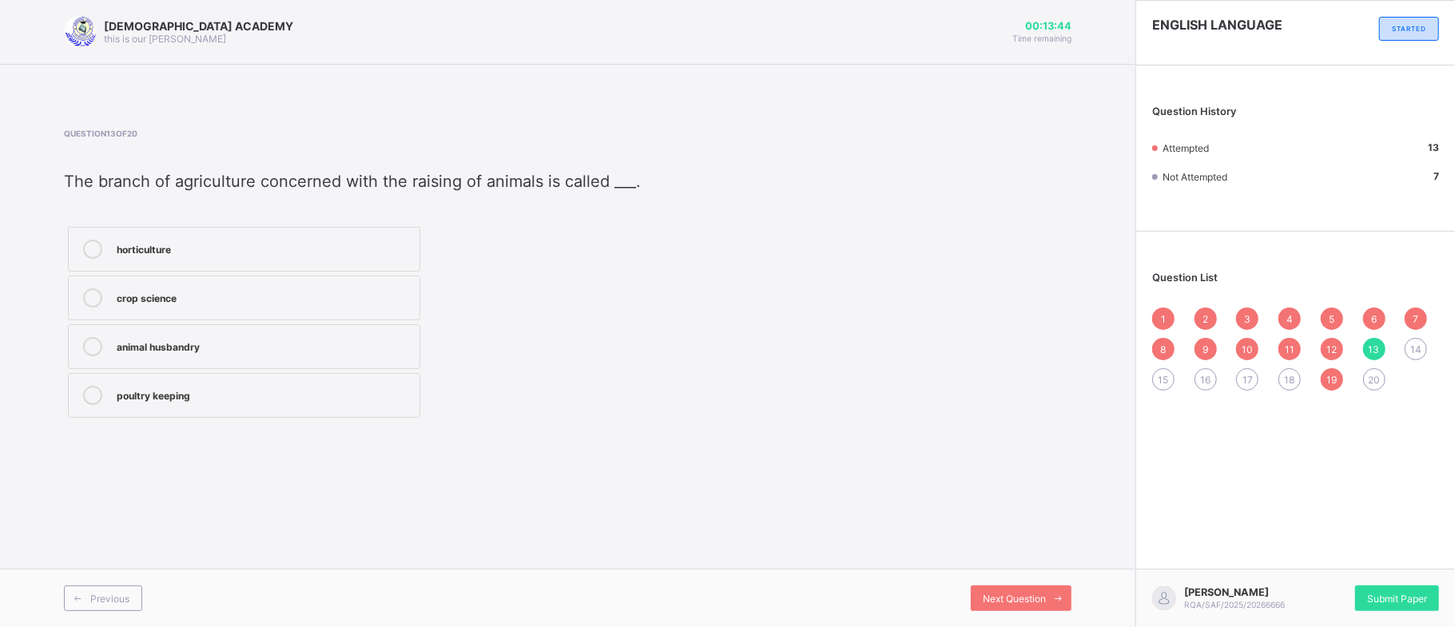
click at [304, 301] on div "crop science" at bounding box center [264, 296] width 295 height 16
click at [1007, 598] on span "Next Question" at bounding box center [1014, 599] width 63 height 12
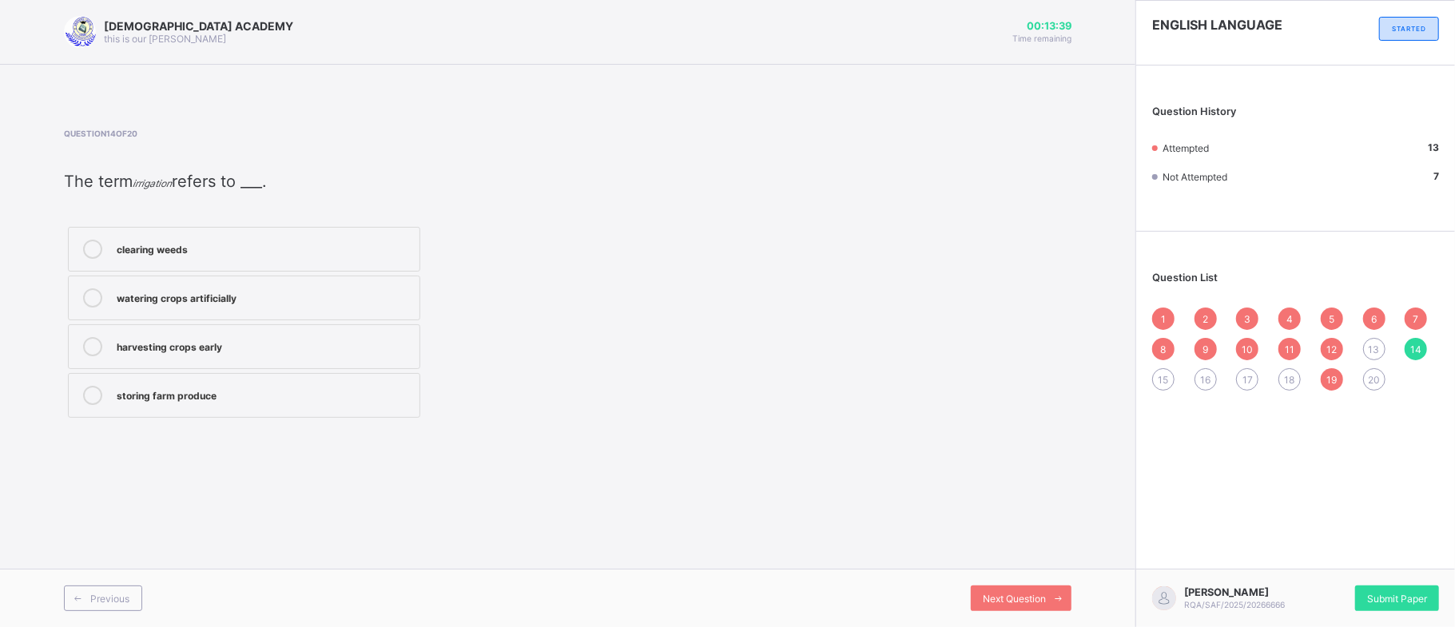
click at [1381, 348] on div "13" at bounding box center [1374, 349] width 22 height 22
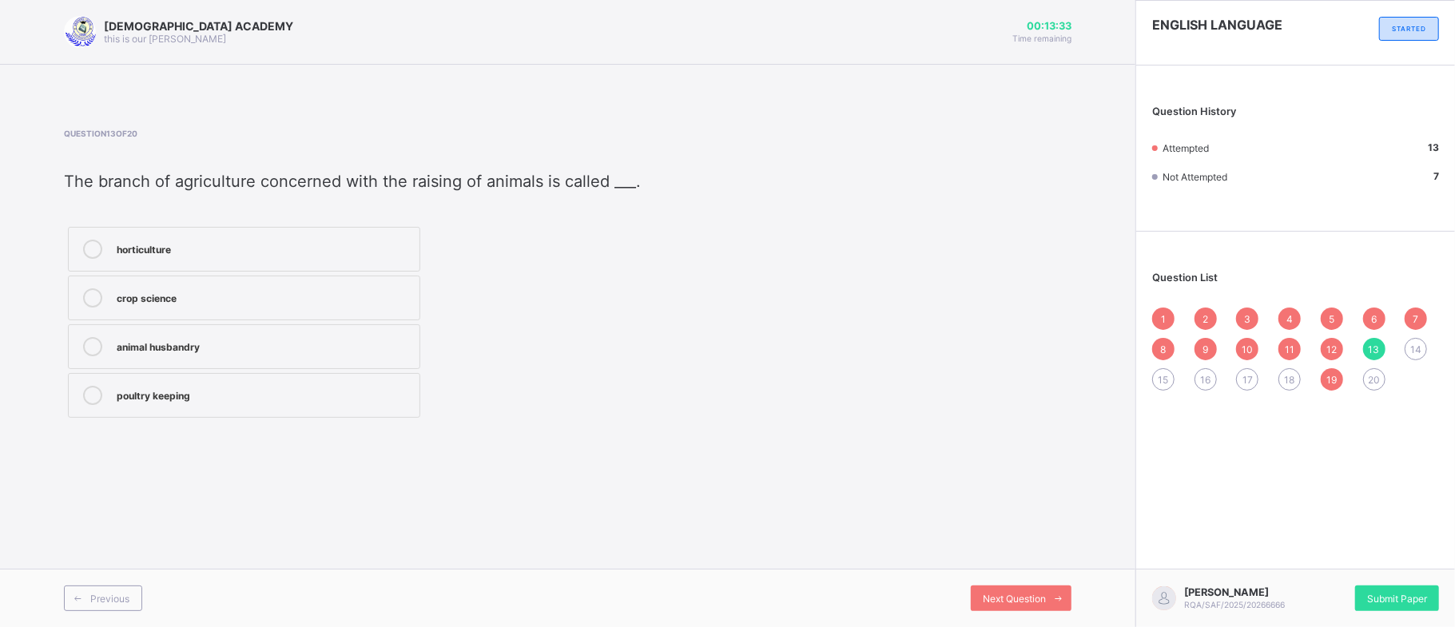
click at [1382, 375] on div "20" at bounding box center [1374, 379] width 22 height 22
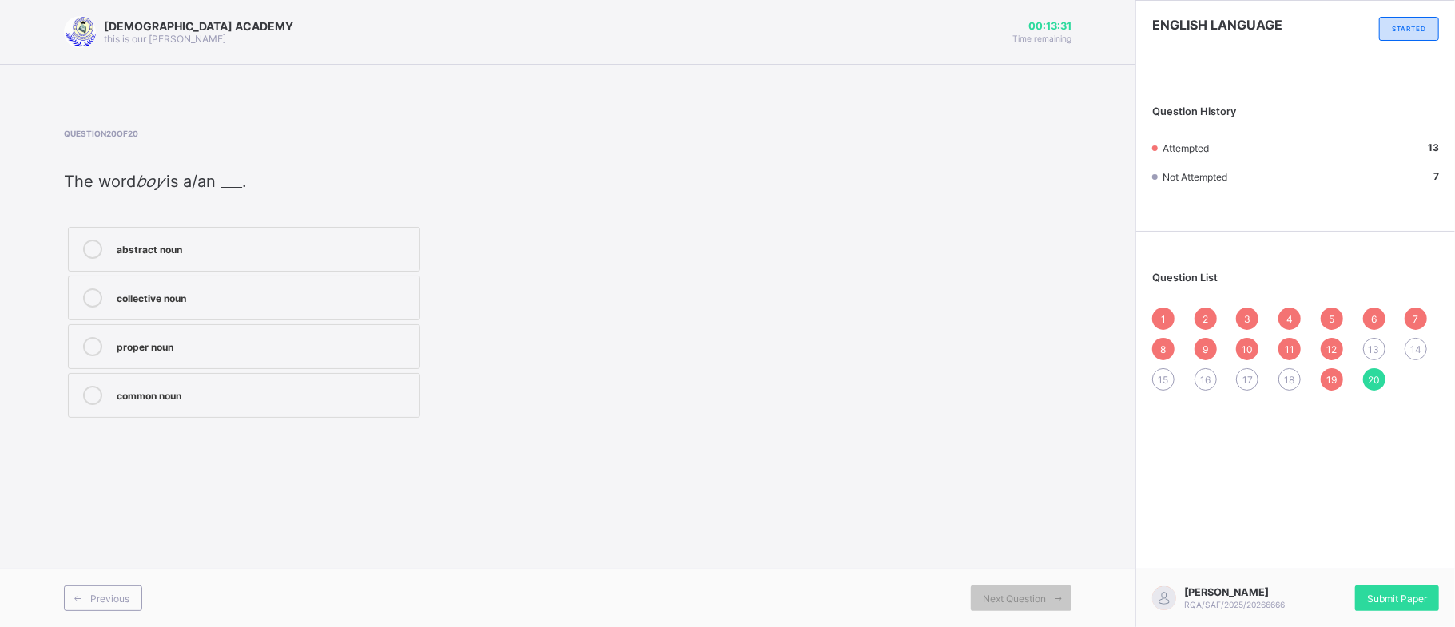
click at [254, 344] on div "proper noun" at bounding box center [264, 345] width 295 height 16
click at [1374, 352] on span "13" at bounding box center [1374, 350] width 11 height 12
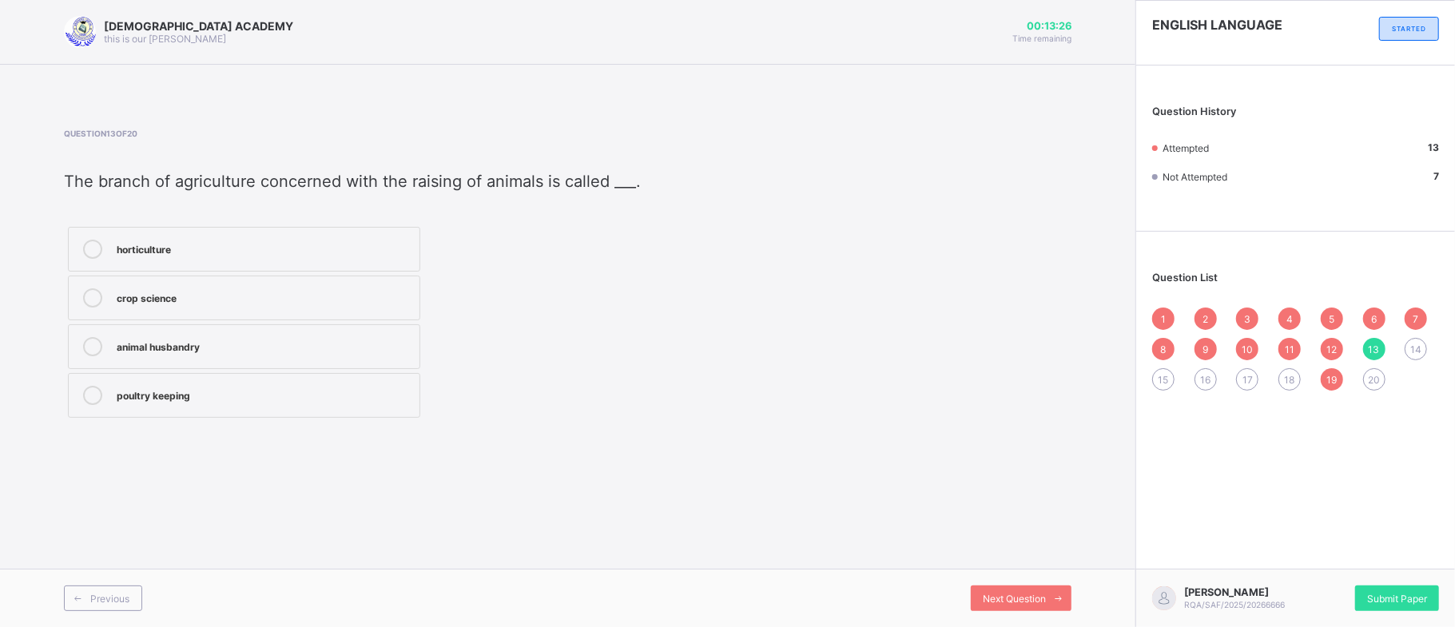
click at [259, 339] on label "animal husbandry" at bounding box center [244, 346] width 352 height 45
click at [996, 589] on div "Next Question" at bounding box center [1021, 599] width 101 height 26
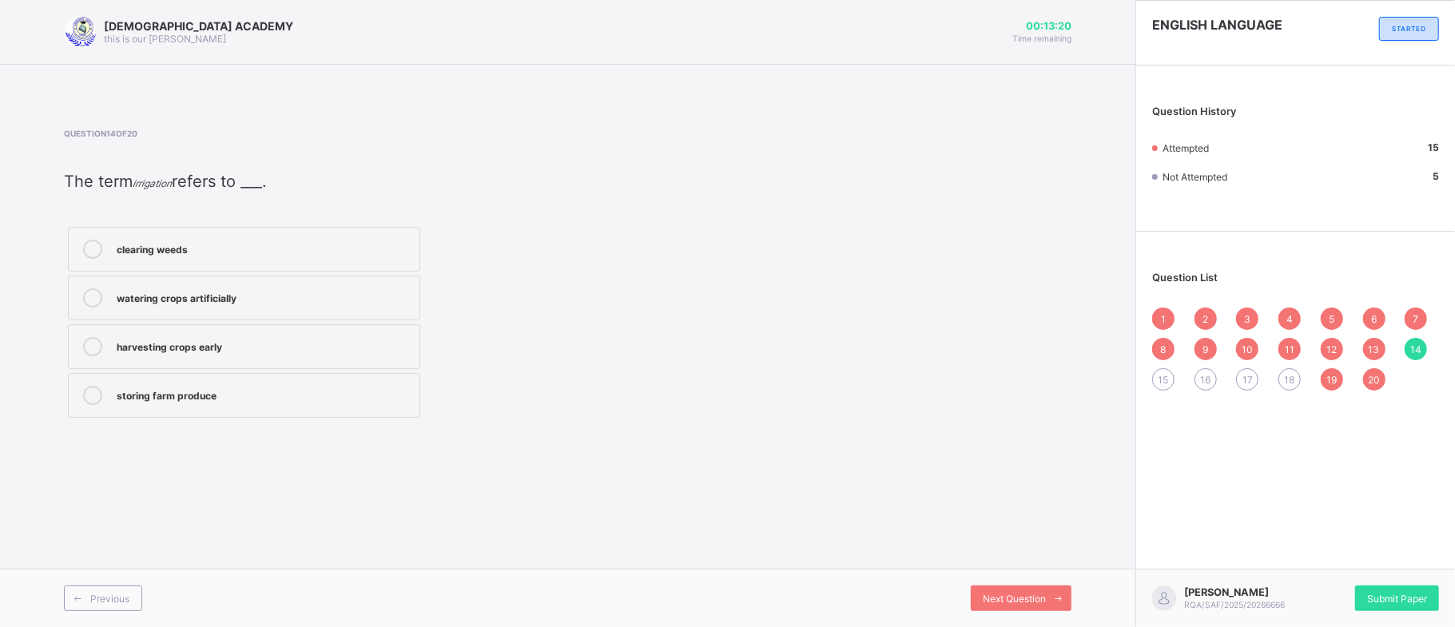
click at [139, 289] on div "watering crops artificially" at bounding box center [264, 296] width 295 height 16
click at [992, 596] on span "Next Question" at bounding box center [1014, 599] width 63 height 12
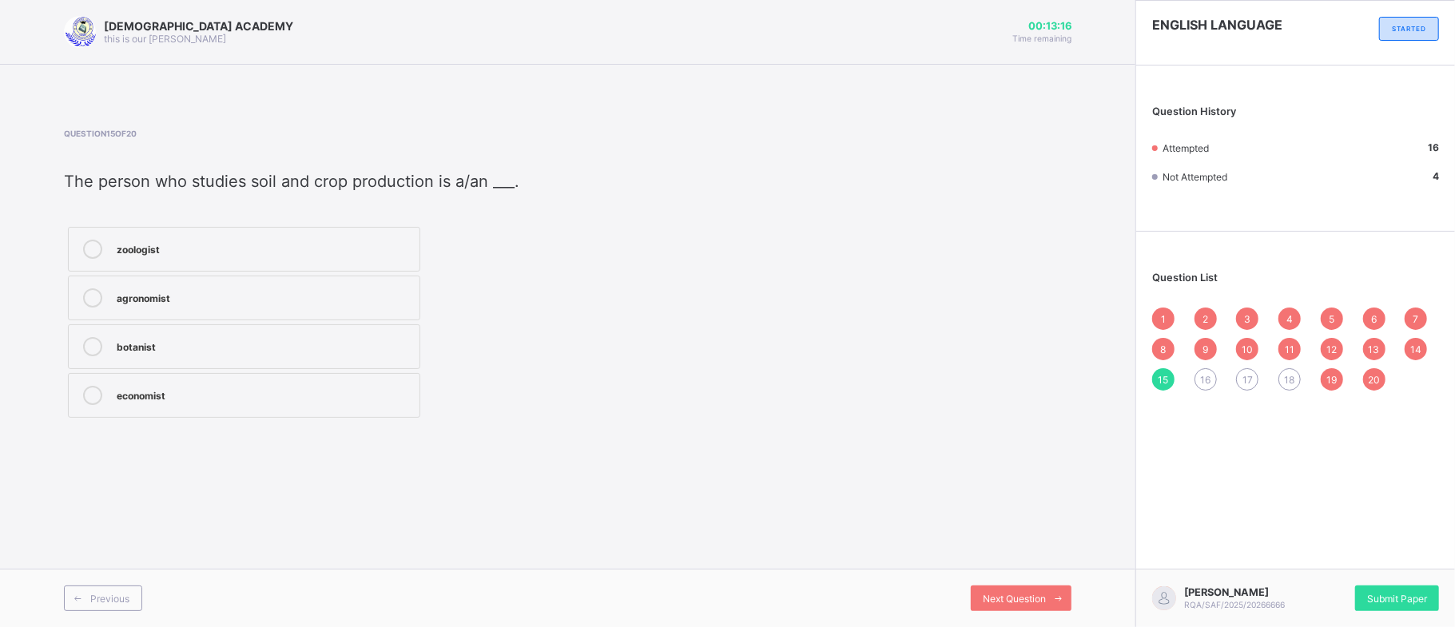
click at [231, 339] on label "botanist" at bounding box center [244, 346] width 352 height 45
click at [1014, 593] on span "Next Question" at bounding box center [1014, 599] width 63 height 12
click at [228, 311] on label "packaging" at bounding box center [244, 298] width 352 height 45
click at [224, 332] on label "storage" at bounding box center [244, 346] width 352 height 45
click at [1015, 598] on span "Next Question" at bounding box center [1014, 599] width 63 height 12
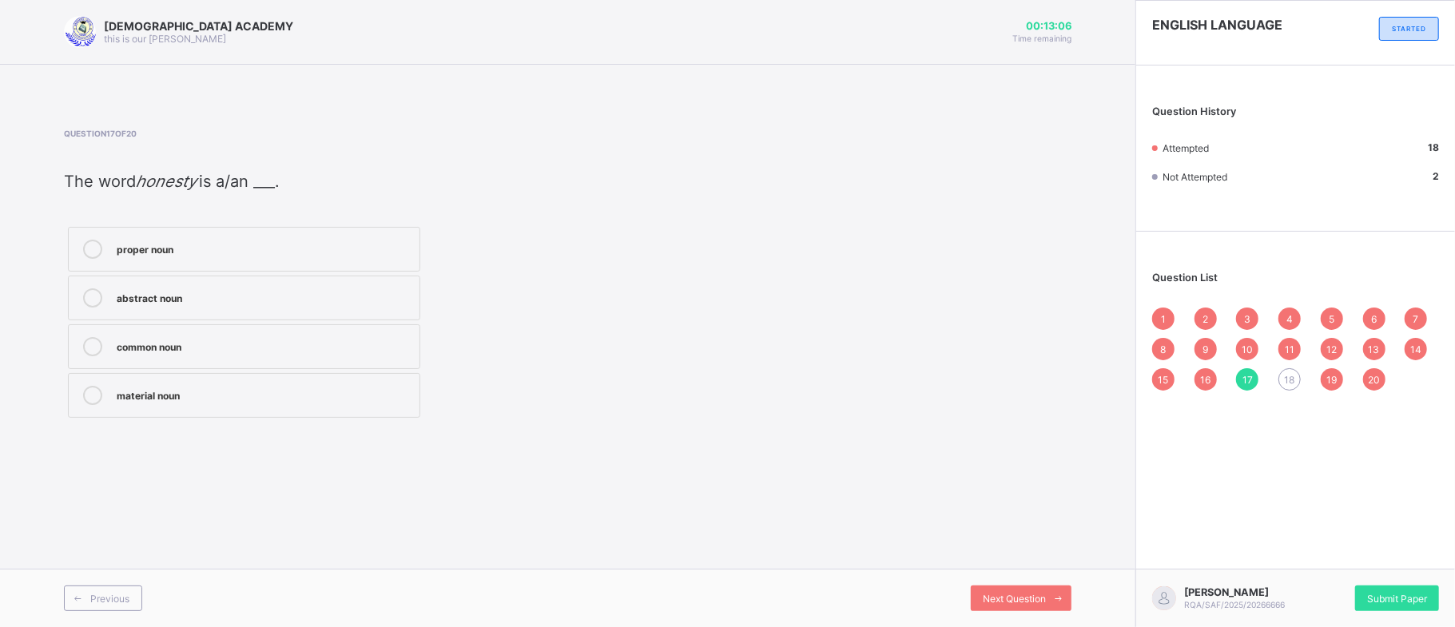
click at [272, 298] on div "abstract noun" at bounding box center [264, 296] width 295 height 16
click at [1011, 593] on span "Next Question" at bounding box center [1014, 599] width 63 height 12
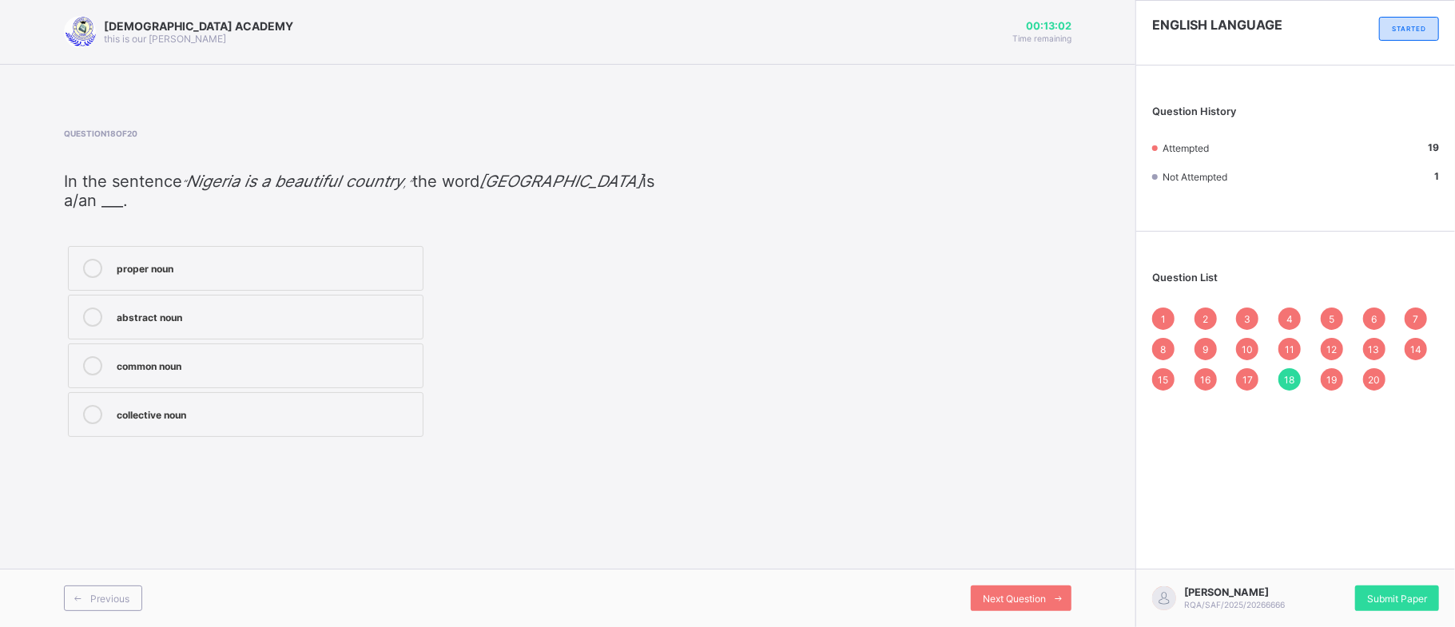
click at [182, 406] on div "collective noun" at bounding box center [266, 414] width 298 height 19
click at [1046, 599] on span at bounding box center [1059, 599] width 26 height 26
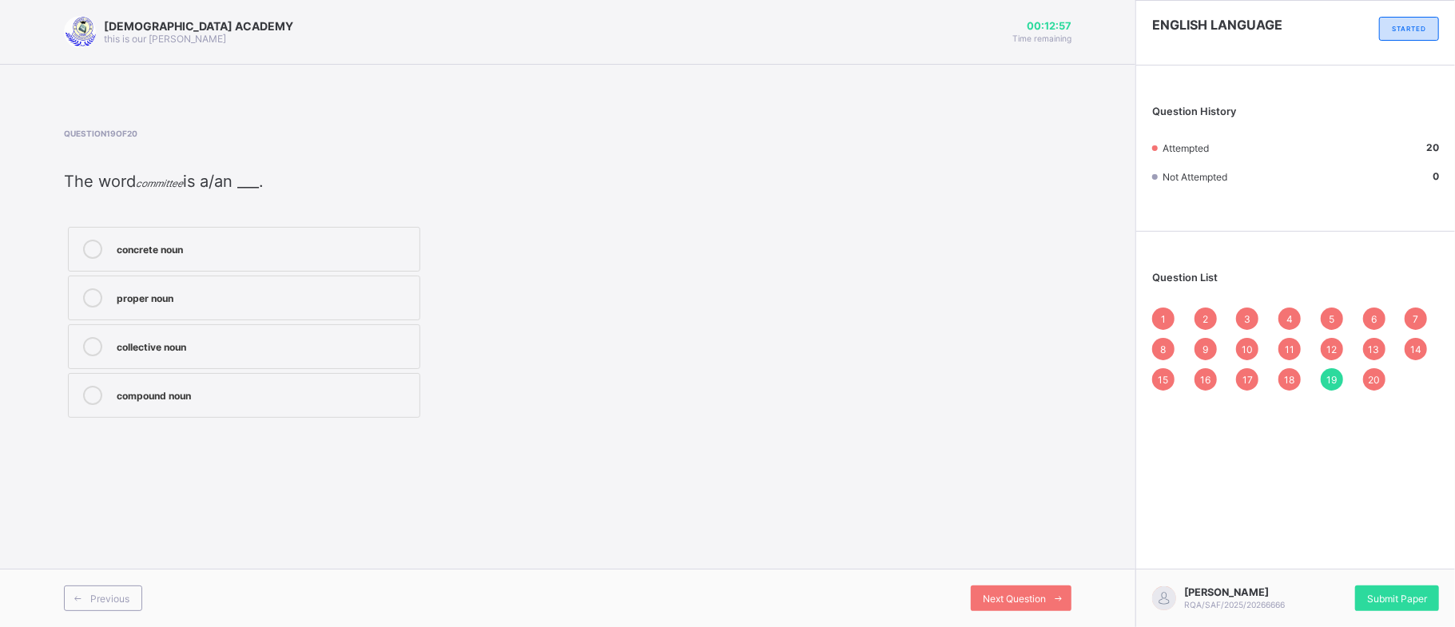
click at [1371, 382] on span "20" at bounding box center [1374, 380] width 12 height 12
click at [1400, 598] on span "Submit Paper" at bounding box center [1397, 599] width 60 height 12
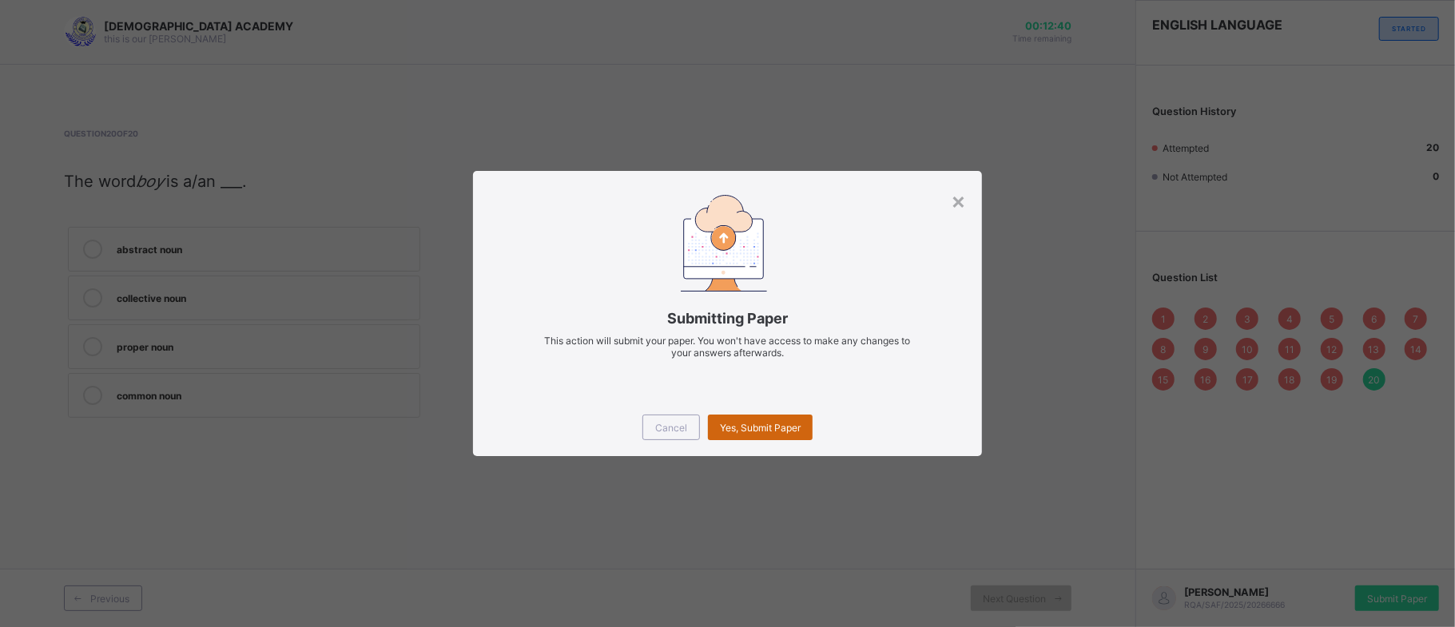
click at [757, 426] on span "Yes, Submit Paper" at bounding box center [760, 428] width 81 height 12
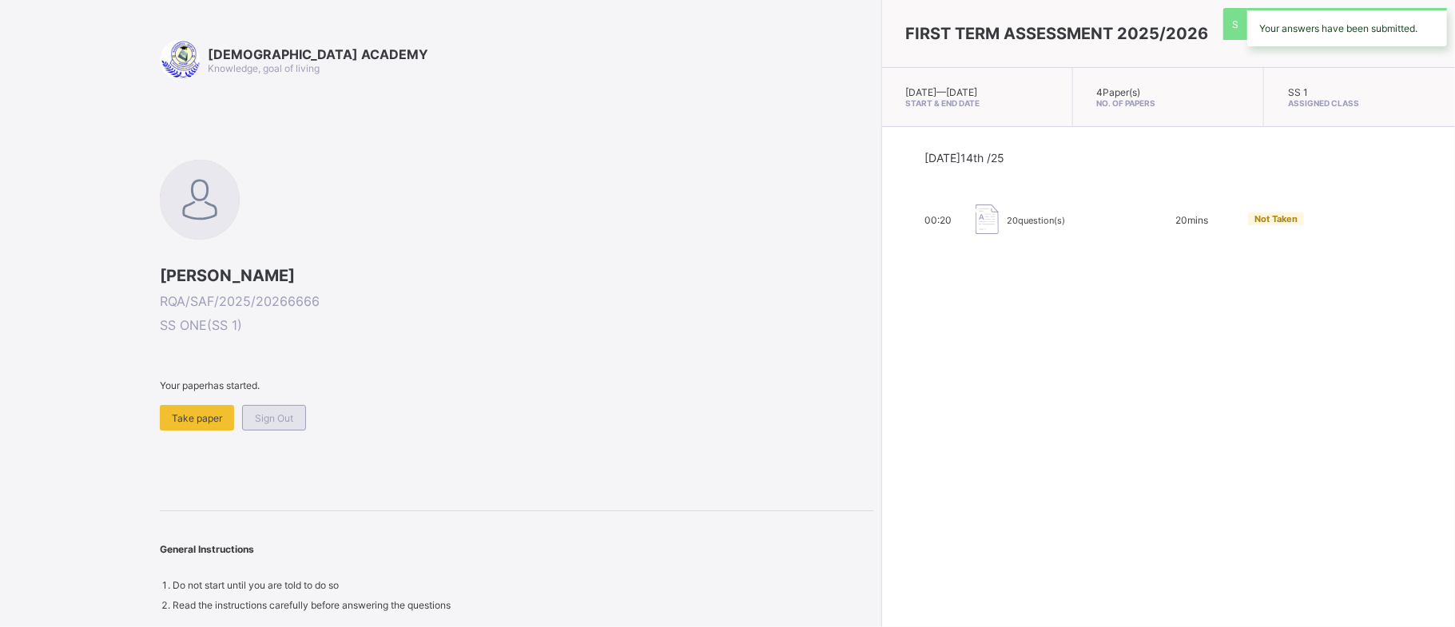
click at [276, 423] on span "Sign Out" at bounding box center [274, 418] width 38 height 12
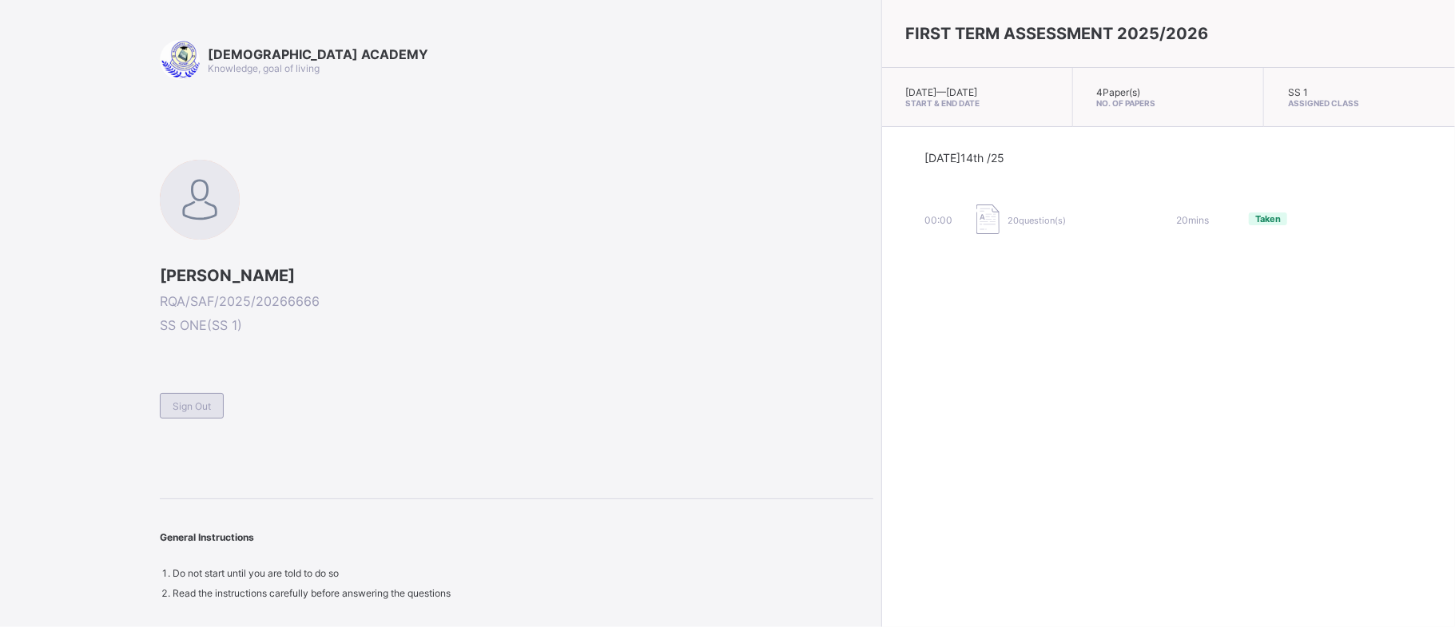
click at [199, 398] on div "Sign Out" at bounding box center [192, 406] width 64 height 26
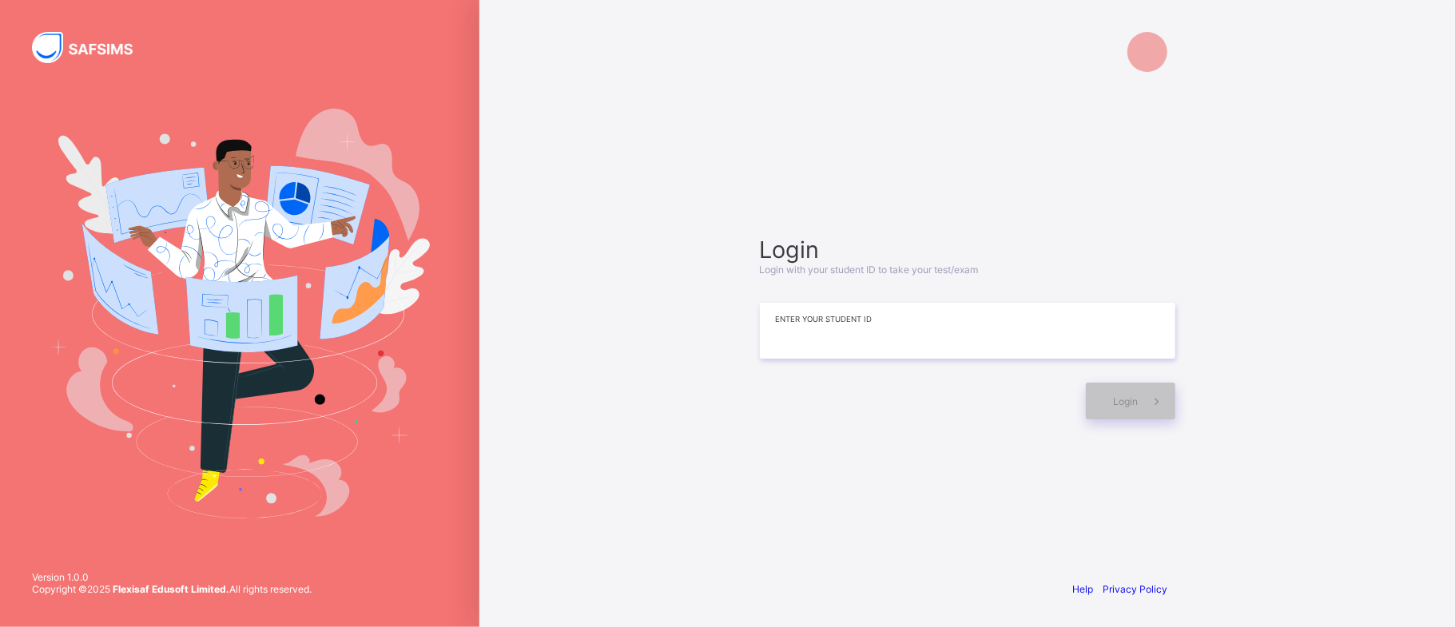
click at [864, 334] on input at bounding box center [967, 331] width 415 height 56
type input "**********"
click at [1135, 406] on span "Login" at bounding box center [1126, 401] width 25 height 12
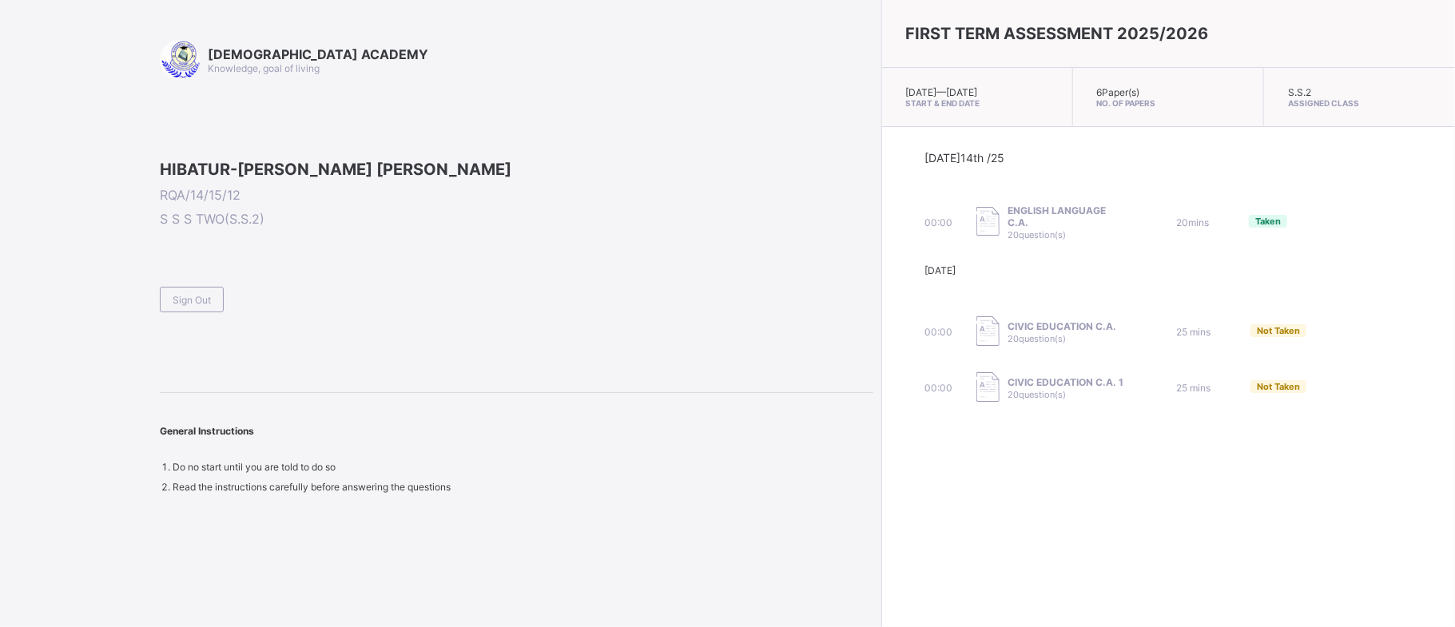
click at [1250, 337] on div "Not Taken" at bounding box center [1278, 330] width 56 height 13
click at [1250, 340] on div "Not Taken" at bounding box center [1330, 331] width 161 height 15
drag, startPoint x: 241, startPoint y: 213, endPoint x: 225, endPoint y: 189, distance: 29.3
drag, startPoint x: 225, startPoint y: 189, endPoint x: 227, endPoint y: 203, distance: 14.6
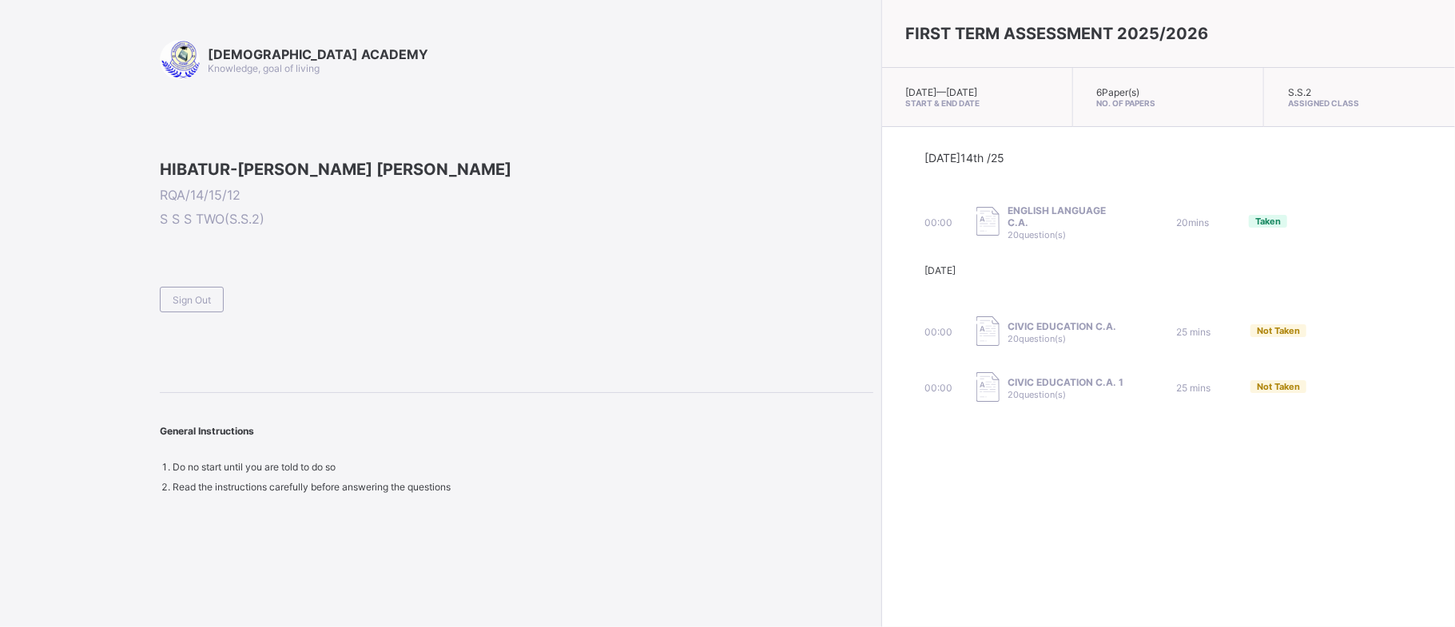
click at [227, 160] on div at bounding box center [516, 160] width 713 height 0
click at [221, 160] on div at bounding box center [516, 160] width 713 height 0
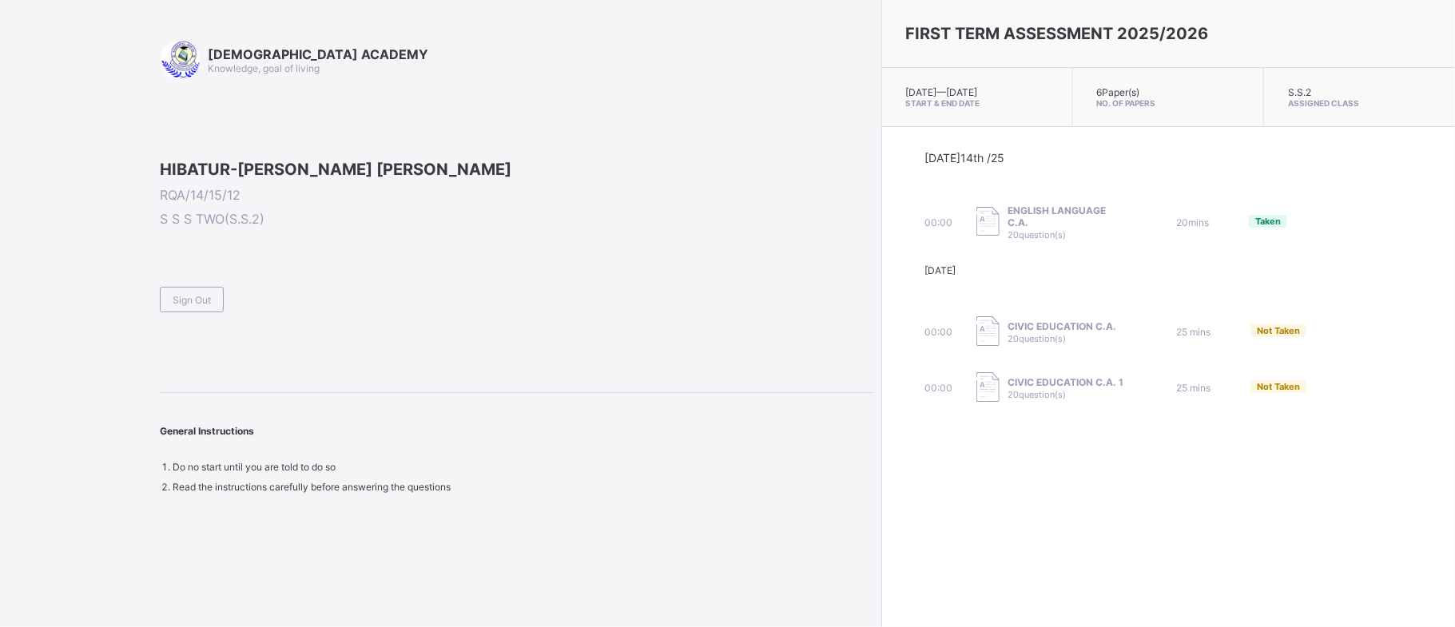
click at [221, 160] on div at bounding box center [516, 160] width 713 height 0
click at [189, 312] on div "Sign Out" at bounding box center [192, 300] width 64 height 26
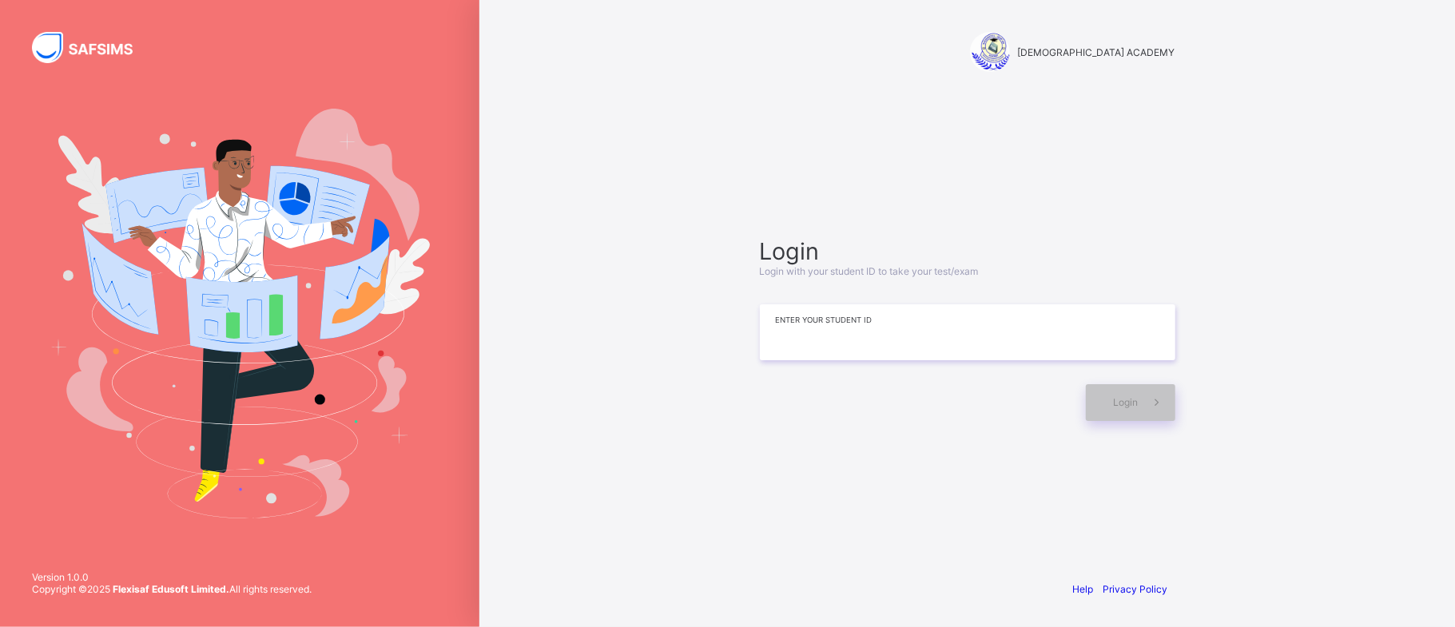
click at [788, 346] on input at bounding box center [967, 332] width 415 height 56
type input "**********"
click at [1132, 410] on div "Login" at bounding box center [1130, 402] width 89 height 37
